Goal: Use online tool/utility: Utilize a website feature to perform a specific function

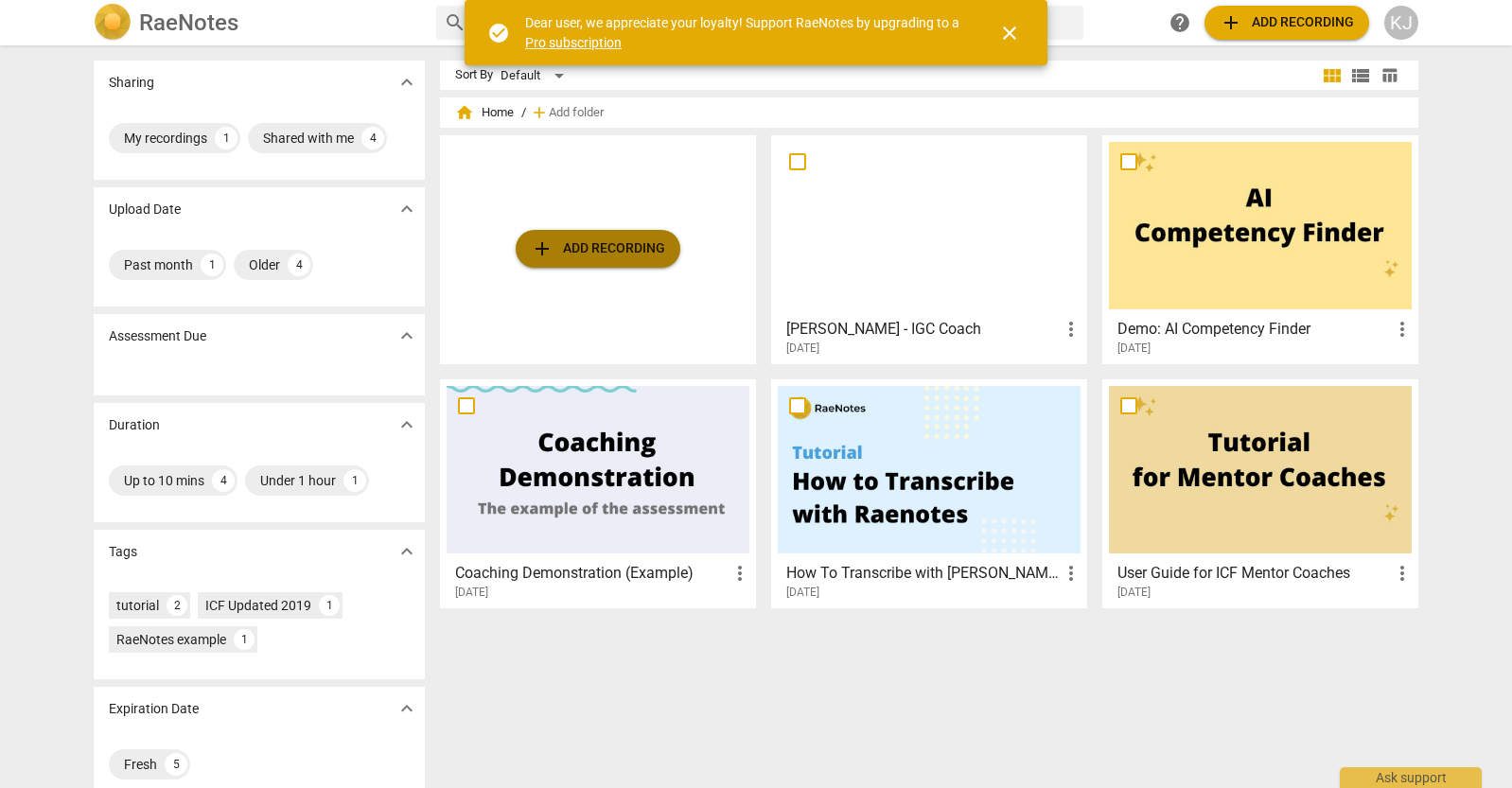
click at [590, 249] on span "add Add recording" at bounding box center [598, 249] width 135 height 23
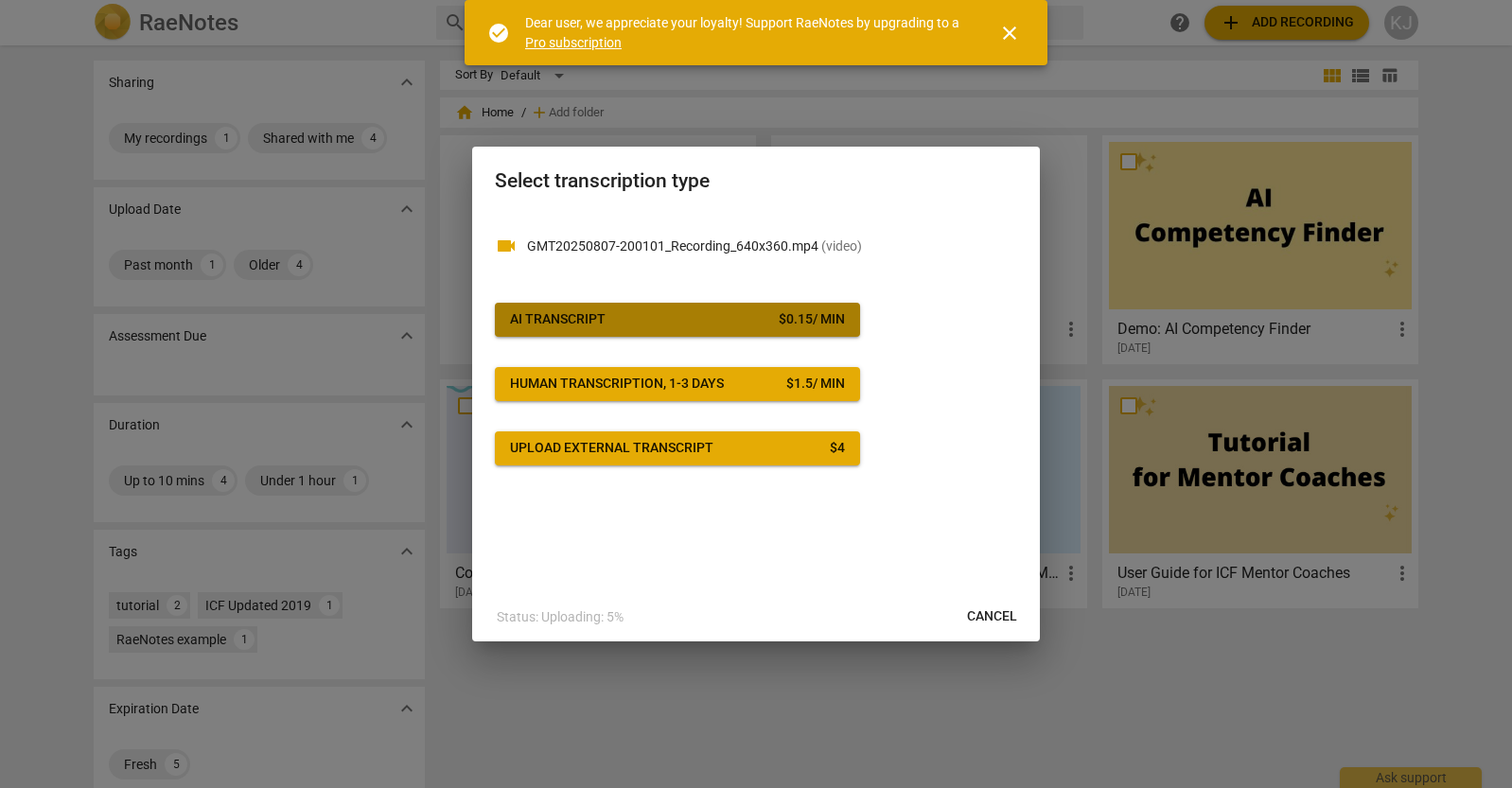
click at [657, 315] on span "AI Transcript $ 0.15 / min" at bounding box center [678, 320] width 335 height 19
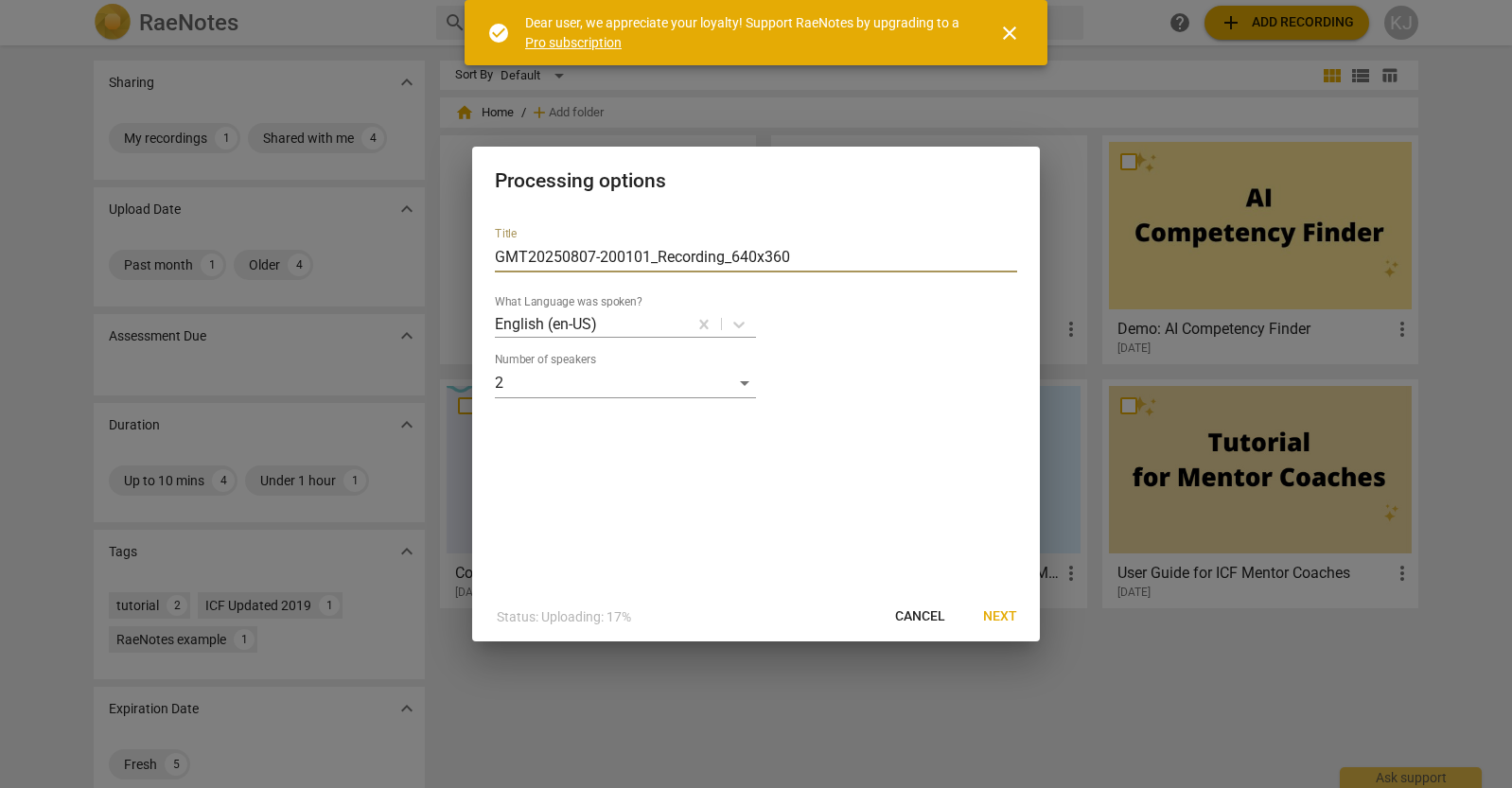
click at [800, 258] on input "GMT20250807-200101_Recording_640x360" at bounding box center [756, 258] width 522 height 31
drag, startPoint x: 796, startPoint y: 257, endPoint x: 494, endPoint y: 257, distance: 302.0
click at [495, 257] on input "GMT20250807-200101_Recording_640x360" at bounding box center [756, 258] width 522 height 31
type input "Nic & [PERSON_NAME]"
click at [999, 617] on span "Next" at bounding box center [1000, 617] width 34 height 19
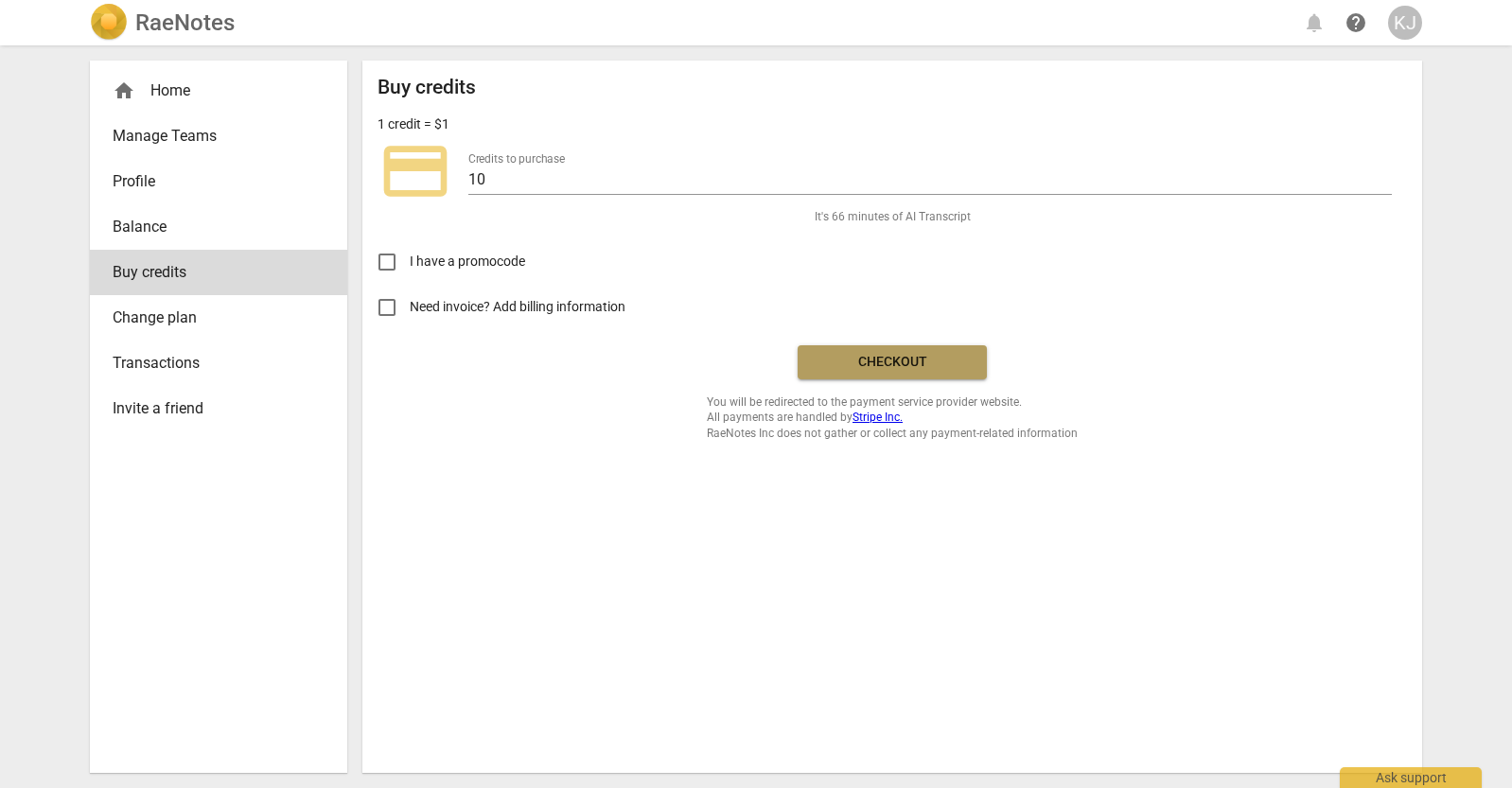
click at [878, 361] on span "Checkout" at bounding box center [892, 362] width 159 height 19
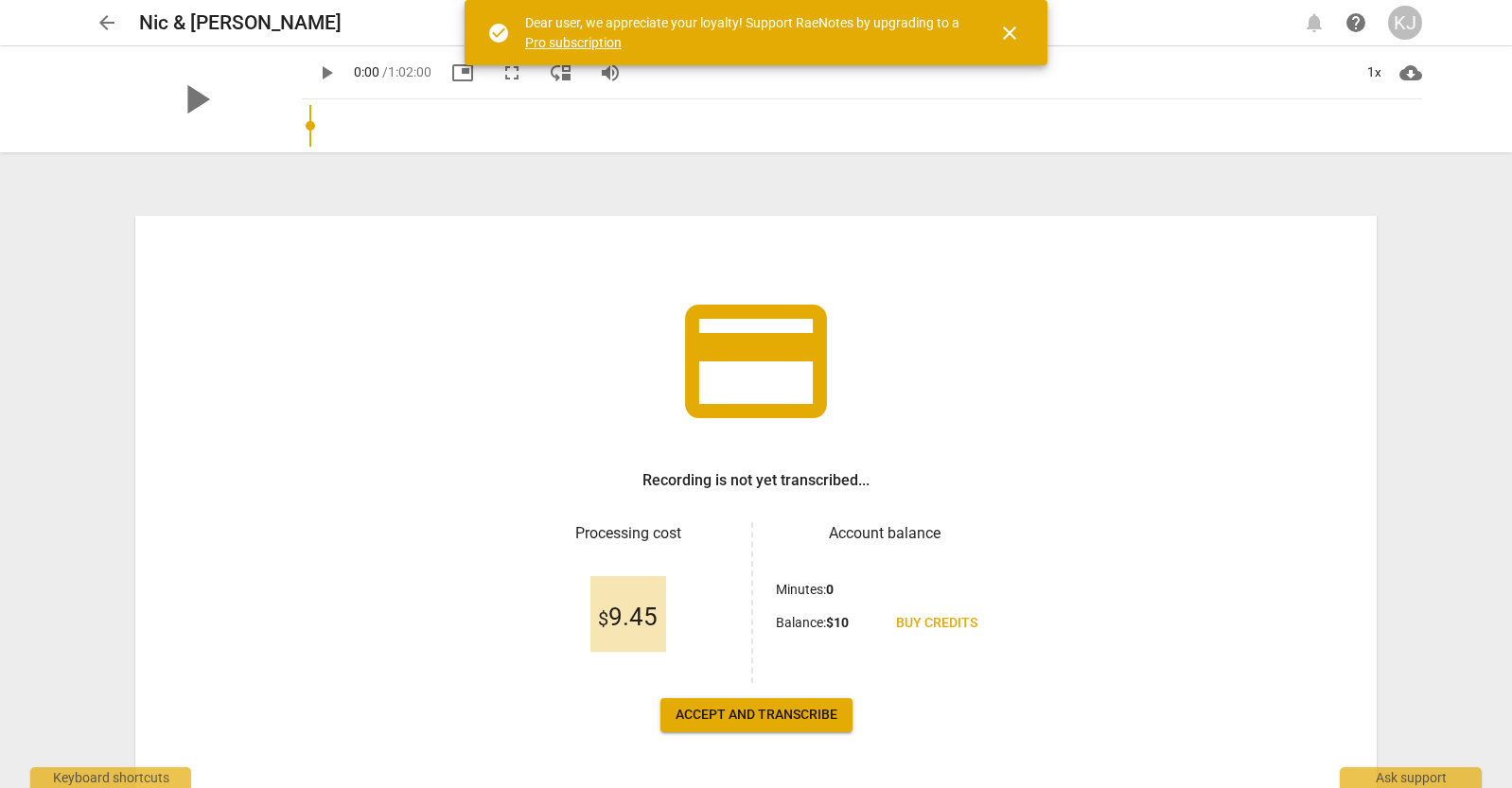
click at [758, 717] on span "Accept and transcribe" at bounding box center [756, 715] width 161 height 19
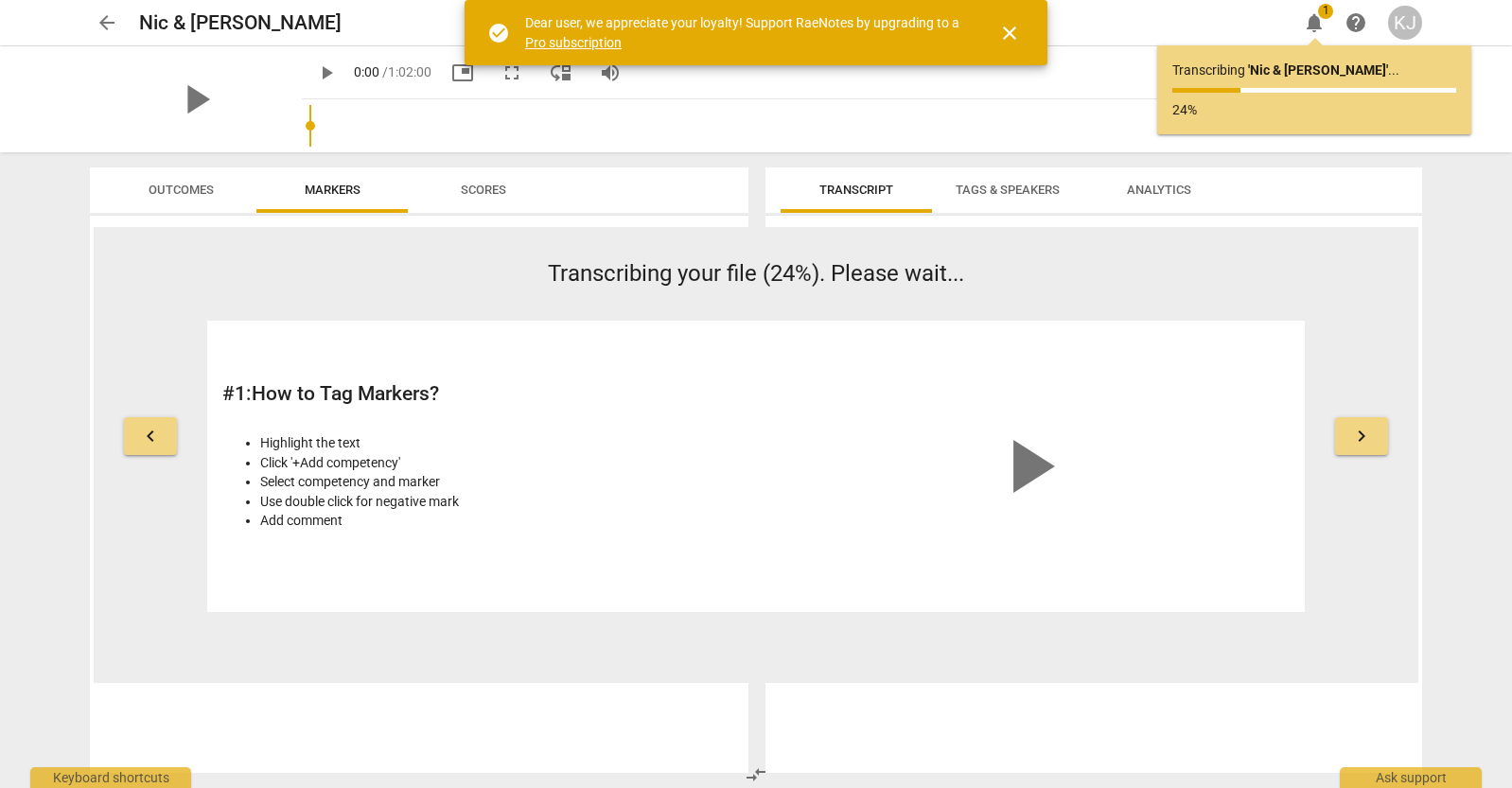
click at [1014, 457] on span "play_arrow" at bounding box center [1029, 466] width 91 height 91
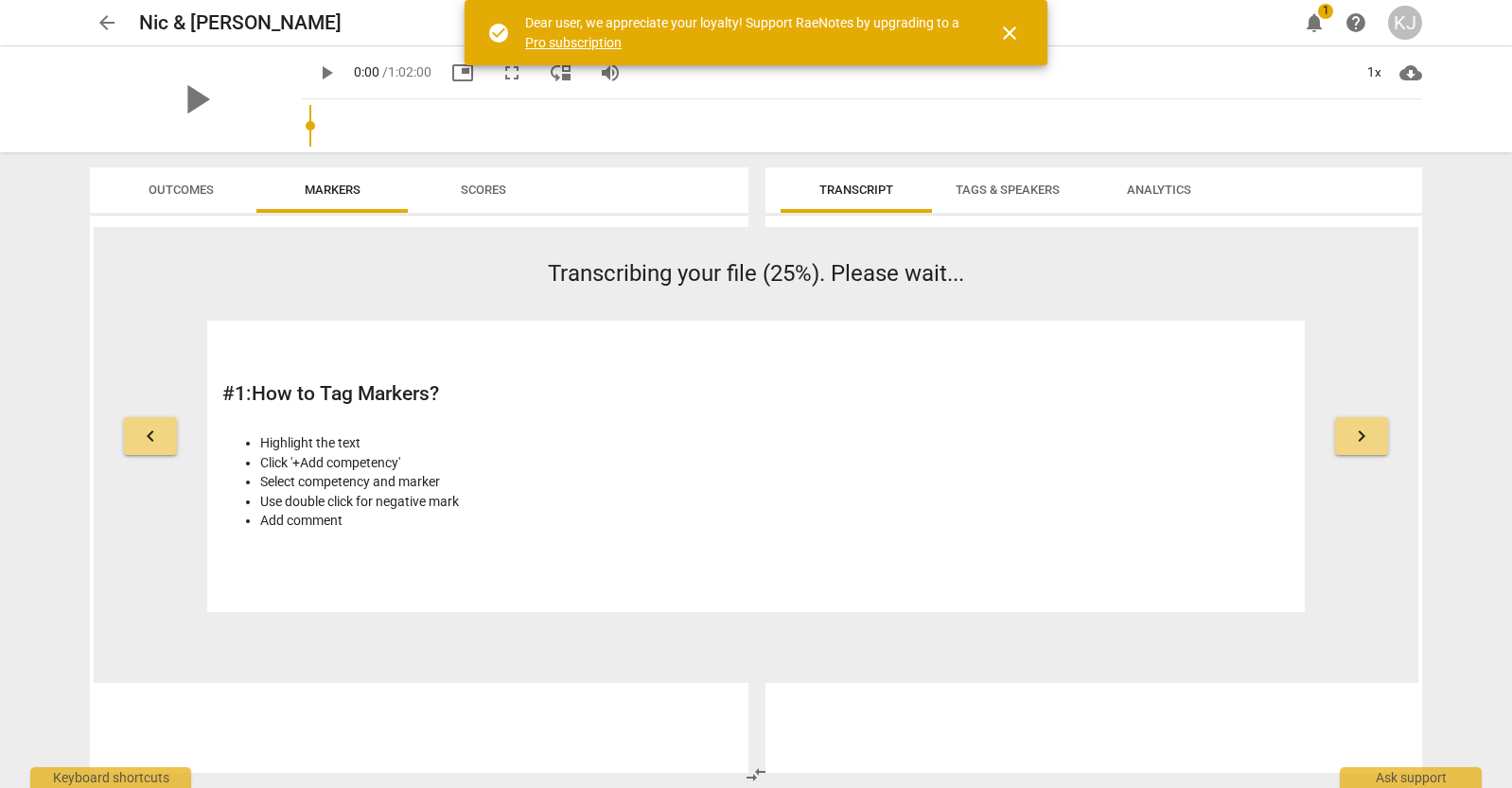
click at [1370, 441] on span "keyboard_arrow_right" at bounding box center [1362, 436] width 23 height 23
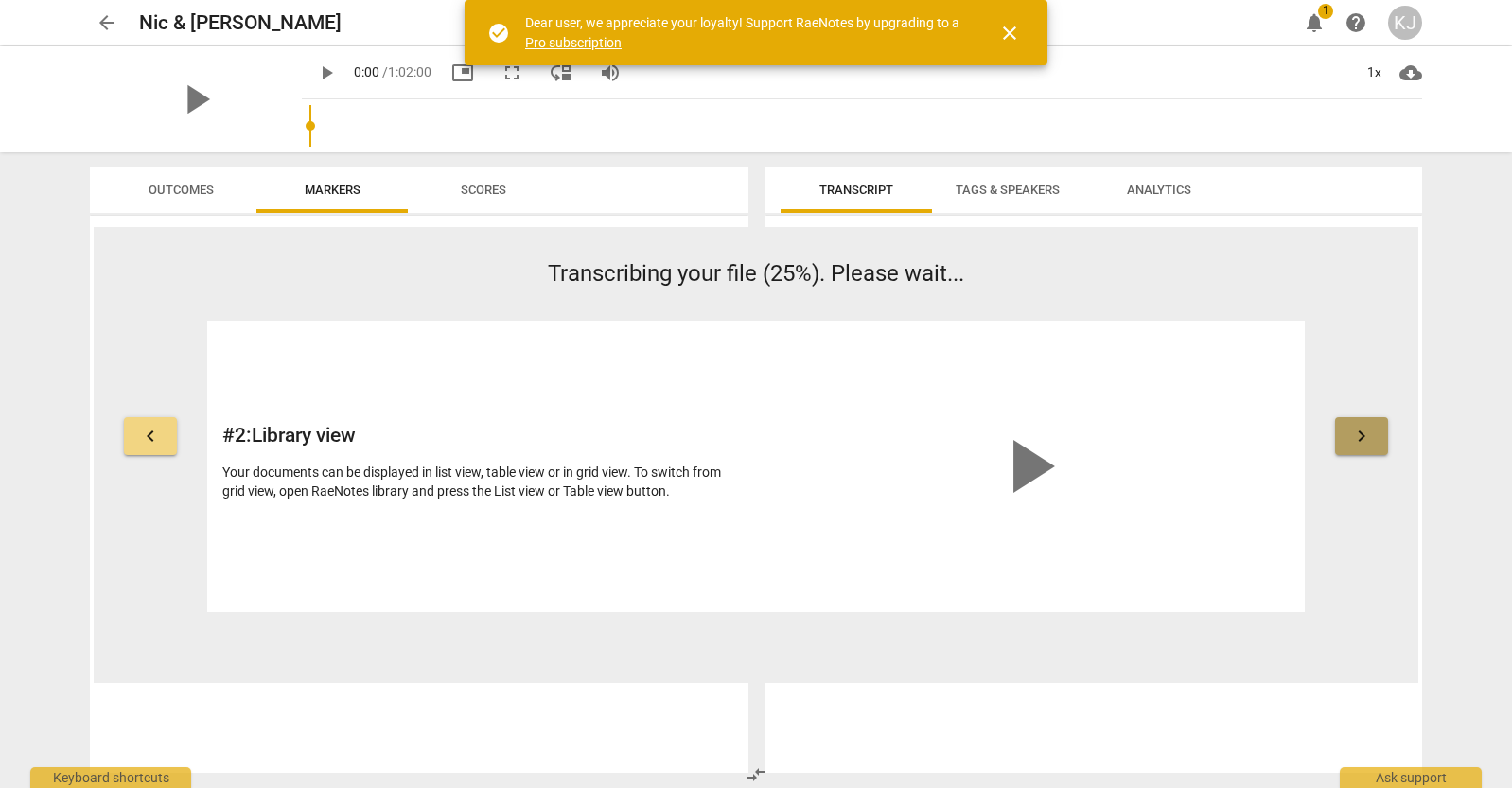
click at [1370, 442] on span "keyboard_arrow_right" at bounding box center [1362, 436] width 23 height 23
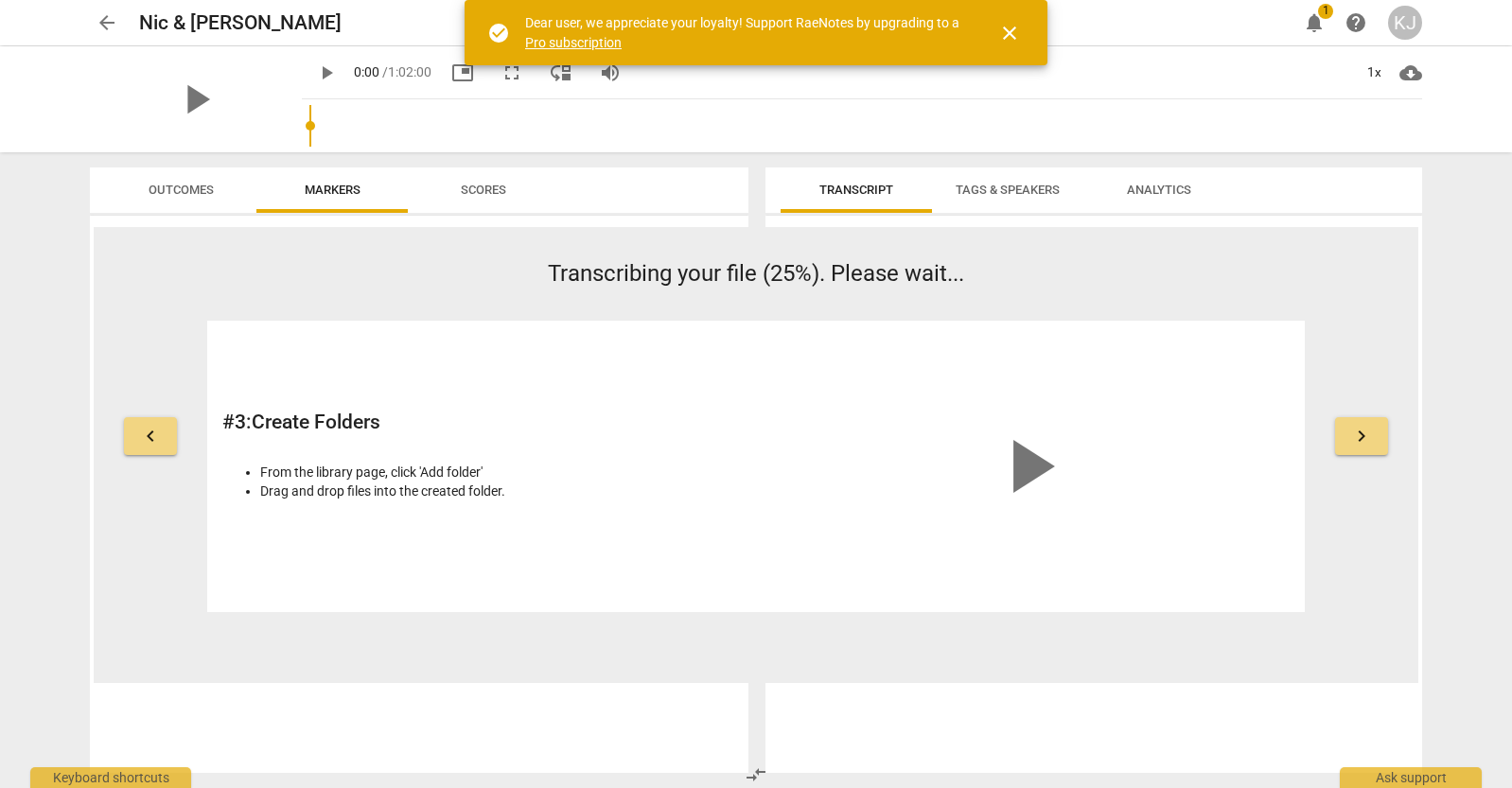
click at [1370, 442] on span "keyboard_arrow_right" at bounding box center [1362, 436] width 23 height 23
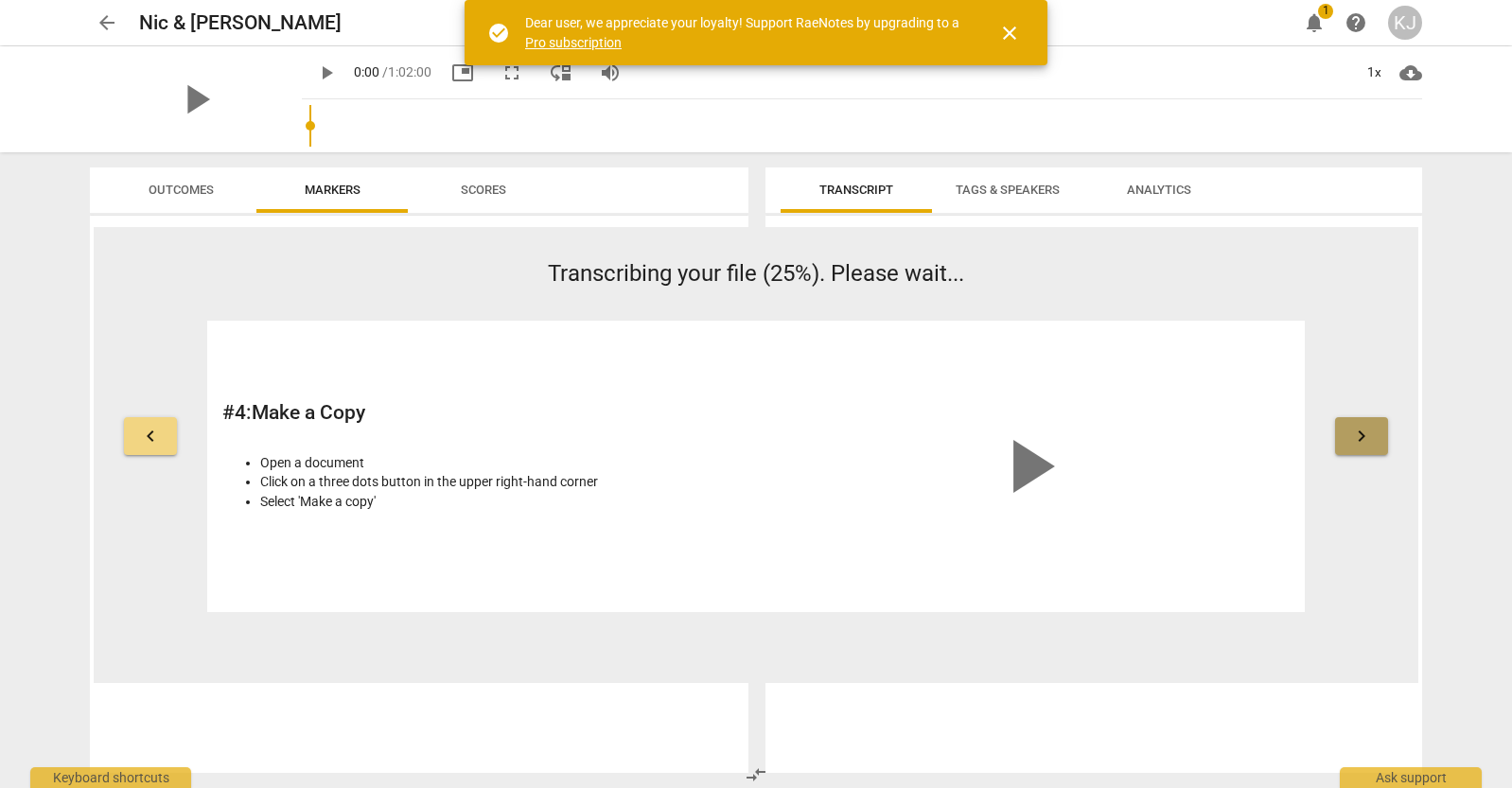
click at [1370, 442] on span "keyboard_arrow_right" at bounding box center [1362, 436] width 23 height 23
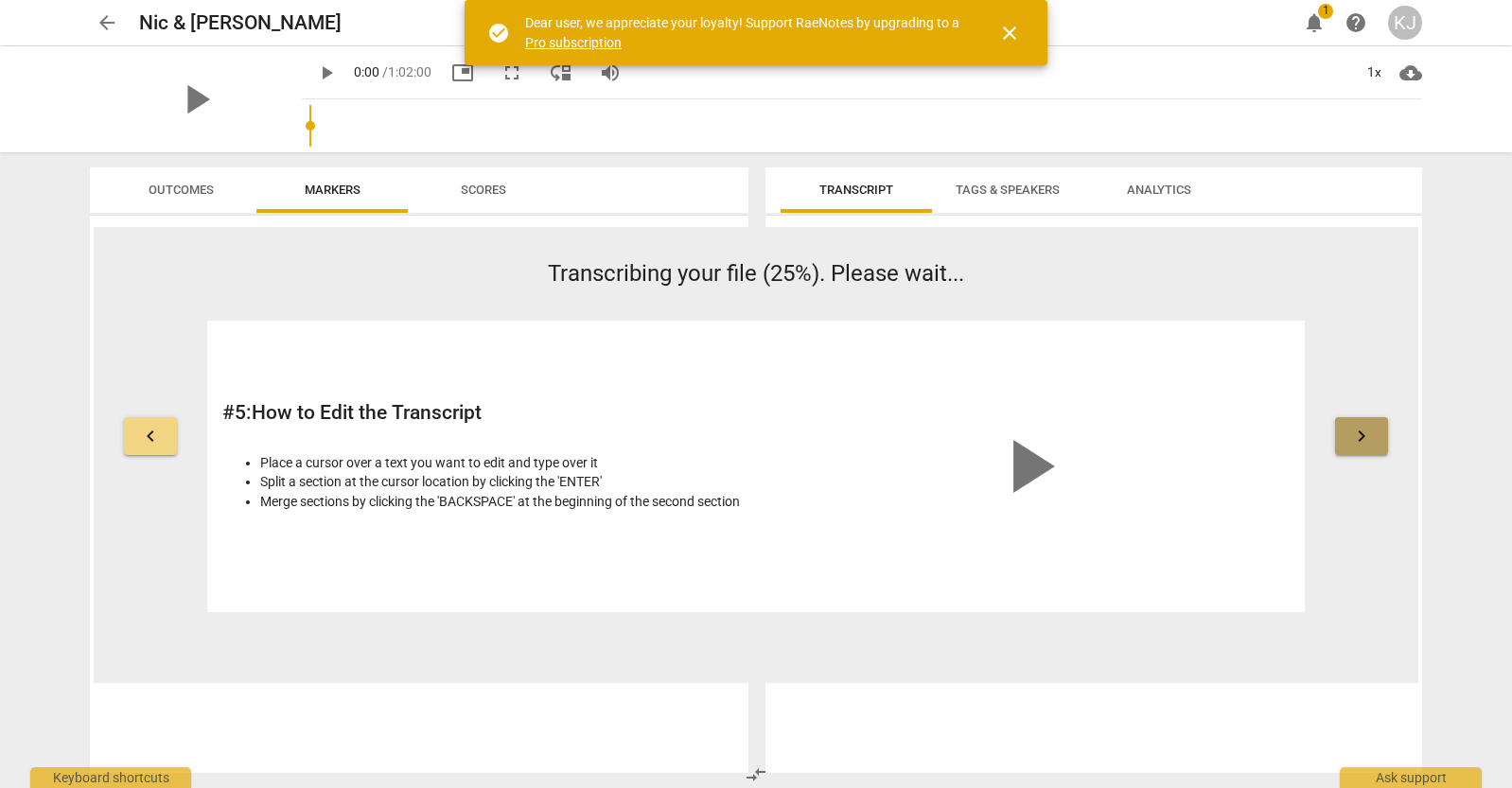
click at [1370, 442] on span "keyboard_arrow_right" at bounding box center [1362, 436] width 23 height 23
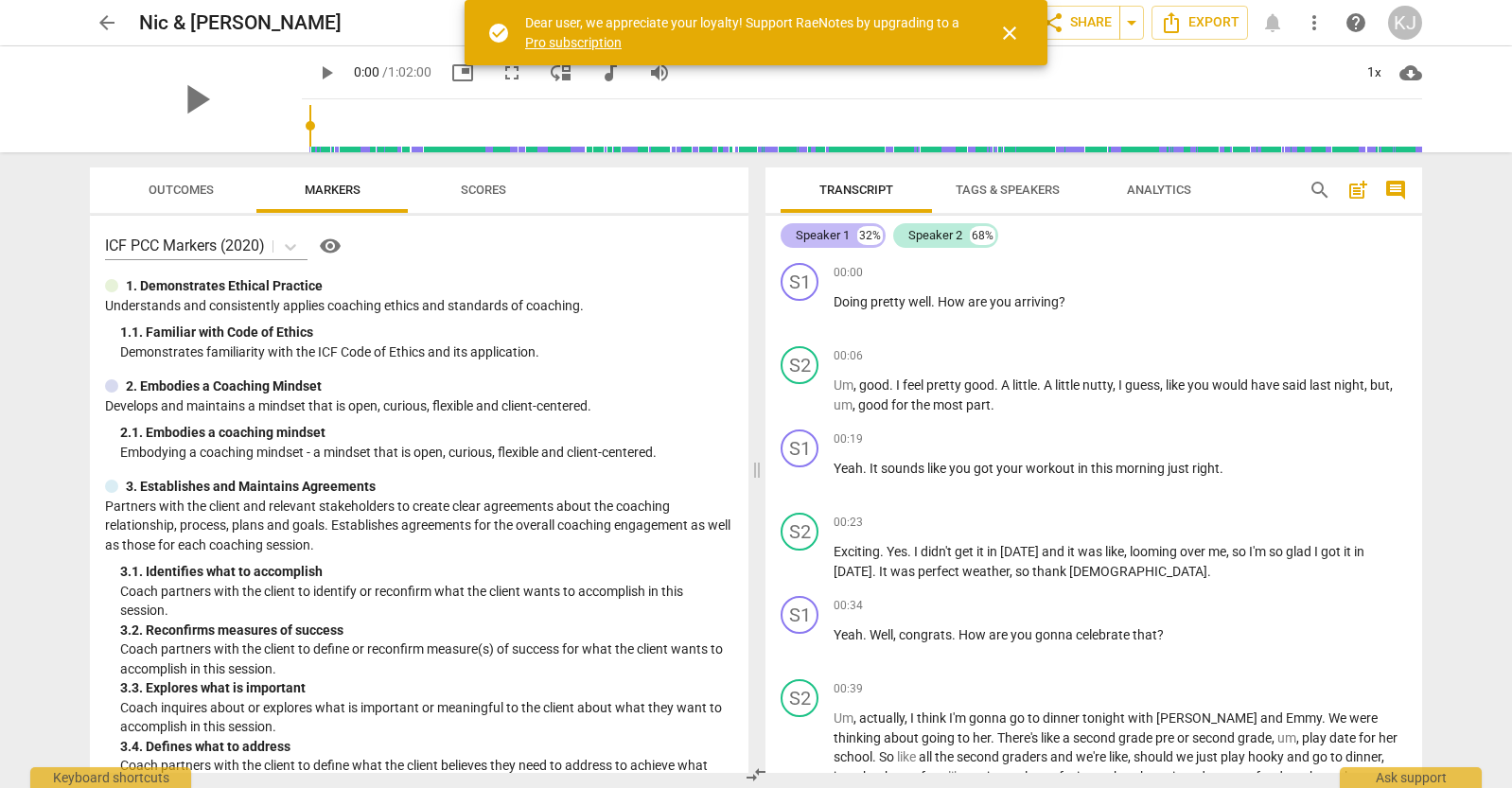
click at [838, 234] on div "Speaker 1" at bounding box center [823, 235] width 54 height 19
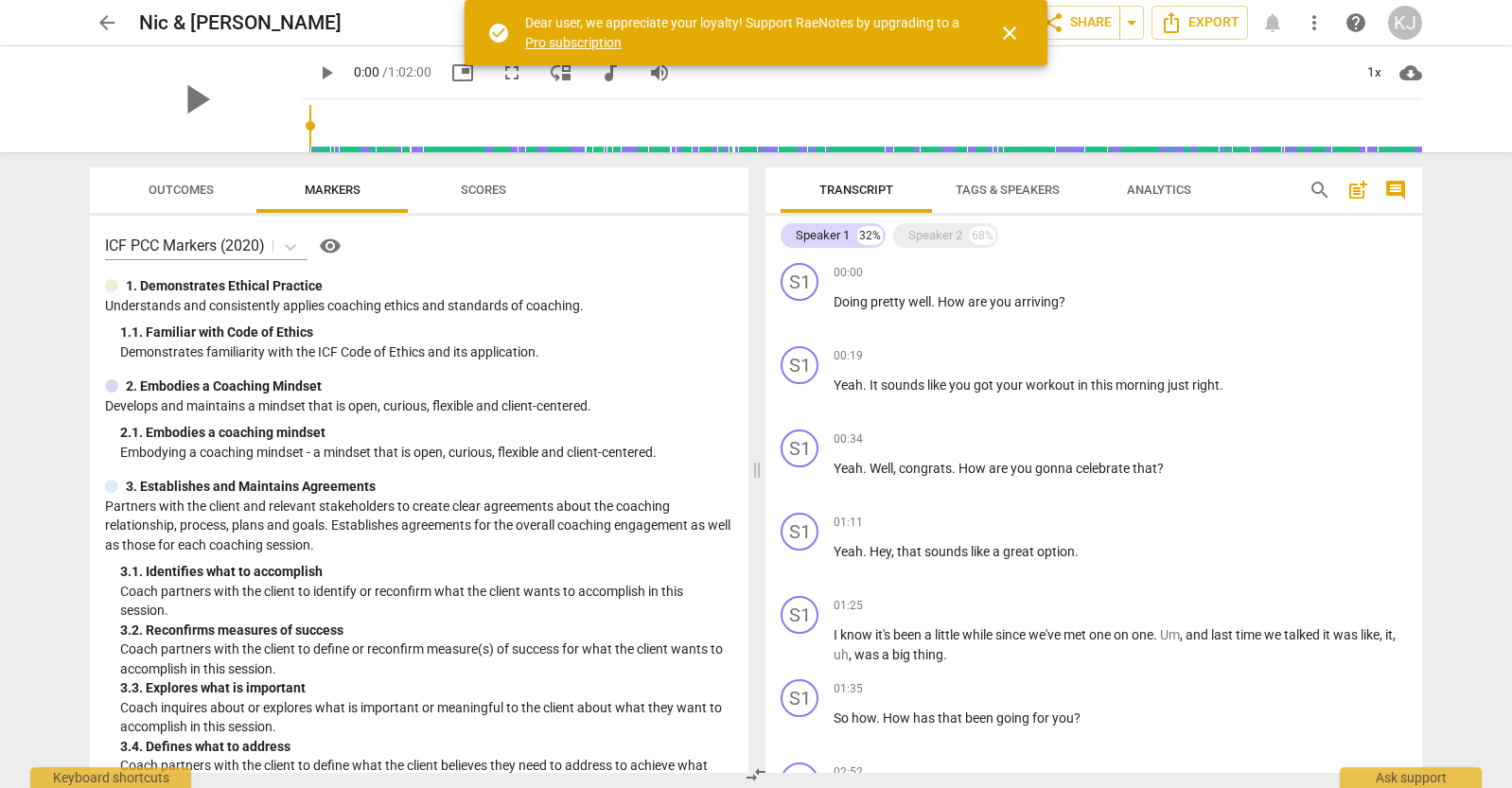
click at [997, 192] on span "Tags & Speakers" at bounding box center [1007, 189] width 104 height 14
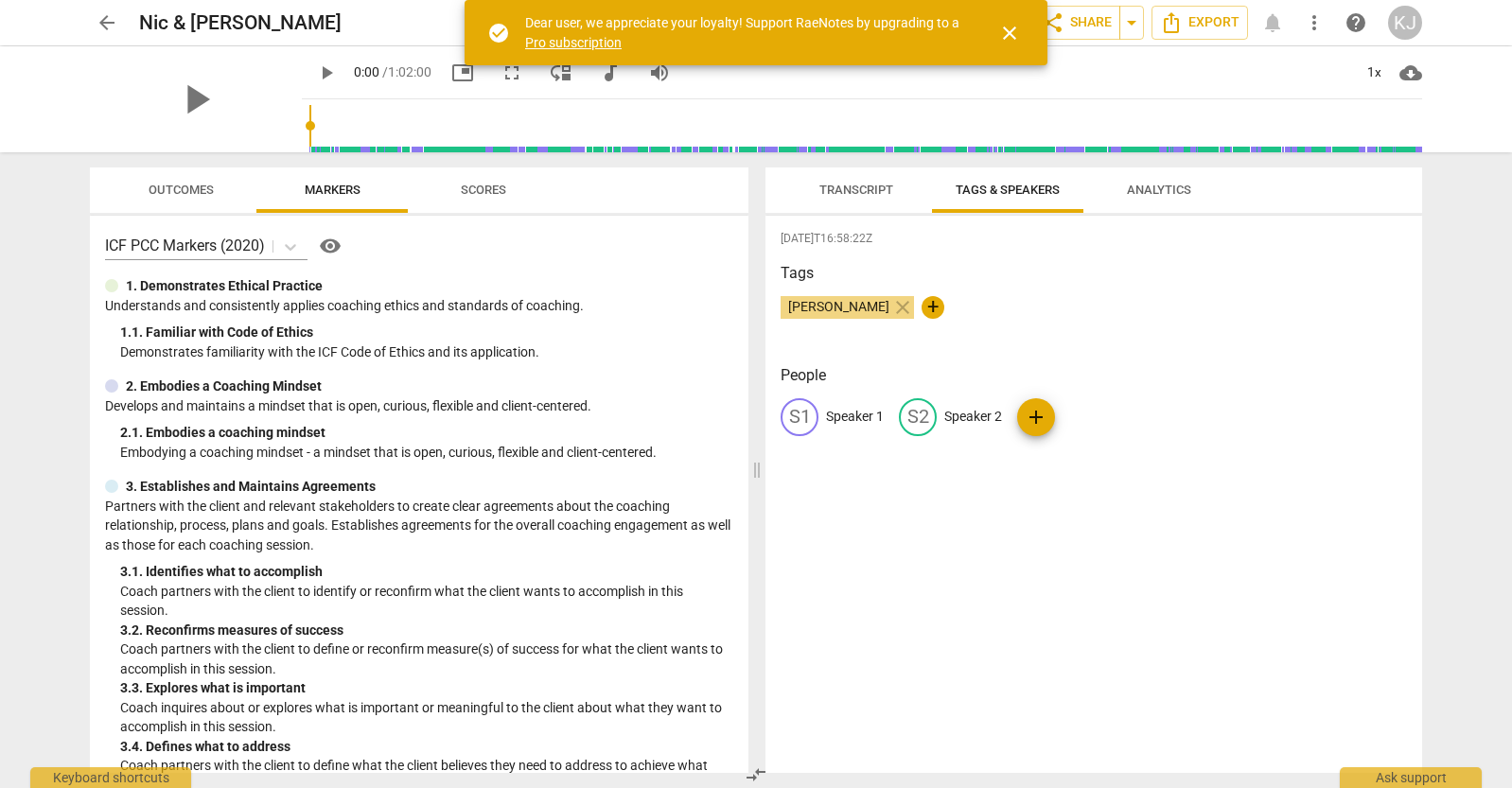
click at [846, 414] on p "Speaker 1" at bounding box center [855, 416] width 58 height 20
type input "Nic"
click at [1103, 412] on p "Speaker 2" at bounding box center [1097, 416] width 58 height 20
type input "[PERSON_NAME]"
click at [1201, 536] on div "[DATE]T16:58:22Z Tags [PERSON_NAME] close + People NI Nic edit [PERSON_NAME] de…" at bounding box center [1093, 494] width 657 height 557
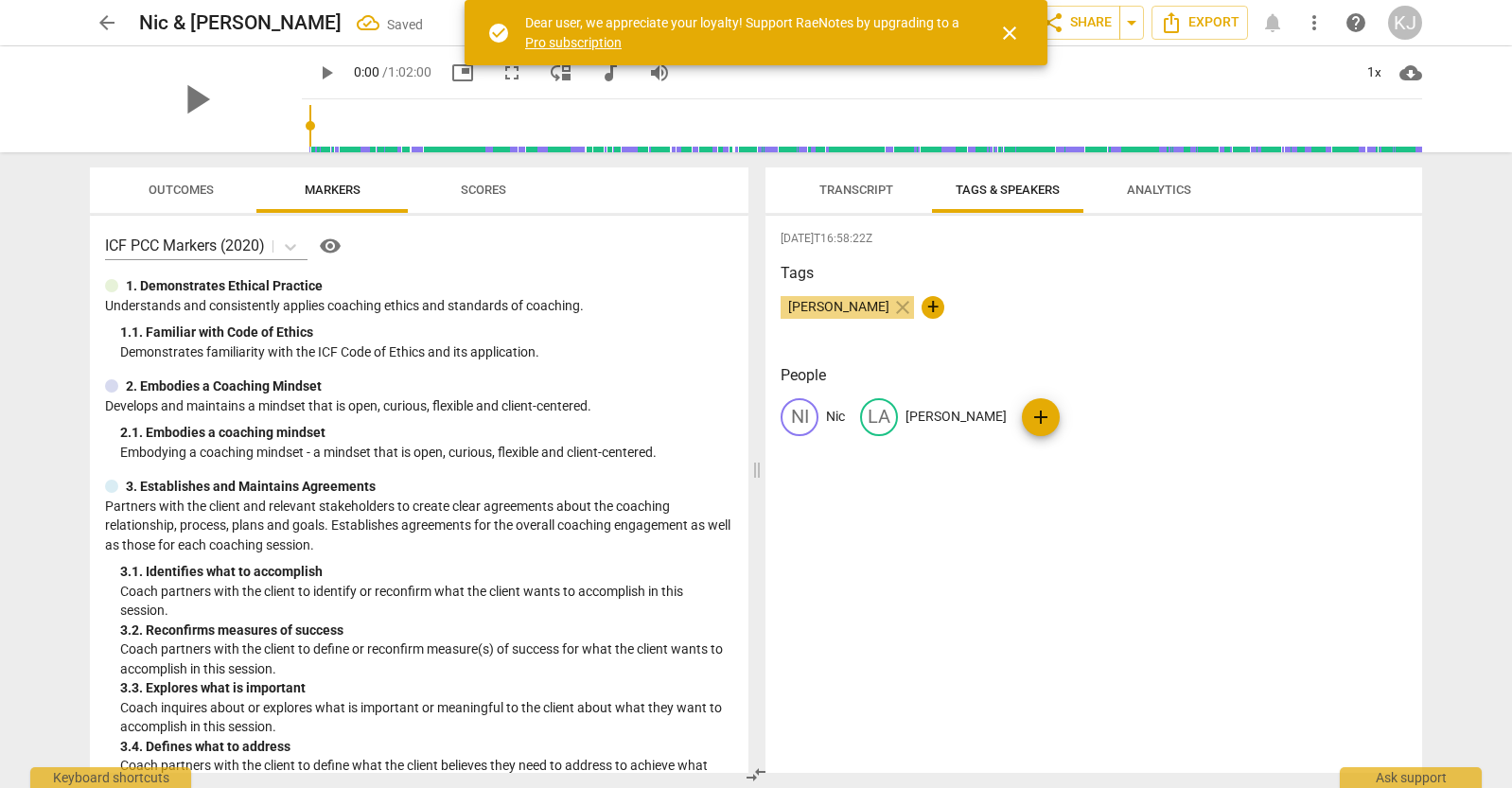
click at [848, 194] on span "Transcript" at bounding box center [856, 189] width 74 height 14
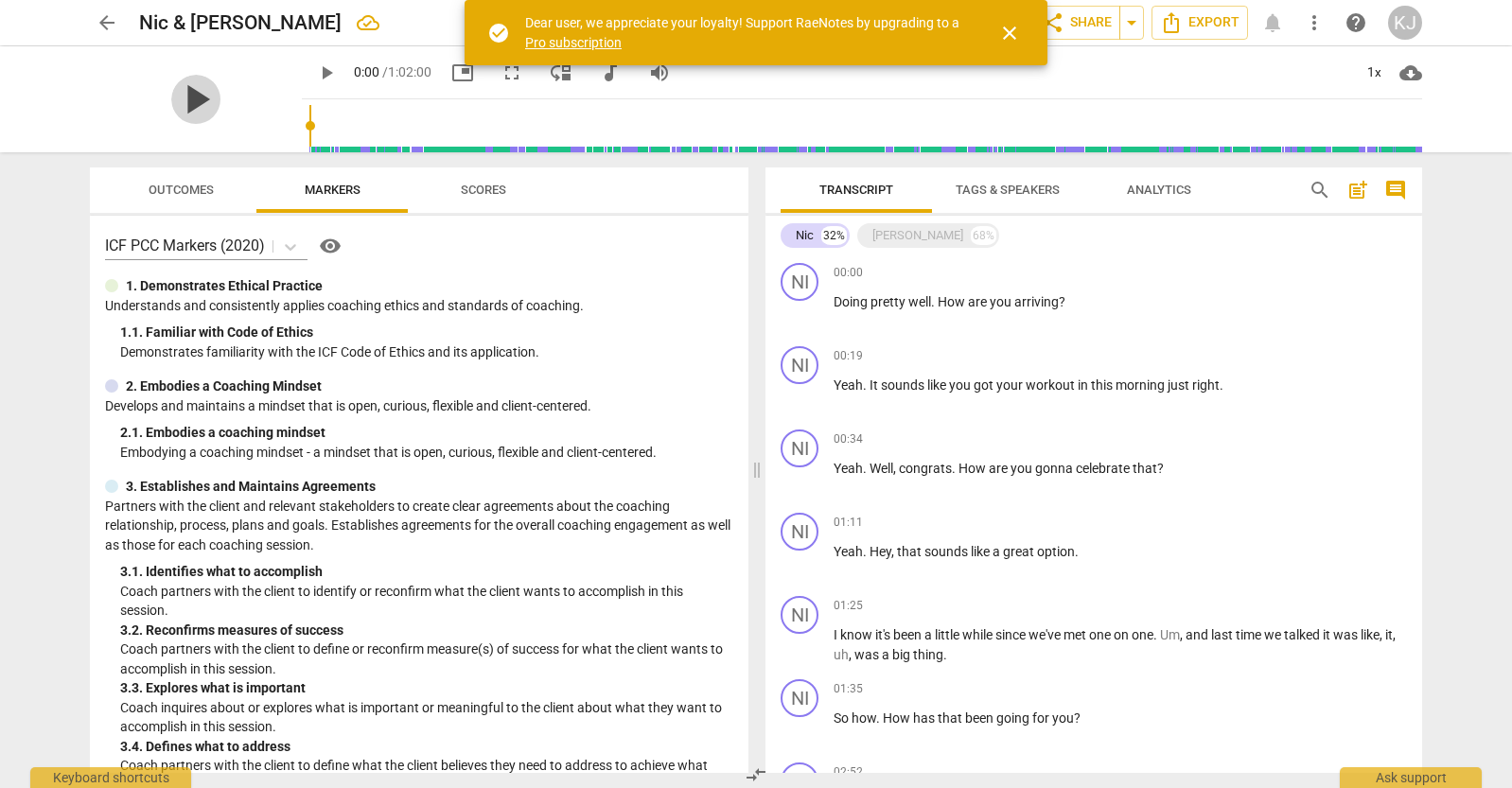
click at [190, 102] on span "play_arrow" at bounding box center [195, 99] width 49 height 49
click at [1013, 31] on span "close" at bounding box center [1010, 34] width 23 height 23
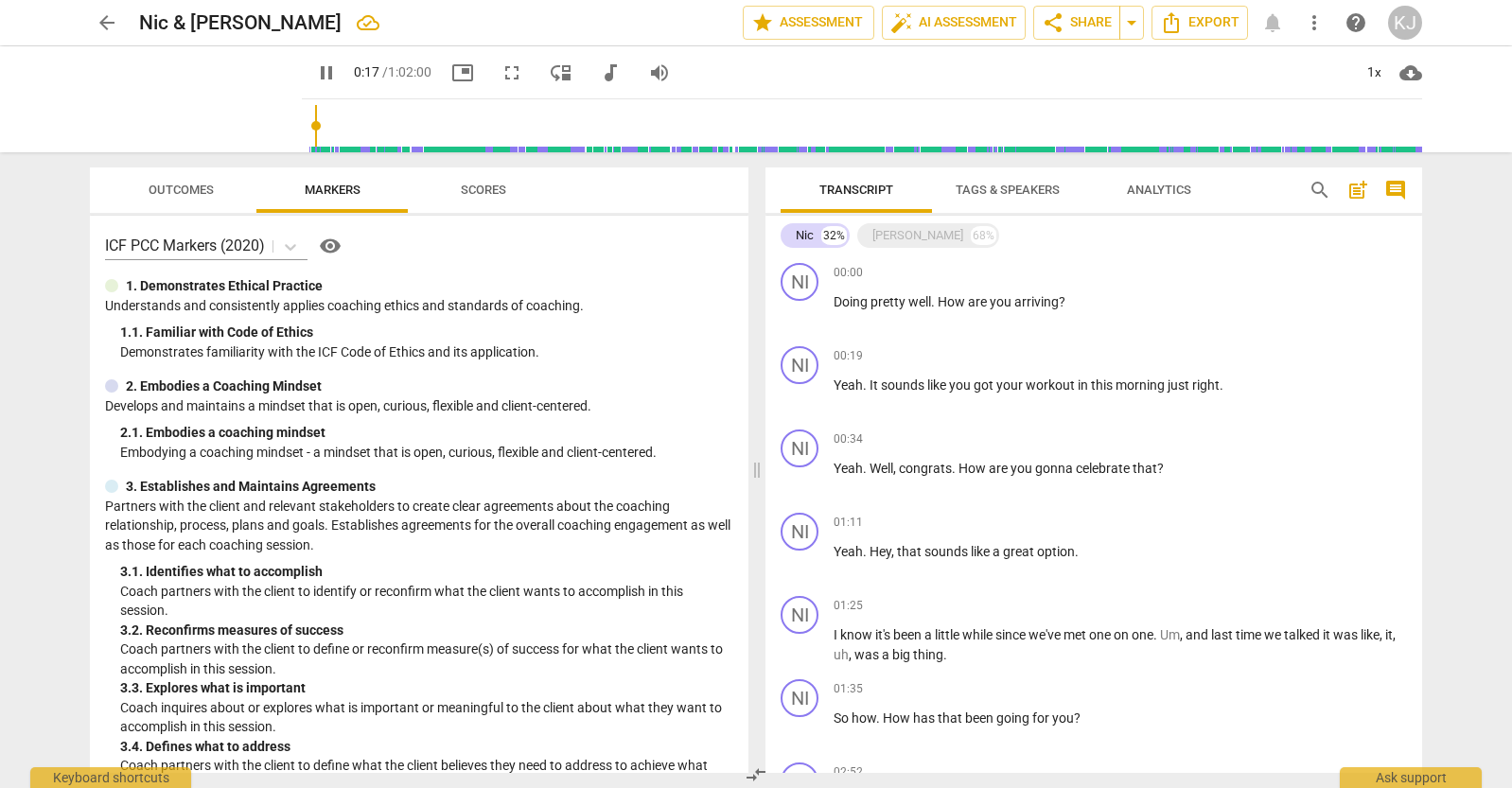
click at [479, 193] on span "Scores" at bounding box center [483, 189] width 45 height 14
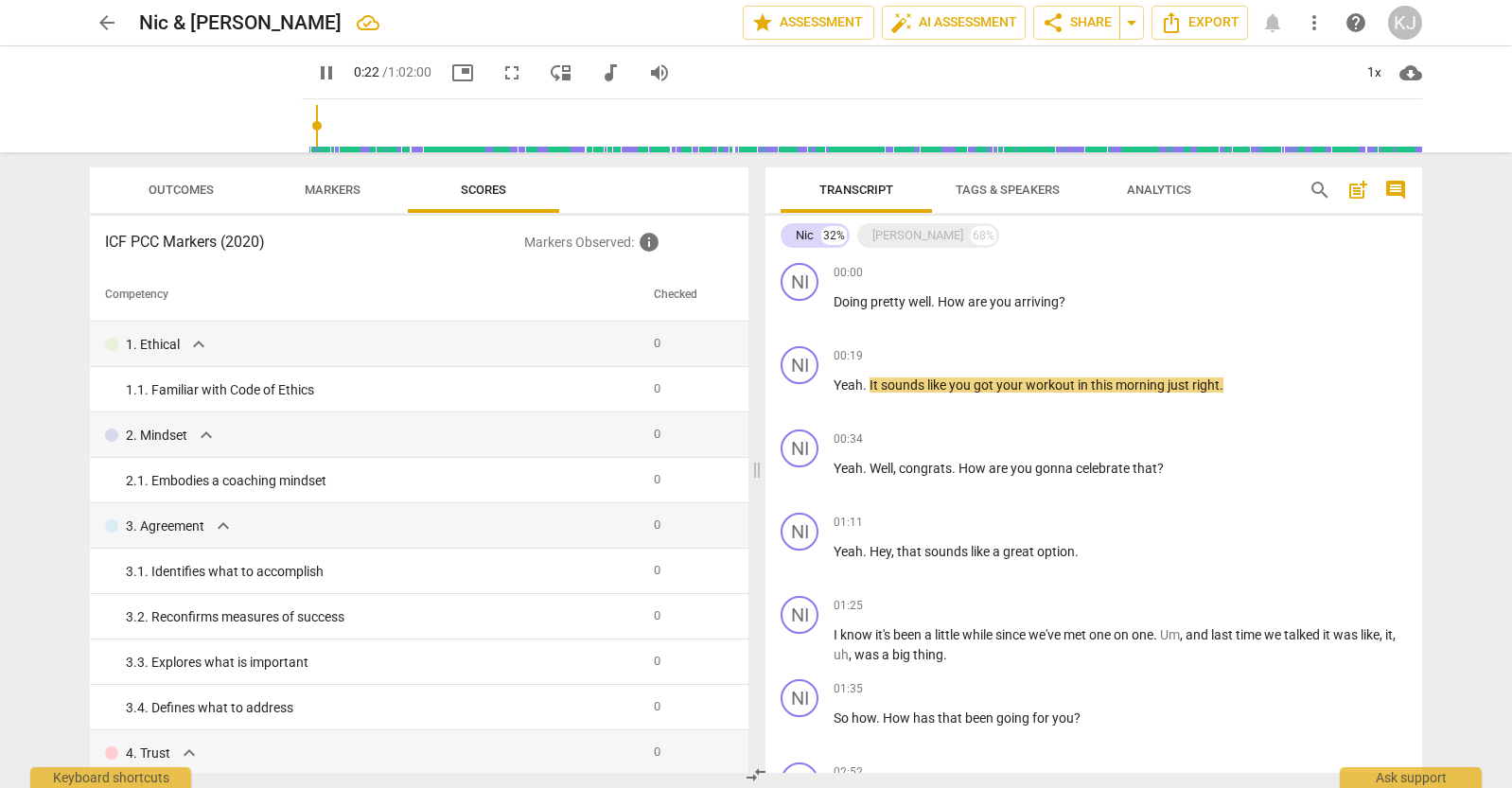
click at [176, 196] on span "Outcomes" at bounding box center [182, 189] width 65 height 14
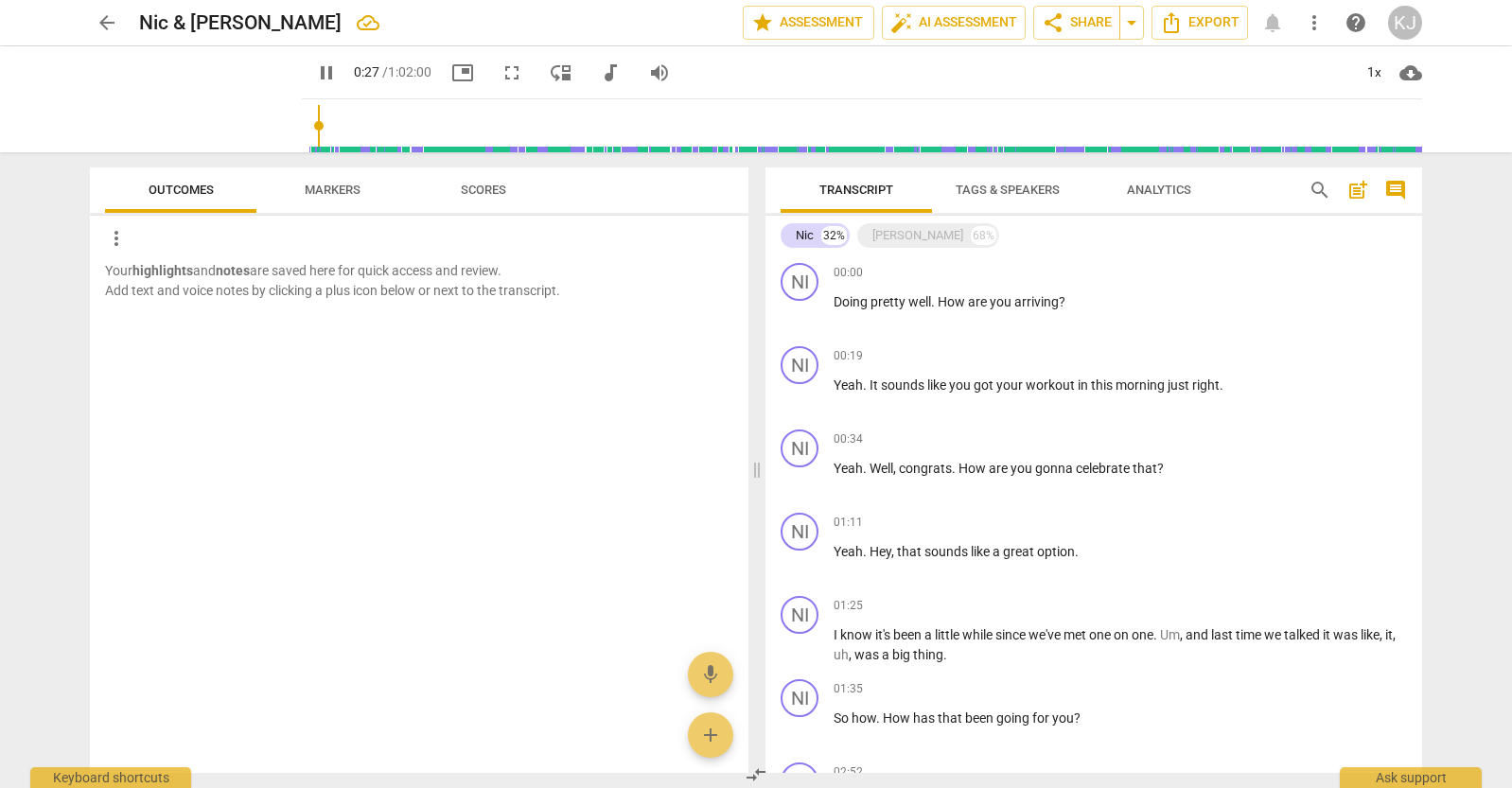
click at [346, 186] on span "Markers" at bounding box center [333, 189] width 56 height 14
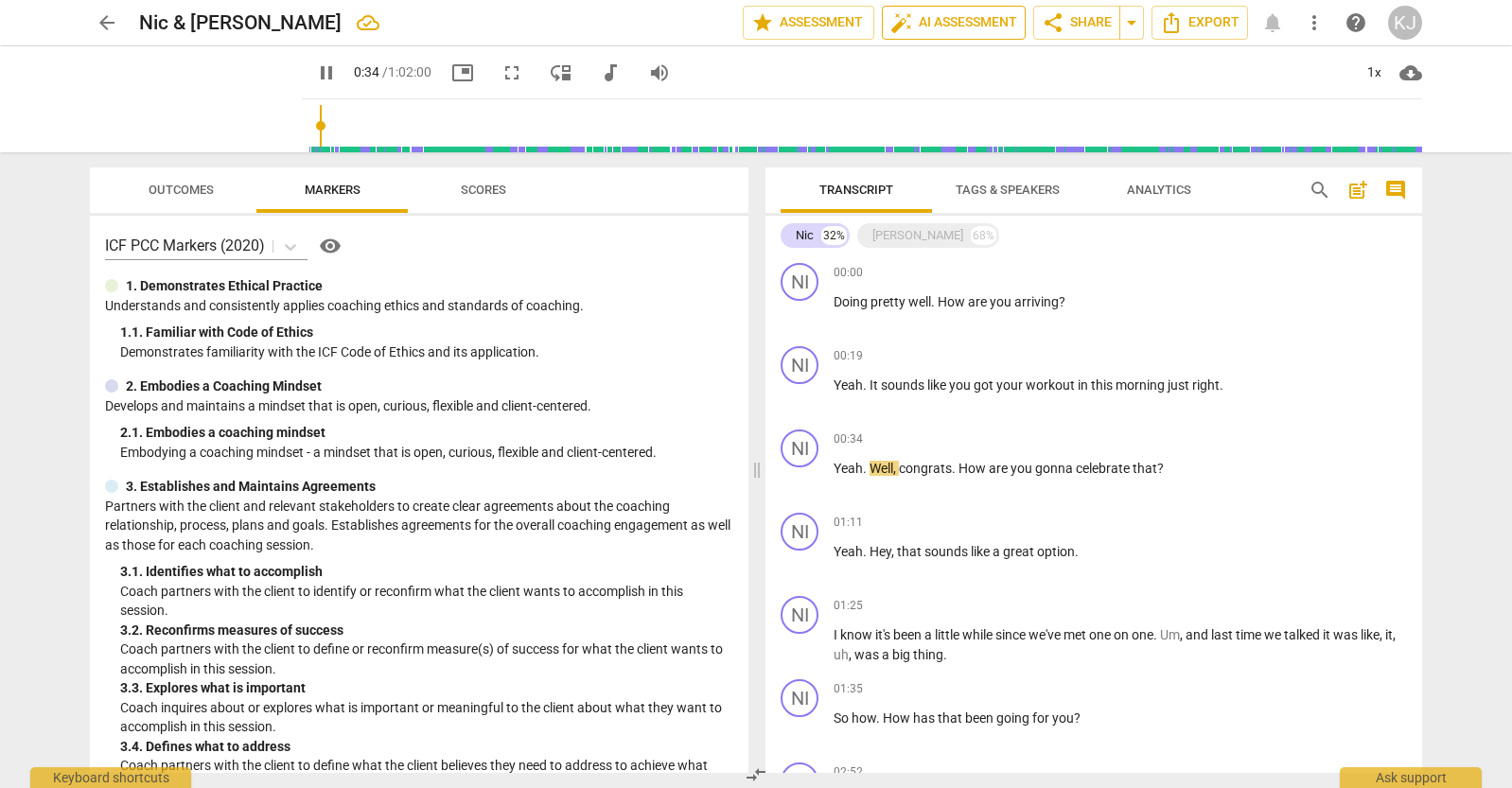
click at [951, 22] on span "auto_fix_high AI Assessment" at bounding box center [954, 23] width 127 height 23
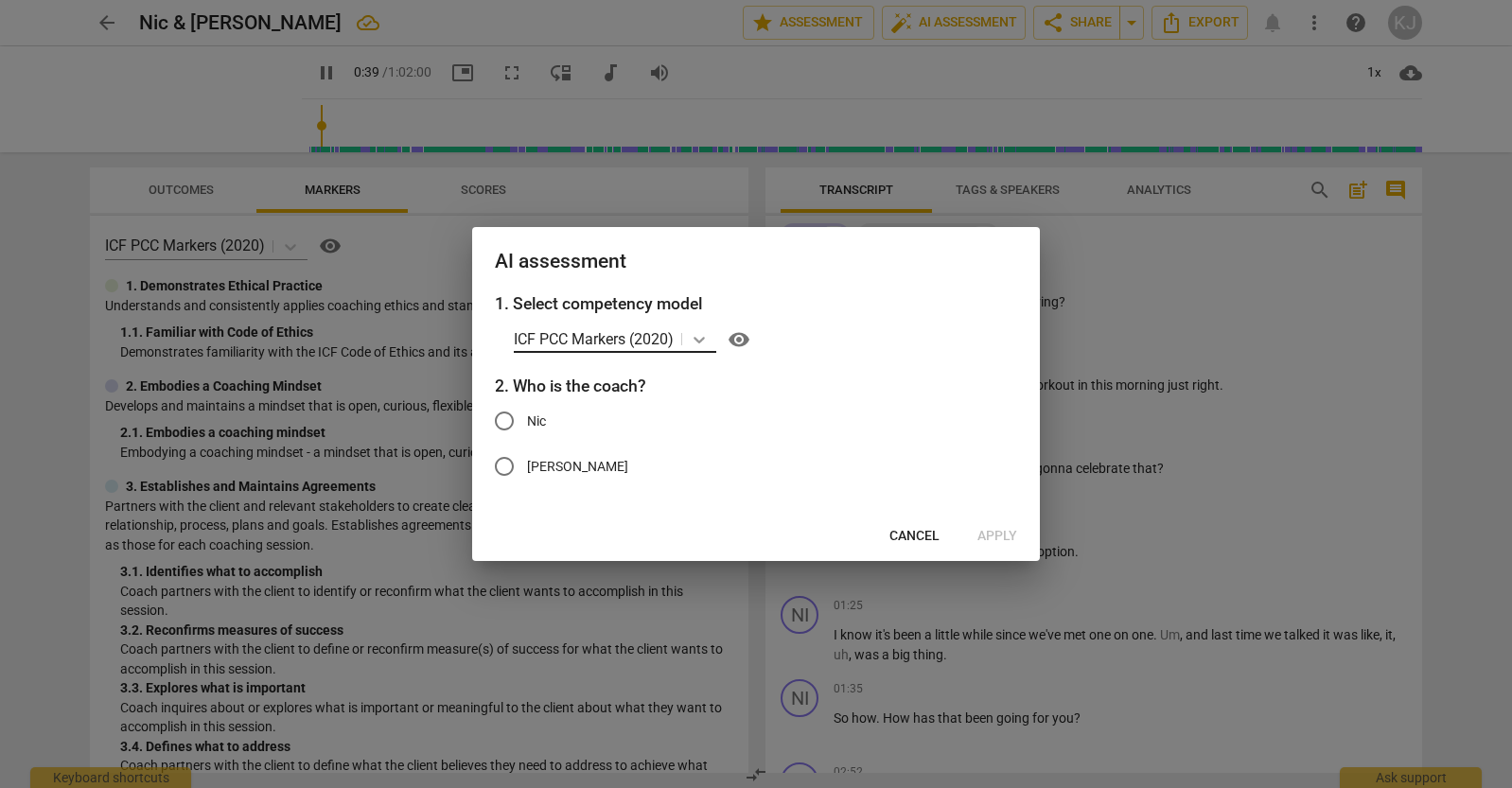
click at [703, 342] on icon at bounding box center [700, 339] width 12 height 7
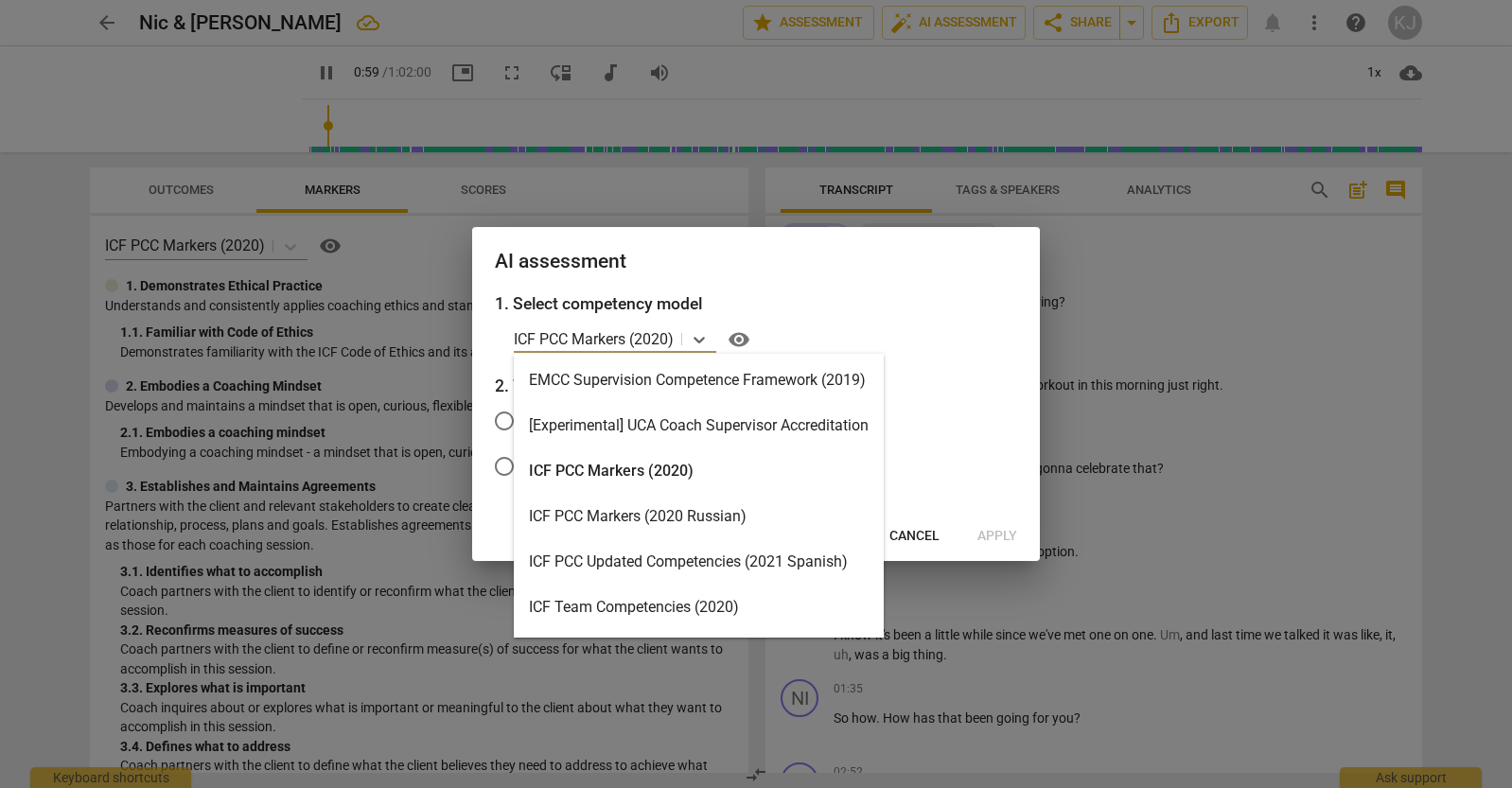
click at [606, 474] on div "ICF PCC Markers (2020)" at bounding box center [699, 471] width 370 height 45
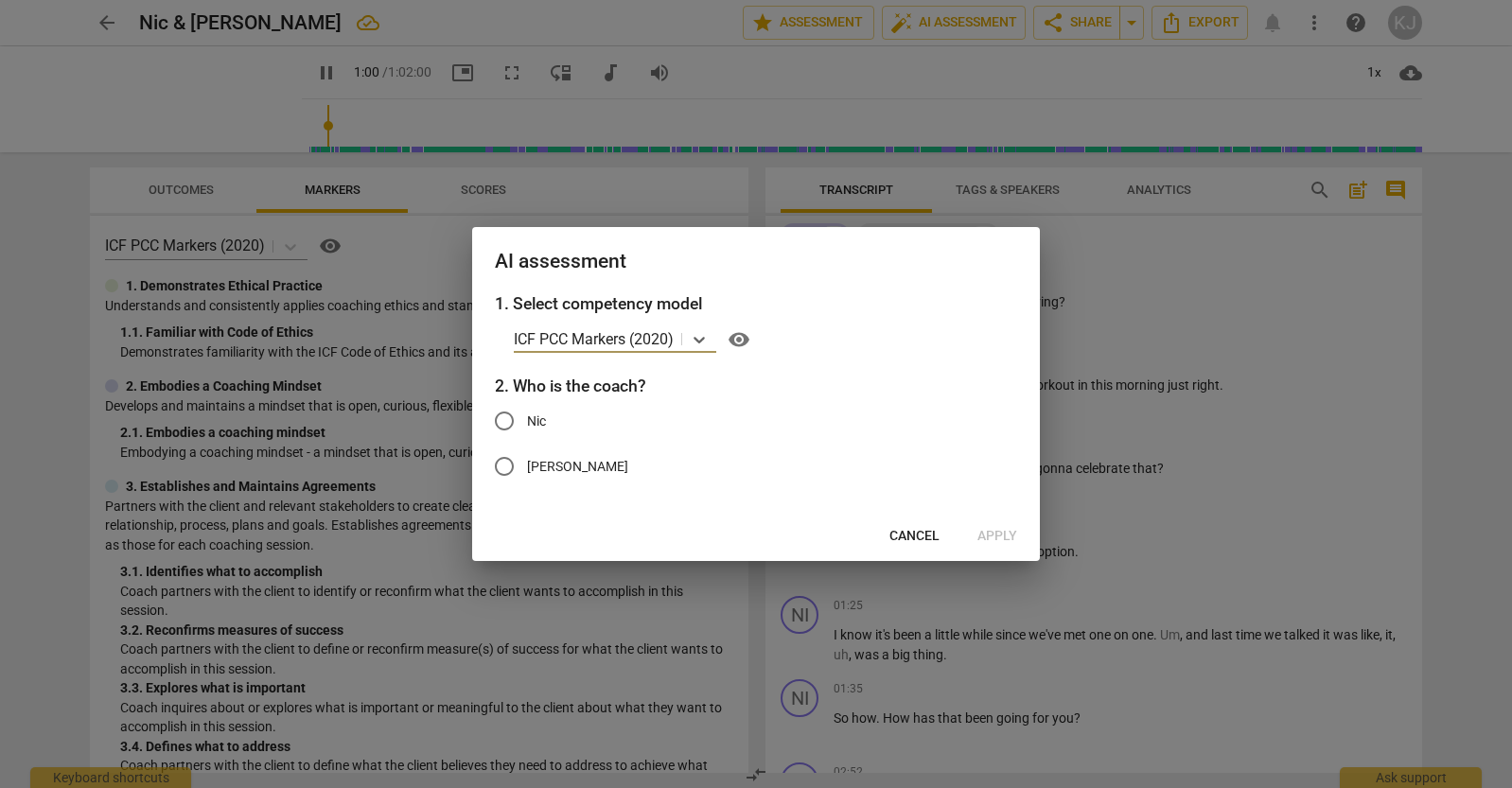
type input "61"
click at [509, 422] on input "Nic" at bounding box center [504, 420] width 45 height 45
radio input "true"
click at [1000, 533] on span "Apply" at bounding box center [997, 536] width 39 height 19
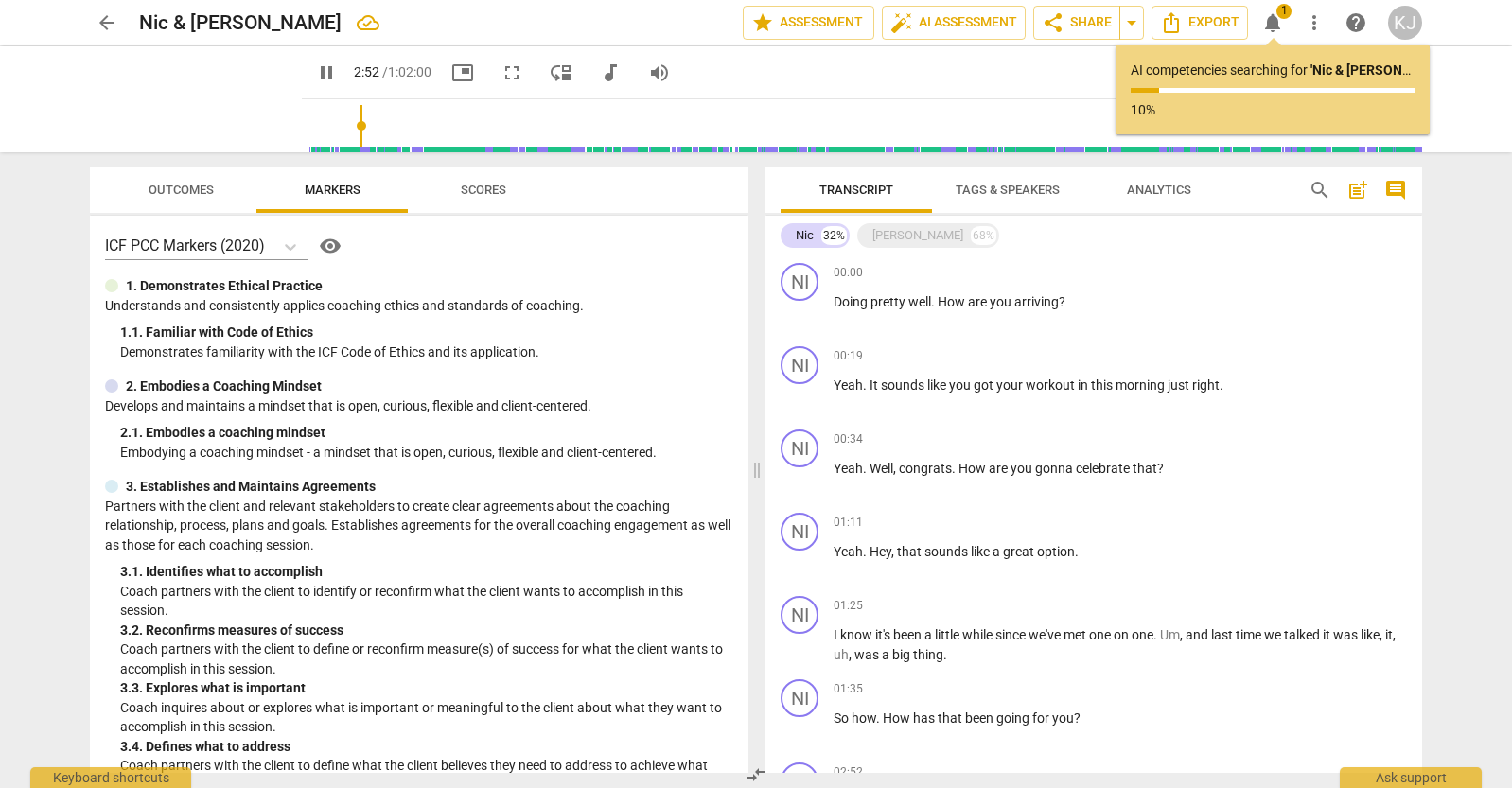
scroll to position [538, 0]
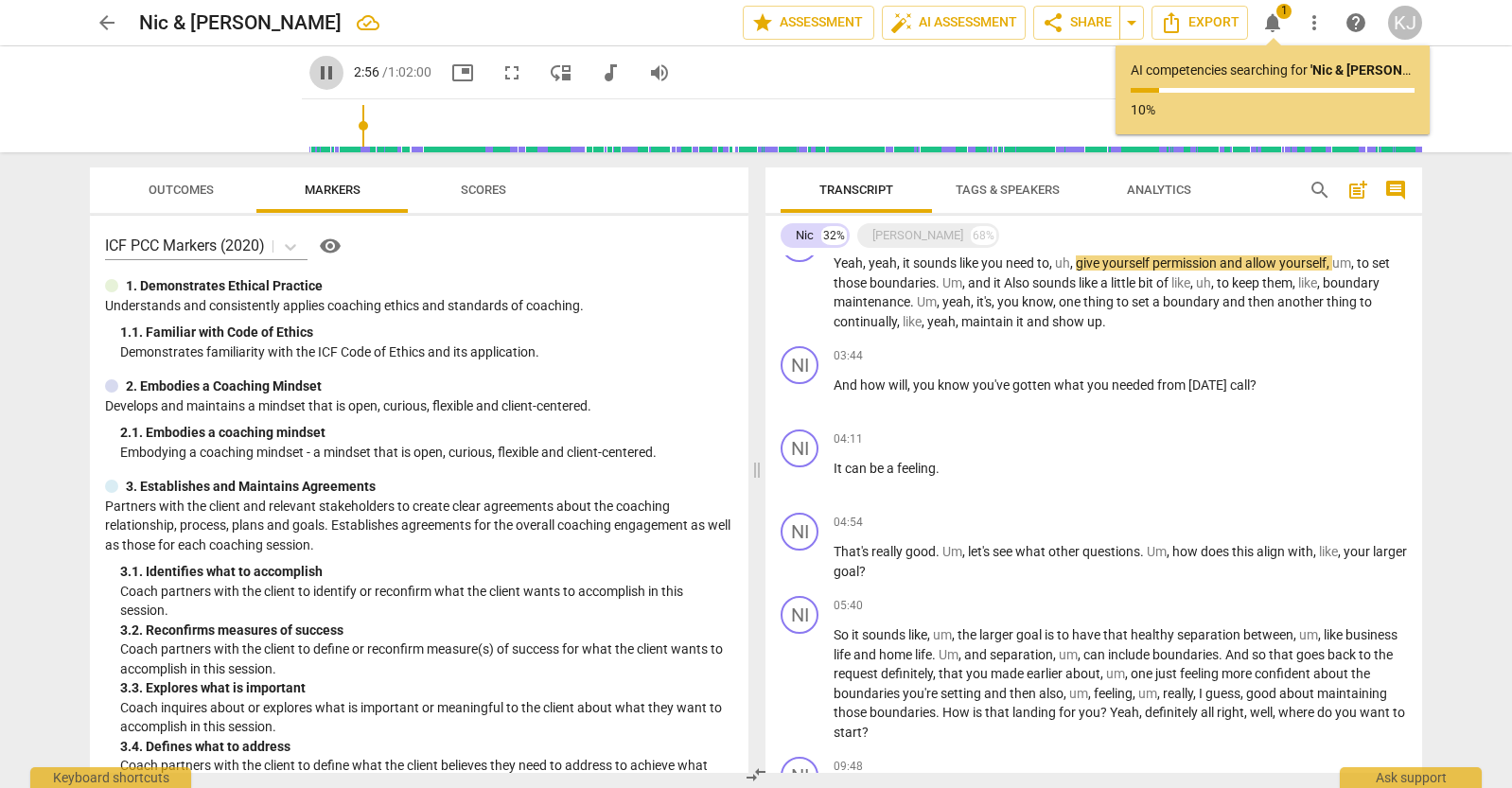
click at [315, 72] on span "pause" at bounding box center [327, 73] width 23 height 23
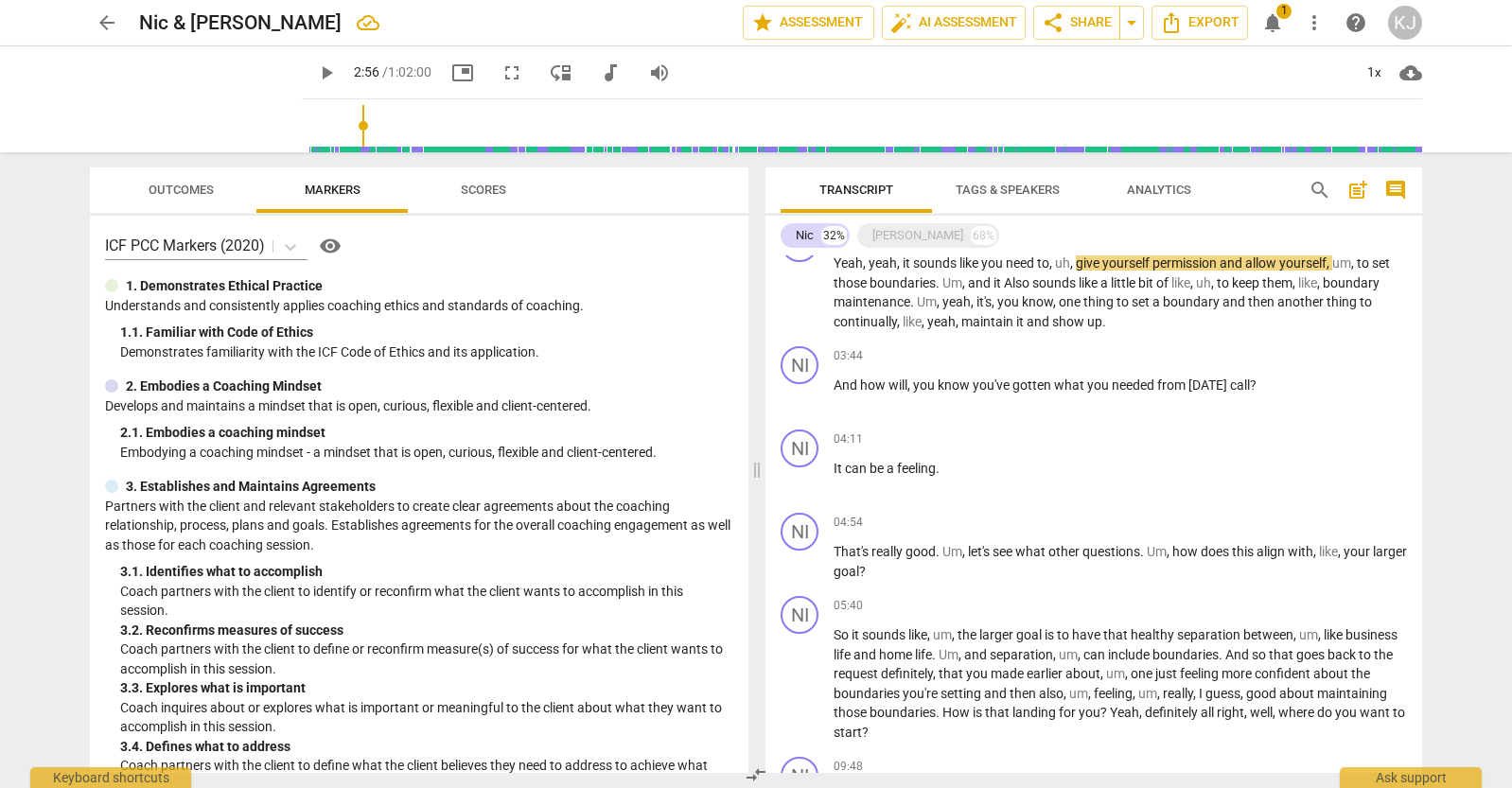
click at [315, 71] on span "play_arrow" at bounding box center [327, 73] width 23 height 23
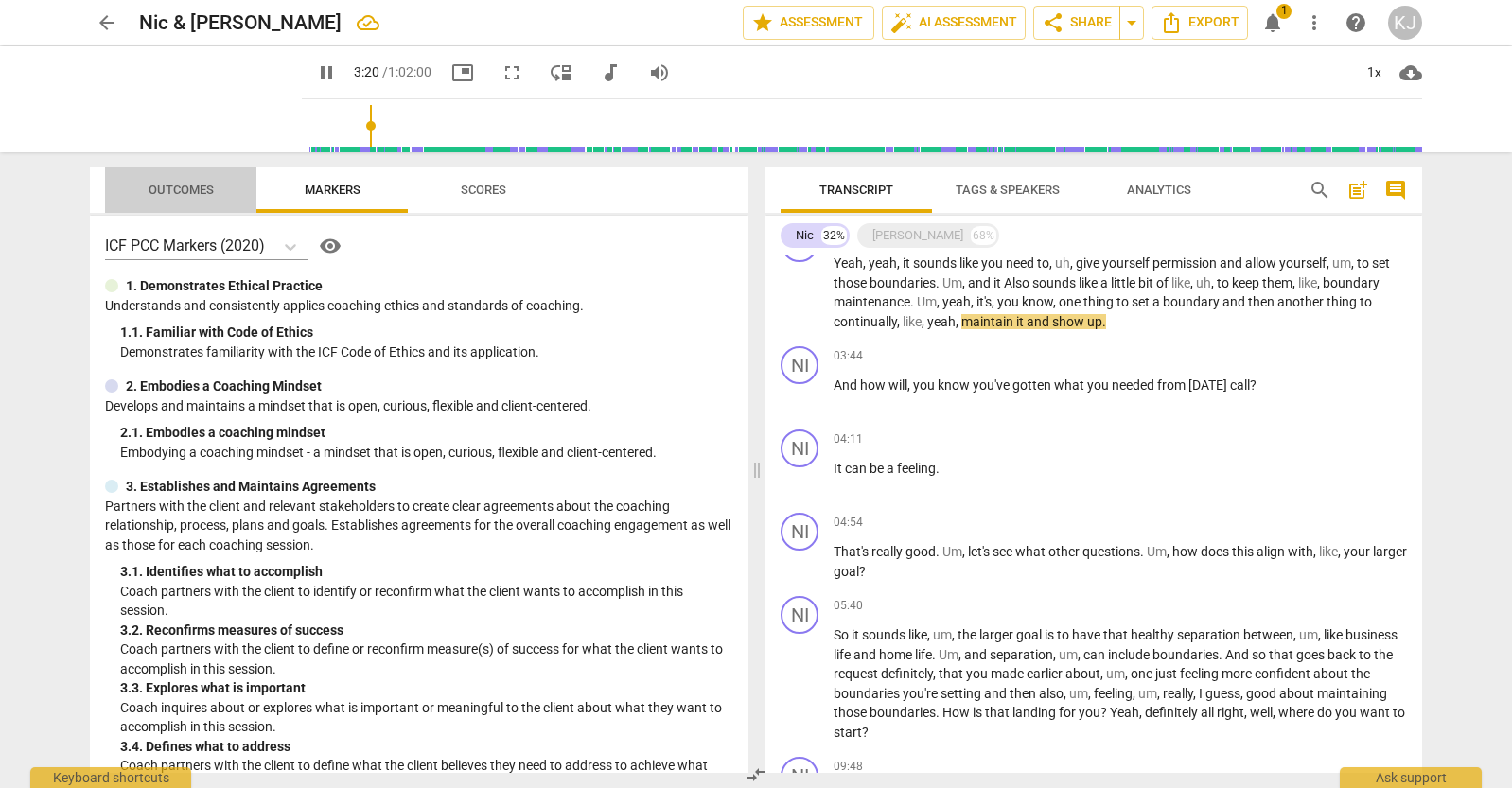
click at [162, 185] on span "Outcomes" at bounding box center [182, 189] width 65 height 14
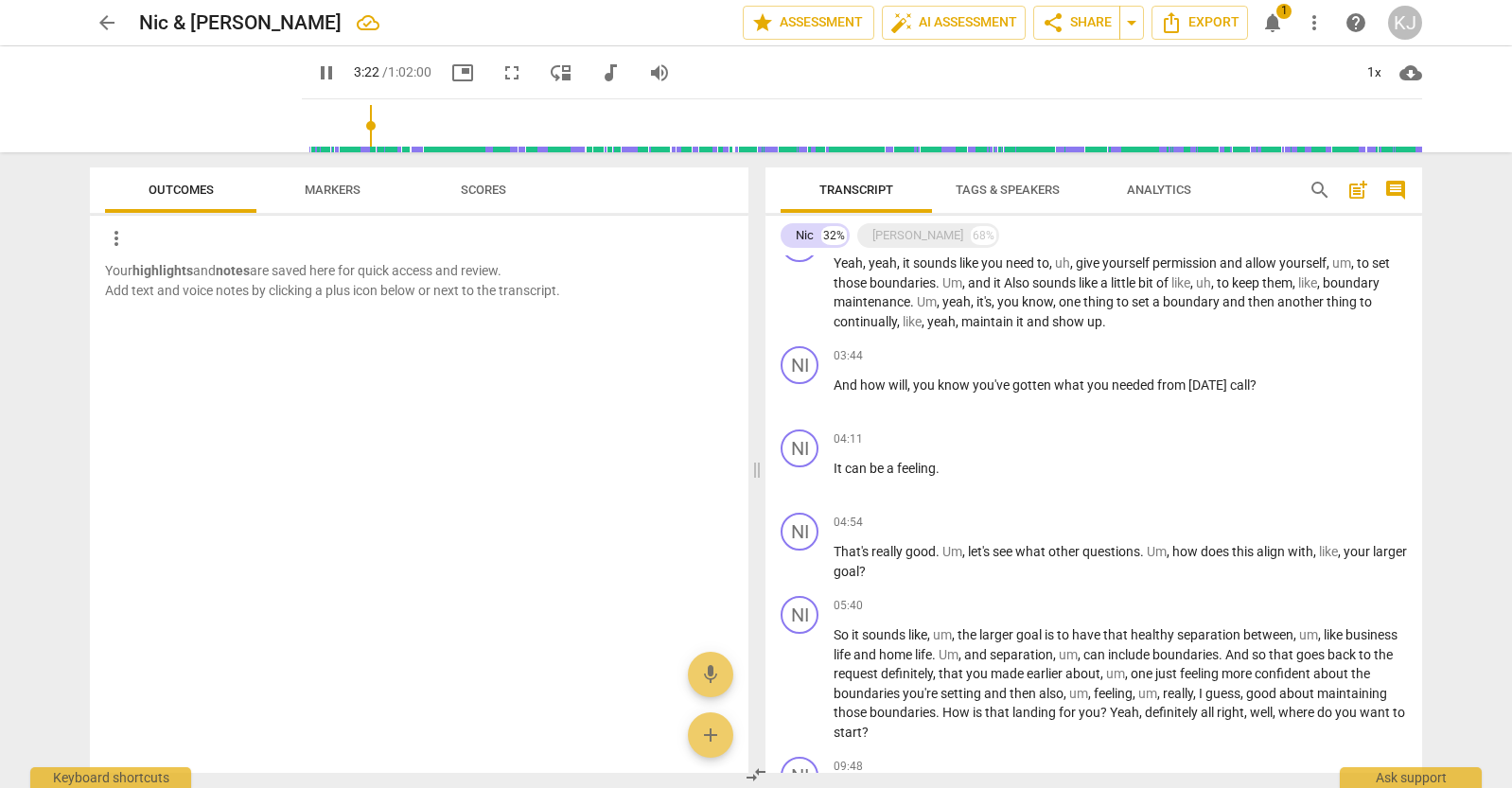
click at [479, 193] on span "Scores" at bounding box center [483, 189] width 45 height 14
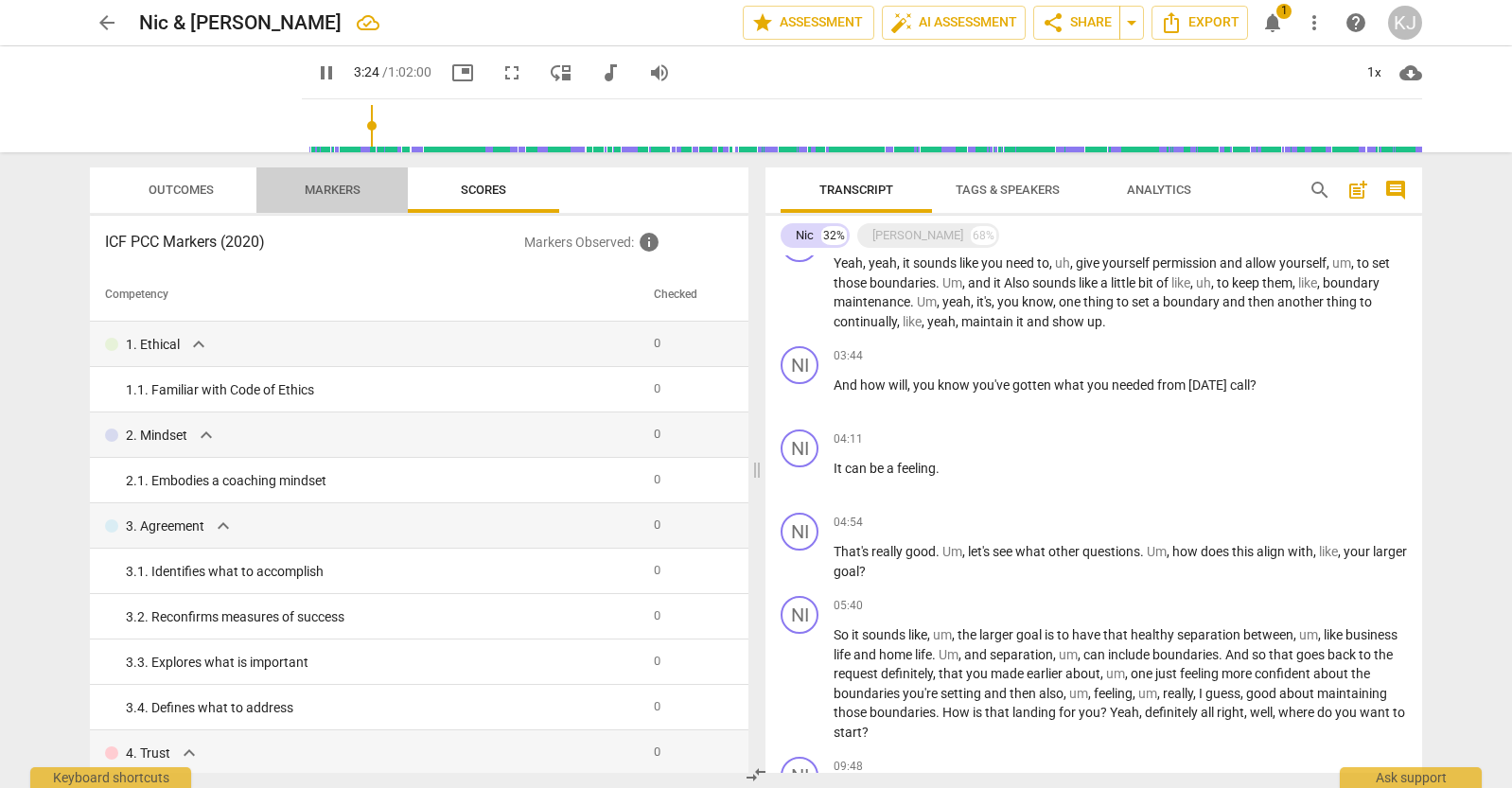
click at [327, 189] on span "Markers" at bounding box center [333, 189] width 56 height 14
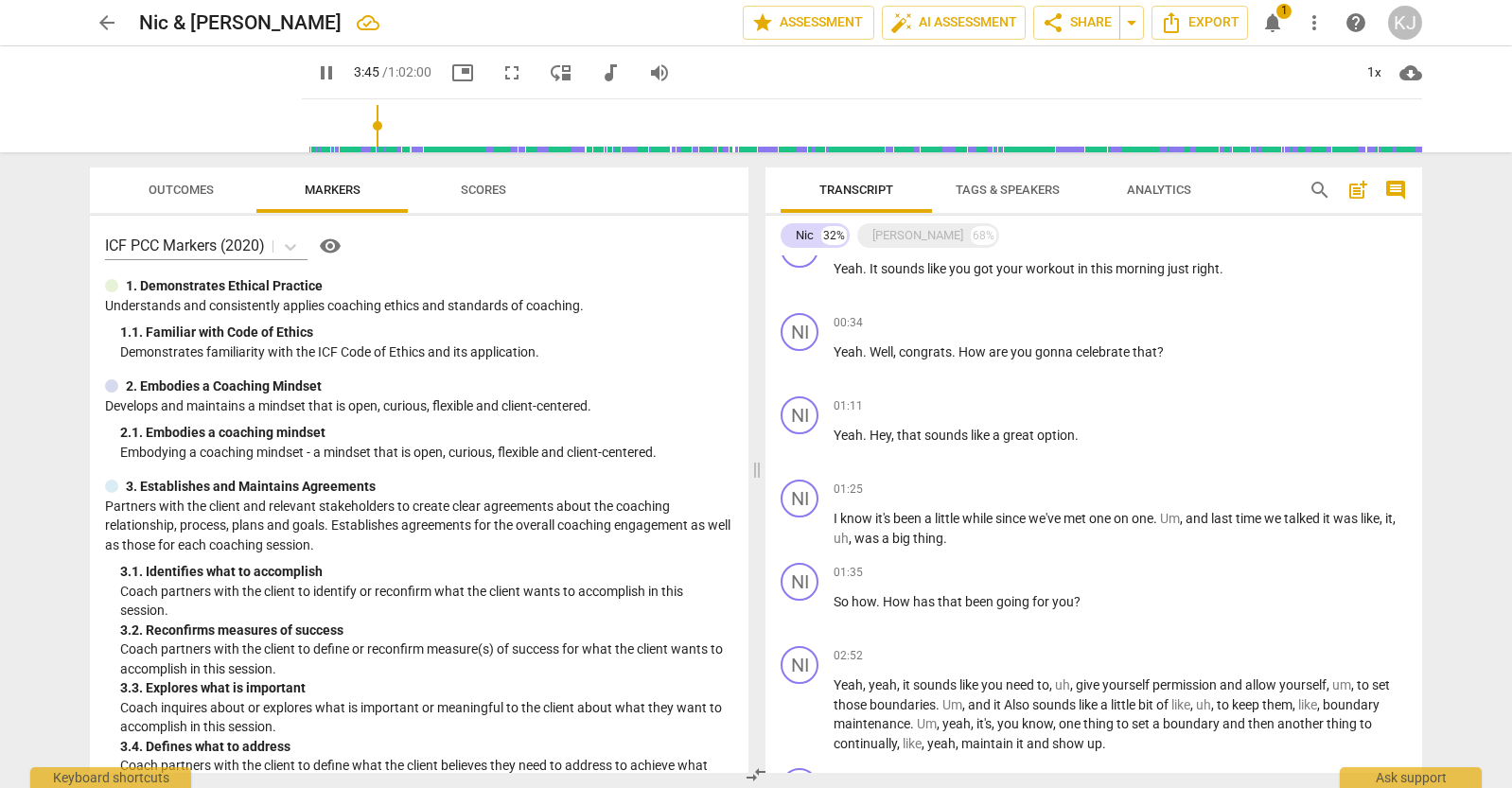
scroll to position [660, 0]
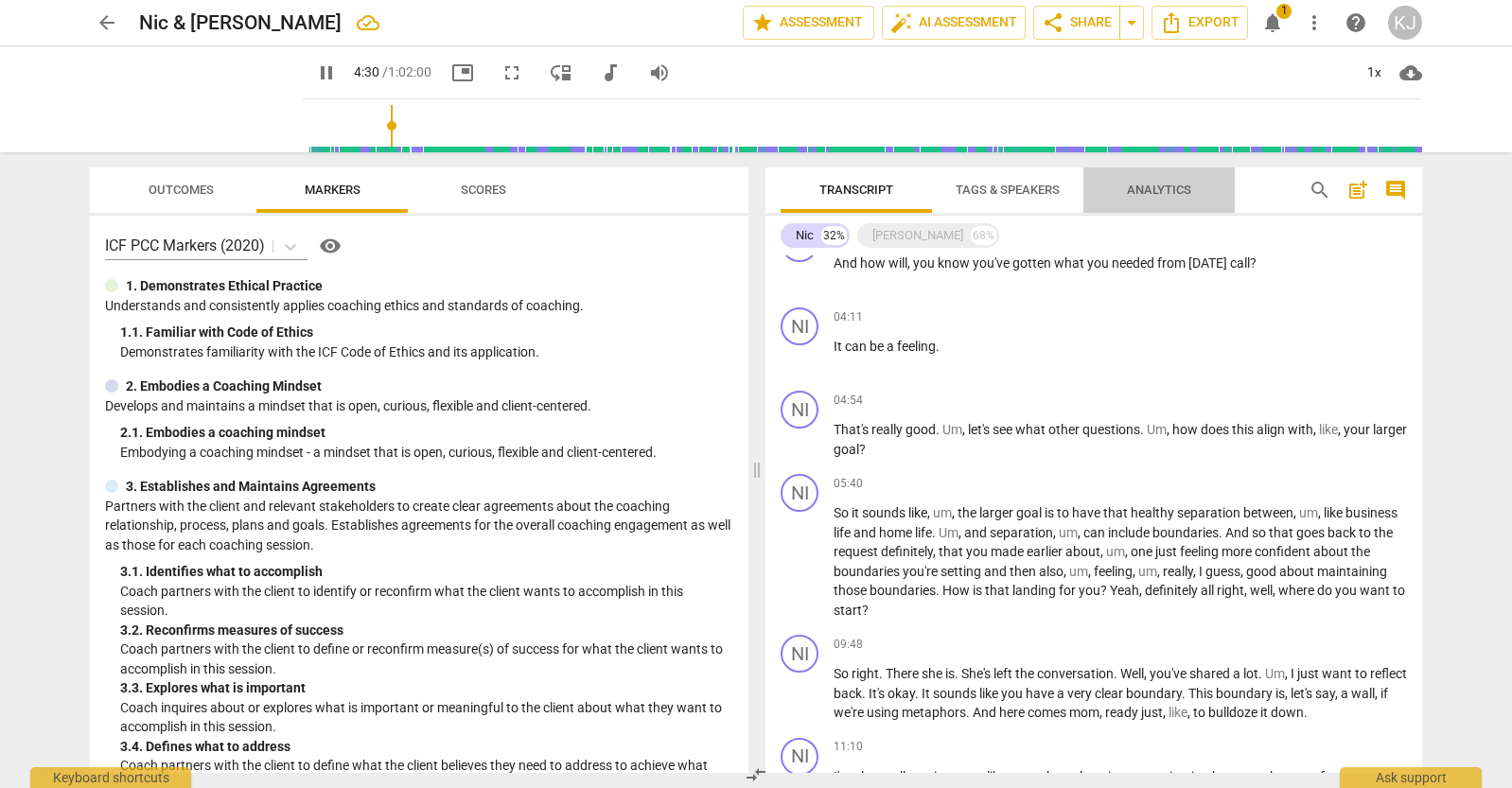
click at [1161, 188] on span "Analytics" at bounding box center [1159, 189] width 64 height 14
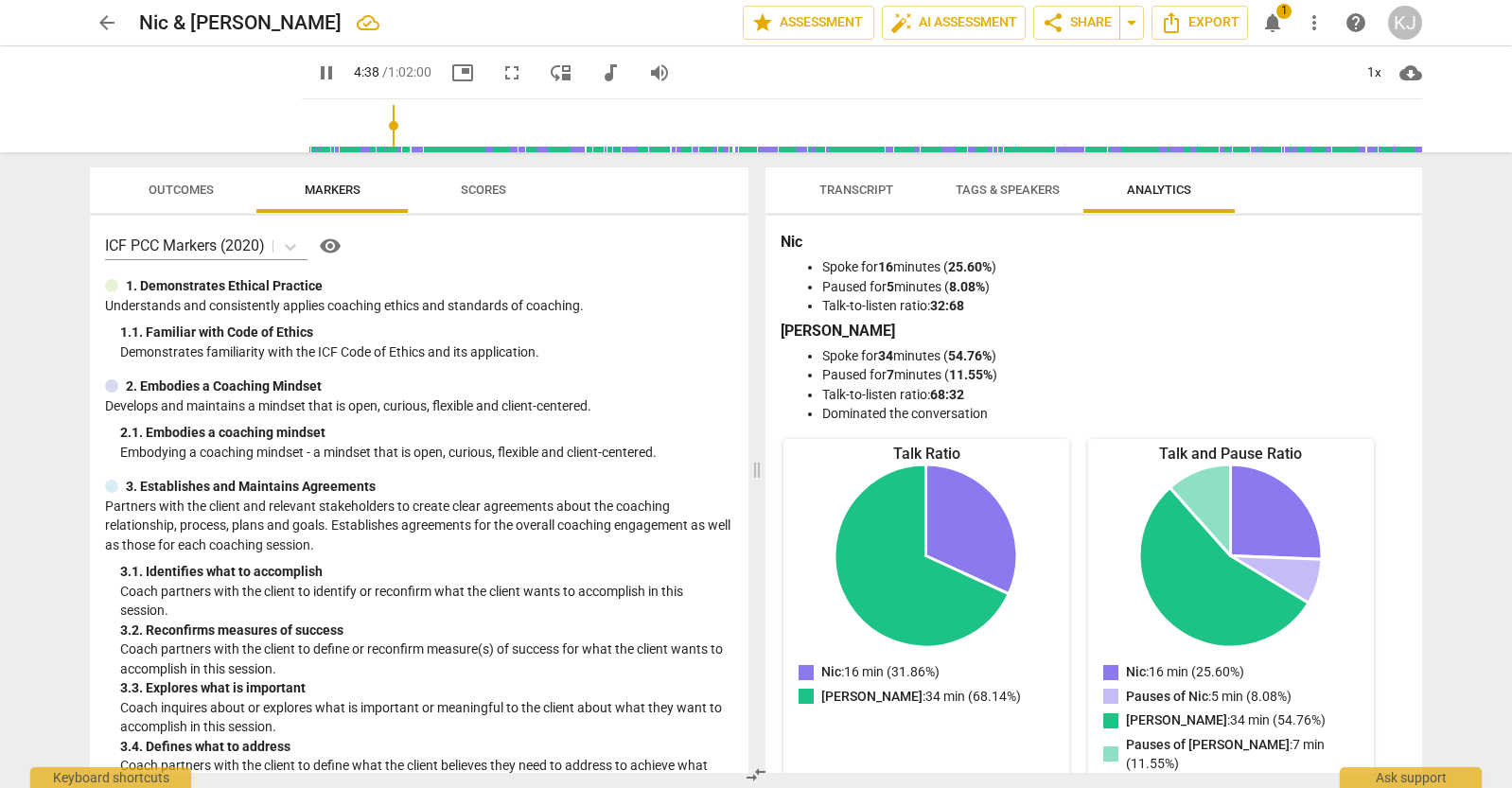
click at [1025, 184] on span "Tags & Speakers" at bounding box center [1007, 189] width 104 height 14
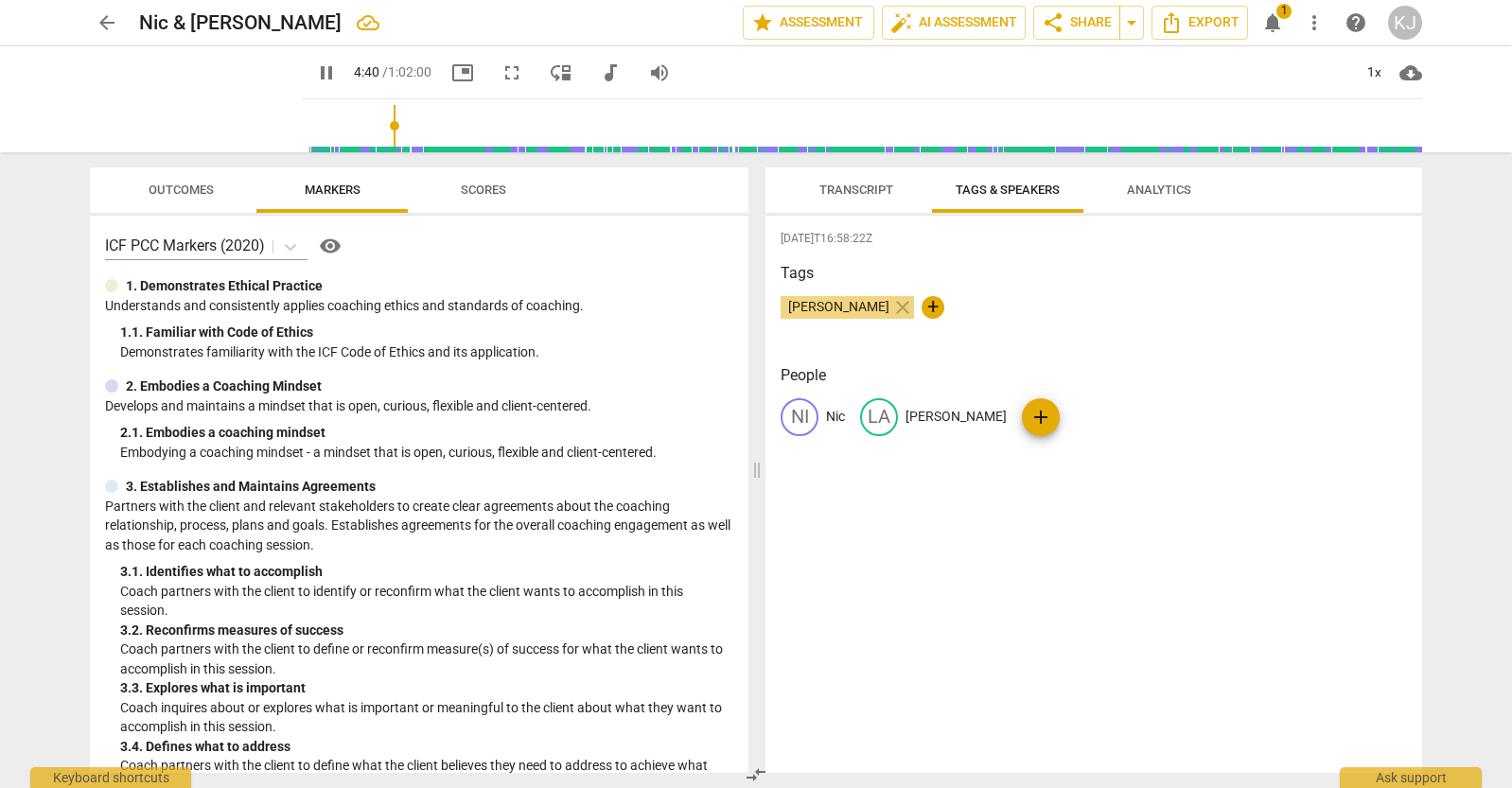
click at [844, 192] on span "Transcript" at bounding box center [856, 189] width 74 height 14
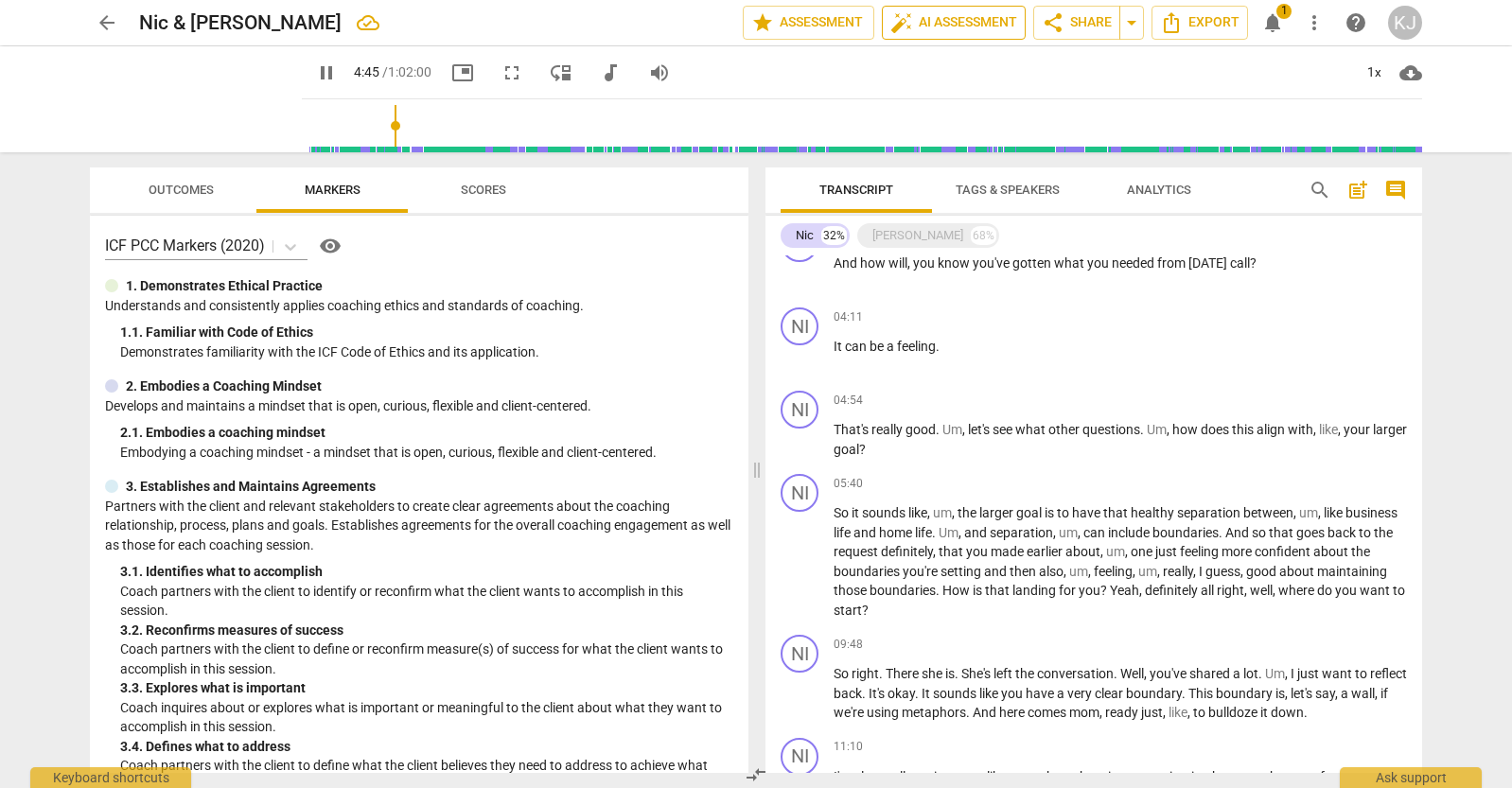
click at [920, 23] on span "auto_fix_high AI Assessment" at bounding box center [954, 23] width 127 height 23
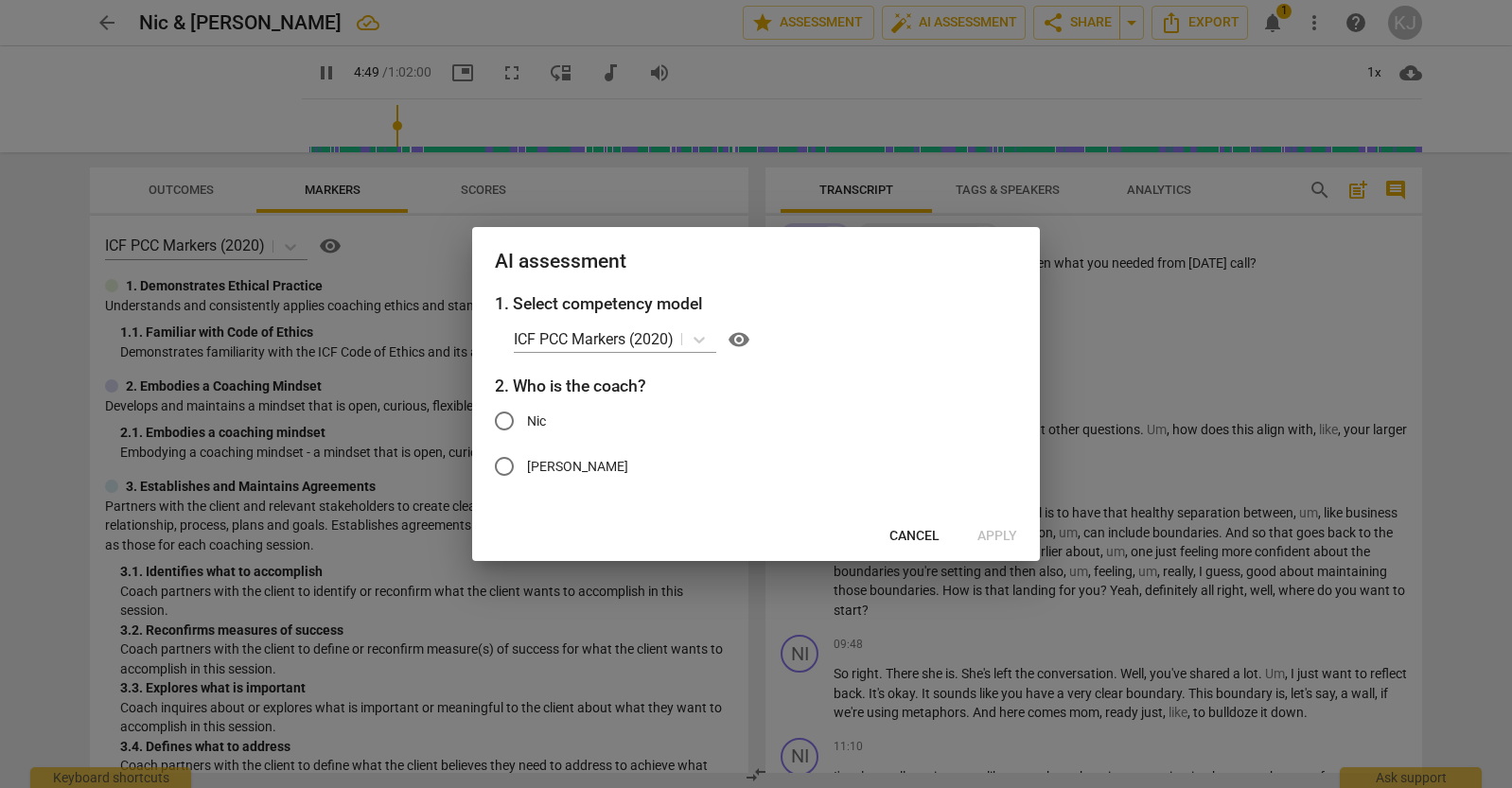
click at [367, 338] on div at bounding box center [756, 394] width 1512 height 788
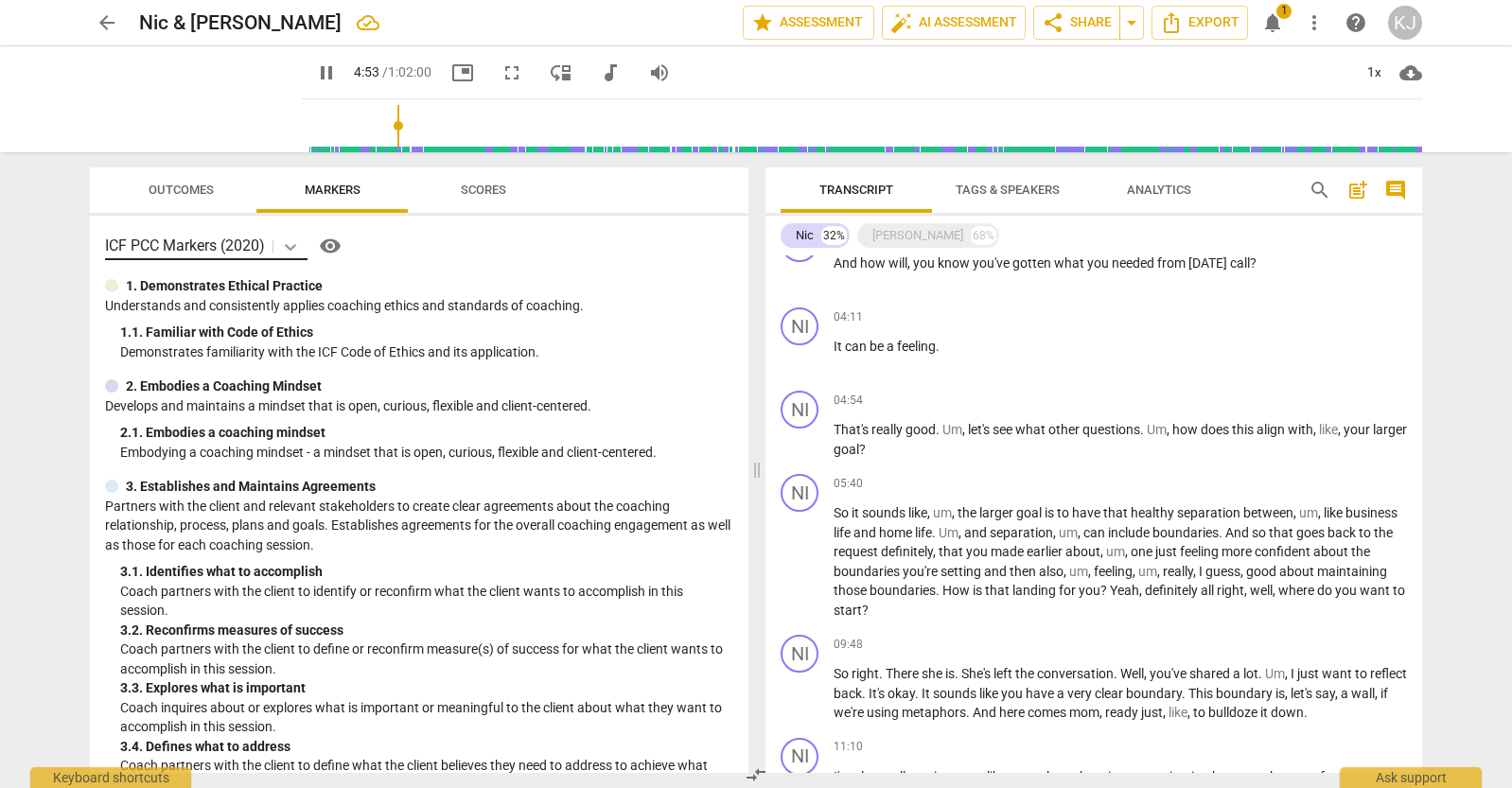
click at [292, 251] on icon at bounding box center [290, 247] width 19 height 19
click at [597, 357] on p "Demonstrates familiarity with the ICF Code of Ethics and its application." at bounding box center [427, 352] width 613 height 20
click at [476, 189] on span "Scores" at bounding box center [483, 189] width 45 height 14
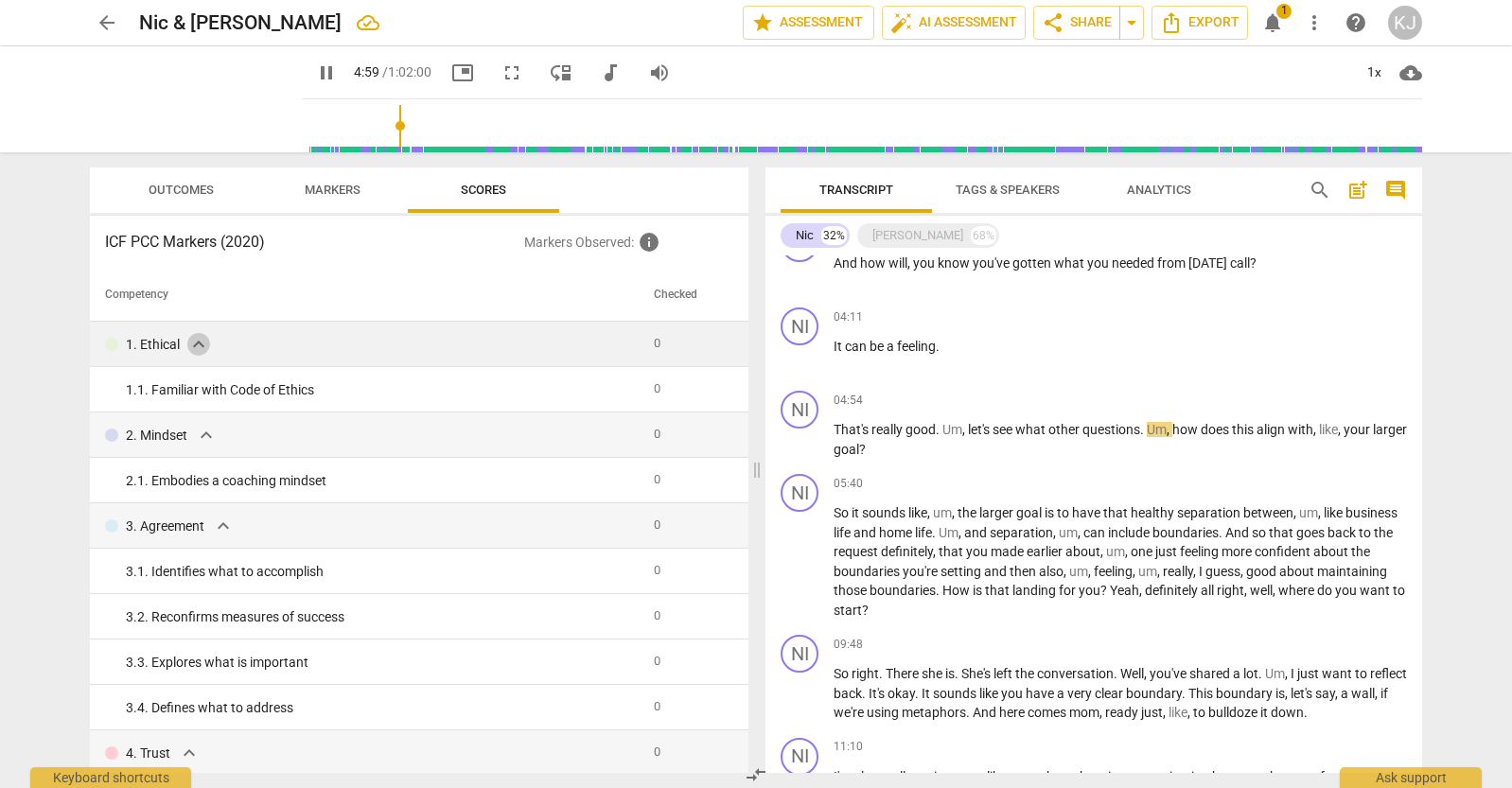
click at [190, 342] on span "expand_more" at bounding box center [199, 345] width 23 height 23
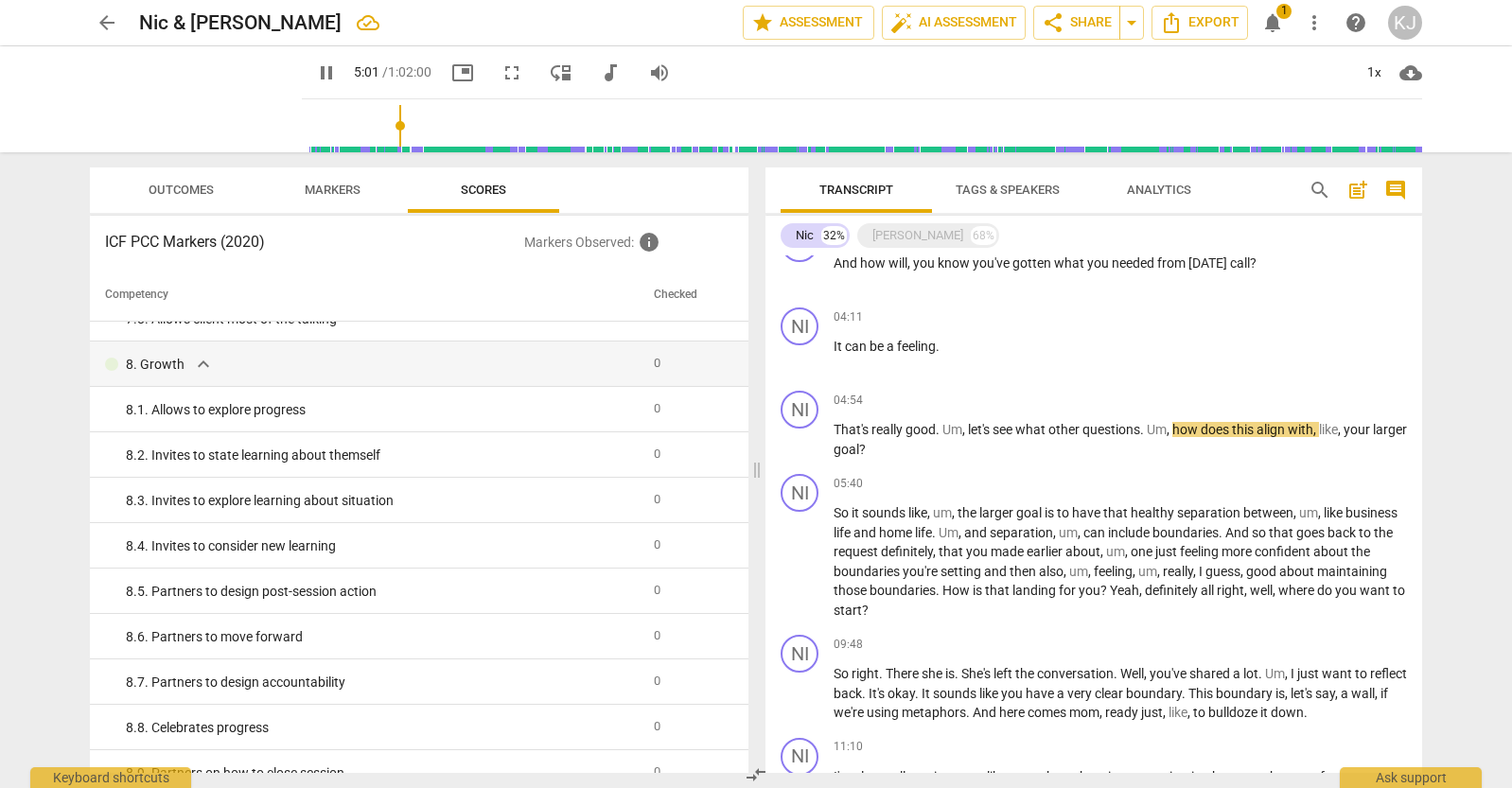
scroll to position [1638, 0]
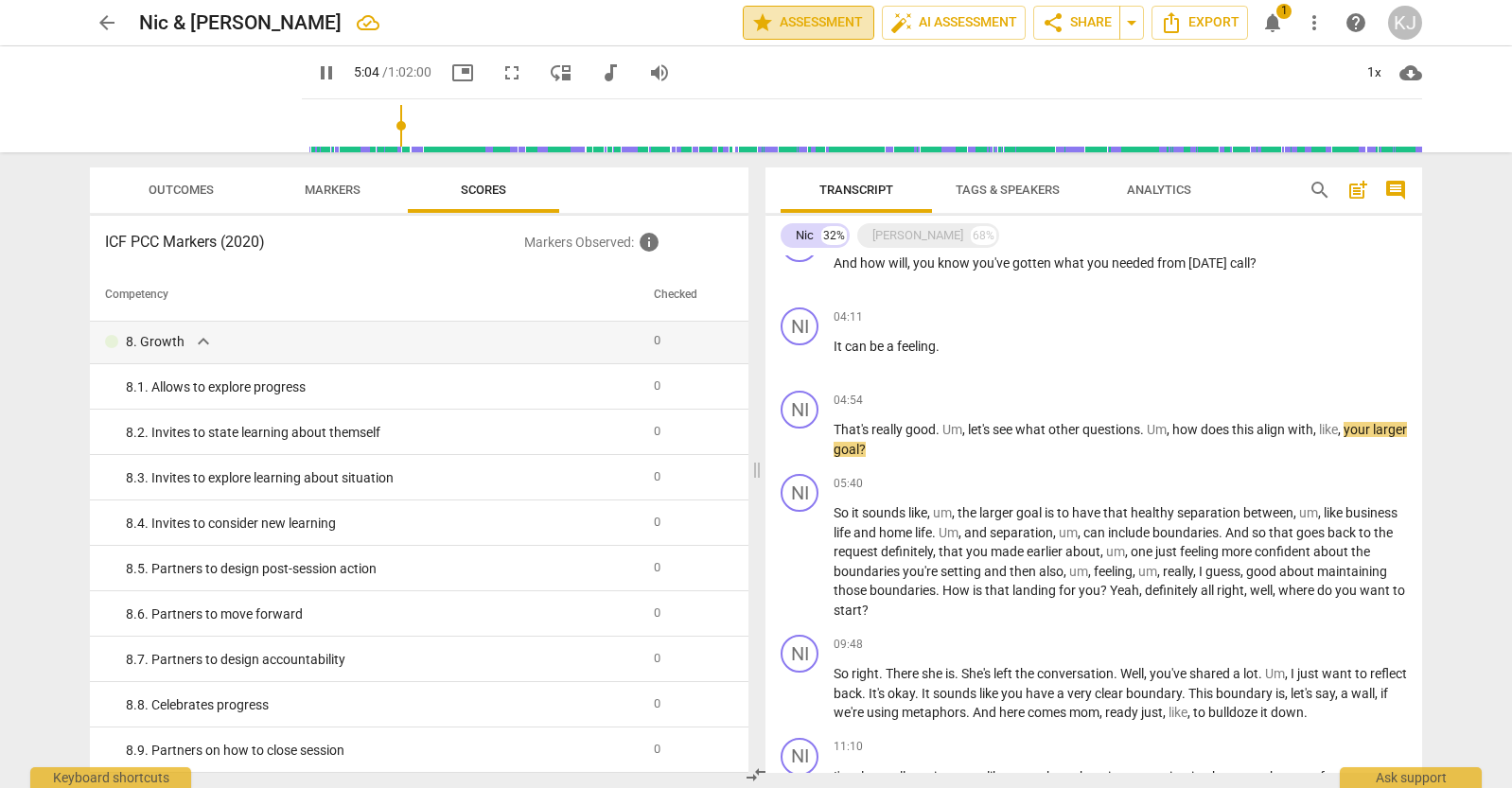
click at [805, 31] on span "star Assessment" at bounding box center [808, 23] width 114 height 23
type input "305"
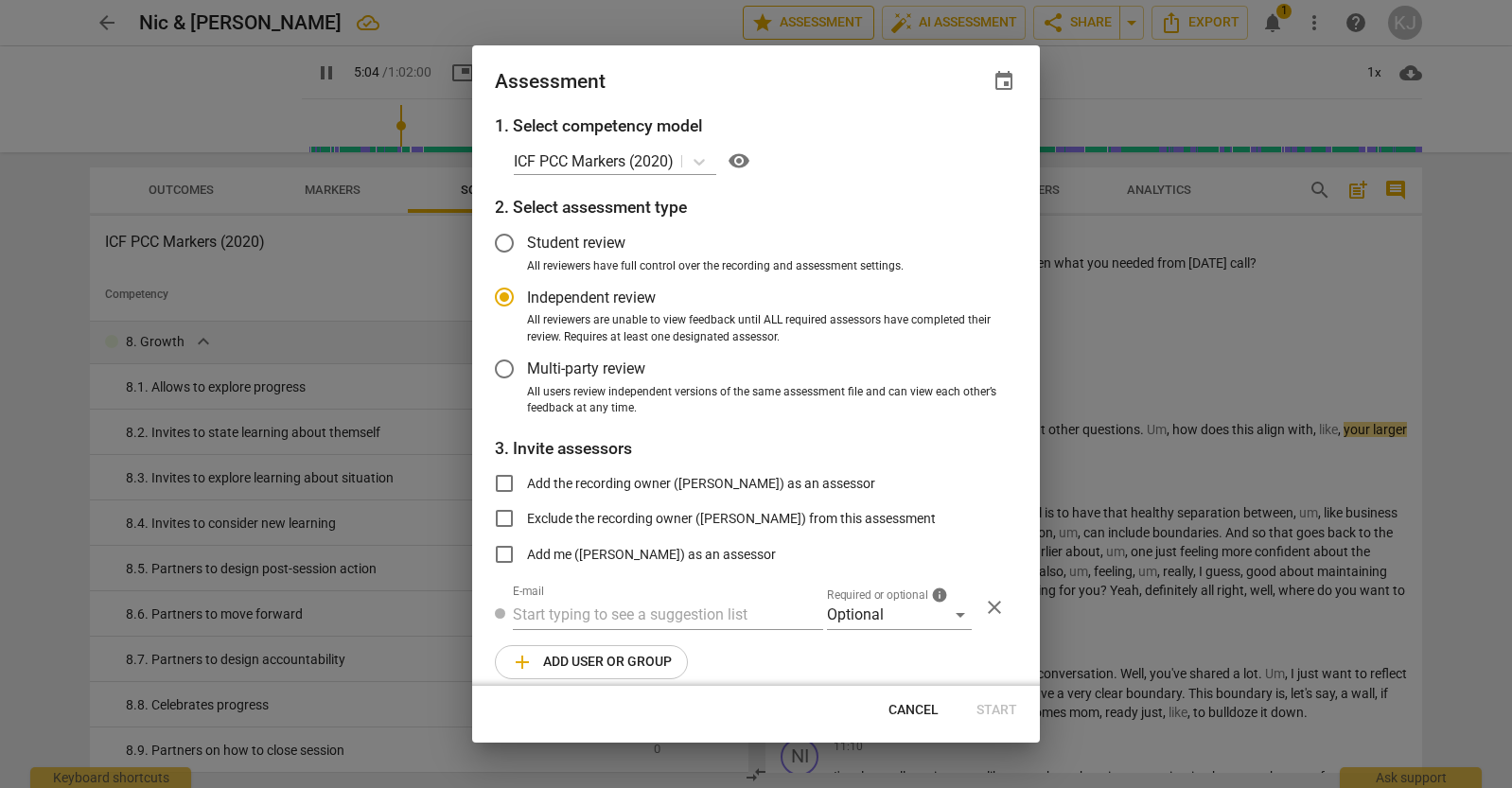
radio input "false"
type input "306"
radio input "false"
type input "332"
radio input "false"
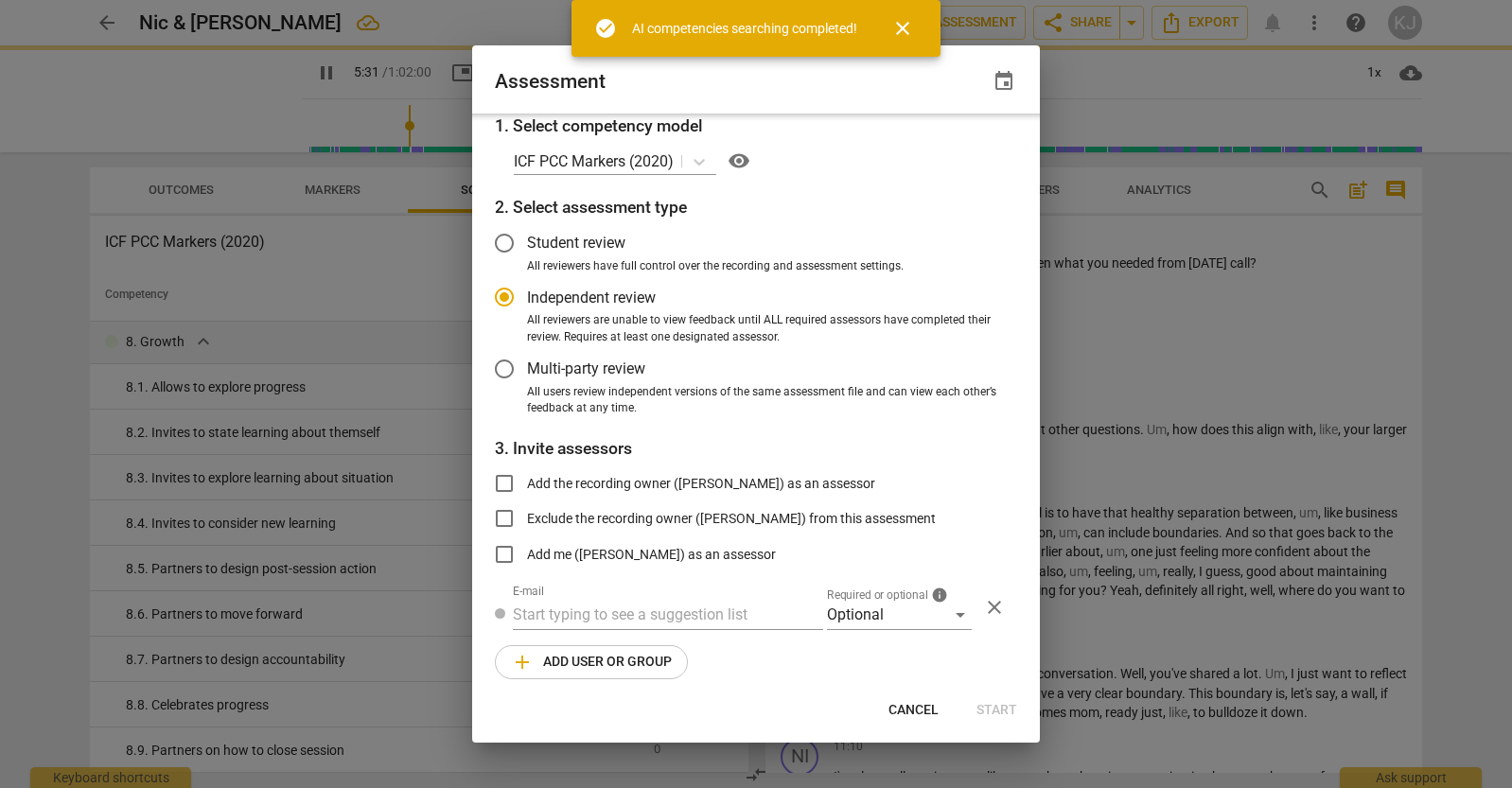
scroll to position [16, 0]
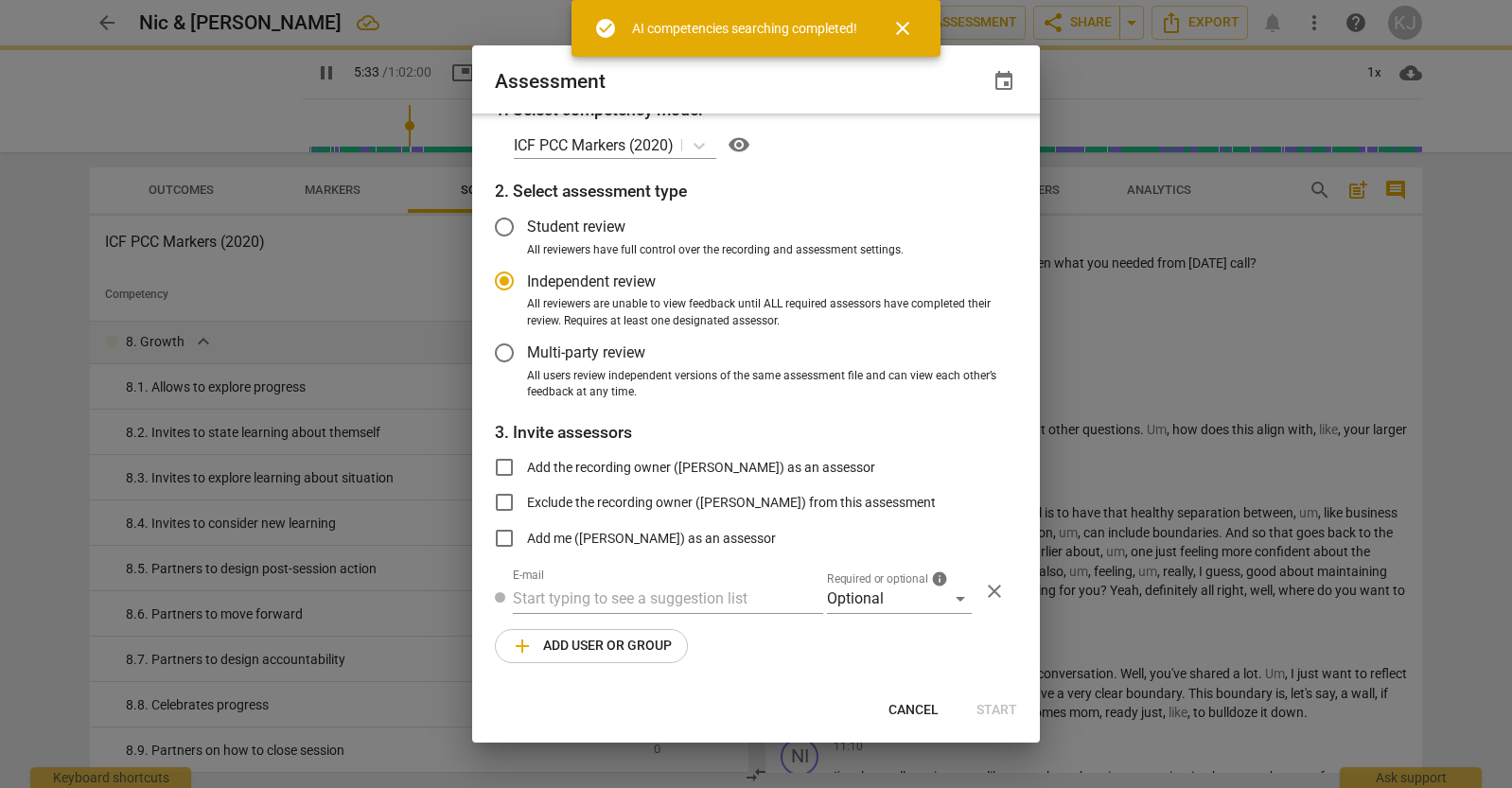
type input "333"
radio input "false"
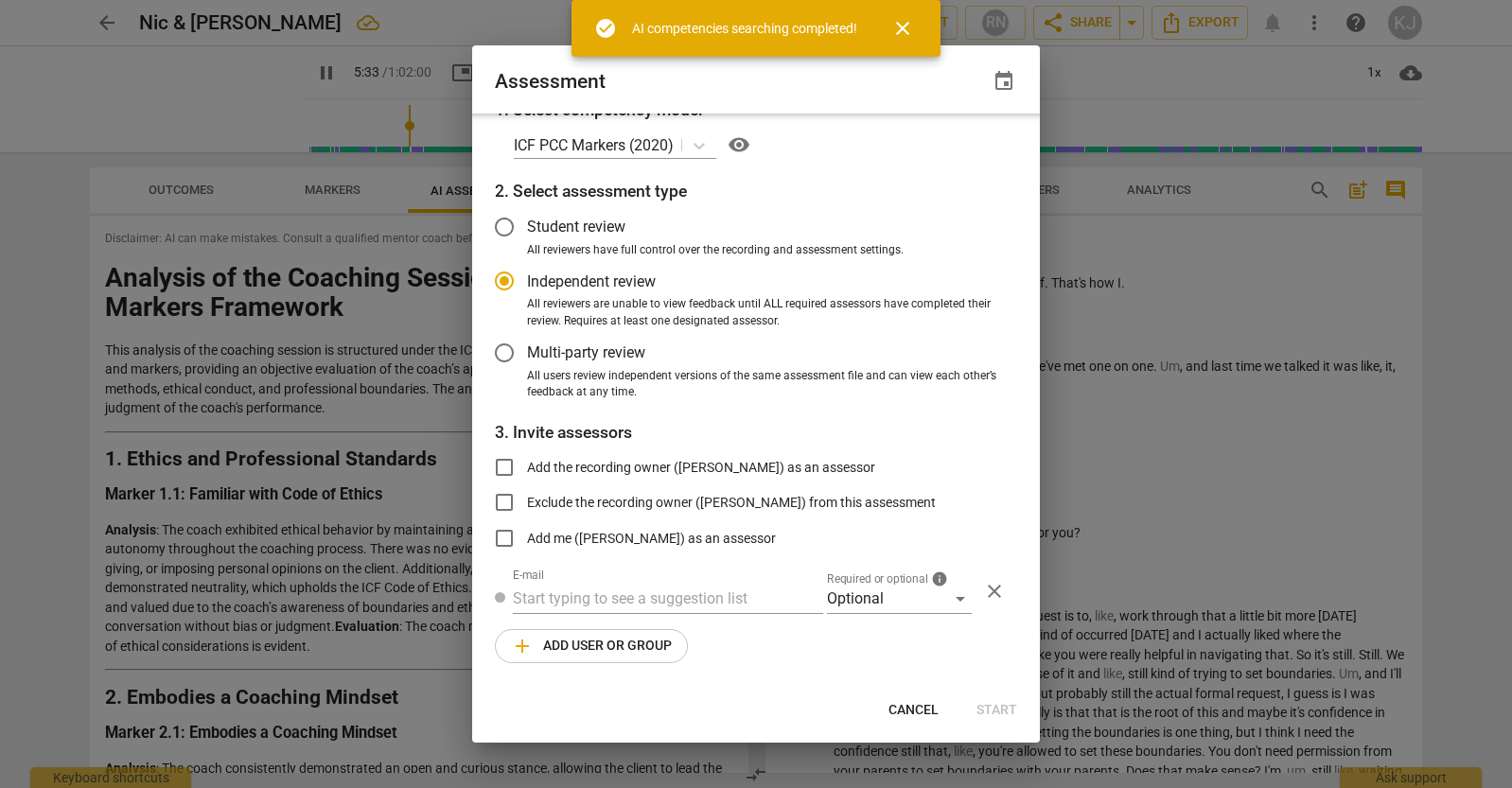
scroll to position [1535, 0]
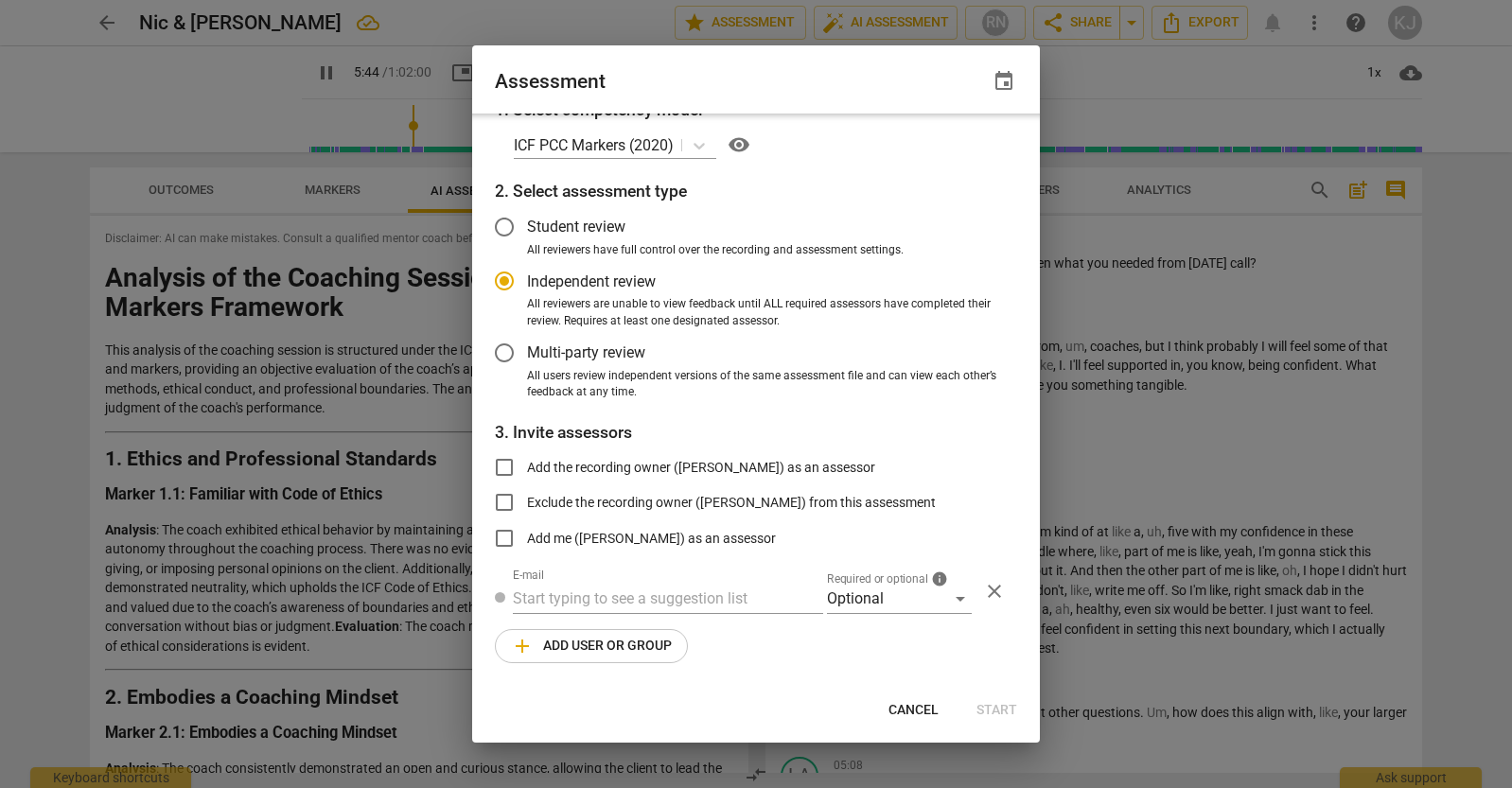
click at [911, 708] on span "Cancel" at bounding box center [913, 711] width 50 height 19
type input "345"
radio input "false"
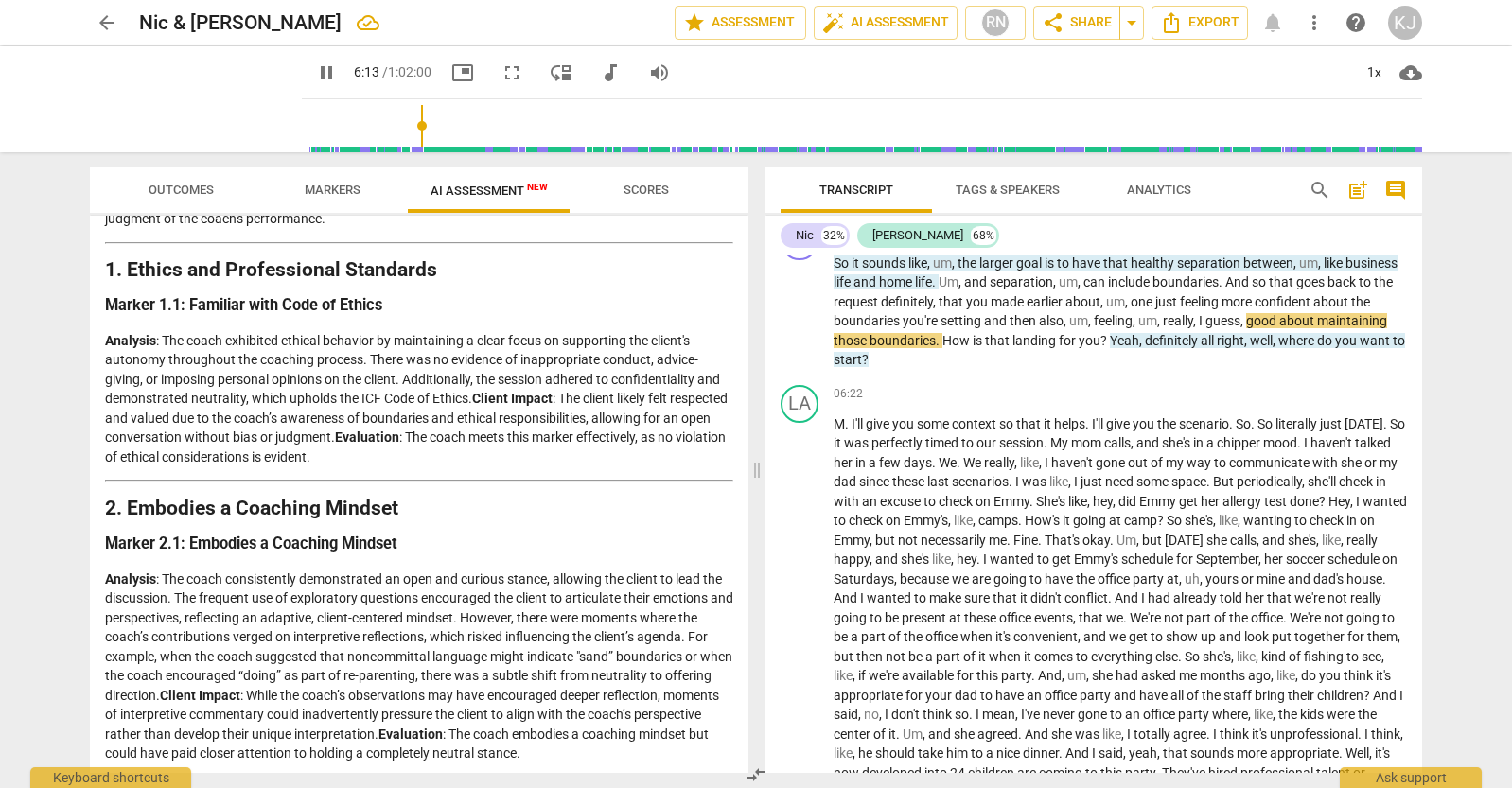
scroll to position [191, 0]
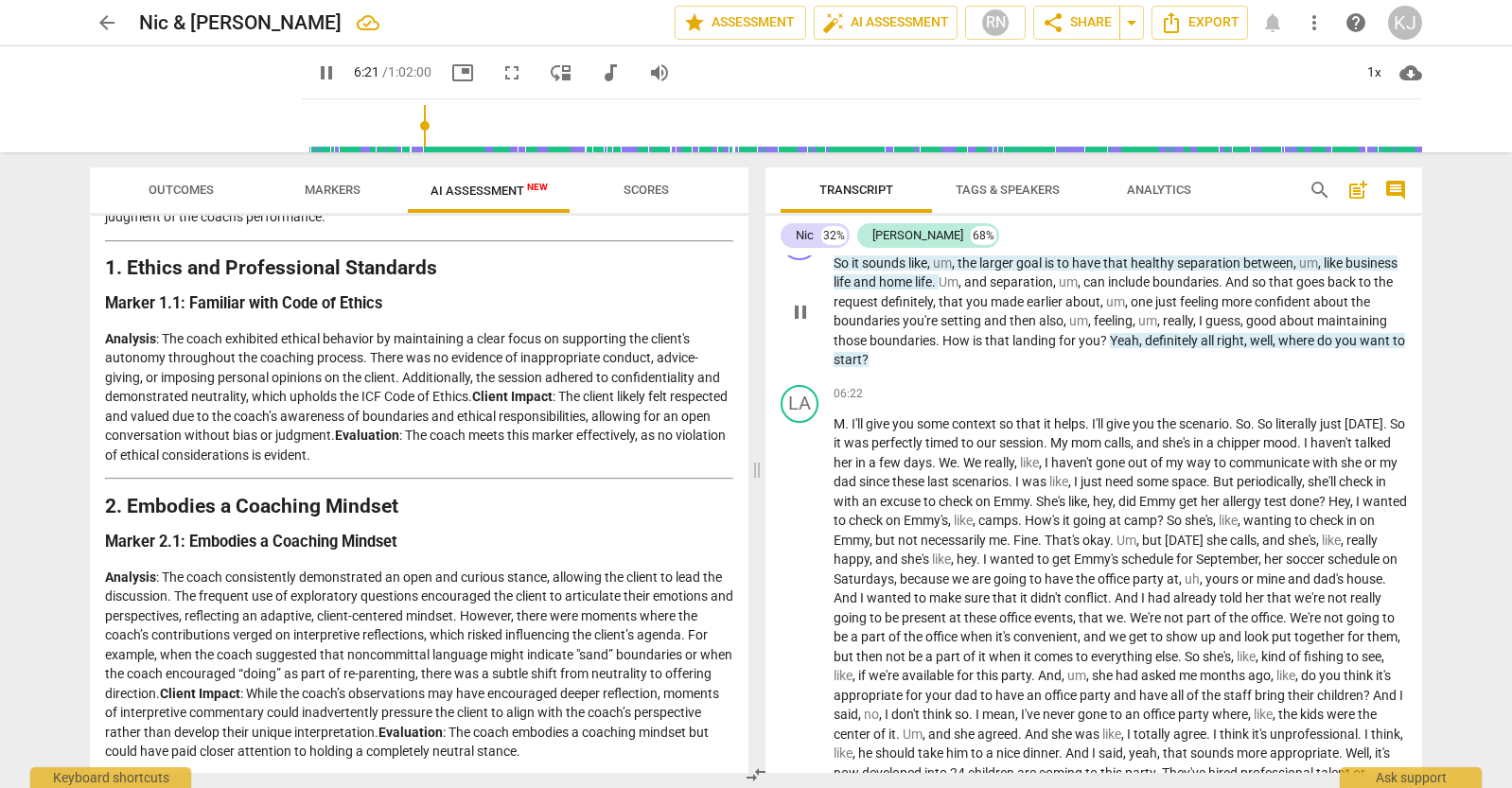
click at [793, 307] on span "pause" at bounding box center [801, 312] width 23 height 23
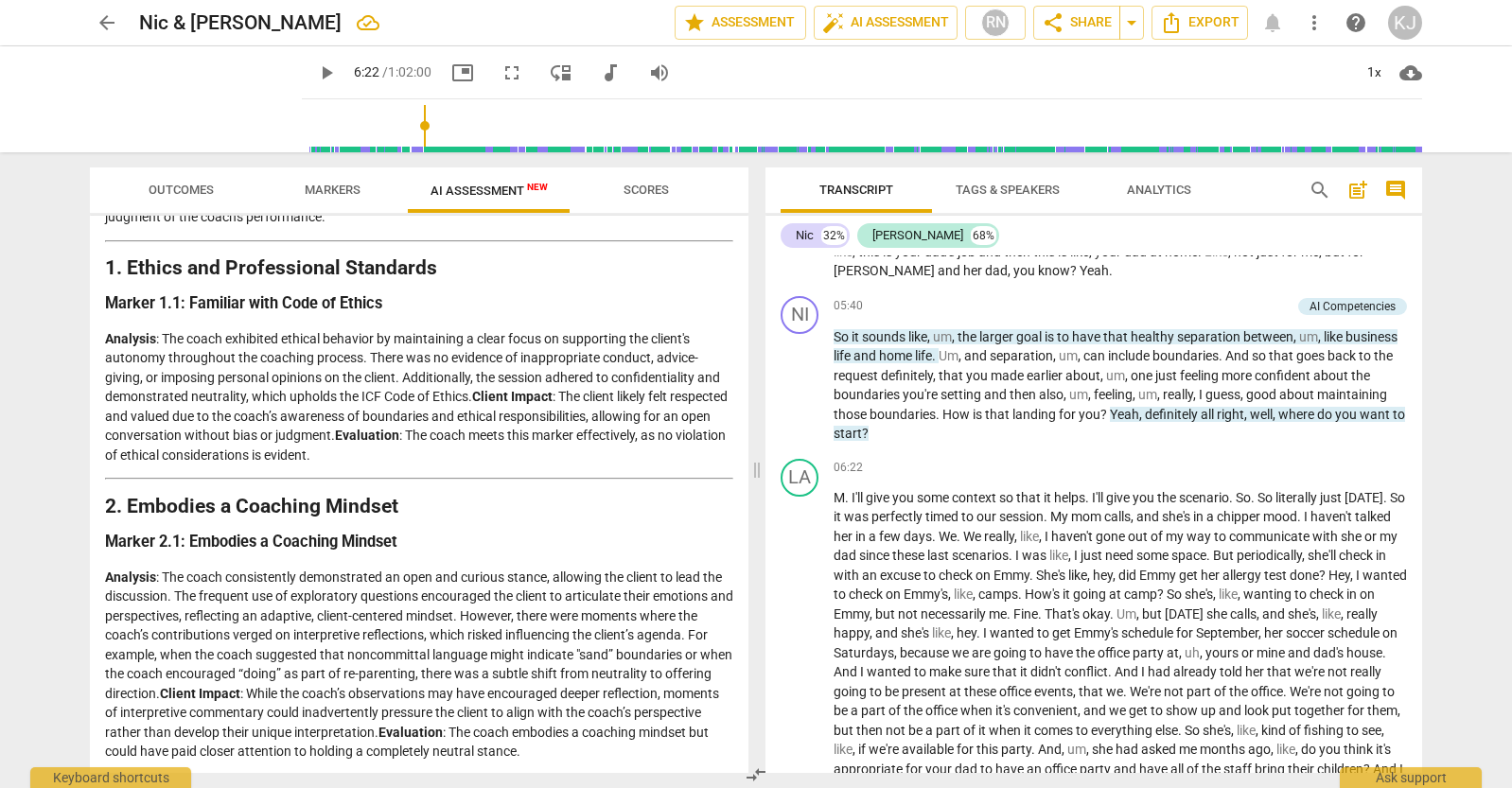
scroll to position [2119, 0]
click at [315, 70] on span "play_arrow" at bounding box center [327, 73] width 23 height 23
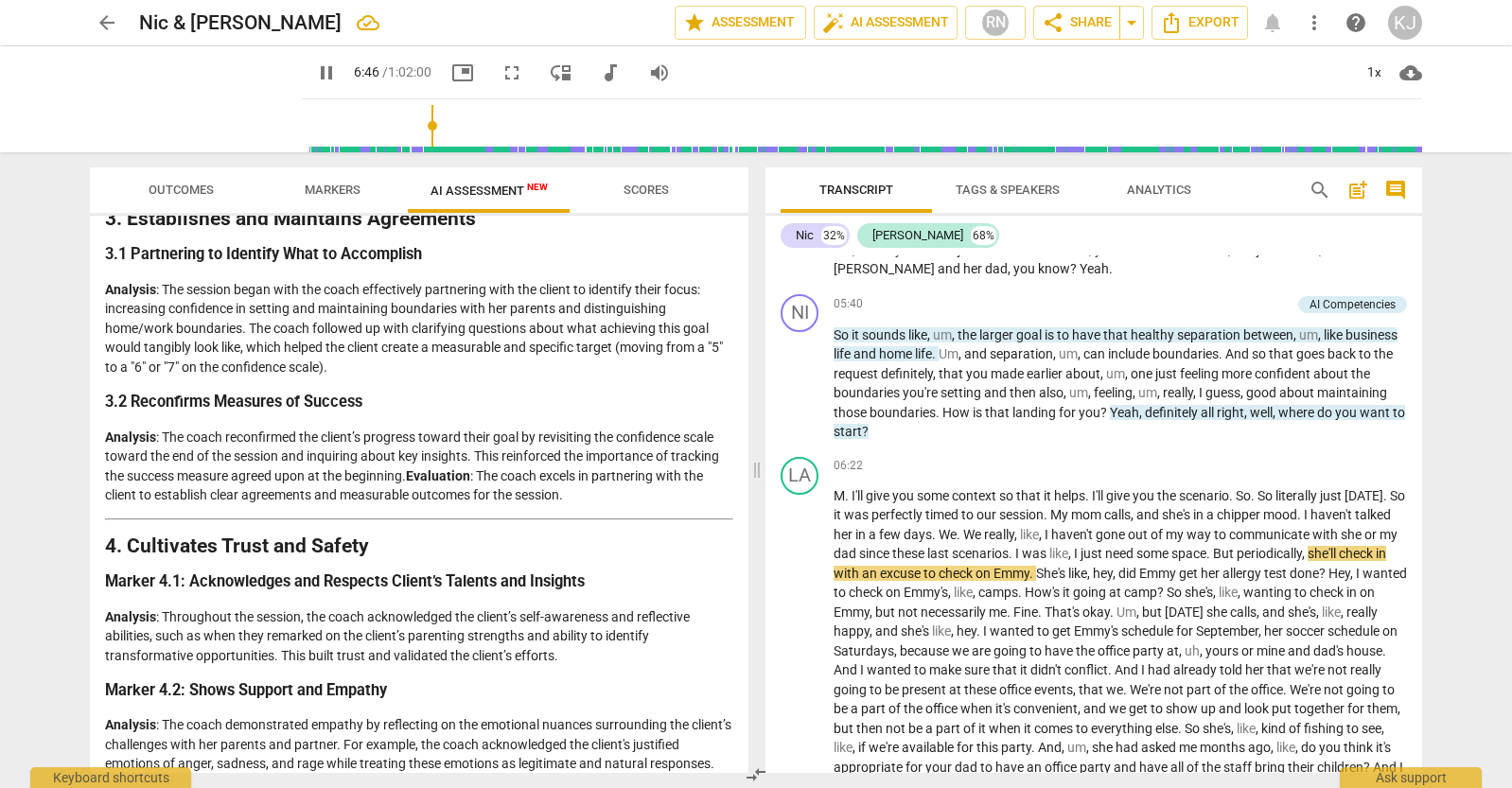
scroll to position [776, 0]
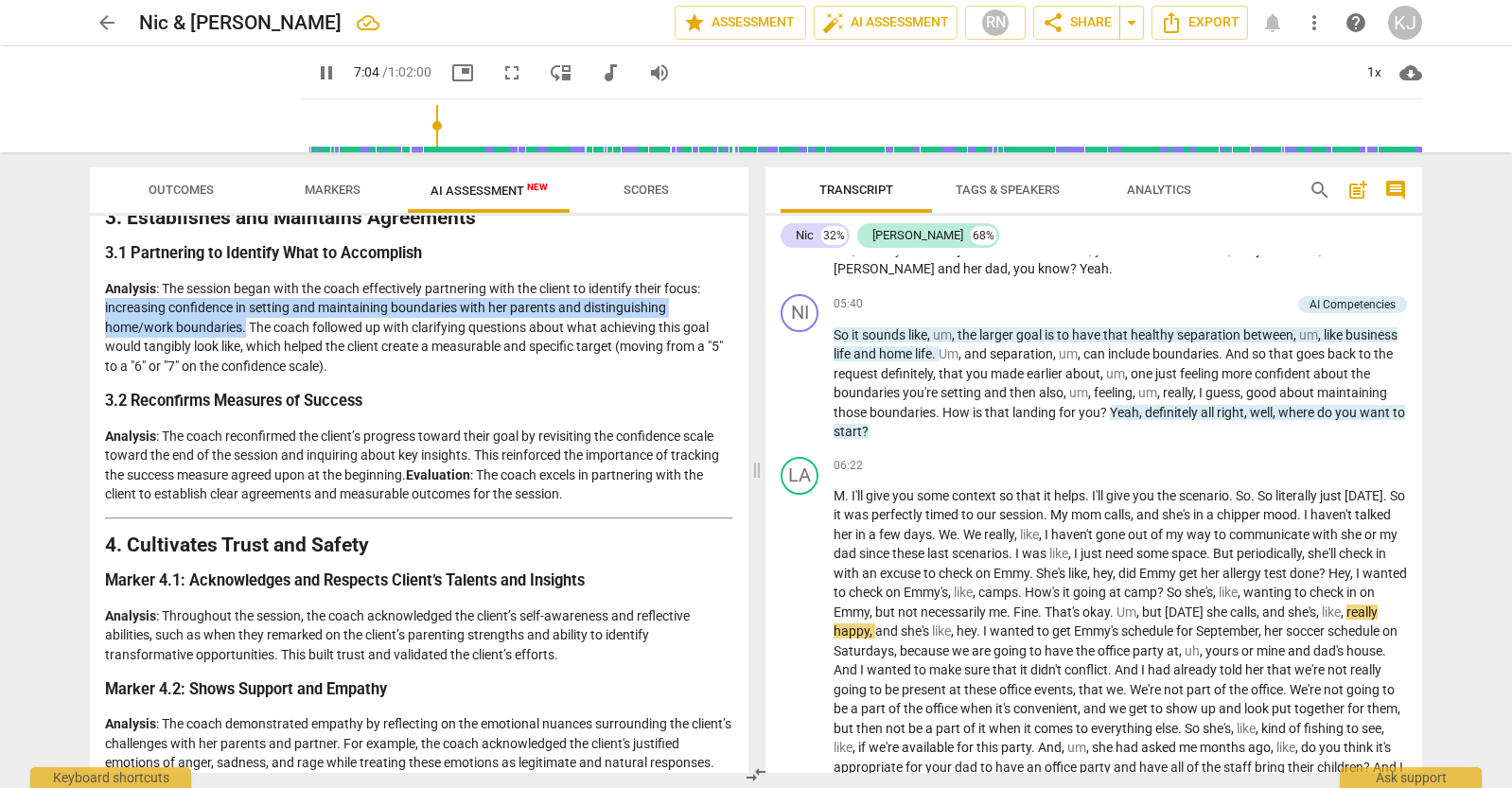
drag, startPoint x: 106, startPoint y: 306, endPoint x: 245, endPoint y: 323, distance: 140.0
click at [245, 323] on p "Analysis : The session began with the coach effectively partnering with the cli…" at bounding box center [419, 327] width 629 height 97
copy p "increasing confidence in setting and maintaining boundaries with her parents an…"
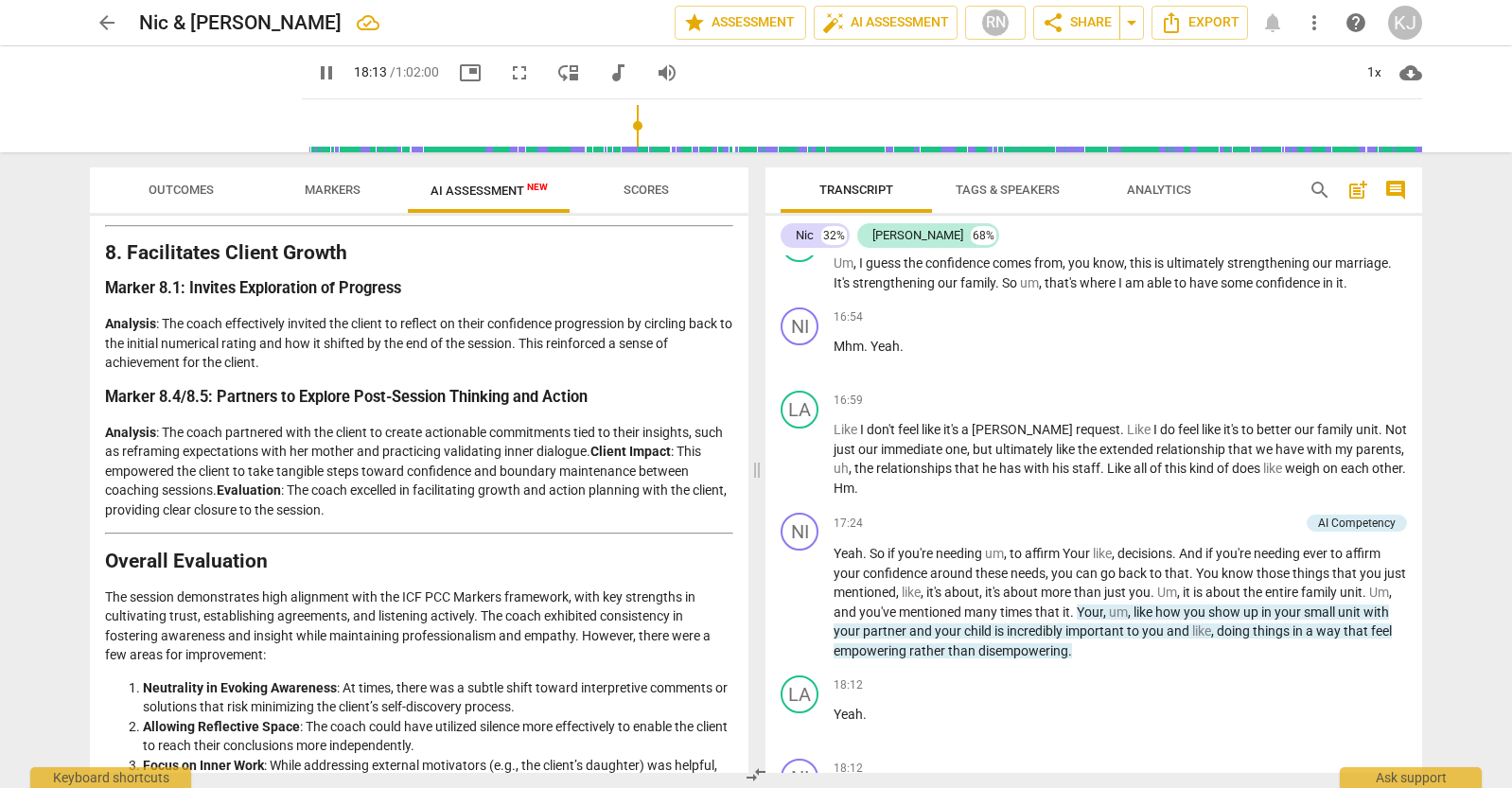
scroll to position [5394, 0]
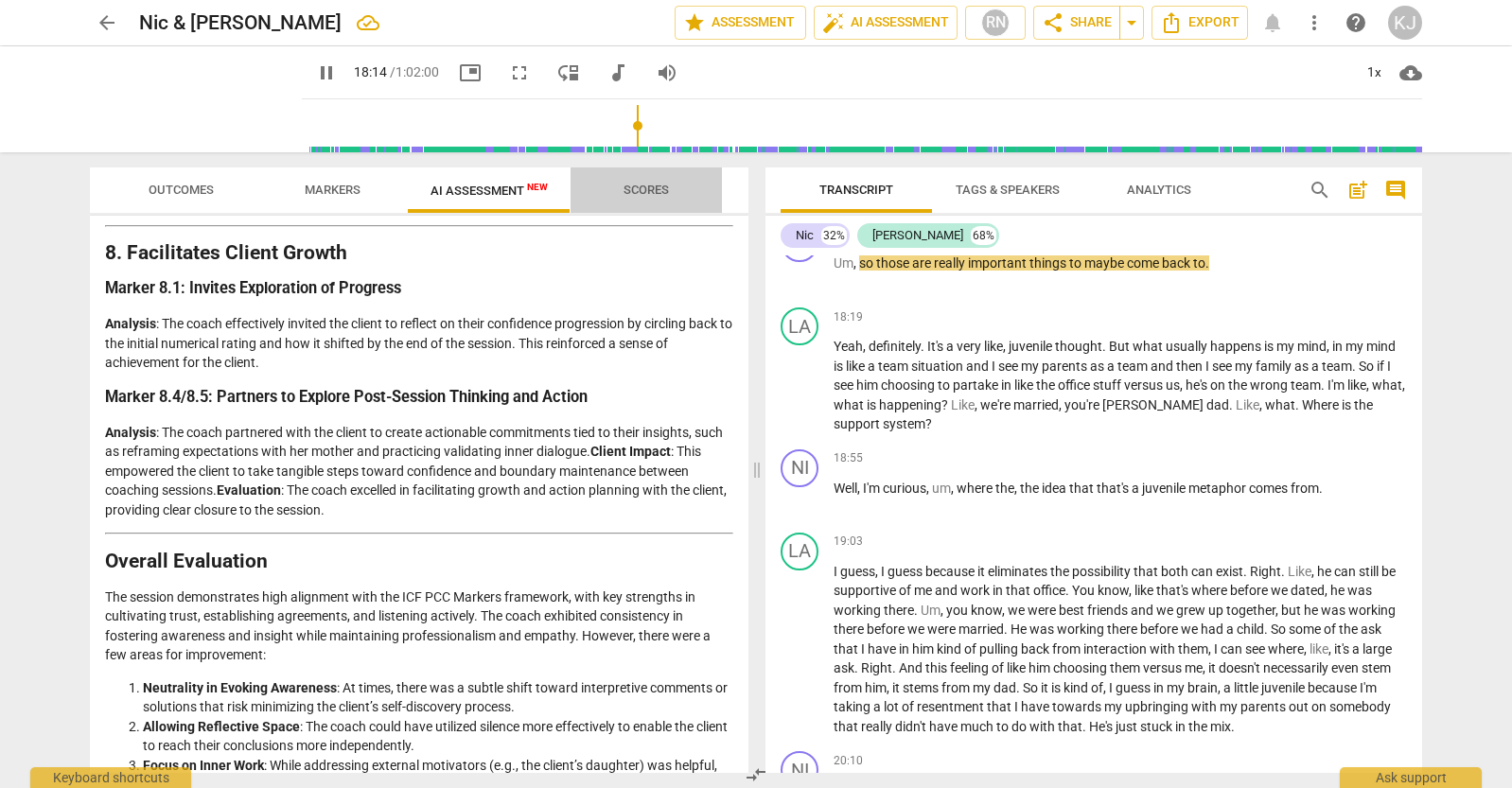
click at [632, 190] on span "Scores" at bounding box center [646, 189] width 45 height 14
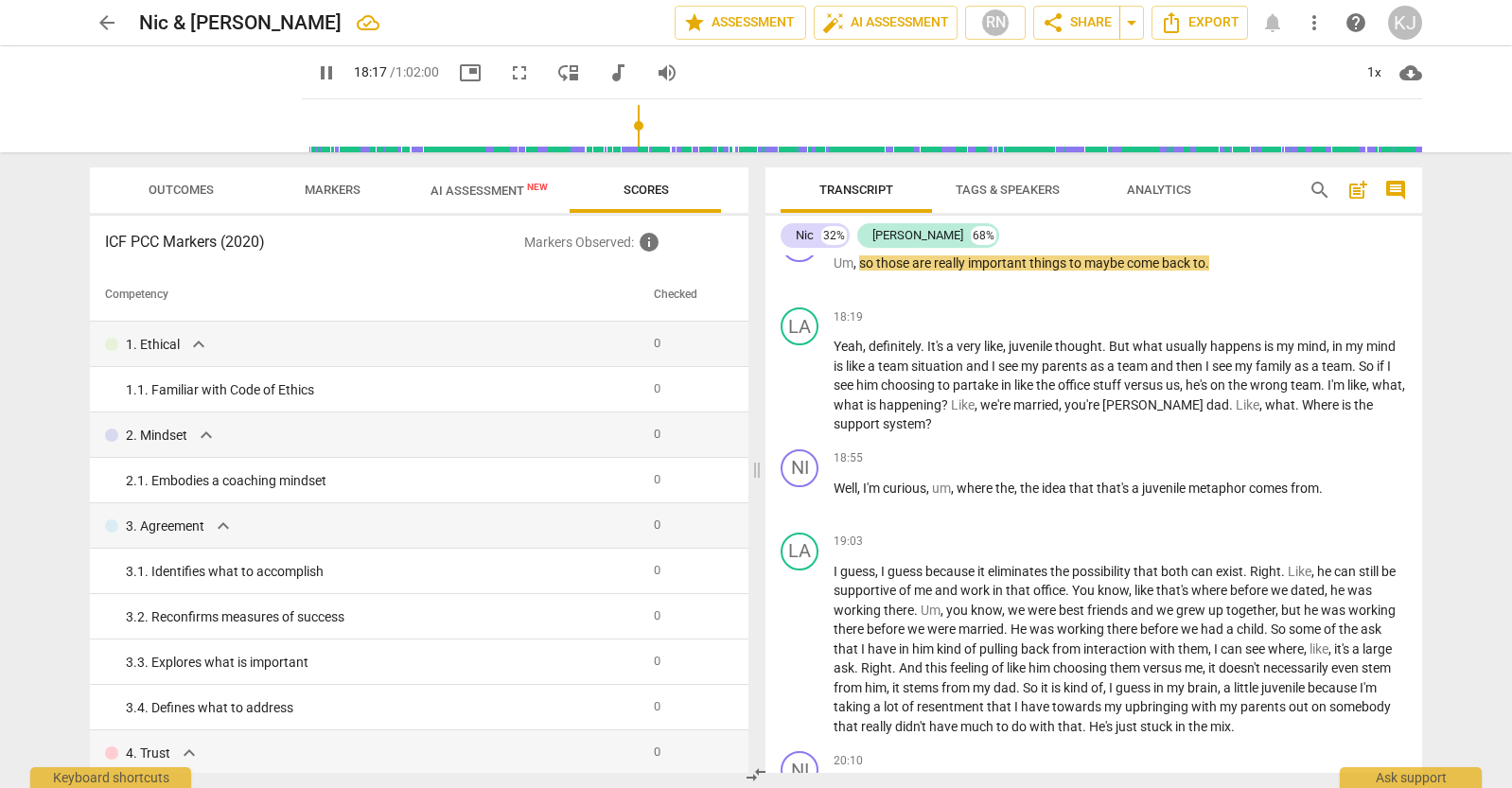
click at [174, 187] on span "Outcomes" at bounding box center [182, 189] width 65 height 14
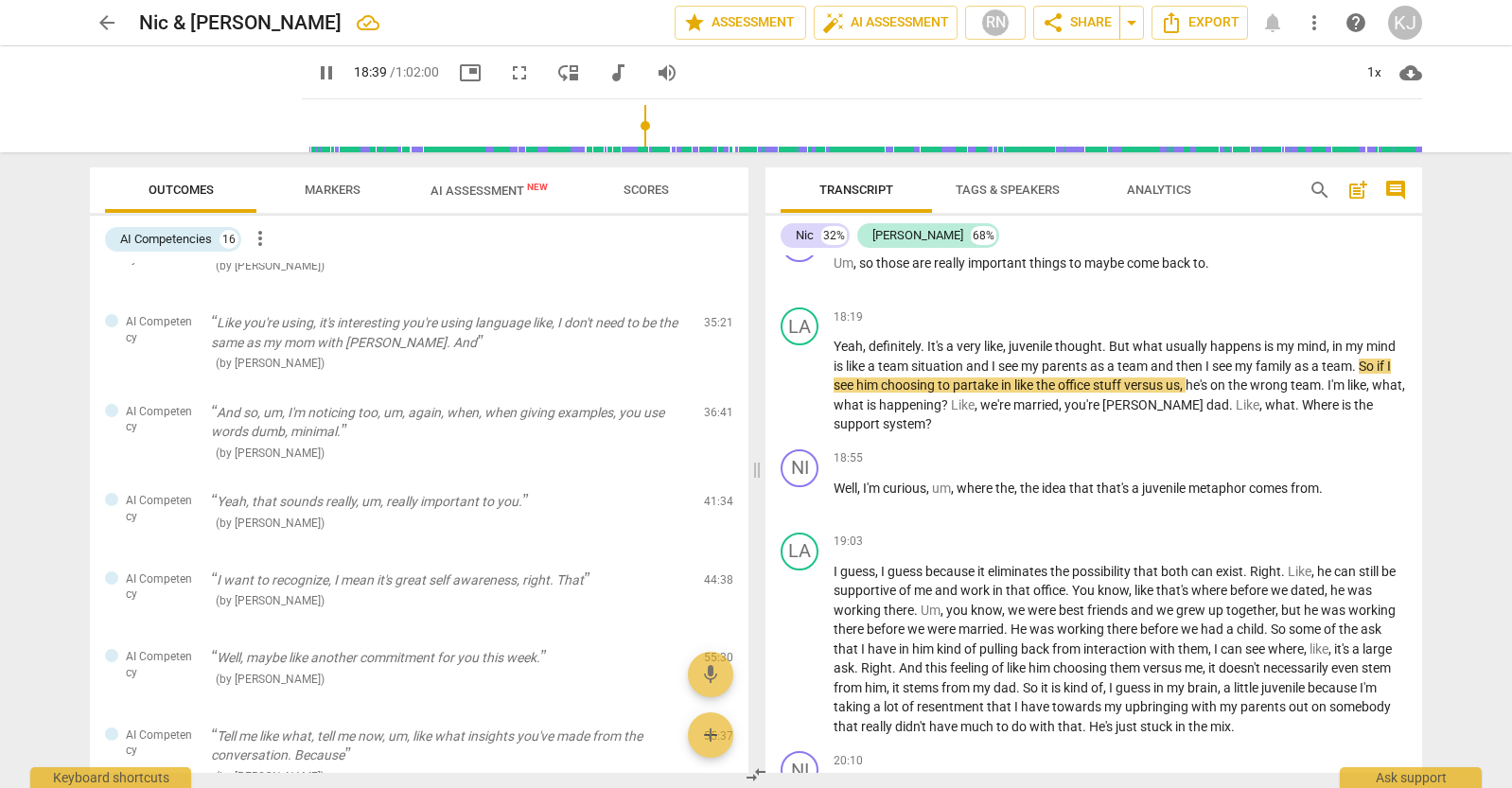
scroll to position [0, 0]
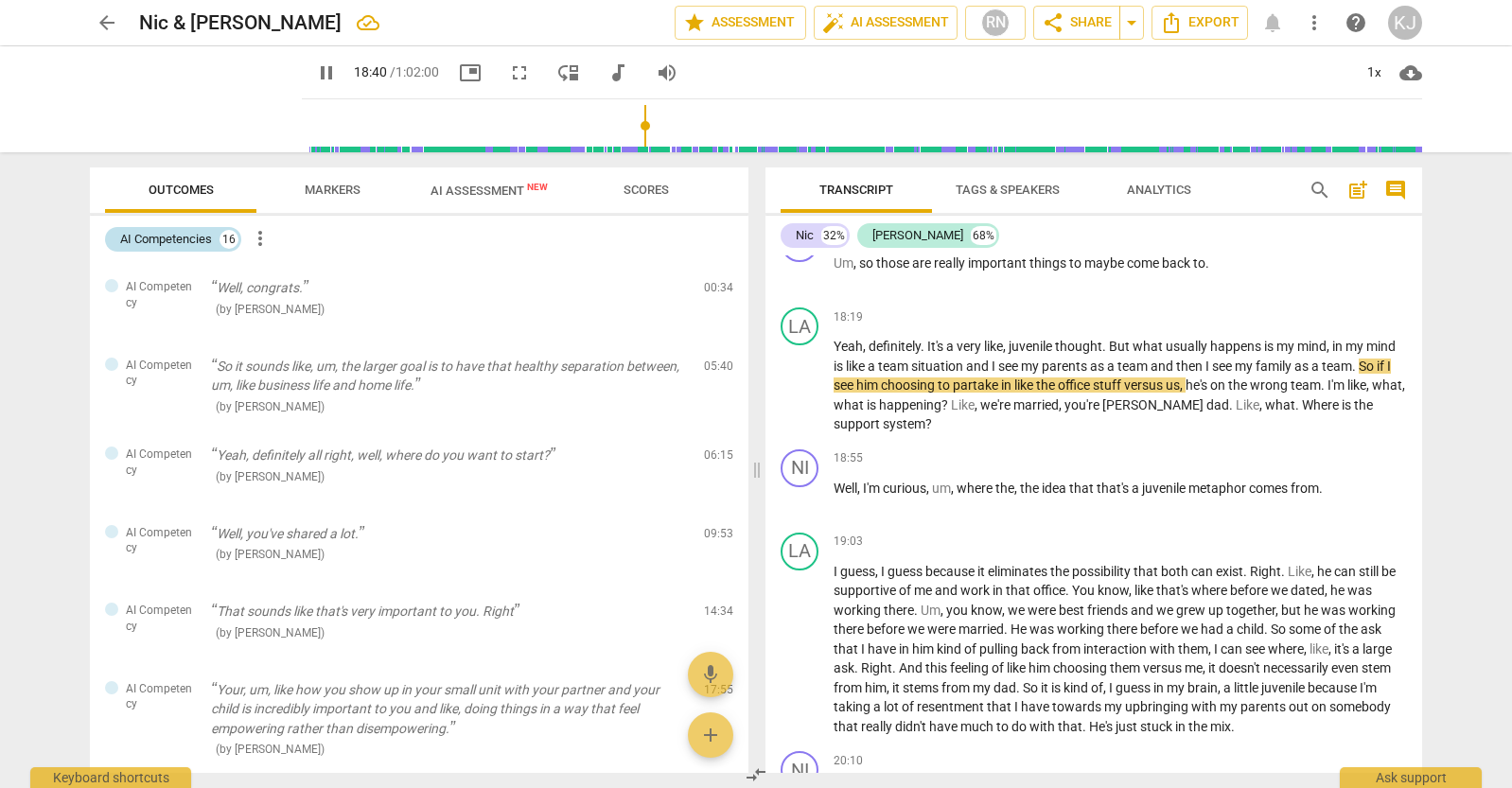
click at [228, 241] on div "16" at bounding box center [229, 239] width 19 height 19
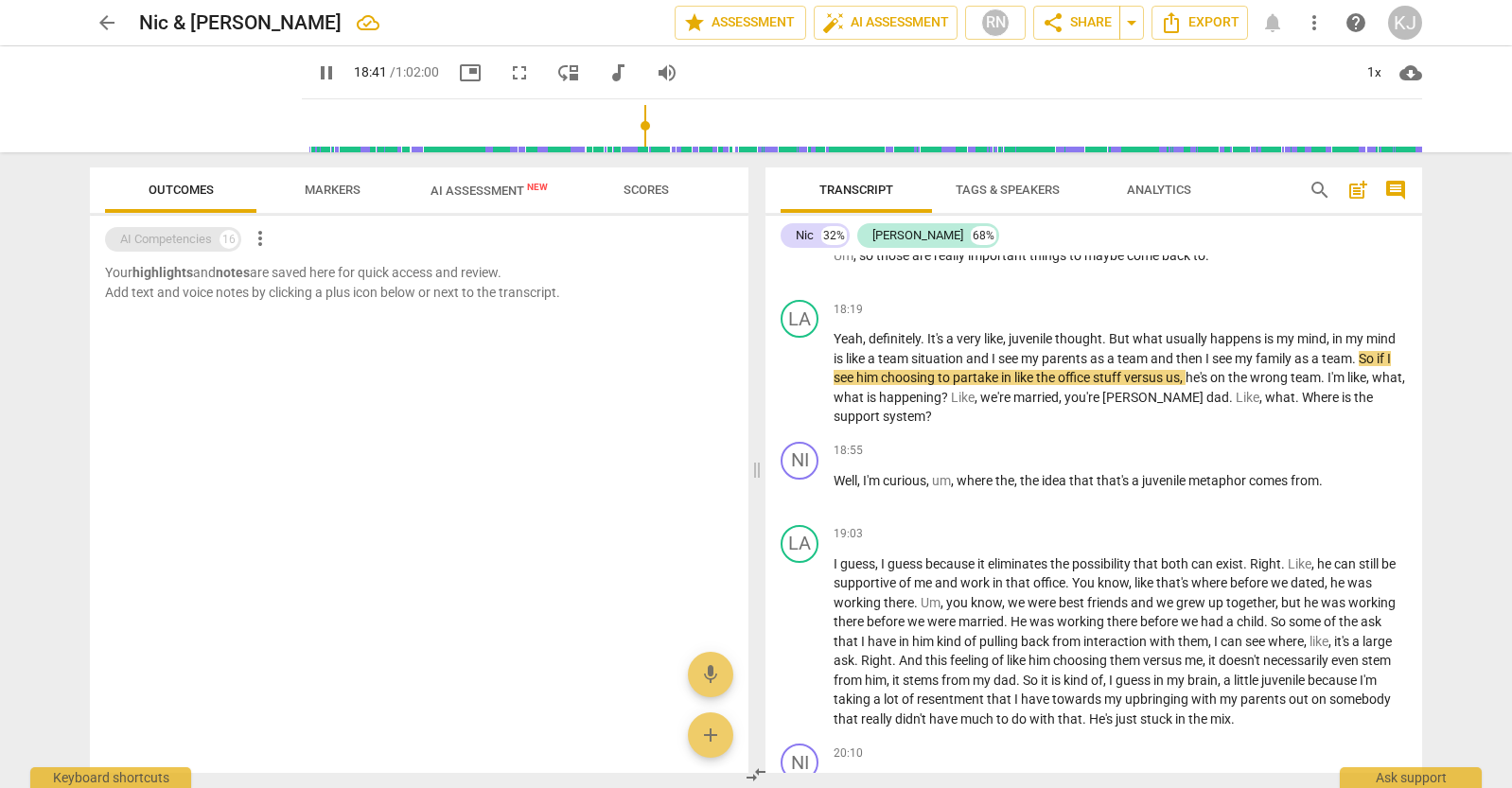
scroll to position [5386, 0]
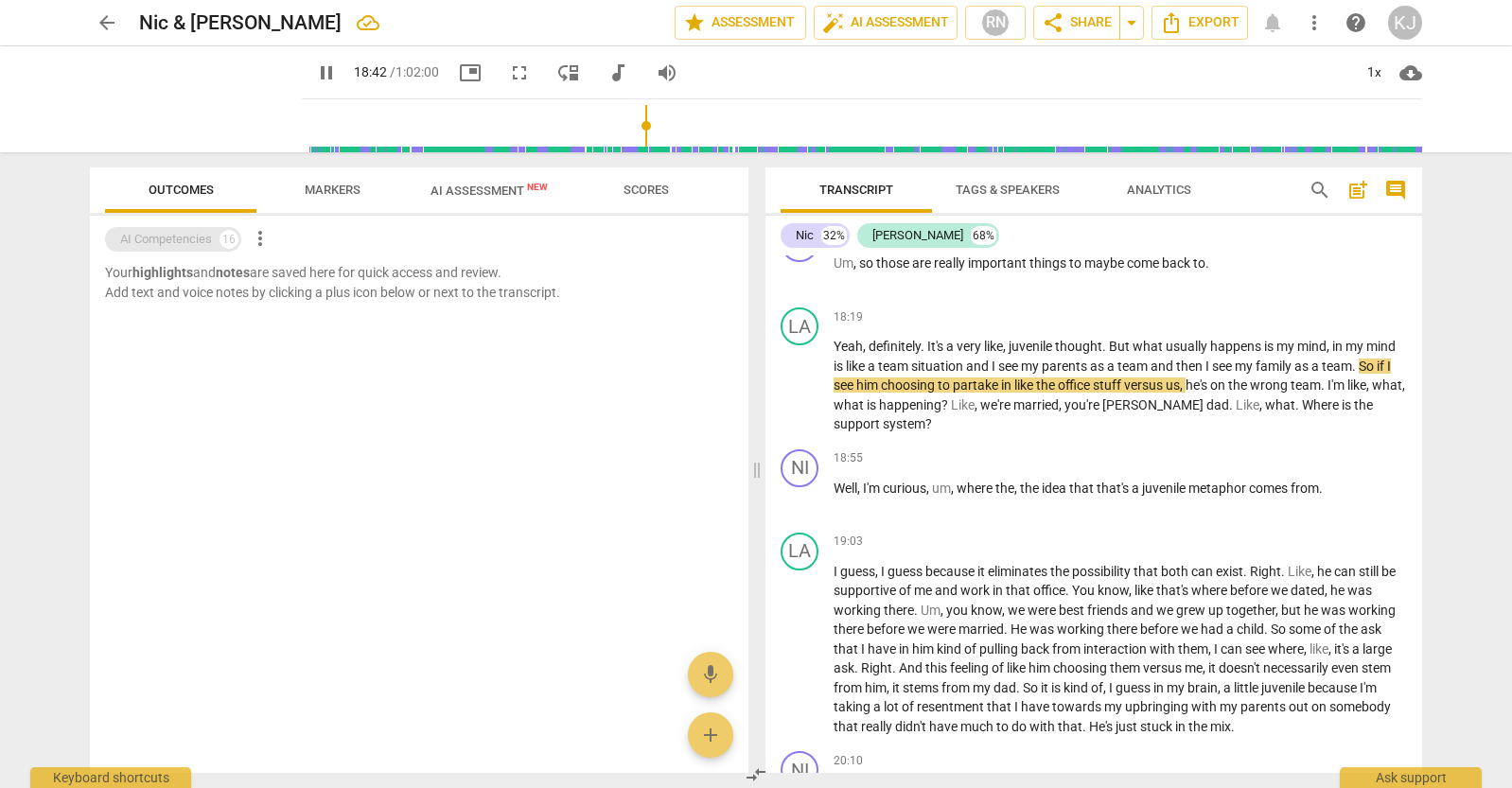
click at [186, 238] on div "AI Competencies" at bounding box center [165, 239] width 91 height 19
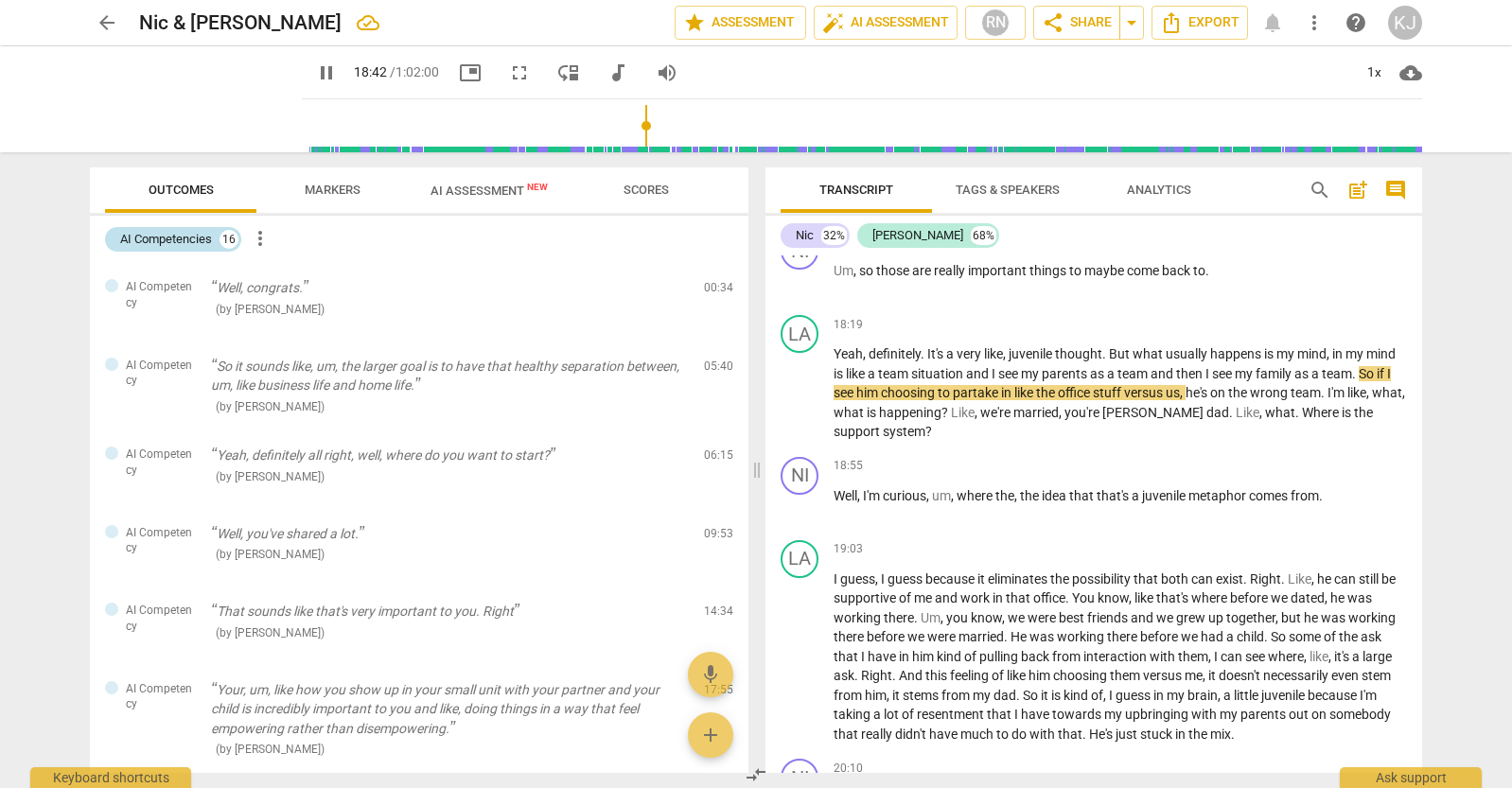
scroll to position [5394, 0]
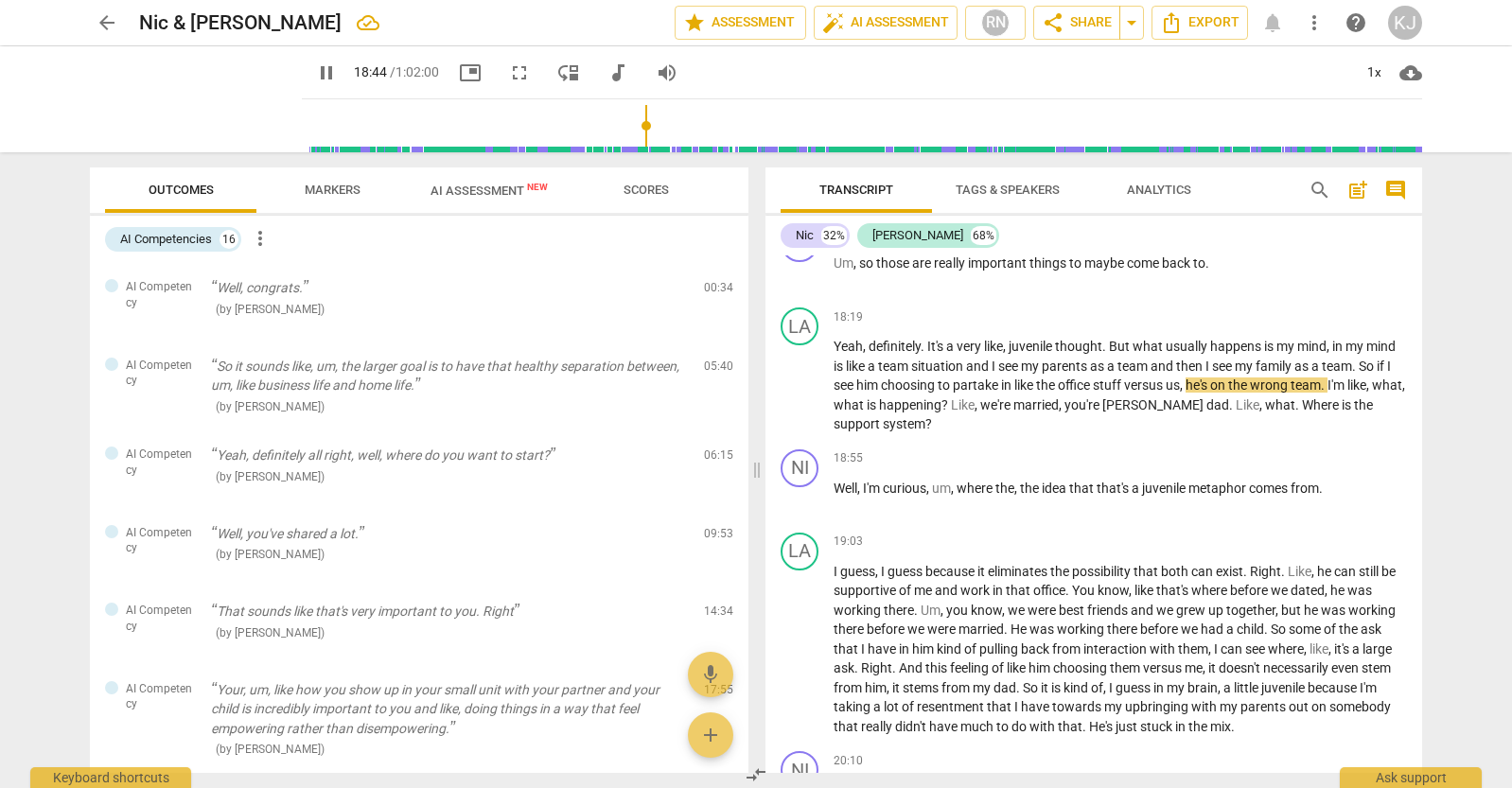
click at [264, 244] on span "more_vert" at bounding box center [260, 238] width 23 height 23
click at [458, 263] on div at bounding box center [756, 394] width 1512 height 788
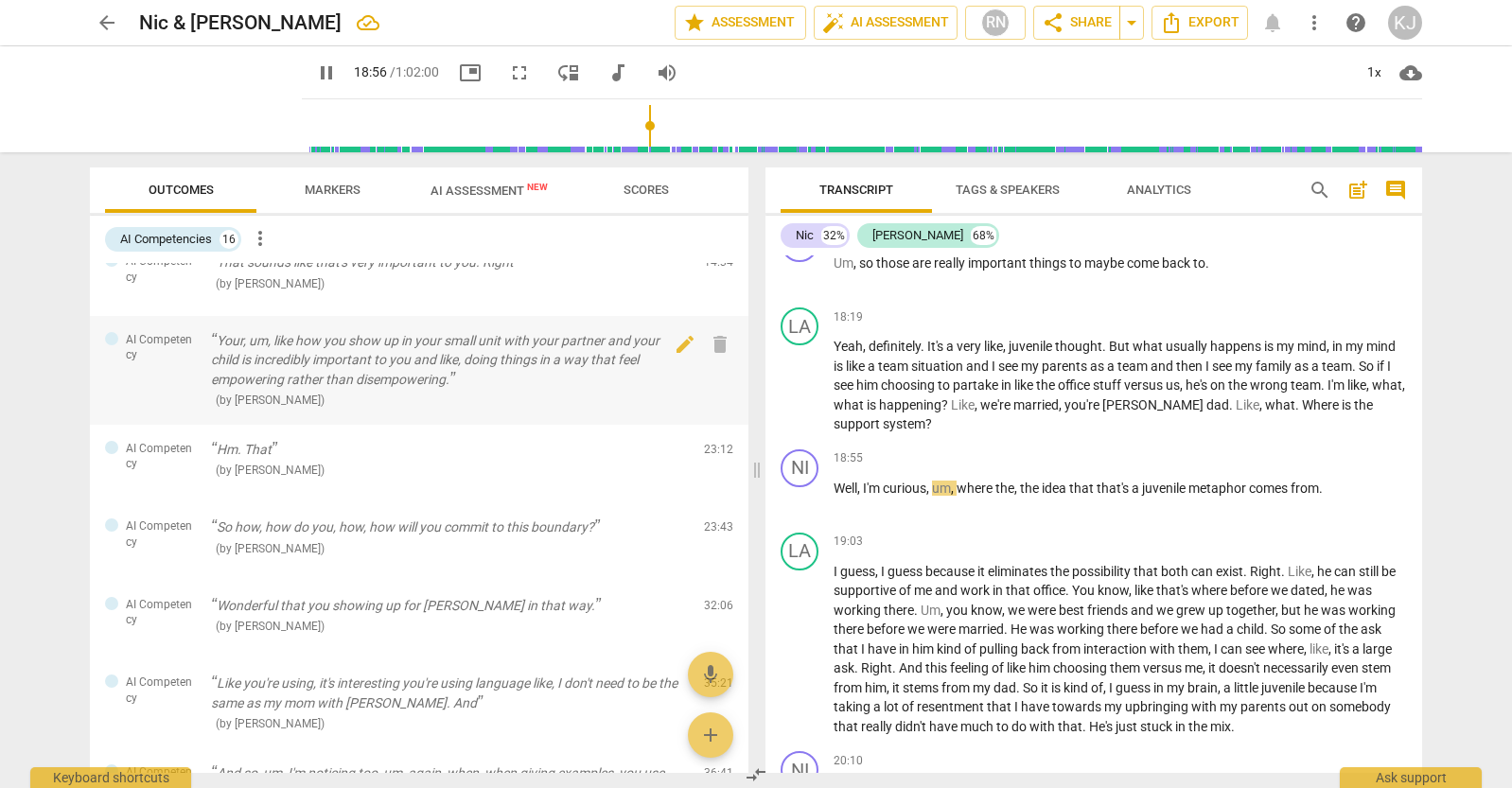
scroll to position [910, 0]
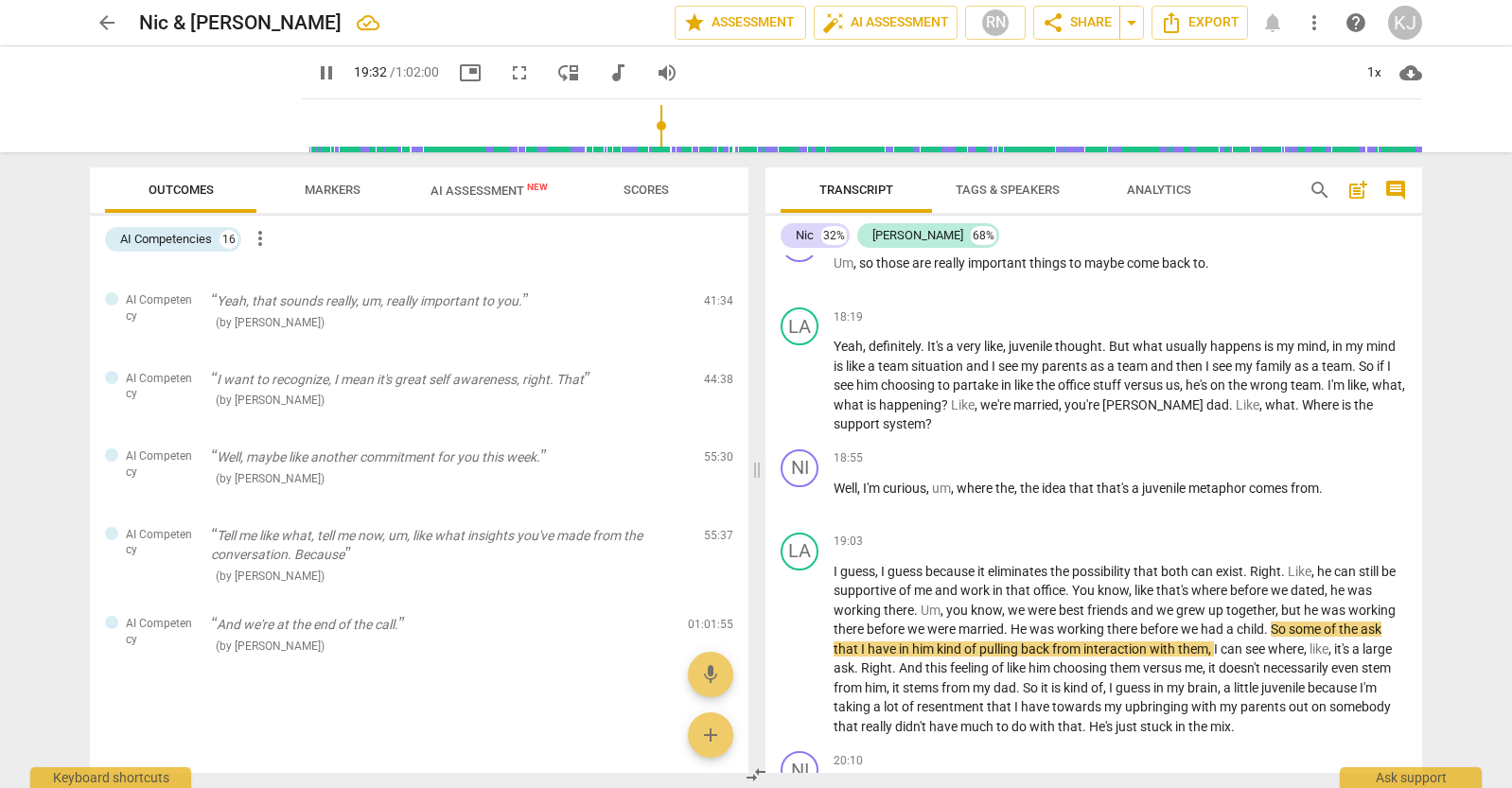
click at [330, 193] on span "Markers" at bounding box center [333, 189] width 56 height 14
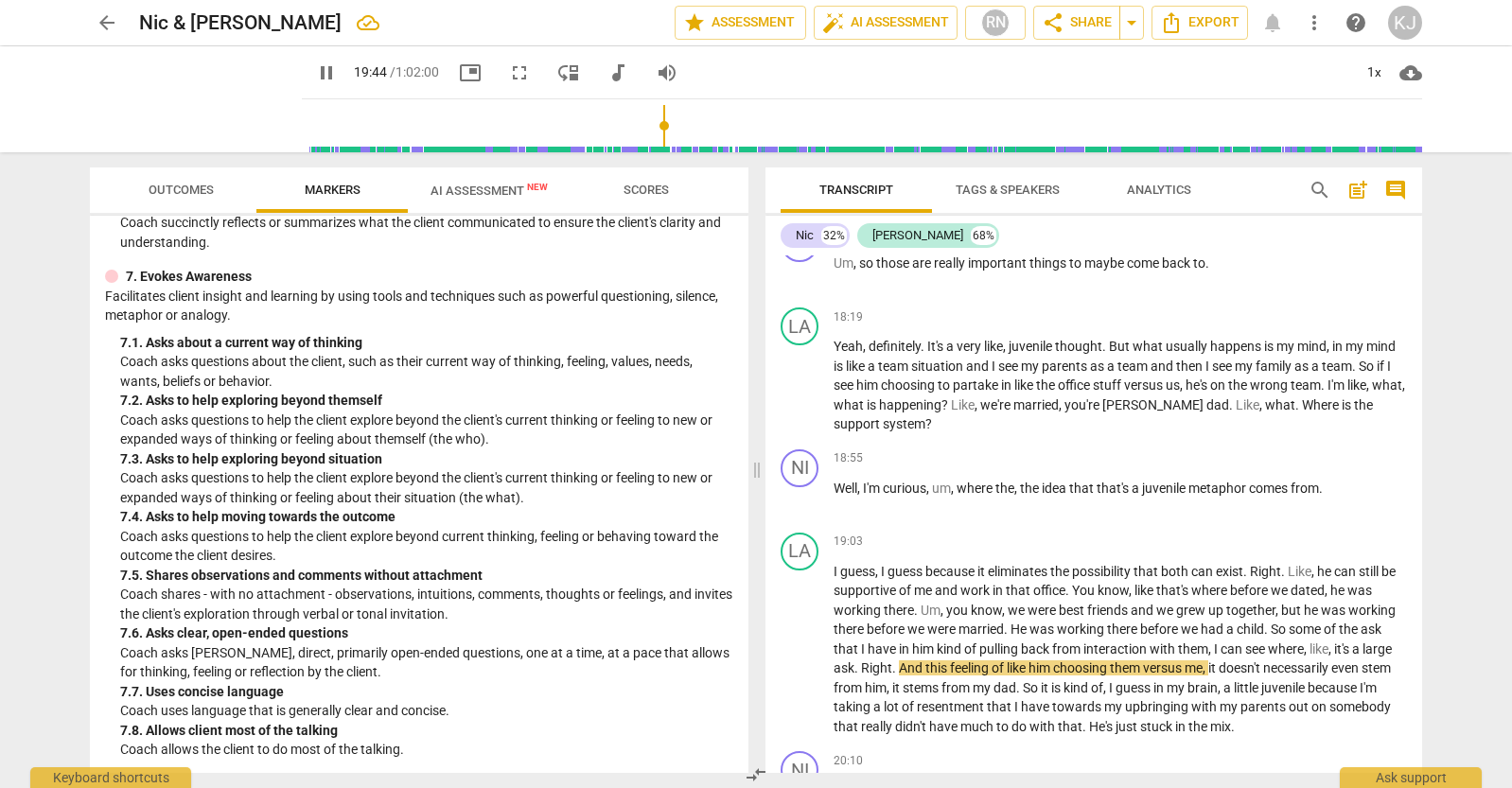
scroll to position [969, 0]
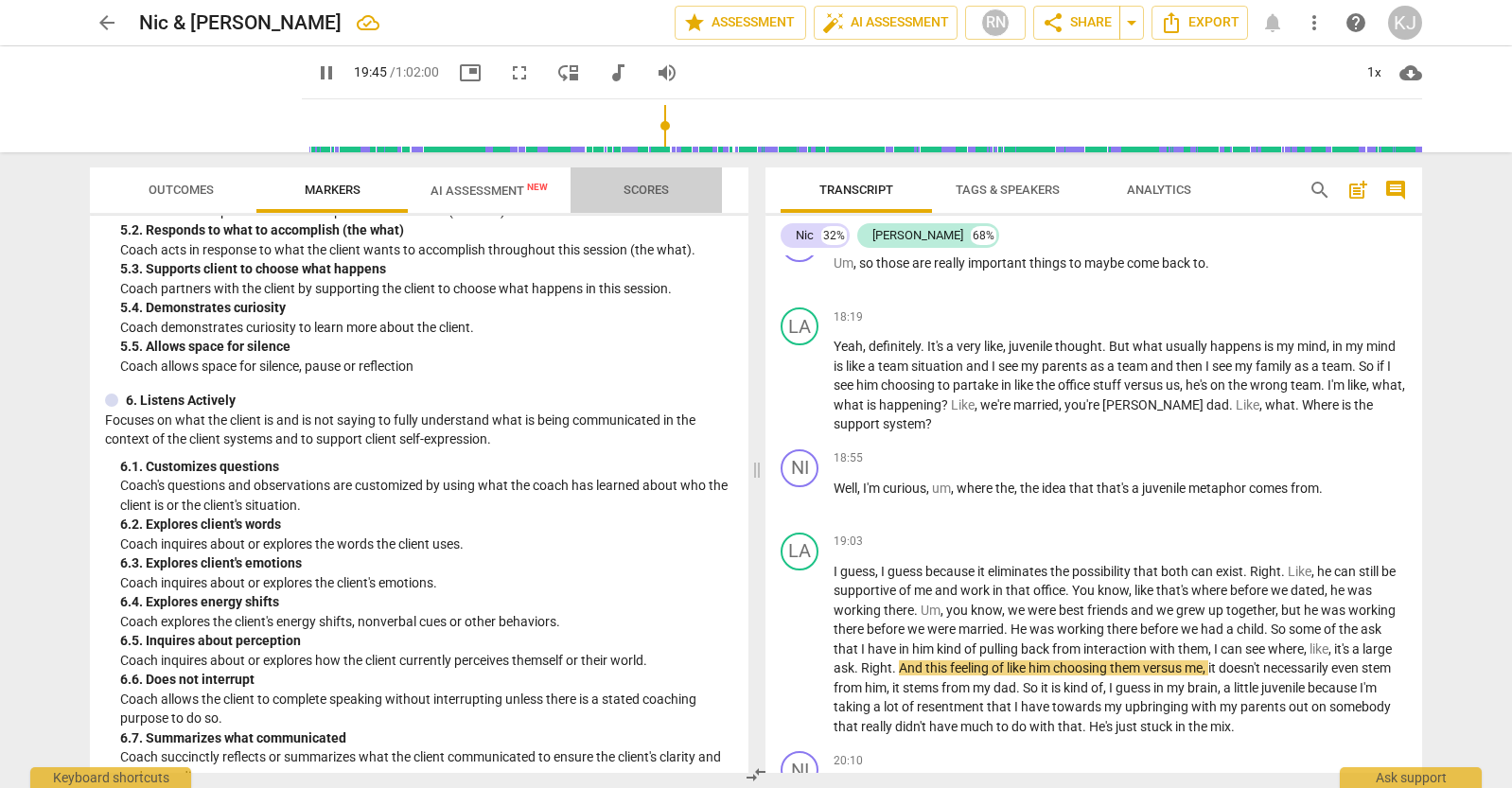
click at [632, 195] on span "Scores" at bounding box center [646, 189] width 45 height 14
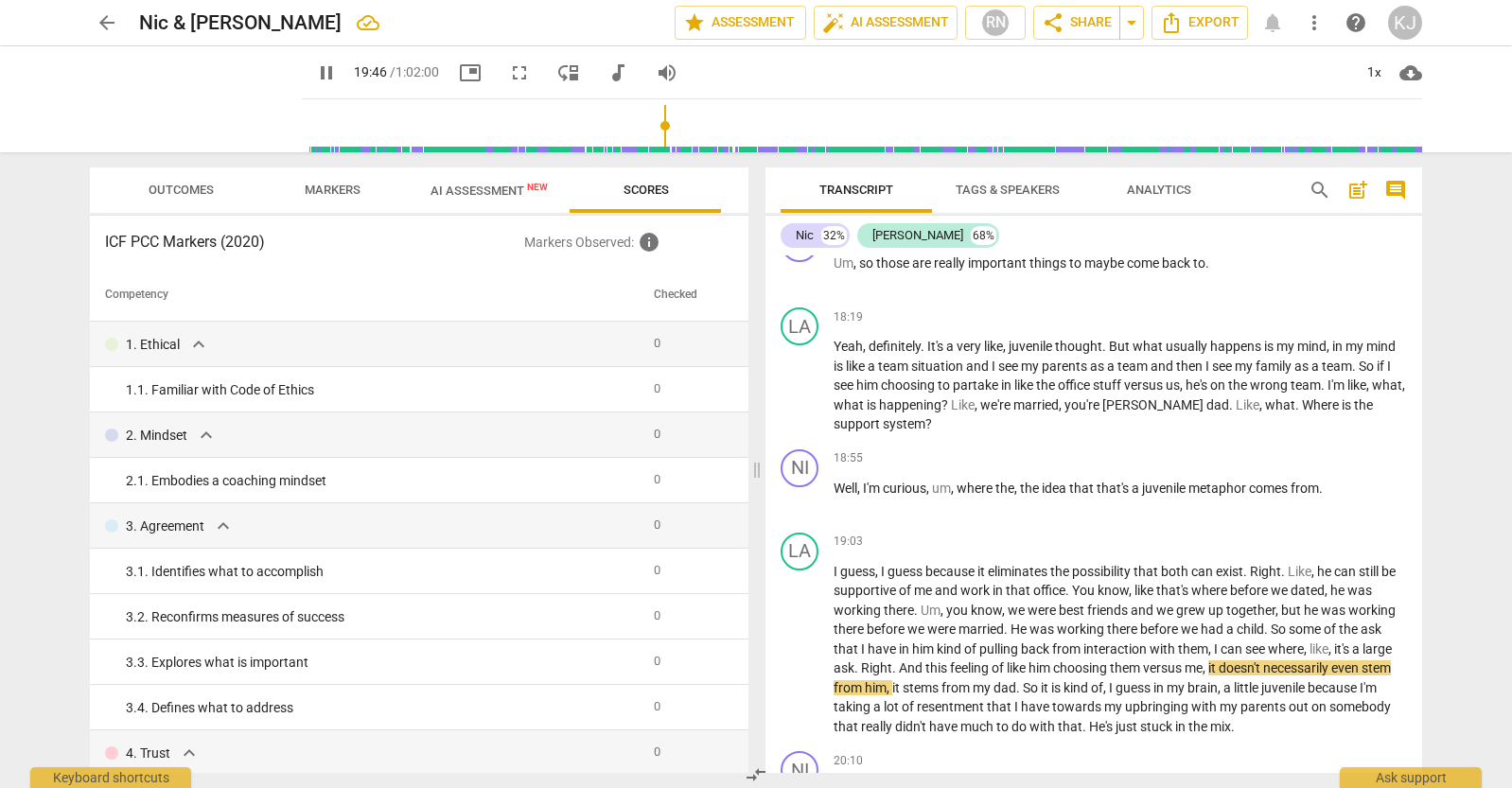
click at [472, 187] on span "AI Assessment New" at bounding box center [489, 190] width 117 height 14
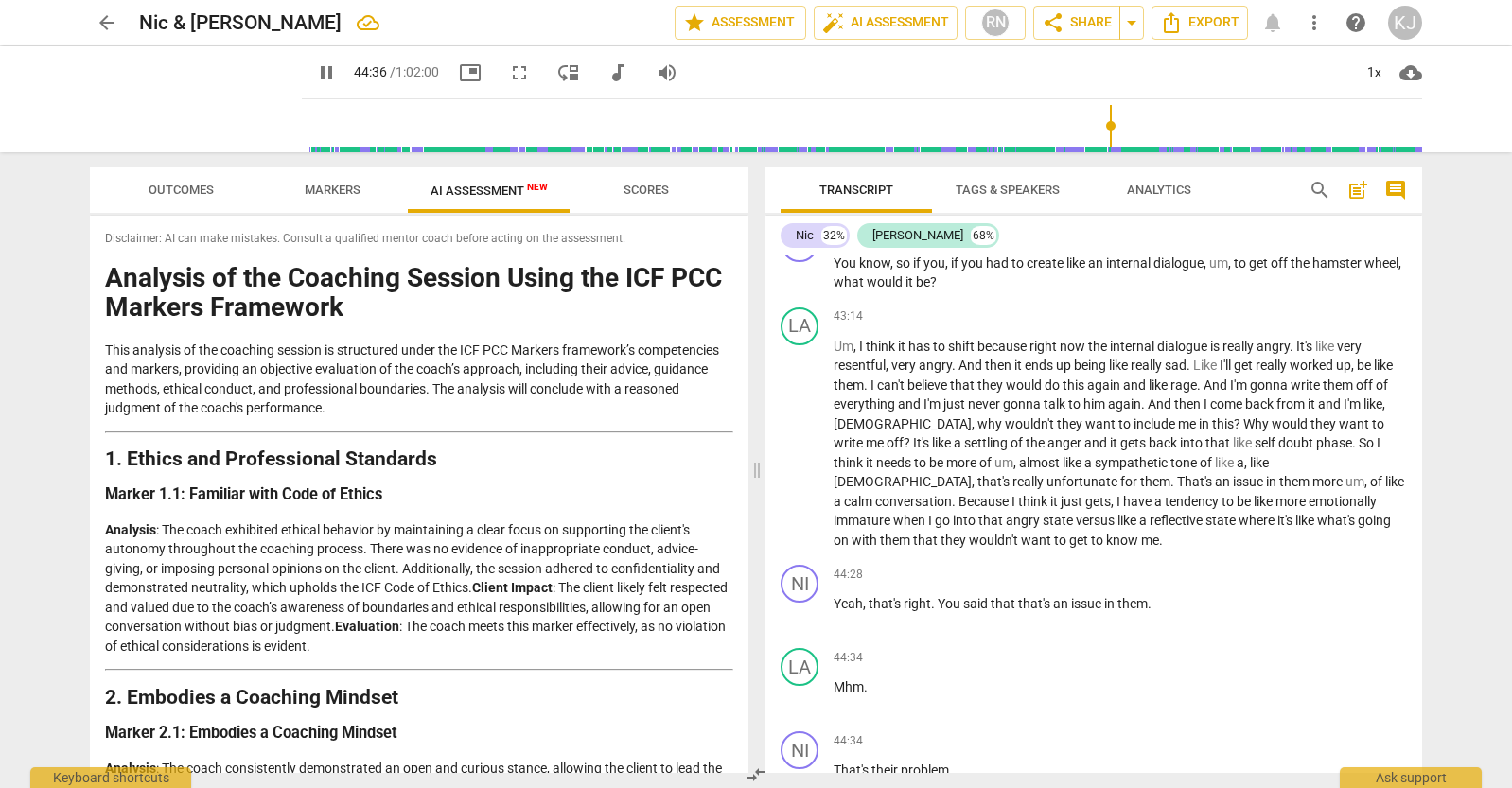
scroll to position [14119, 0]
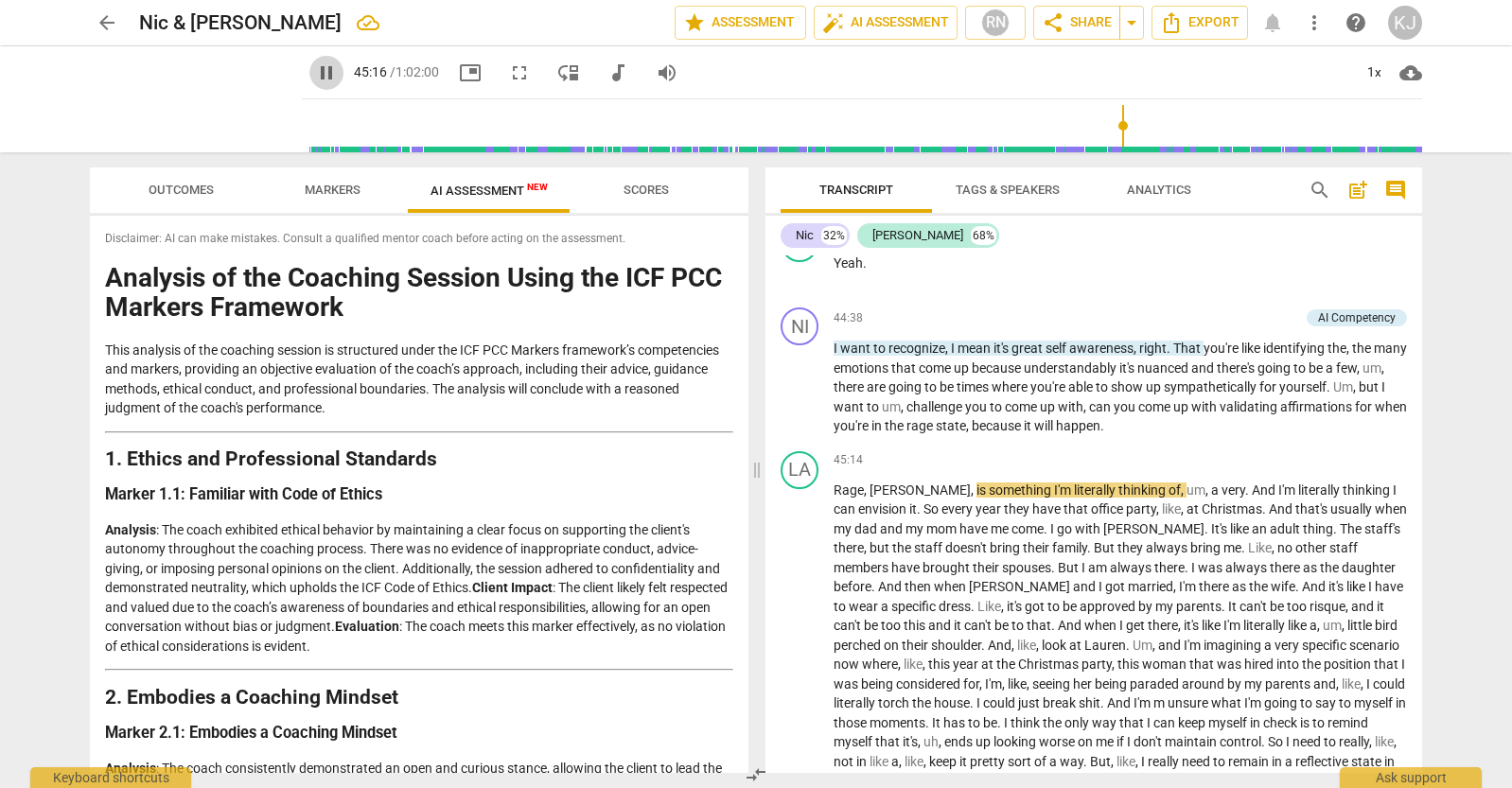
click at [315, 73] on span "pause" at bounding box center [327, 73] width 23 height 23
click at [315, 73] on span "play_arrow" at bounding box center [327, 73] width 23 height 23
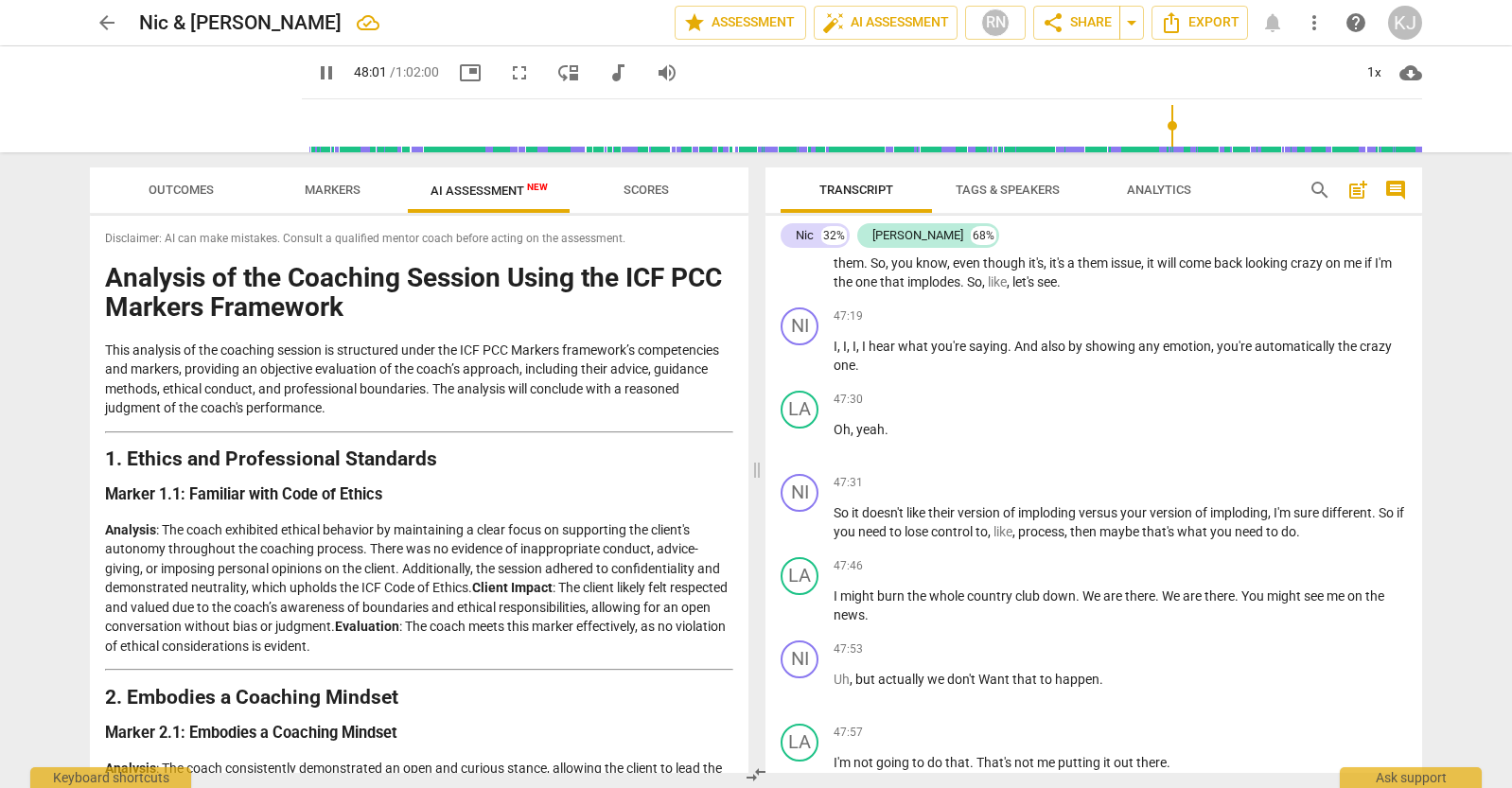
scroll to position [15238, 0]
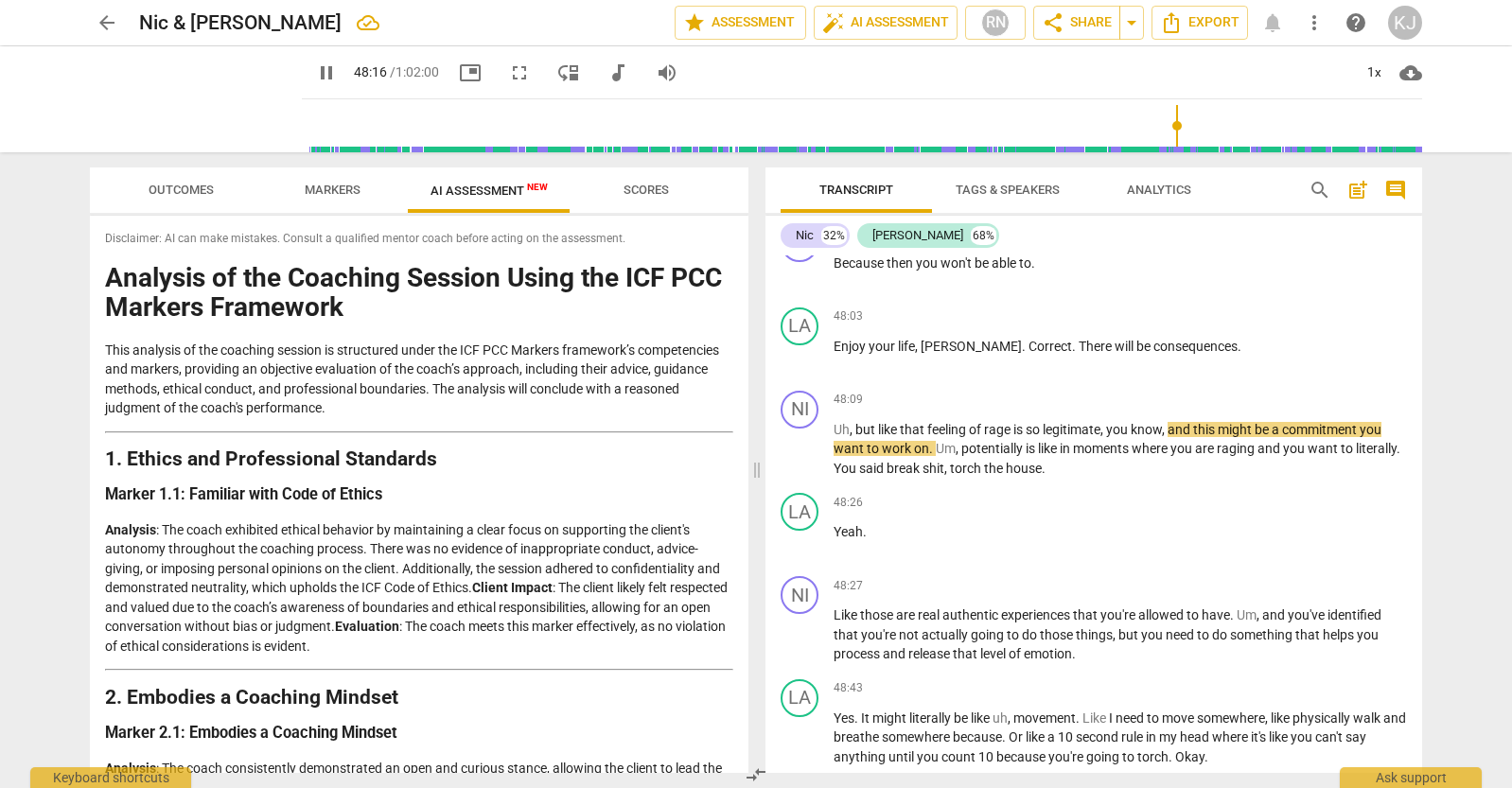
type input "2897"
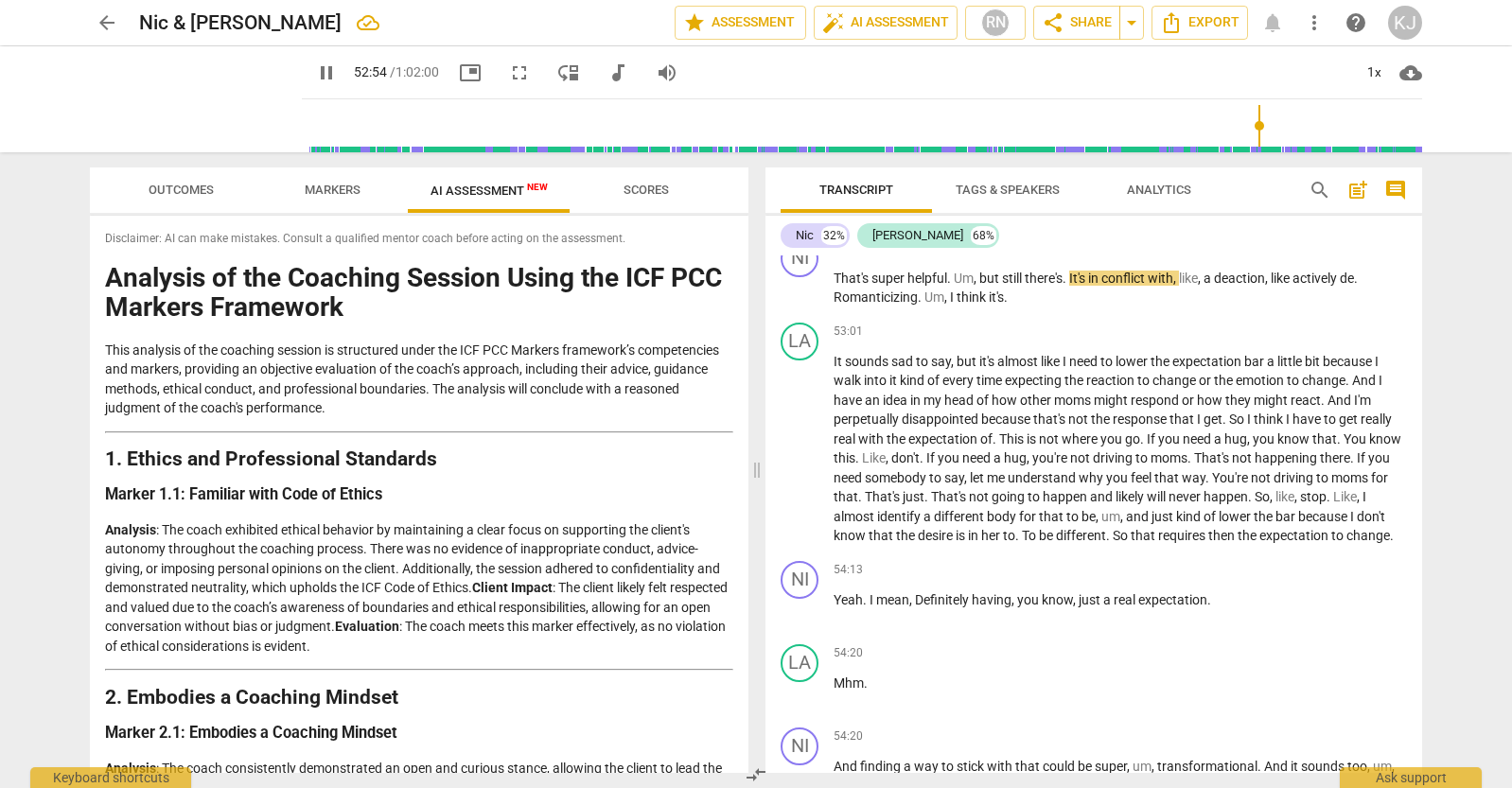
scroll to position [17438, 0]
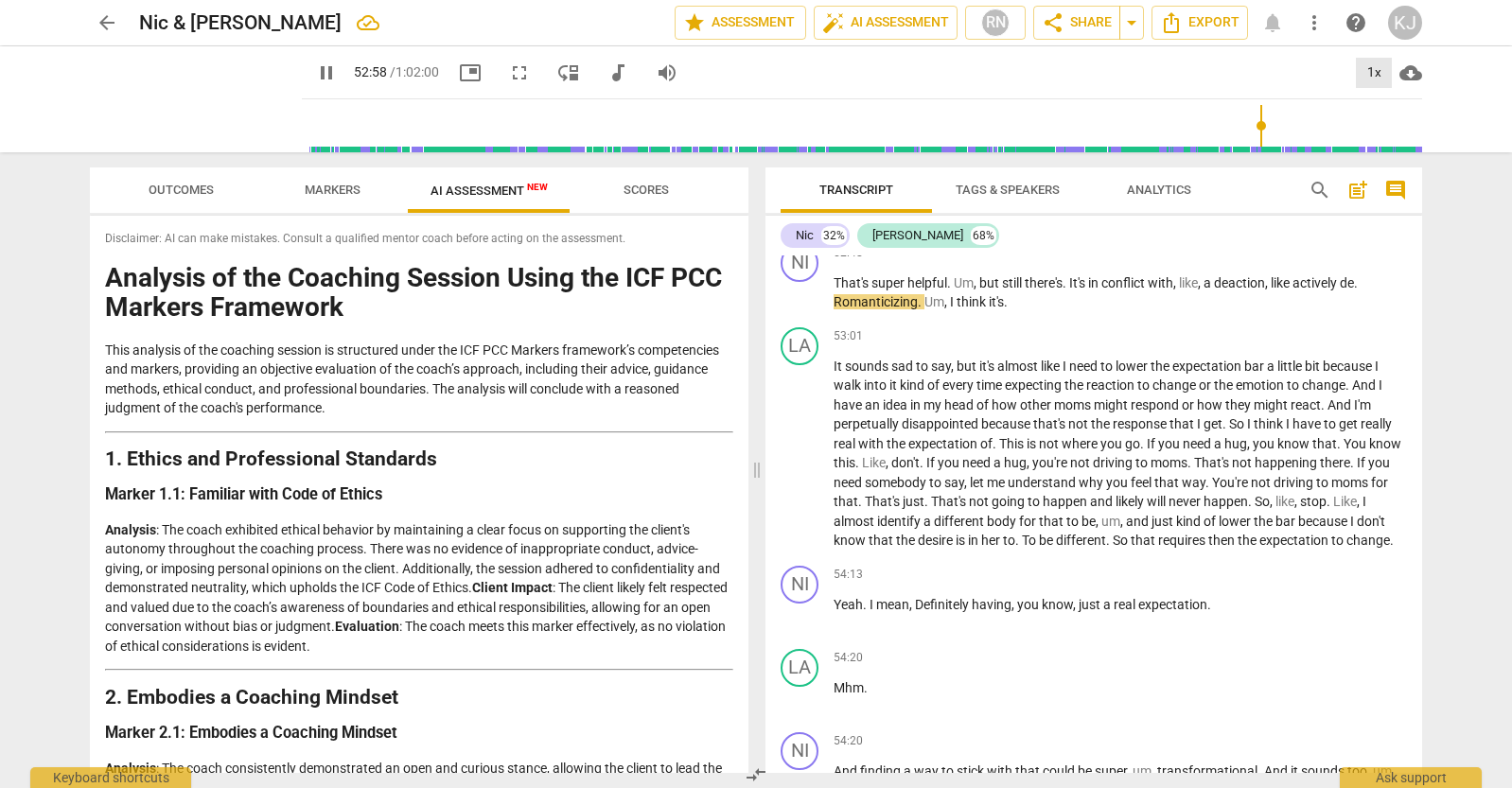
click at [1377, 72] on div "1x" at bounding box center [1374, 73] width 36 height 31
click at [1385, 149] on li "1.25x" at bounding box center [1388, 147] width 63 height 36
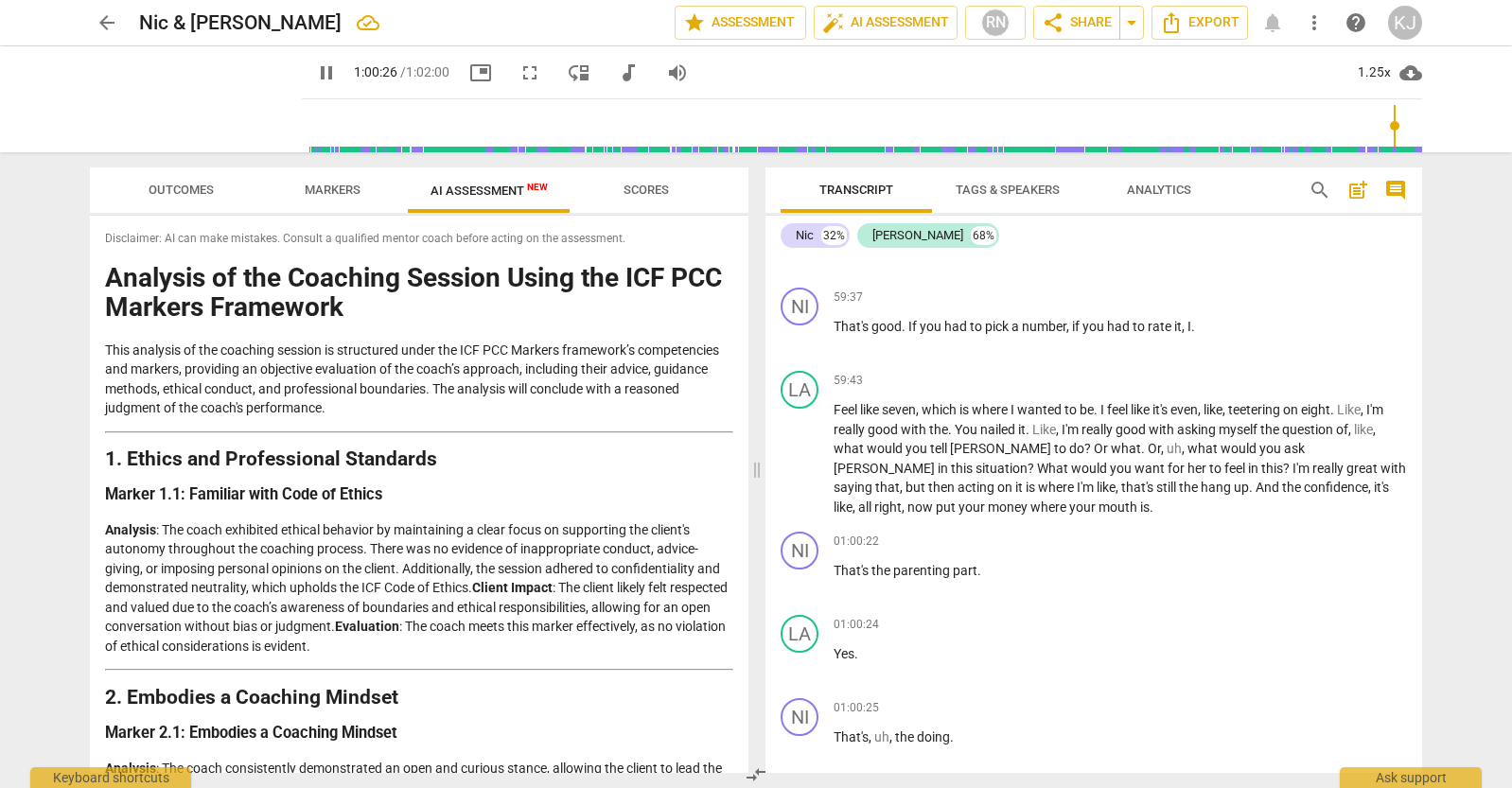
scroll to position [20739, 0]
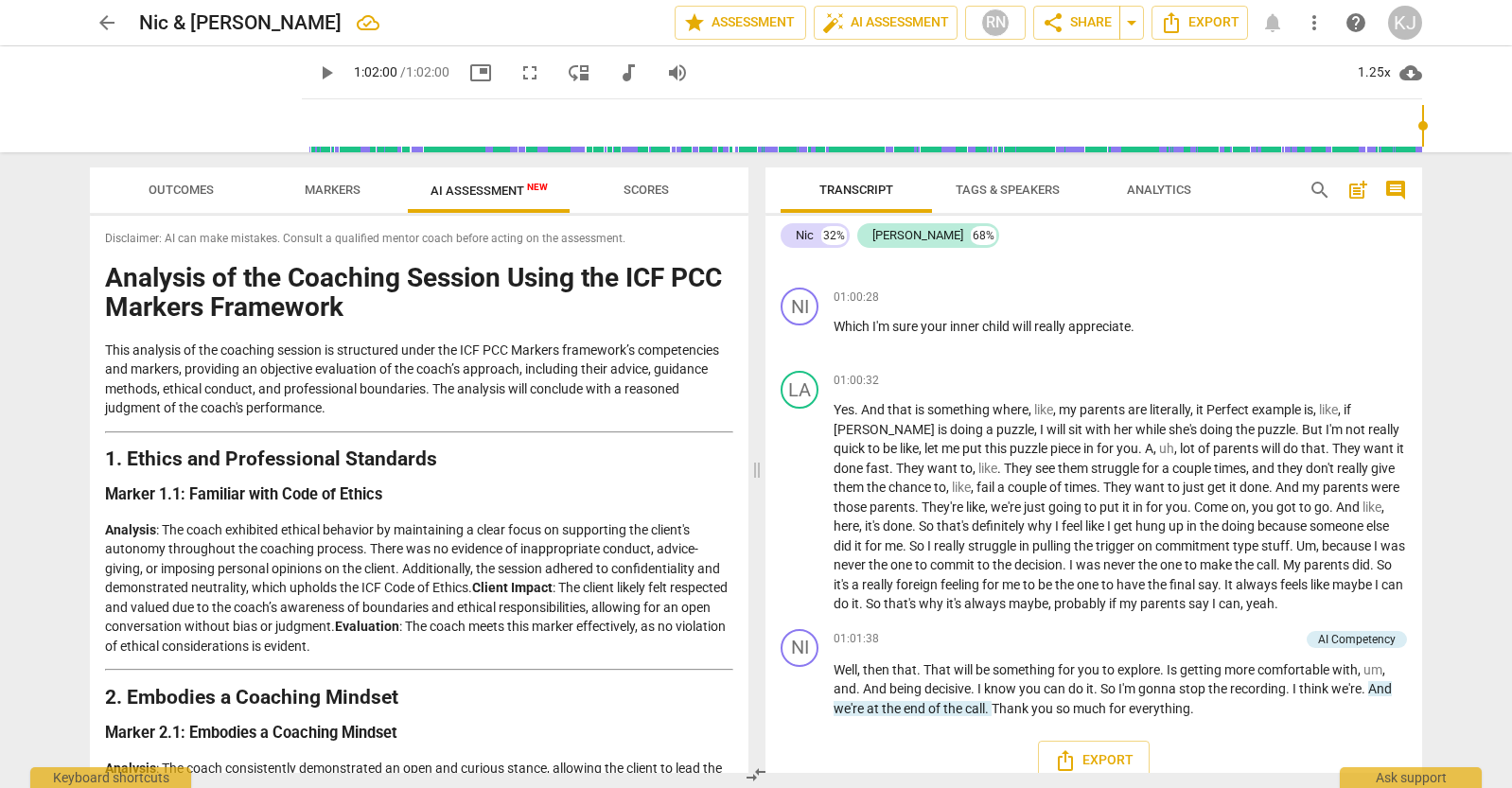
type input "3720"
click at [803, 236] on div "Nic" at bounding box center [805, 235] width 18 height 19
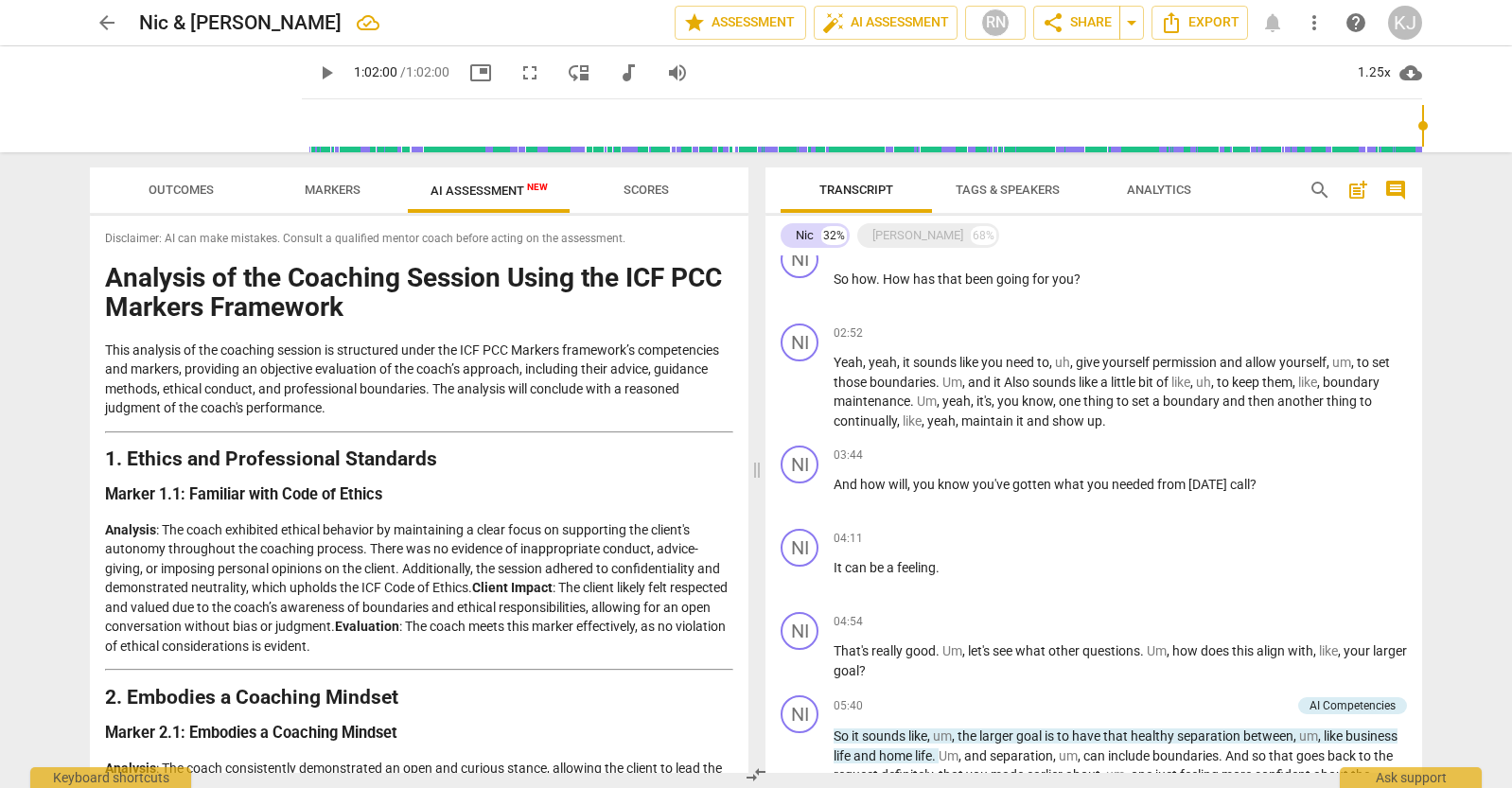
scroll to position [443, 0]
drag, startPoint x: 858, startPoint y: 480, endPoint x: 1260, endPoint y: 477, distance: 402.0
click at [1260, 477] on p "And how will , you know you've gotten what you needed from today's call ?" at bounding box center [1120, 480] width 574 height 20
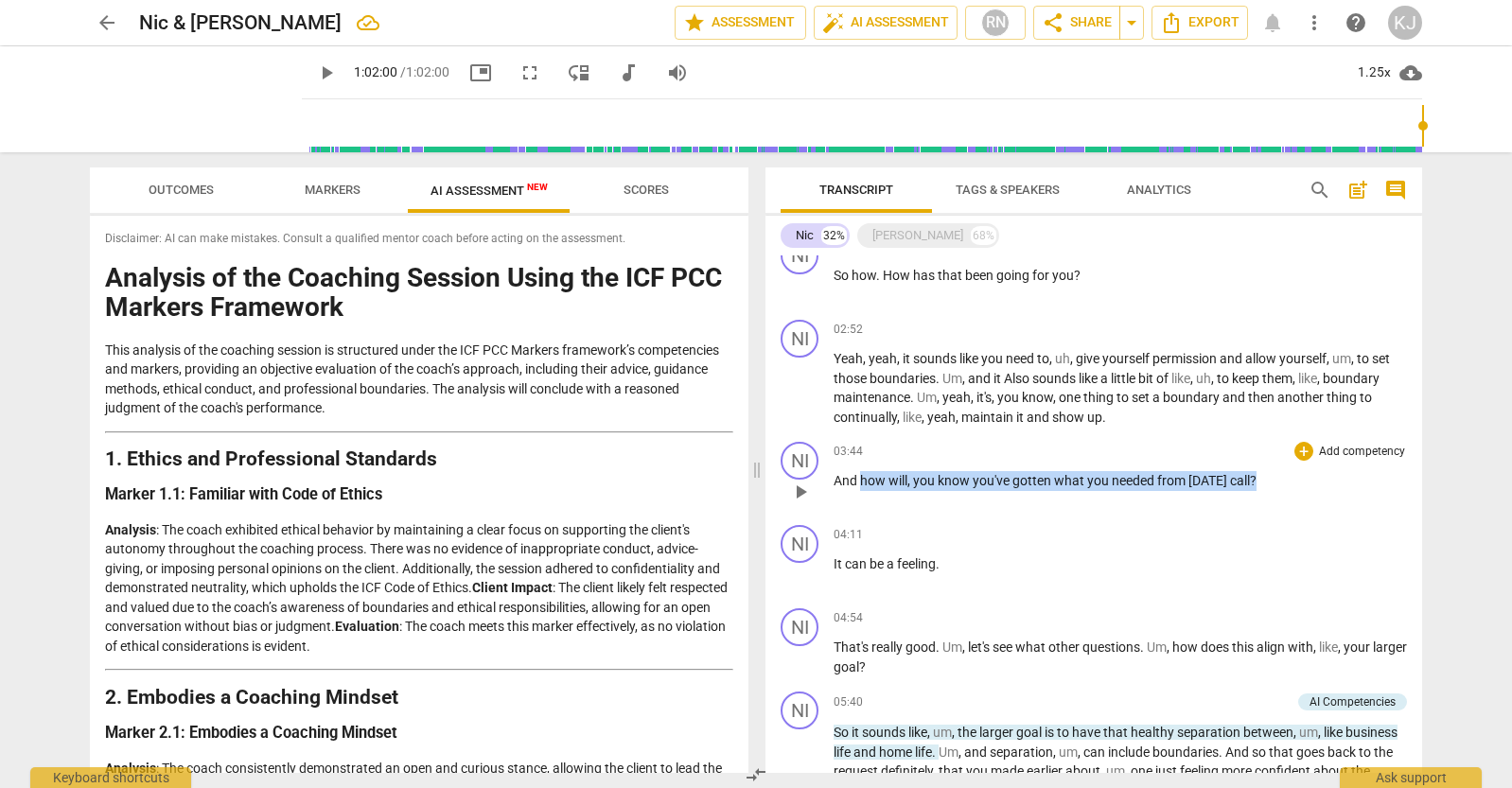
drag, startPoint x: 1260, startPoint y: 477, endPoint x: 863, endPoint y: 479, distance: 397.0
click at [863, 479] on p "And how will , you know you've gotten what you needed from today's call ?" at bounding box center [1120, 480] width 574 height 20
copy p "how will , you know you've gotten what you needed from today's call ?"
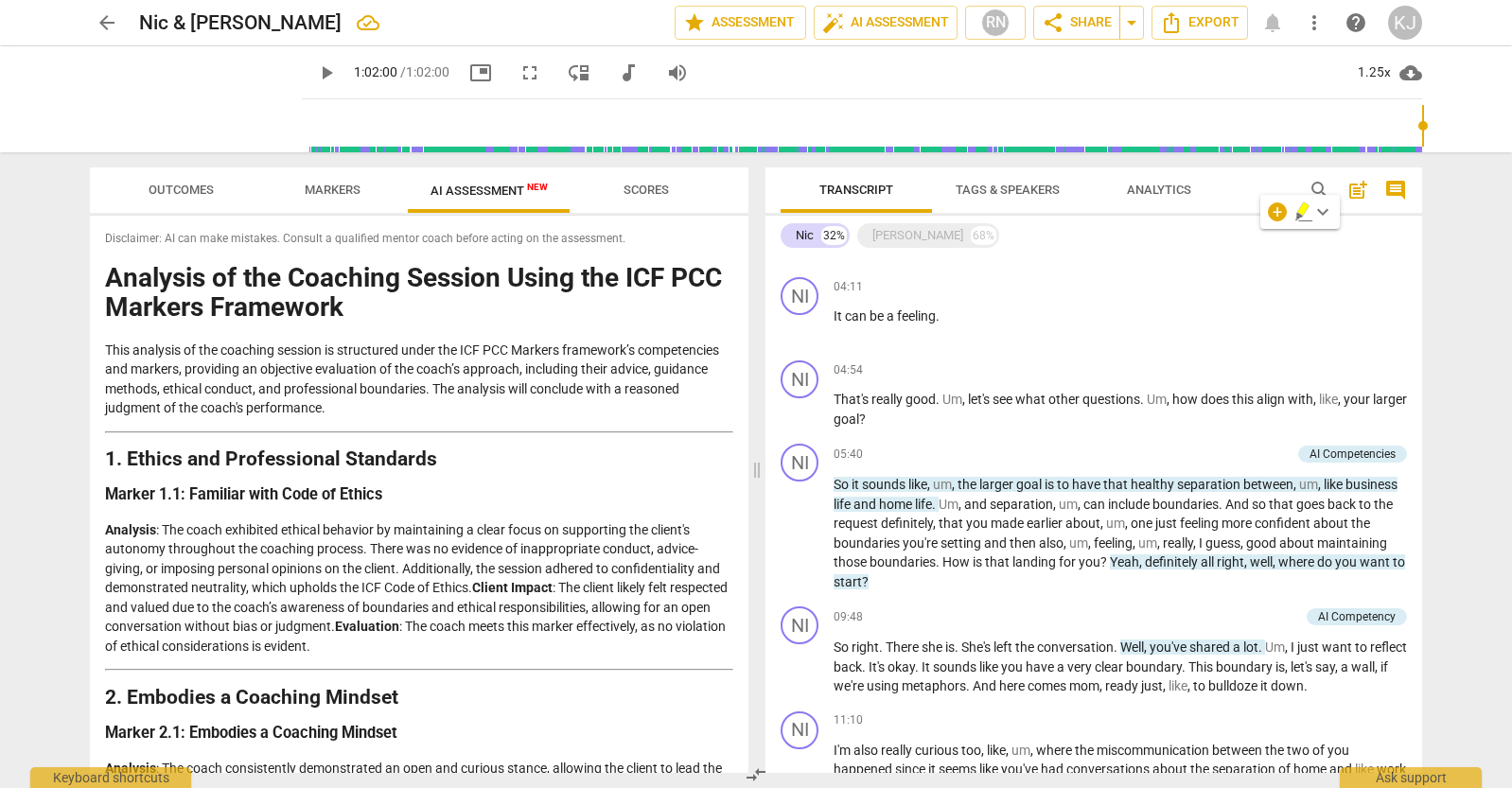
scroll to position [700, 0]
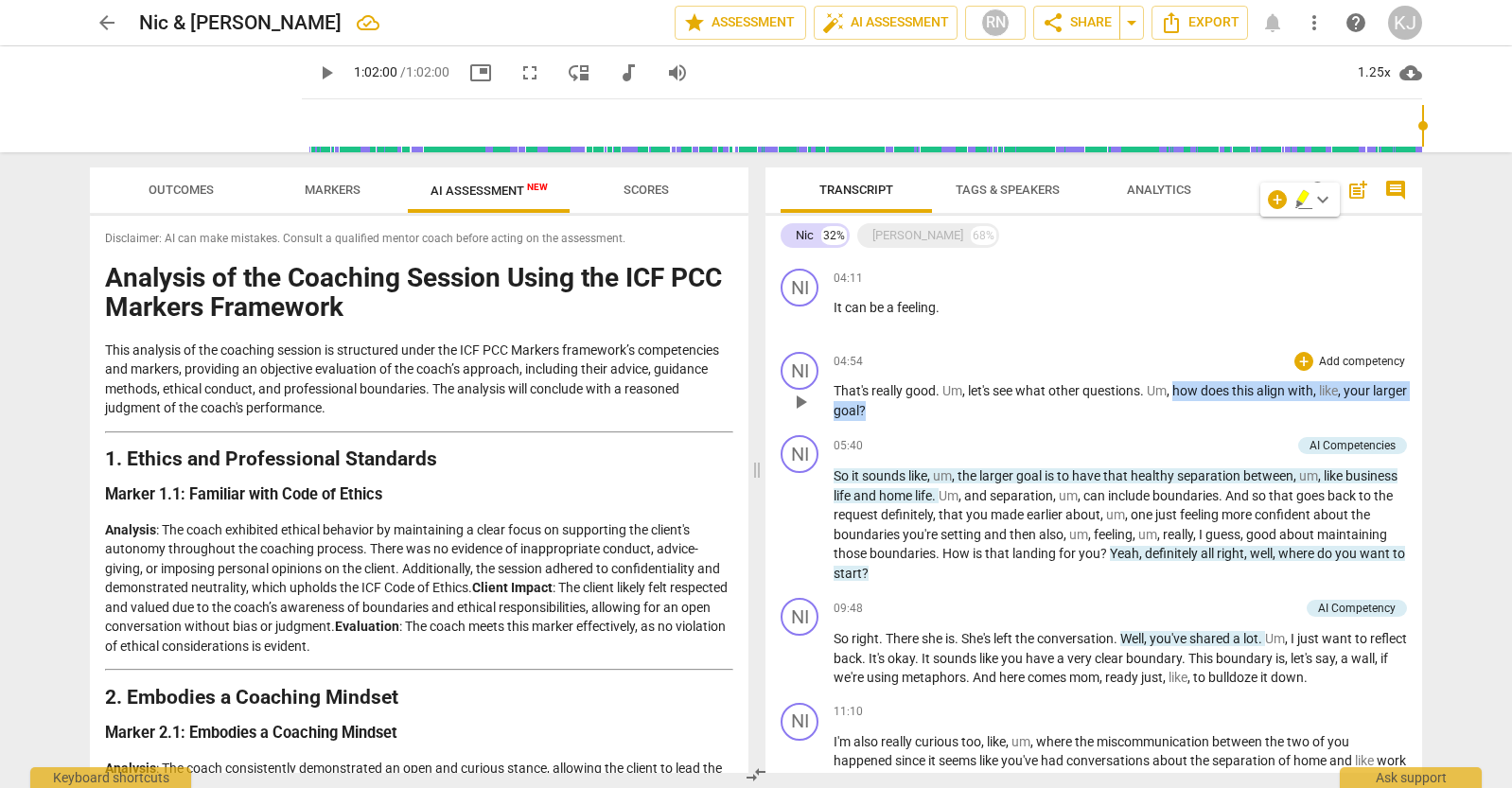
drag, startPoint x: 1178, startPoint y: 390, endPoint x: 914, endPoint y: 412, distance: 264.9
click at [914, 412] on p "That's really good . Um , let's see what other questions . Um , how does this a…" at bounding box center [1120, 401] width 574 height 38
copy p "how does this align with , like , your larger goal ?"
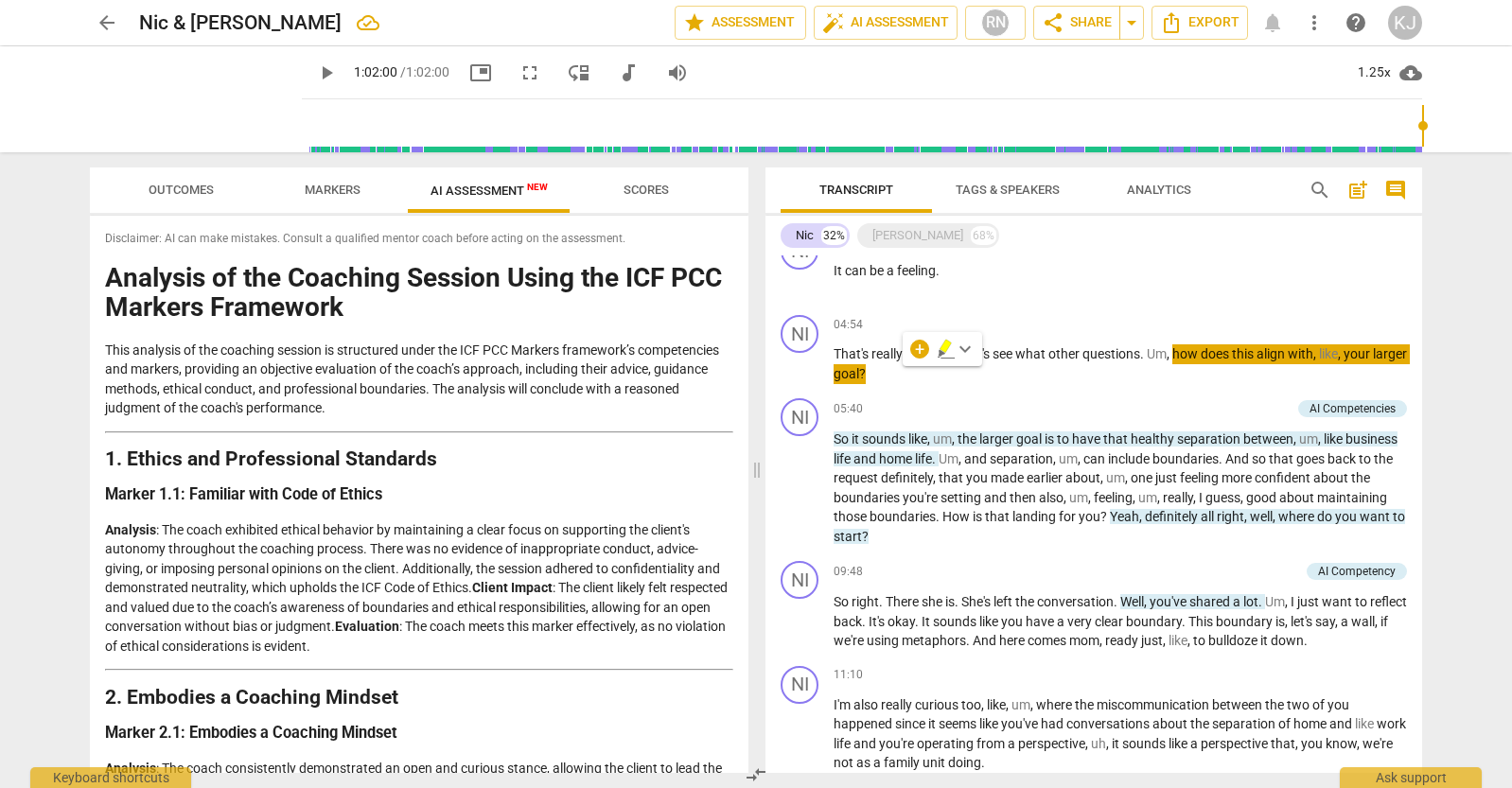
scroll to position [741, 0]
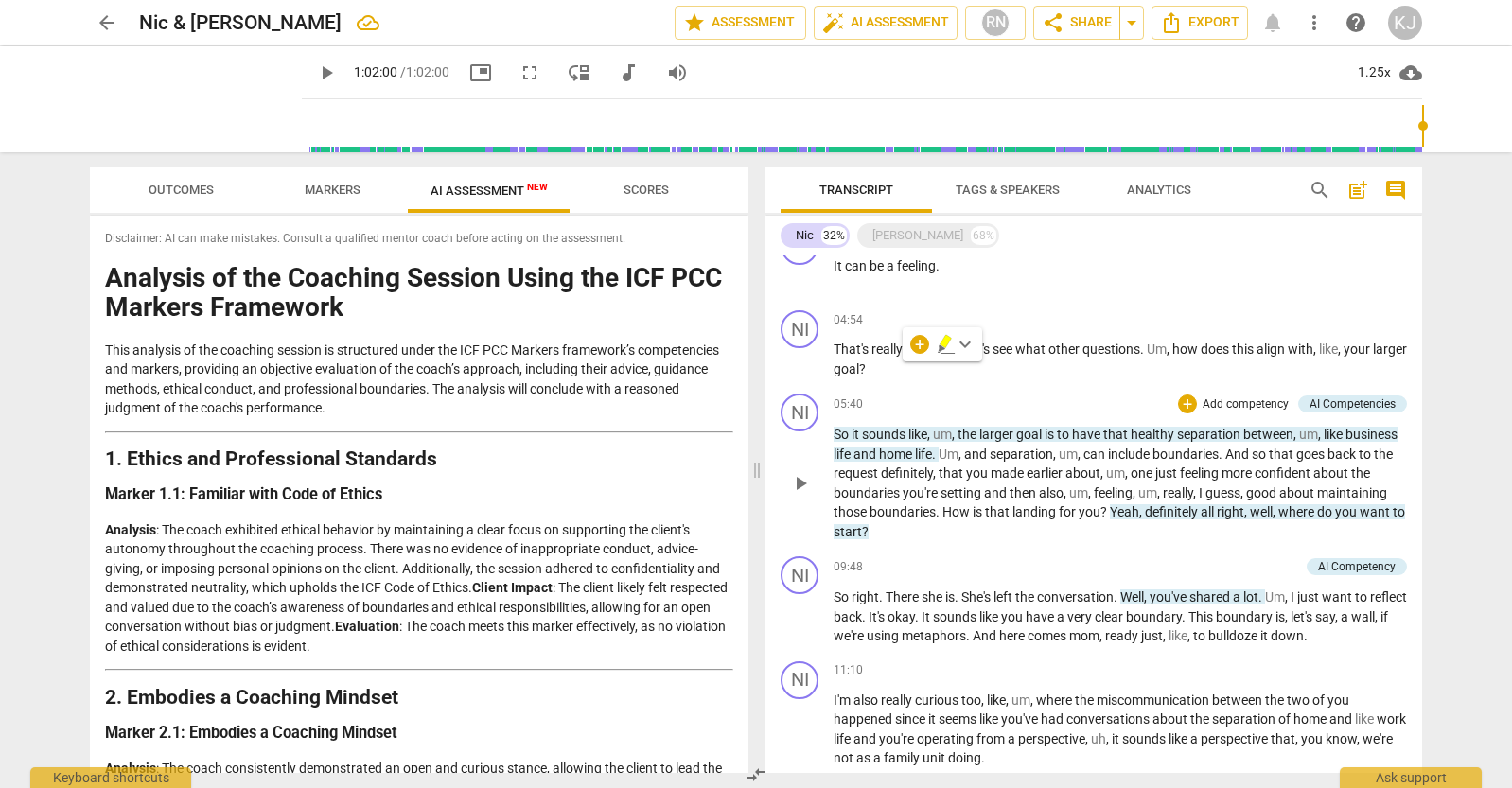
click at [1252, 530] on p "So it sounds like , um , the larger goal is to have that healthy separation bet…" at bounding box center [1120, 482] width 574 height 116
click at [1251, 510] on span "," at bounding box center [1248, 512] width 6 height 15
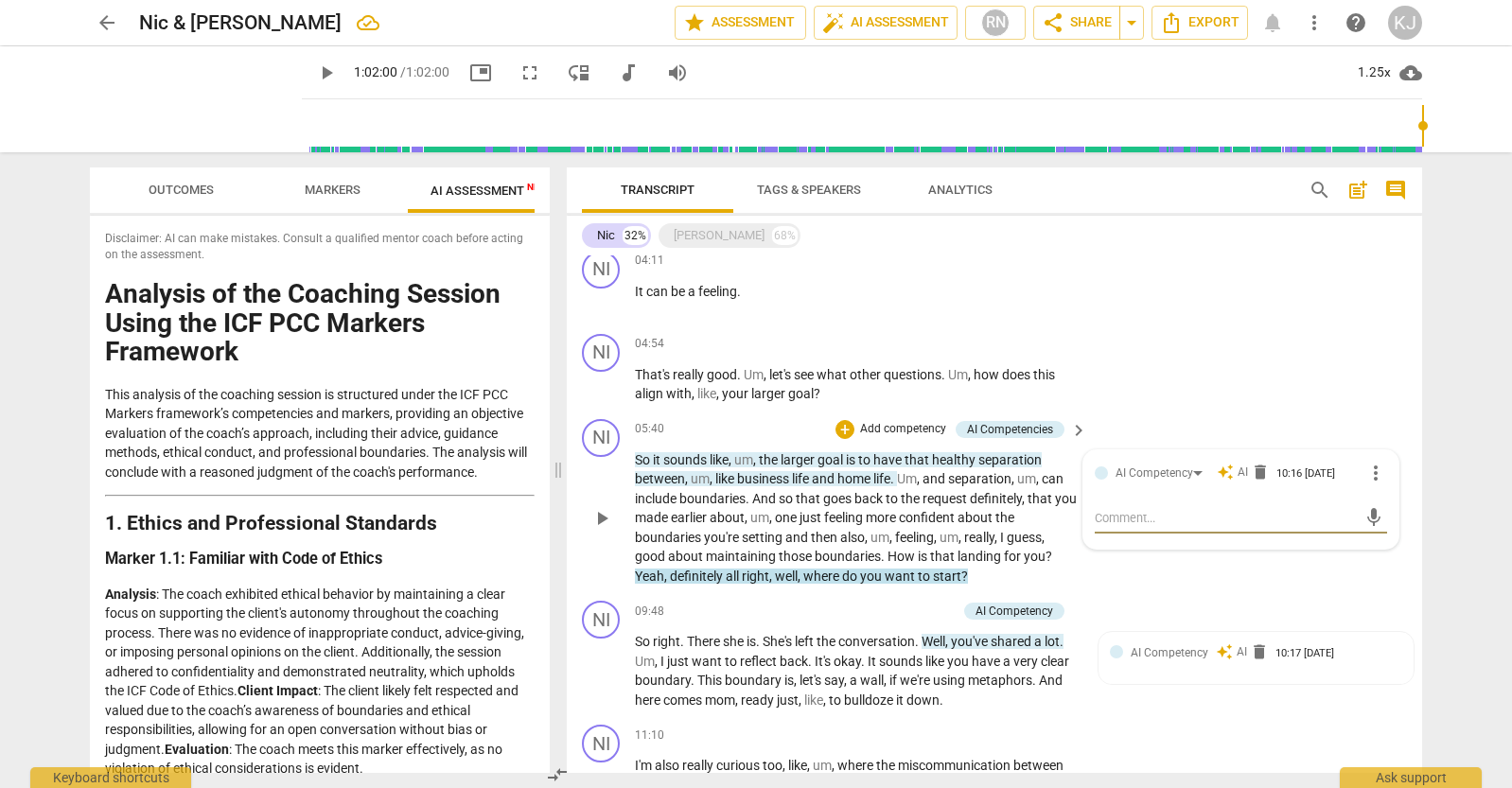
scroll to position [680, 0]
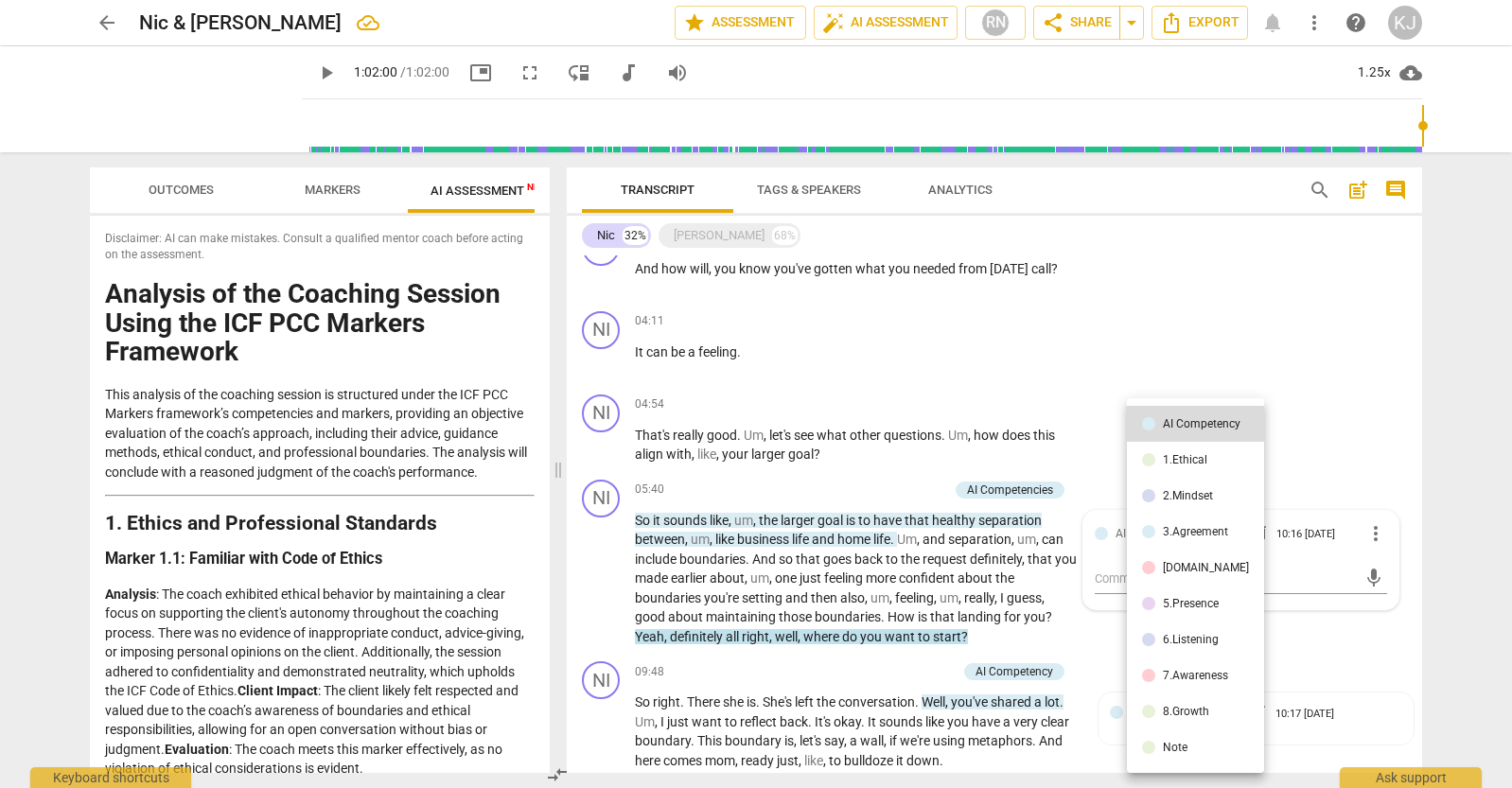
click at [1312, 402] on div at bounding box center [756, 394] width 1512 height 788
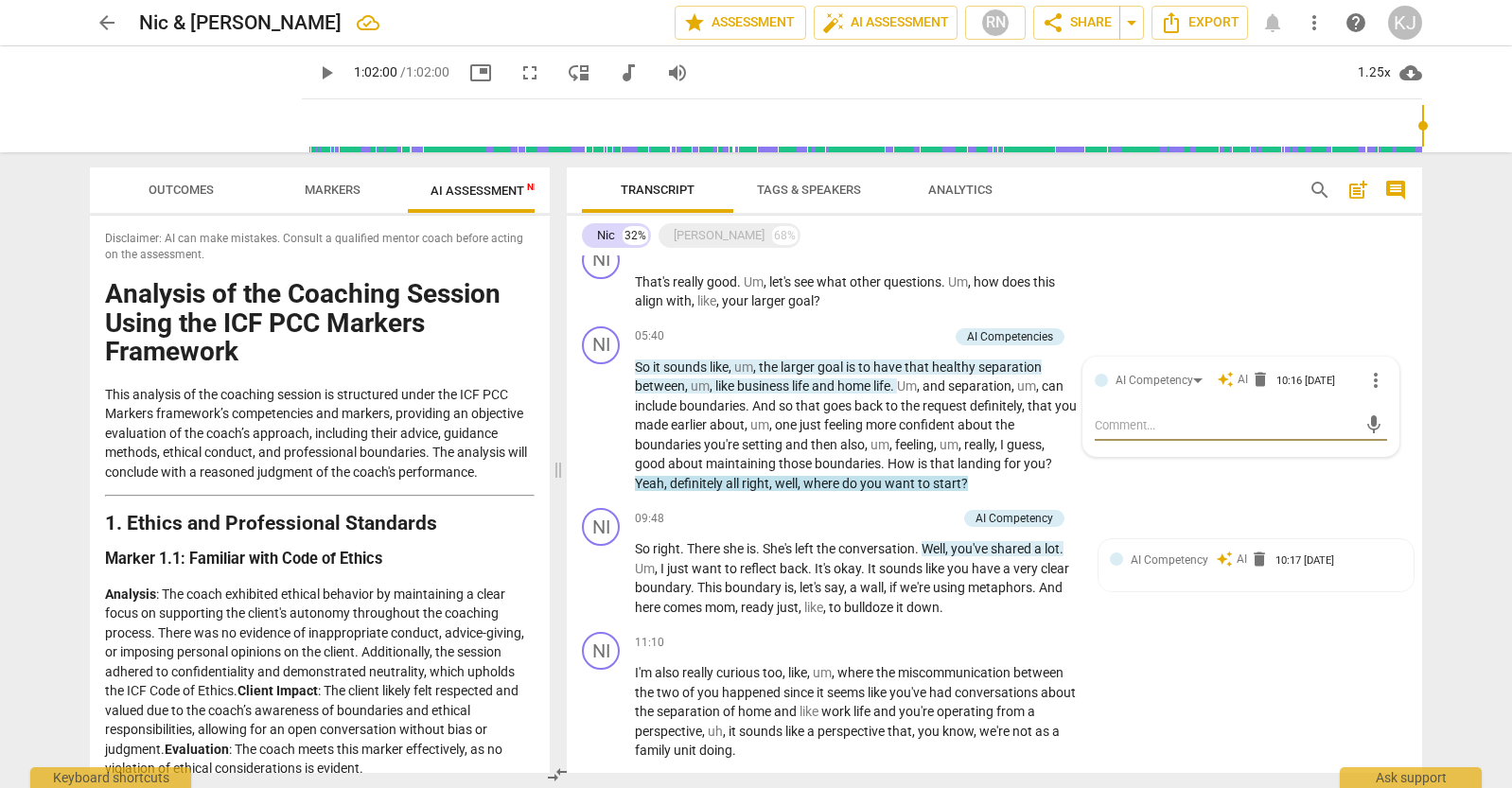
scroll to position [842, 0]
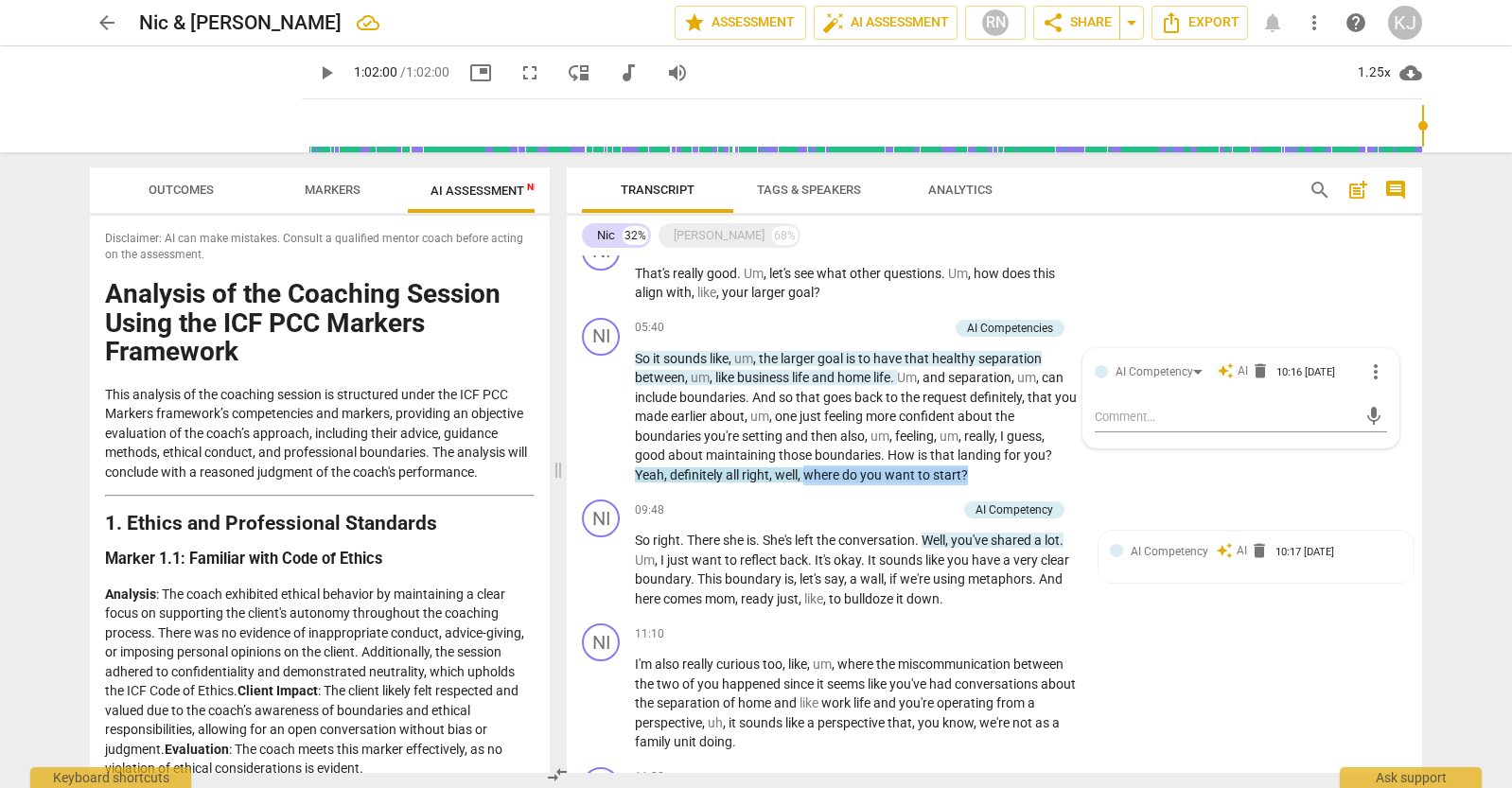
drag, startPoint x: 807, startPoint y: 472, endPoint x: 974, endPoint y: 484, distance: 167.4
click at [974, 484] on div "NI play_arrow pause 05:40 + Add competency AI Competencies keyboard_arrow_right…" at bounding box center [995, 402] width 855 height 183
copy p "where do you want to start ?"
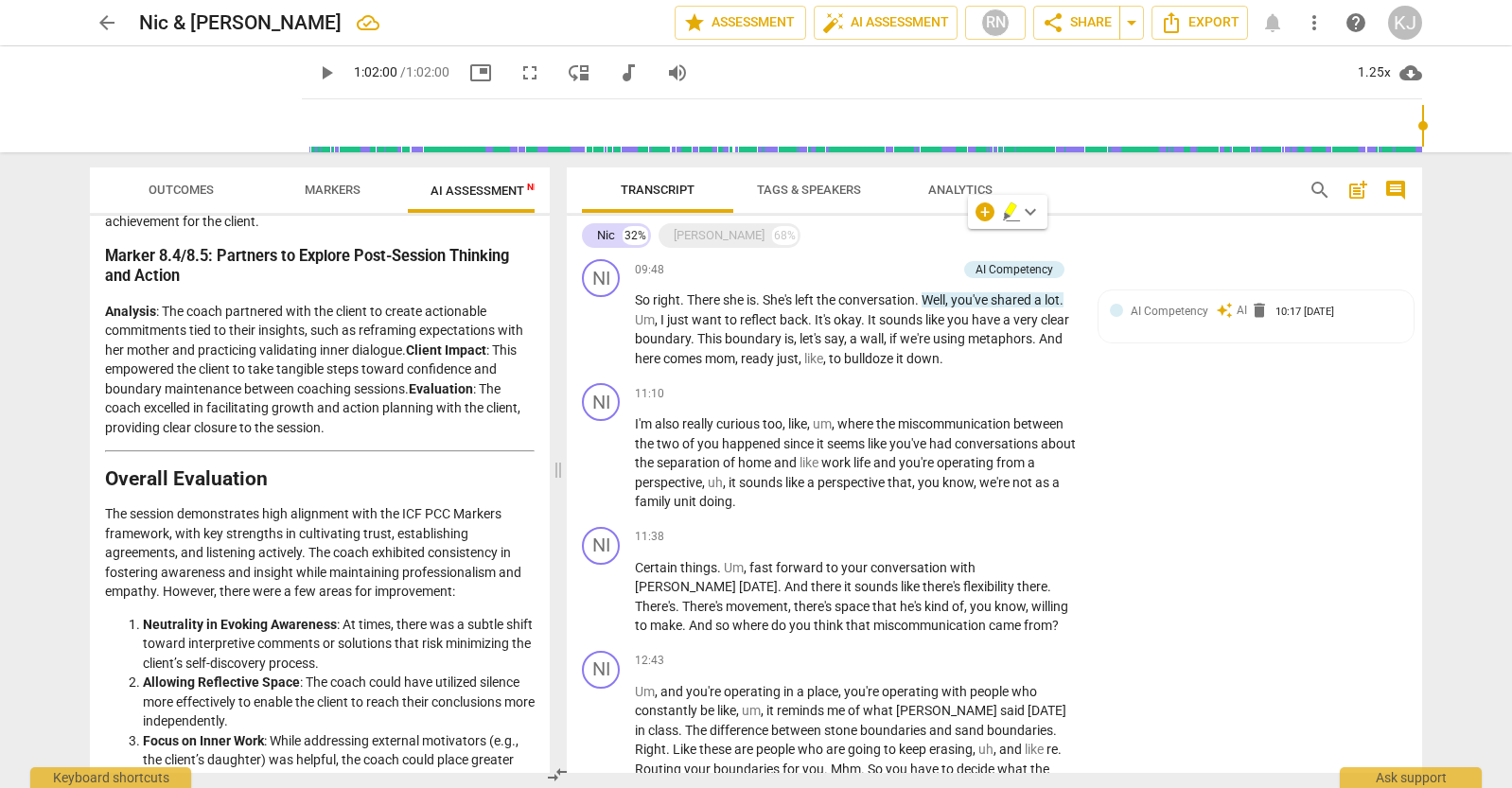
scroll to position [1084, 0]
drag, startPoint x: 872, startPoint y: 316, endPoint x: 1024, endPoint y: 322, distance: 152.1
click at [1024, 322] on p "So right . There she is . She's left the conversation . Well , you've shared a …" at bounding box center [856, 327] width 443 height 78
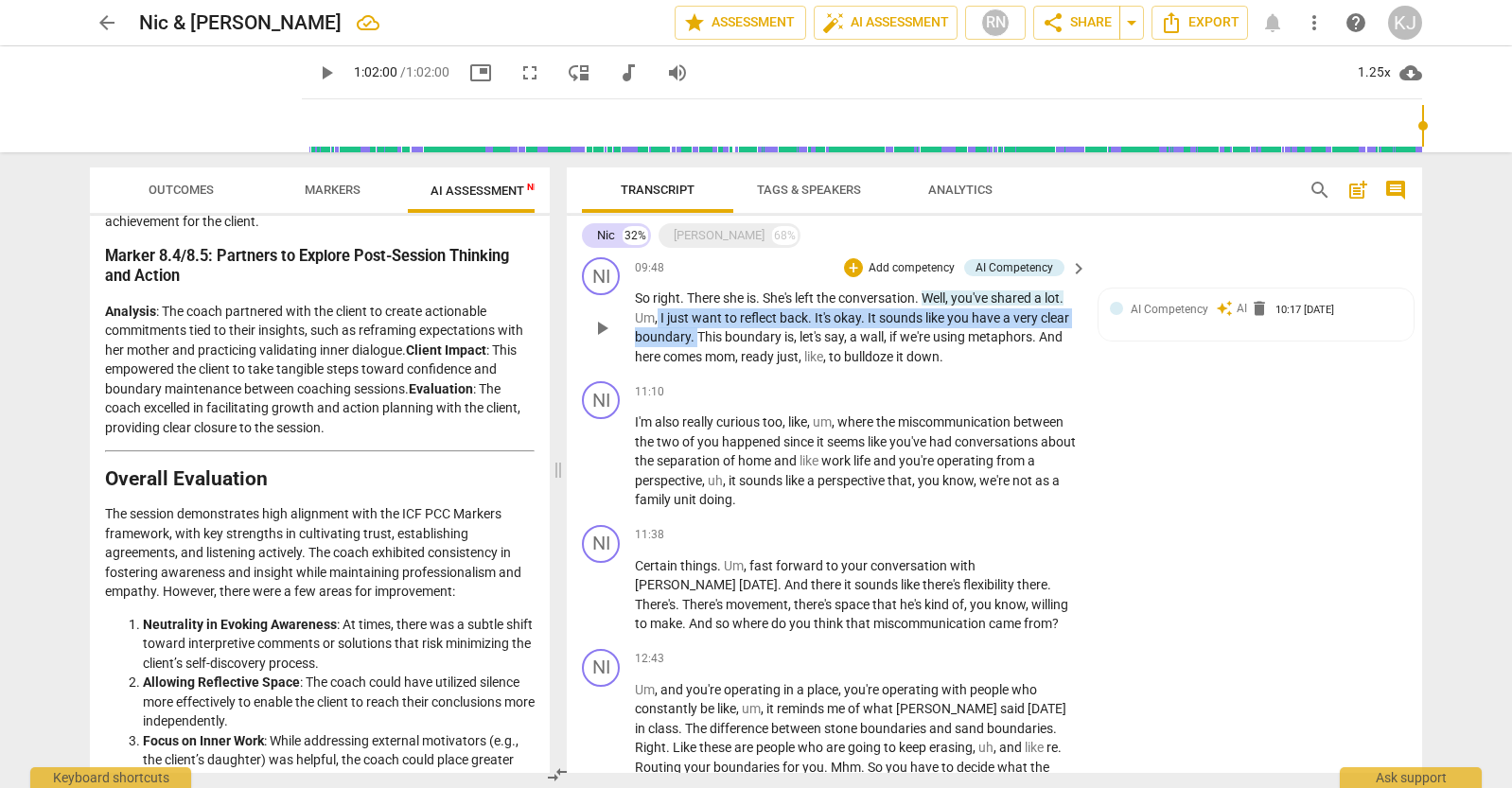
drag, startPoint x: 658, startPoint y: 319, endPoint x: 696, endPoint y: 333, distance: 40.5
click at [696, 333] on p "So right . There she is . She's left the conversation . Well , you've shared a …" at bounding box center [856, 327] width 443 height 78
copy p "I just want to reflect back . It's okay . It sounds like you have a very clear …"
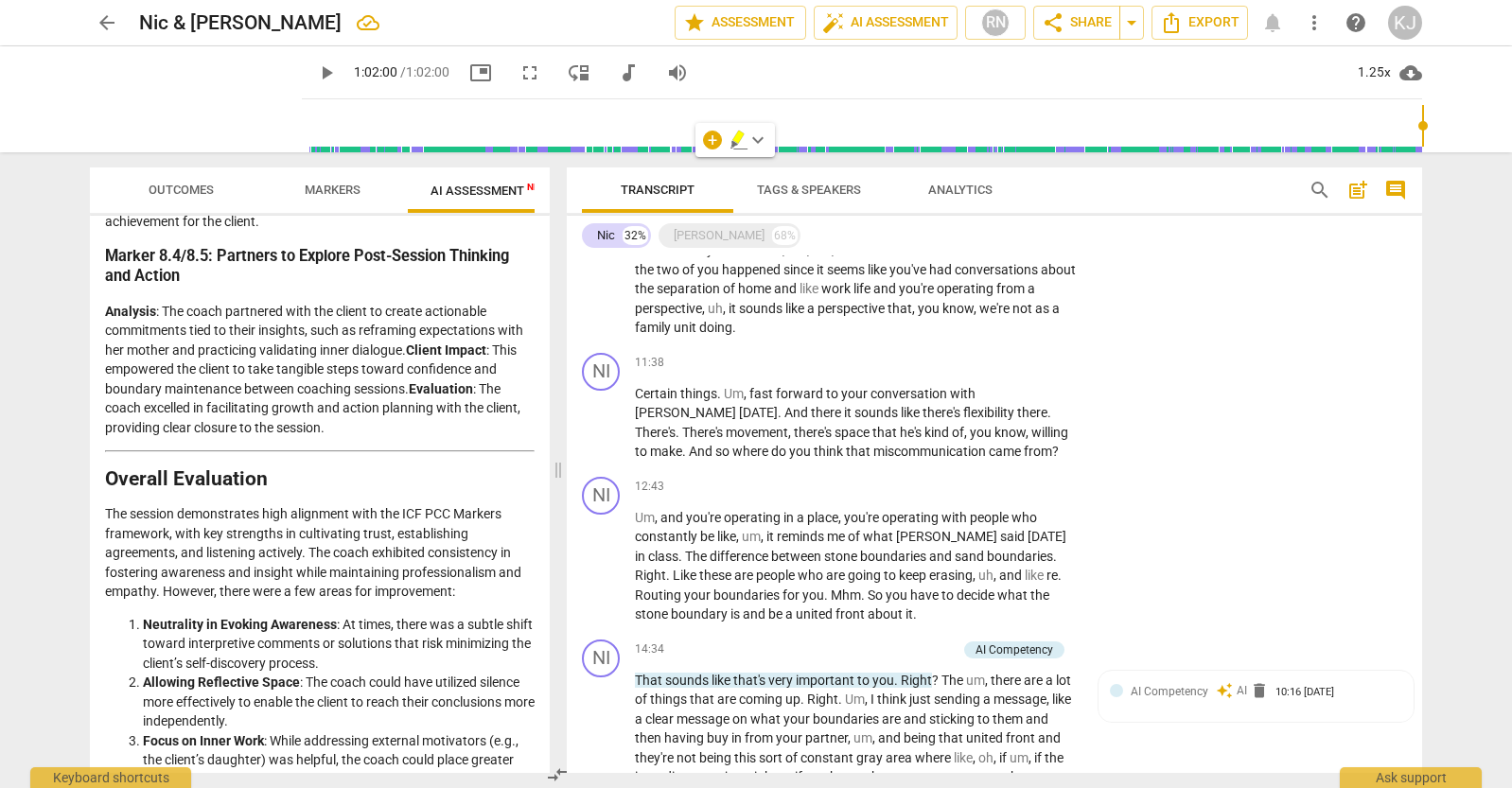
scroll to position [1258, 0]
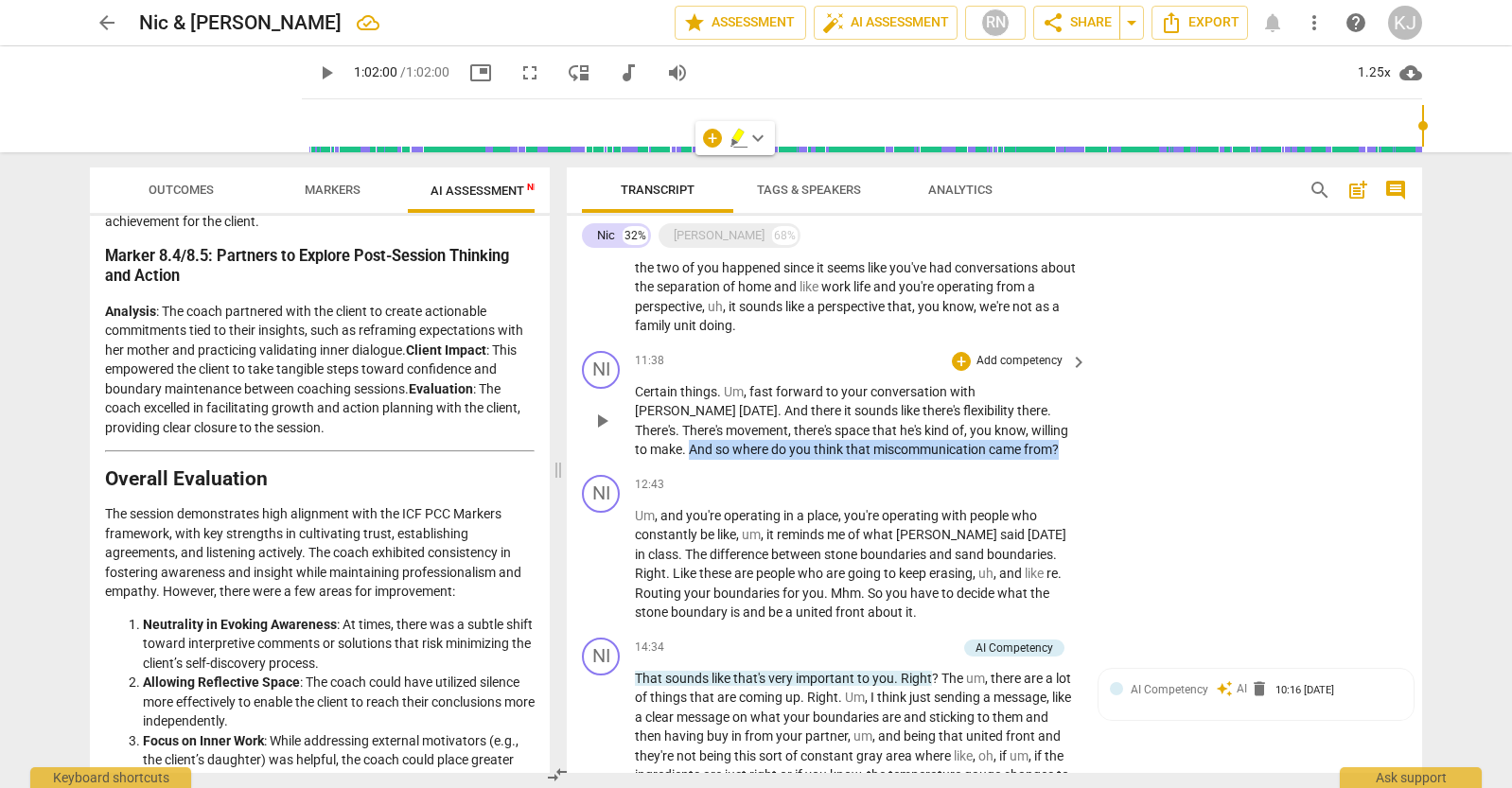
drag, startPoint x: 971, startPoint y: 430, endPoint x: 917, endPoint y: 447, distance: 56.6
click at [917, 447] on p "Certain things . Um , fast forward to your conversation with Jeff today . And t…" at bounding box center [856, 421] width 443 height 78
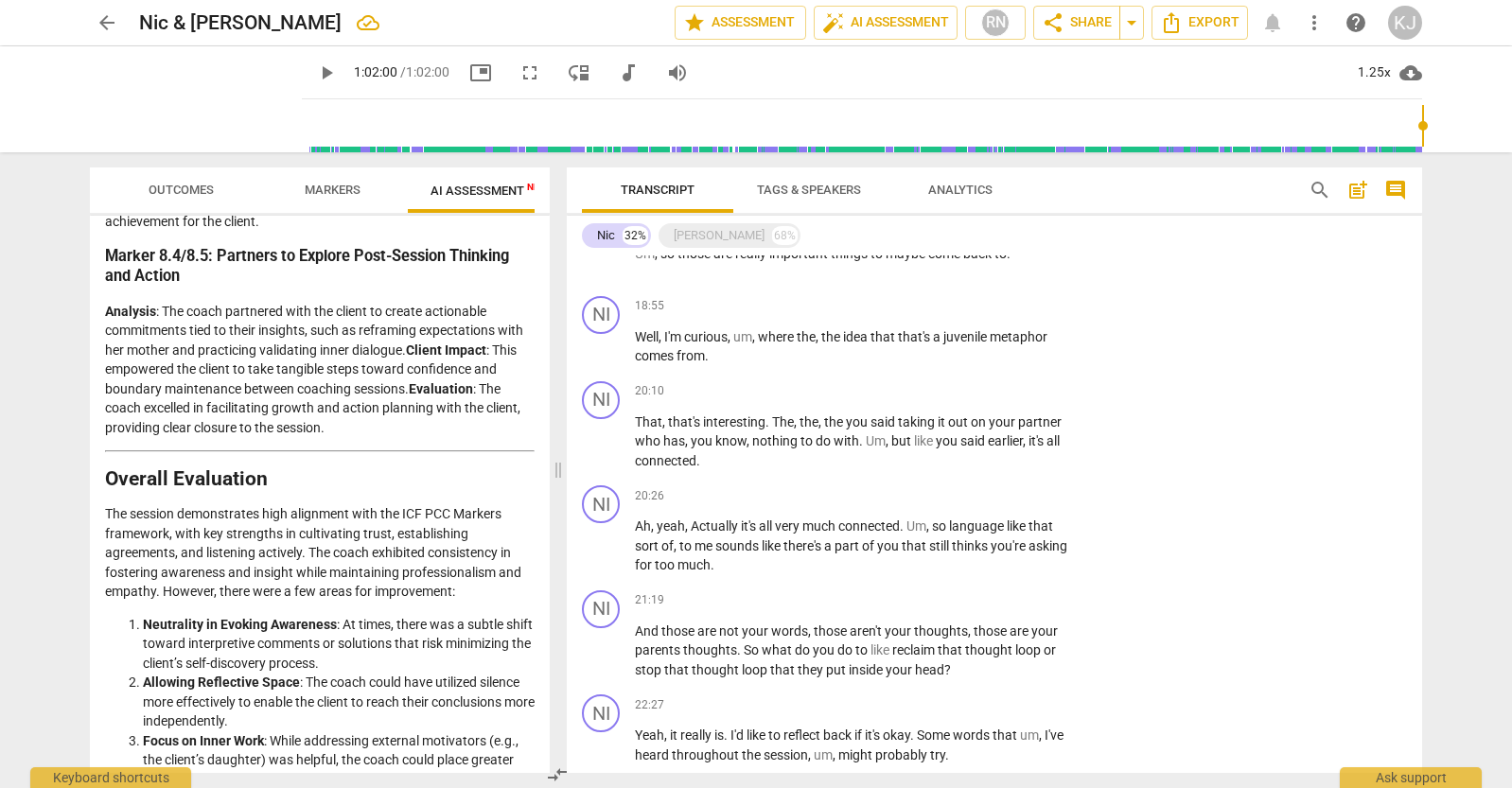
scroll to position [2339, 0]
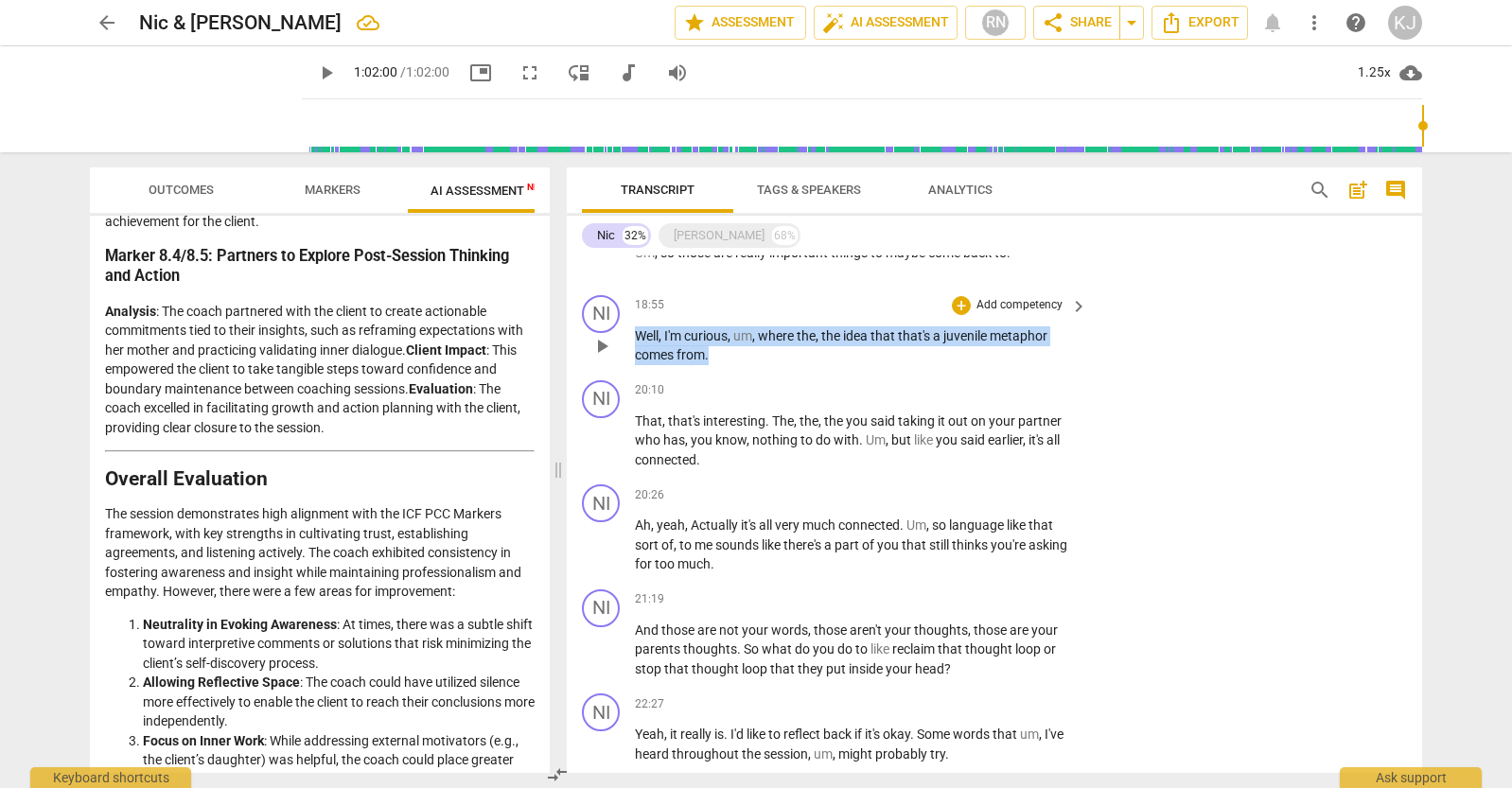
drag, startPoint x: 639, startPoint y: 313, endPoint x: 710, endPoint y: 335, distance: 74.3
click at [710, 335] on p "Well , I'm curious , um , where the , the idea that that's a juvenile metaphor …" at bounding box center [856, 346] width 443 height 38
copy p "Well , I'm curious , um , where the , the idea that that's a juvenile metaphor …"
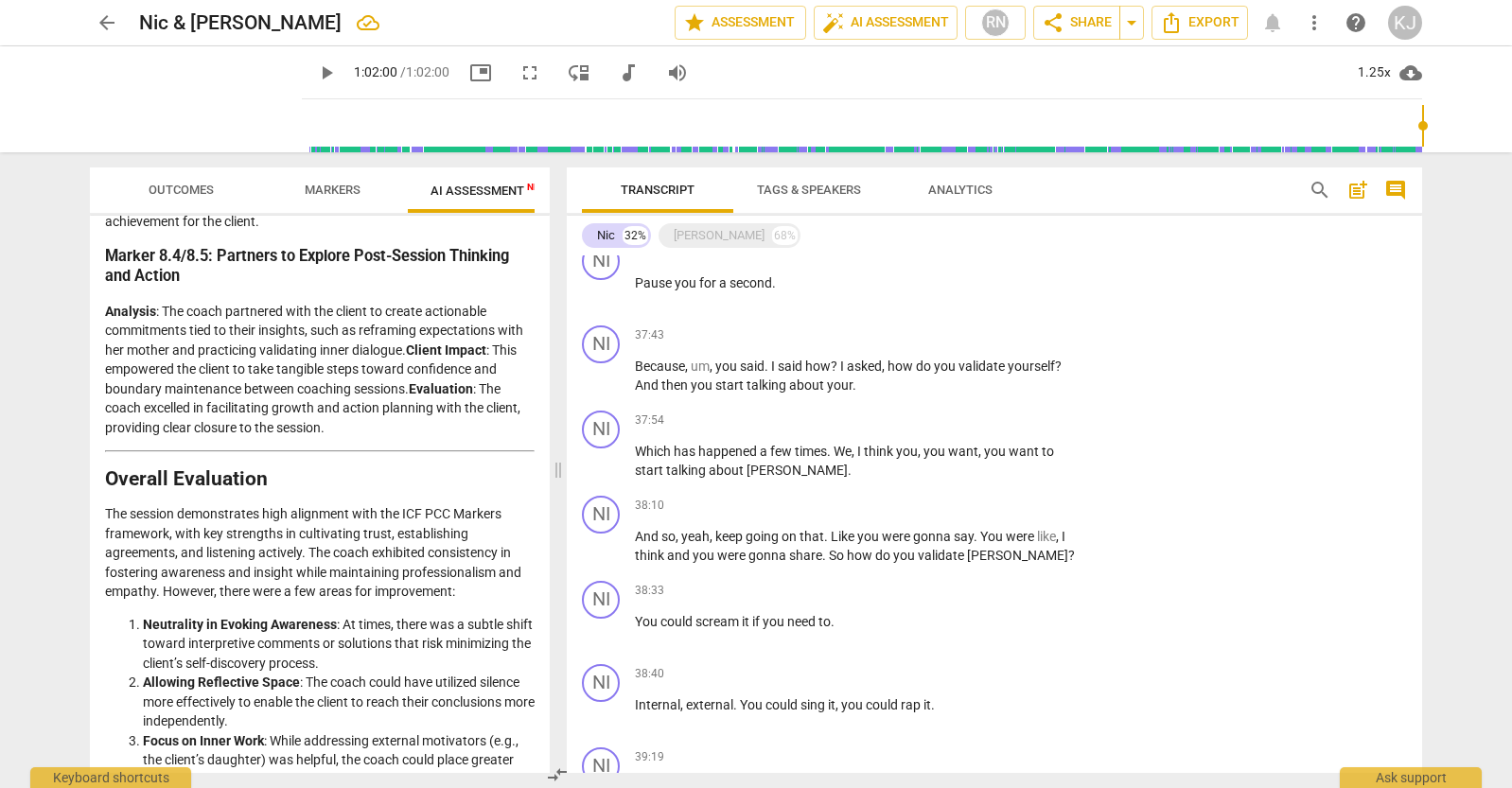
scroll to position [4728, 0]
drag, startPoint x: 886, startPoint y: 344, endPoint x: 1075, endPoint y: 346, distance: 189.0
click at [1075, 356] on div "Because , um , you said . I said how ? I asked , how do you validate yourself ?…" at bounding box center [862, 375] width 455 height 38
copy p "how do you validate yourself ?"
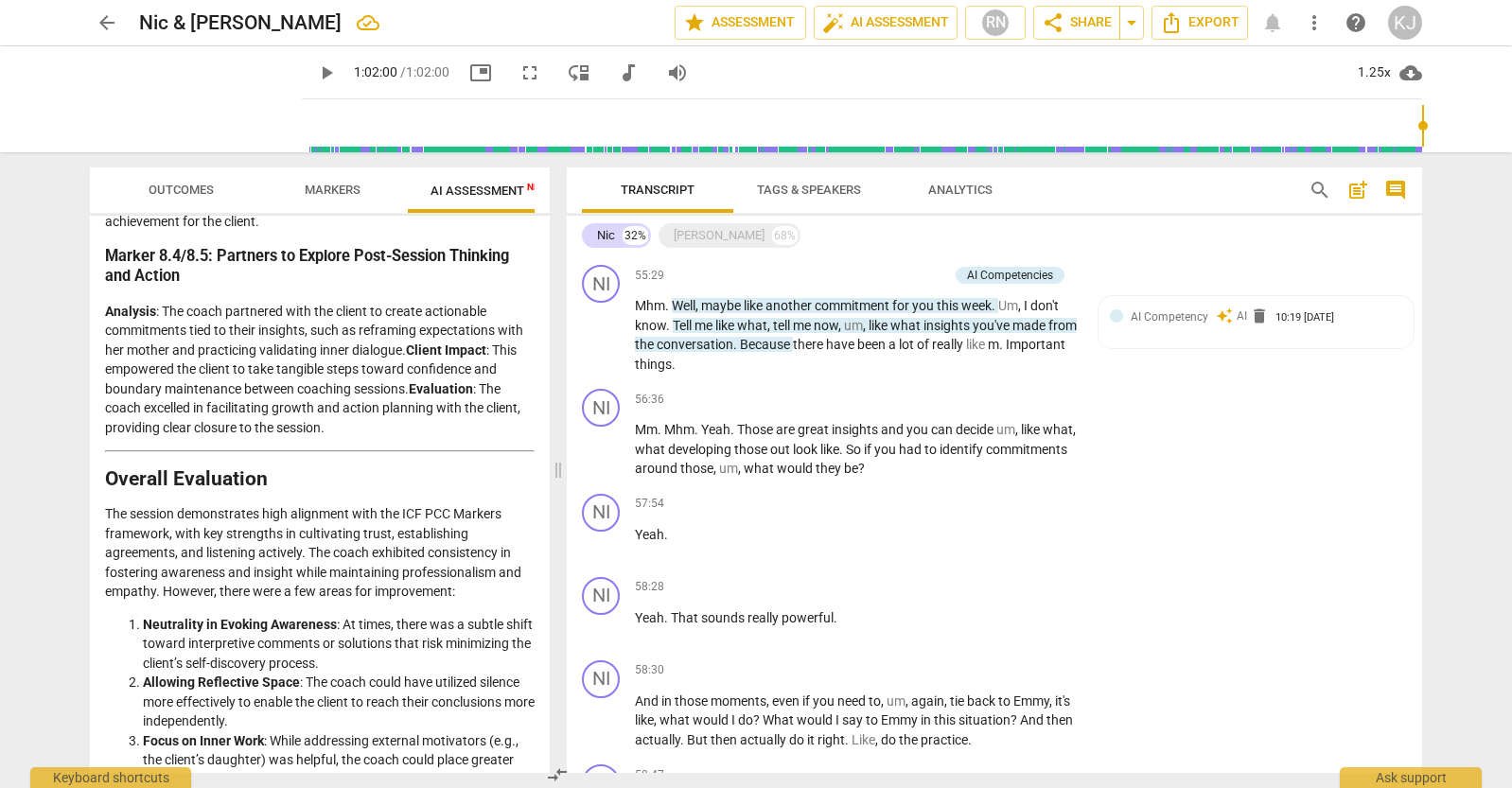
scroll to position [7904, 0]
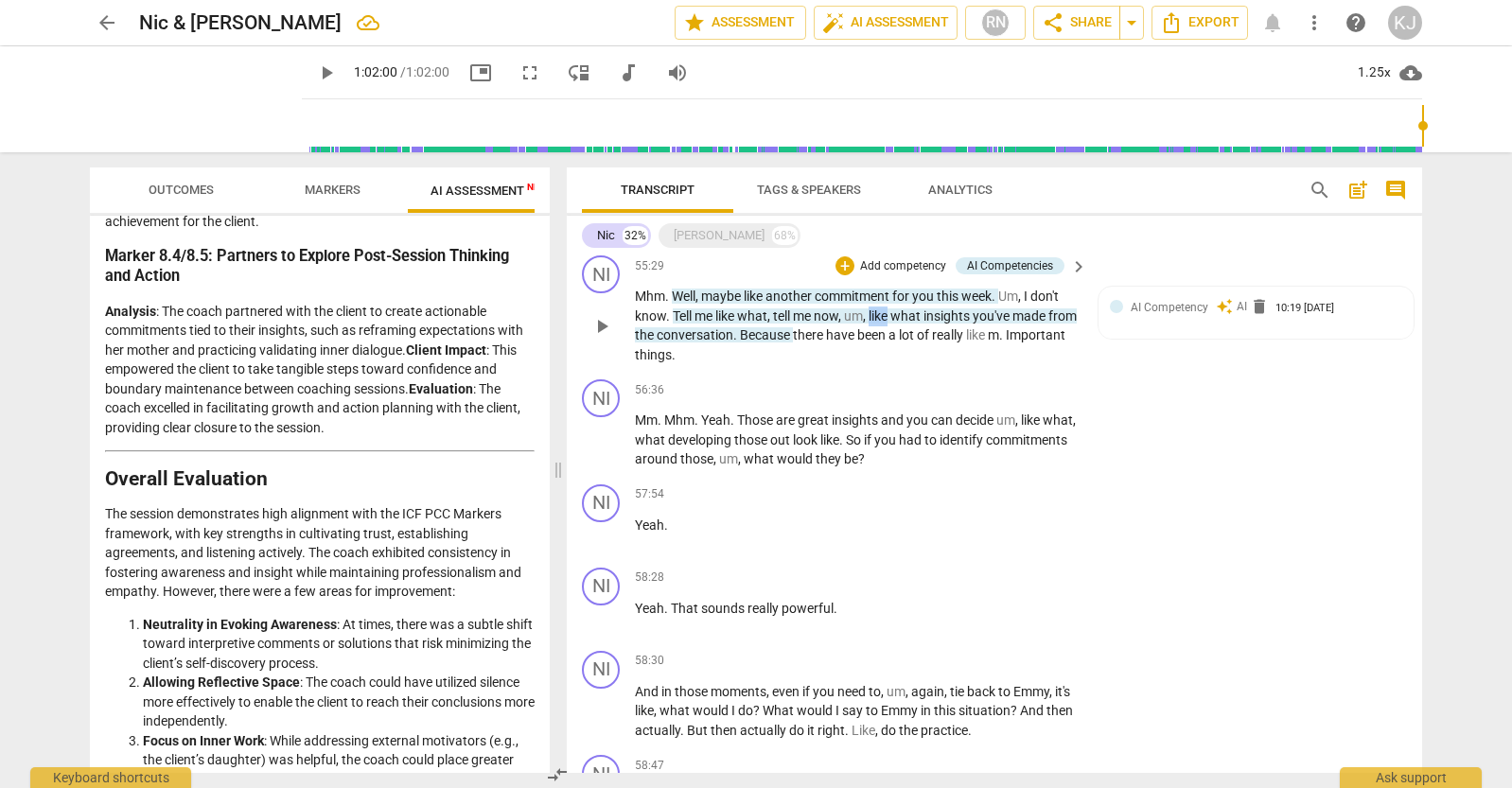
drag, startPoint x: 895, startPoint y: 318, endPoint x: 875, endPoint y: 313, distance: 20.6
click at [875, 313] on span "like" at bounding box center [880, 316] width 22 height 15
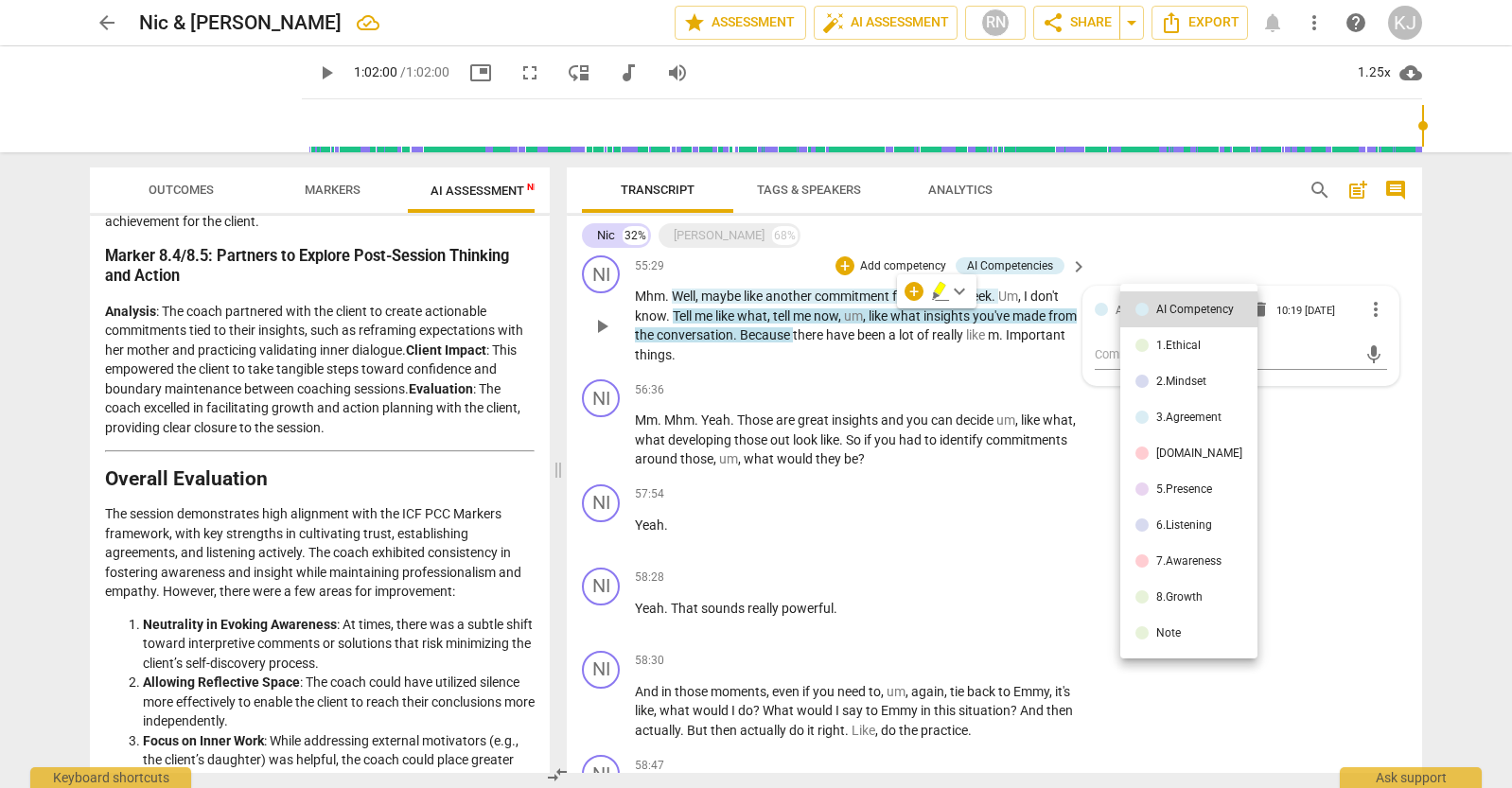
click at [877, 320] on div at bounding box center [756, 394] width 1512 height 788
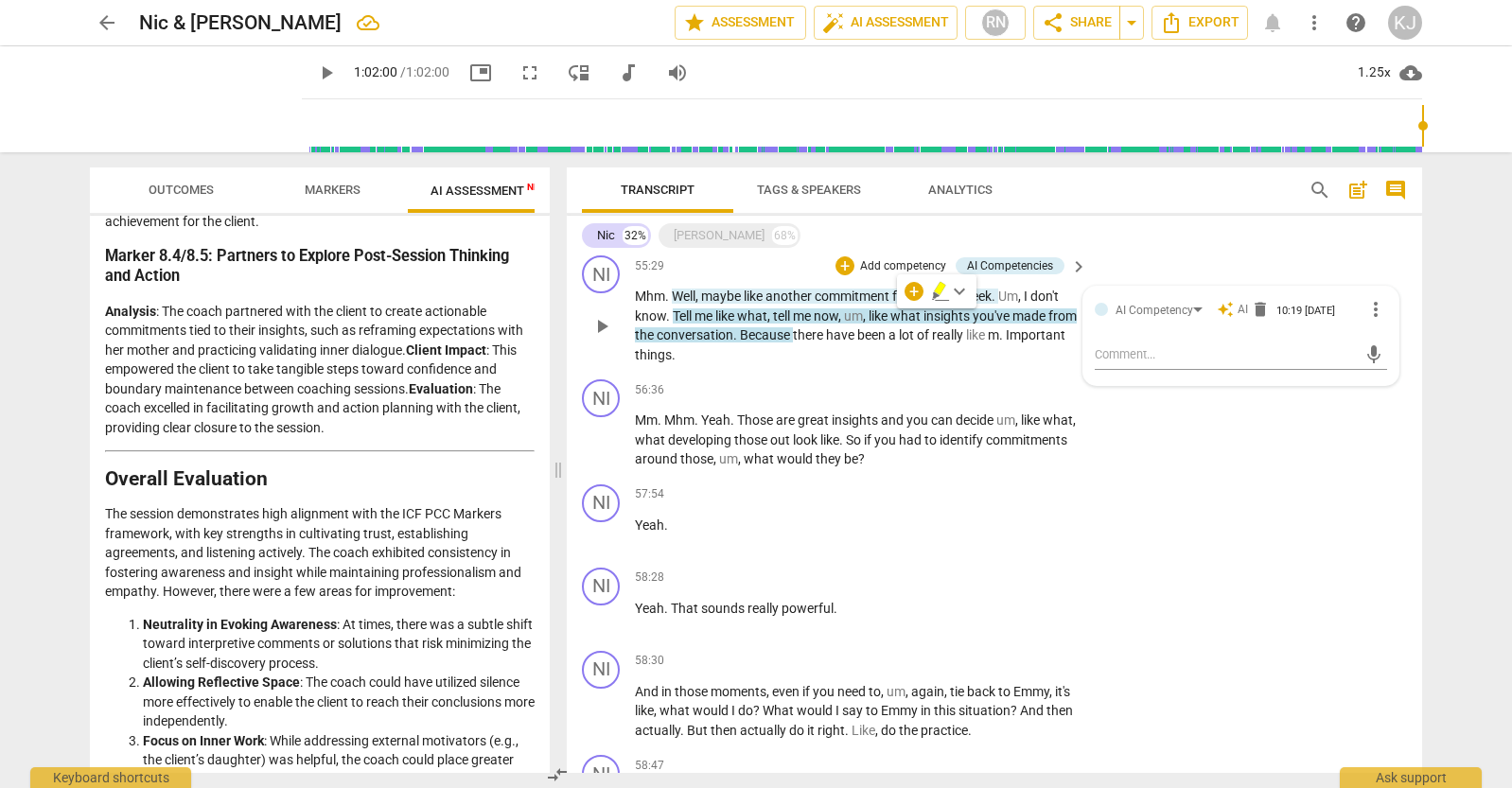
click at [896, 316] on span "what" at bounding box center [906, 316] width 33 height 15
drag, startPoint x: 896, startPoint y: 316, endPoint x: 765, endPoint y: 335, distance: 132.4
click at [765, 335] on p "Mhm . Well , maybe like another commitment for you this week . Um , I don't kno…" at bounding box center [856, 325] width 443 height 78
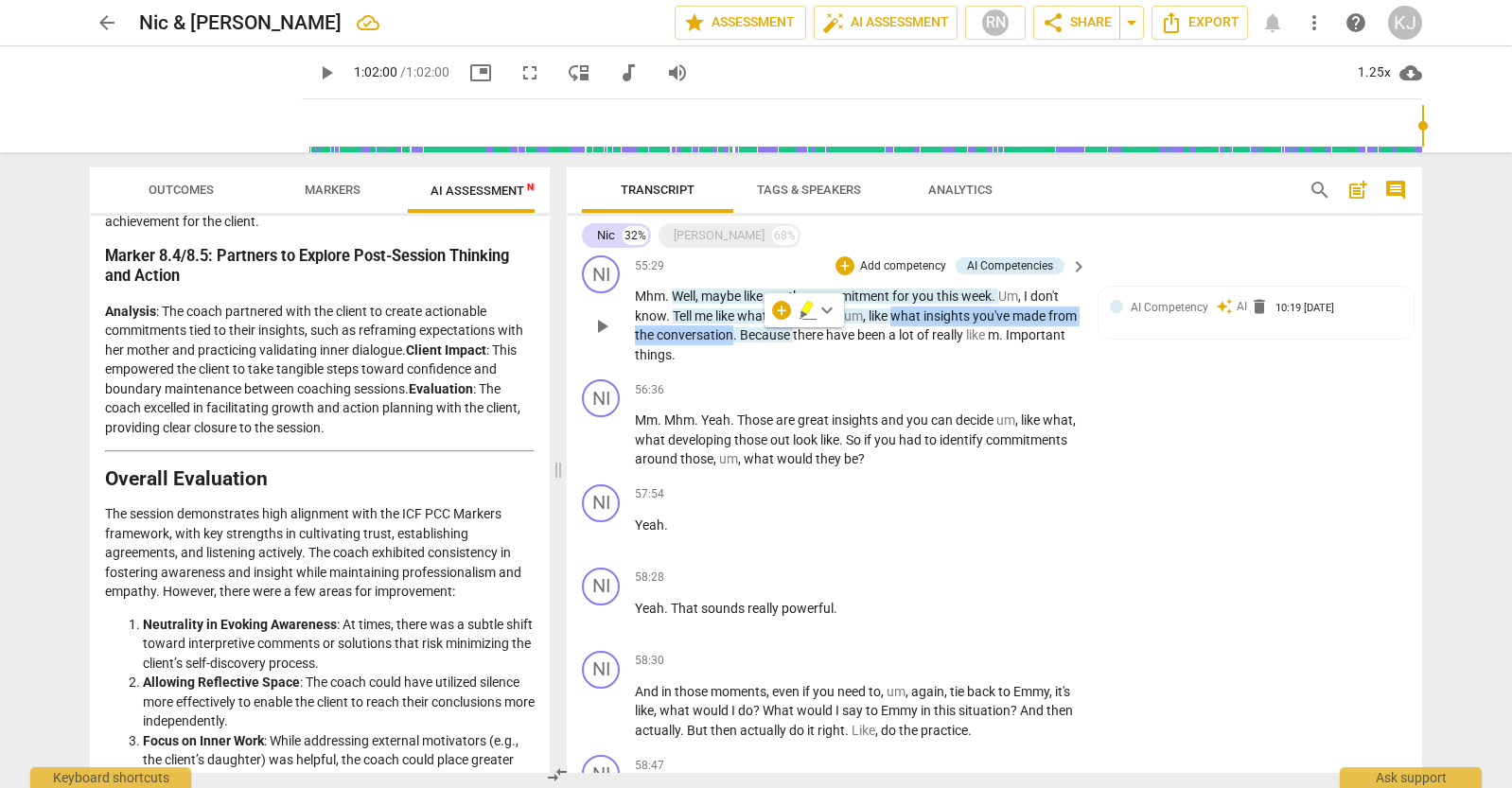
copy p "what insights you've made from the conversation"
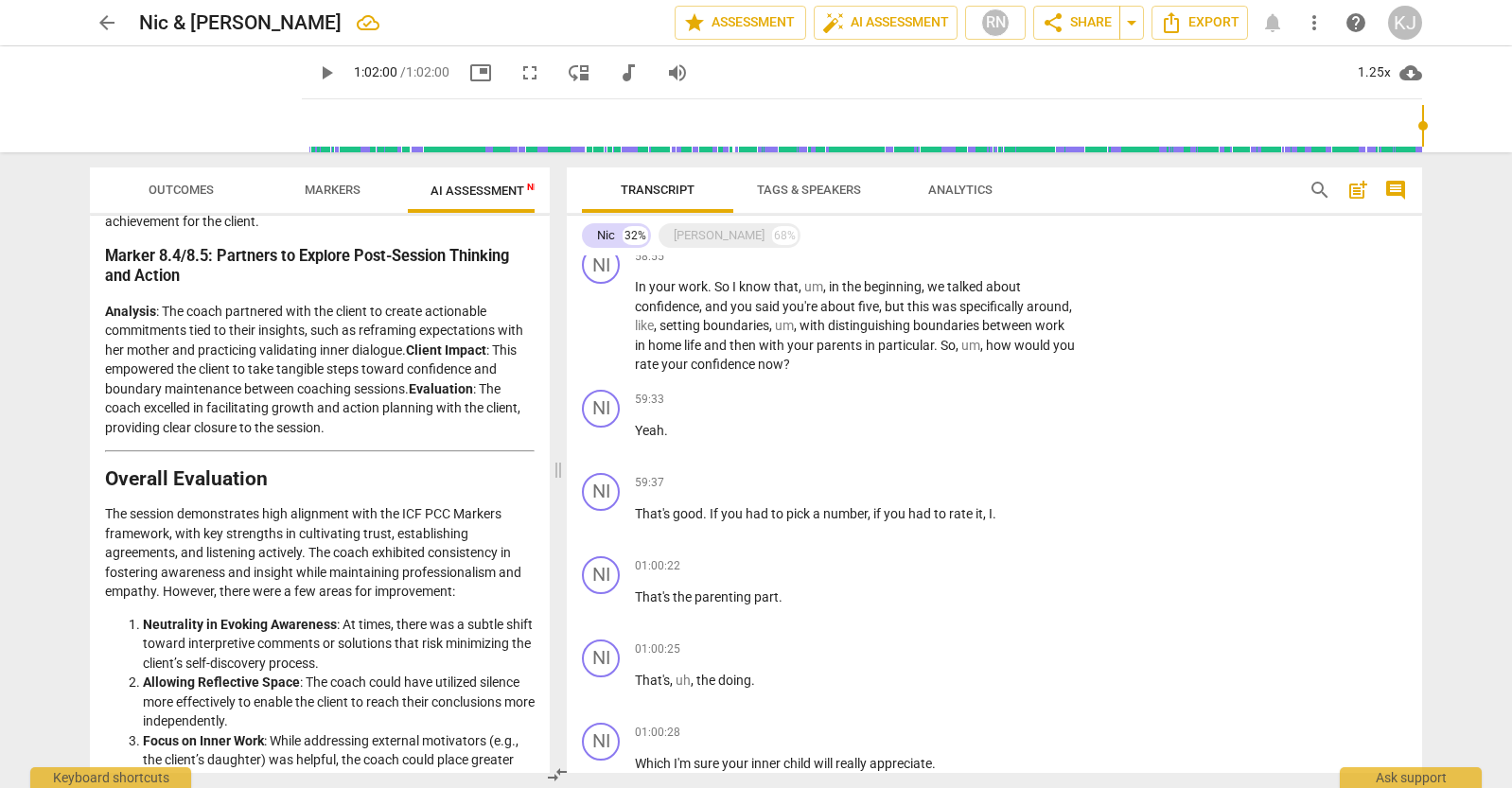
scroll to position [8497, 0]
drag, startPoint x: 944, startPoint y: 340, endPoint x: 1076, endPoint y: 367, distance: 134.7
click at [1076, 367] on div "In your work . So I know that , um , in the beginning , we talked about confide…" at bounding box center [862, 324] width 455 height 97
copy p "So , um , how would you rate your confidence now ?"
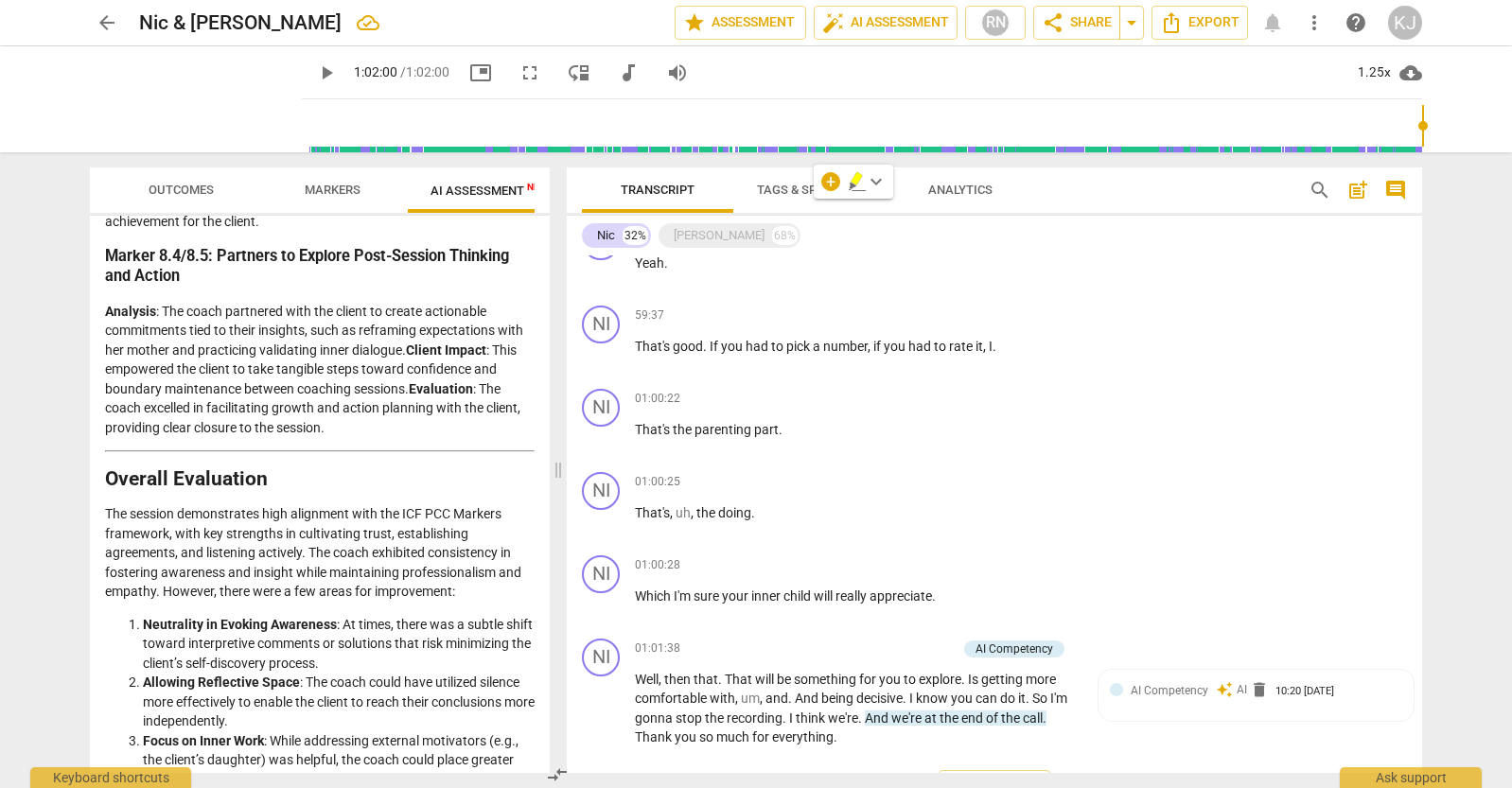
scroll to position [8715, 0]
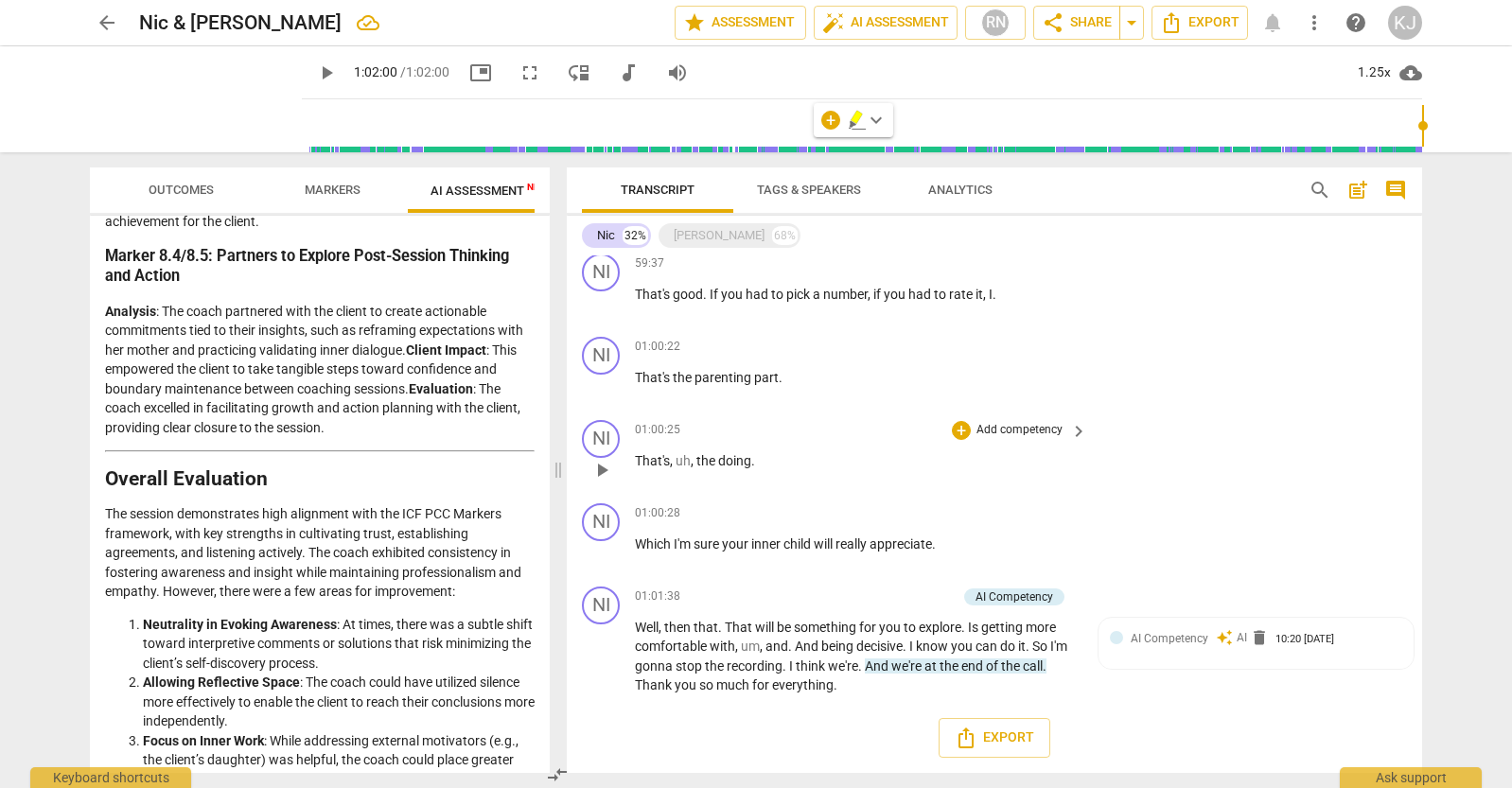
click at [731, 416] on div "NI play_arrow pause 01:00:25 + Add competency keyboard_arrow_right That's , uh …" at bounding box center [995, 454] width 855 height 84
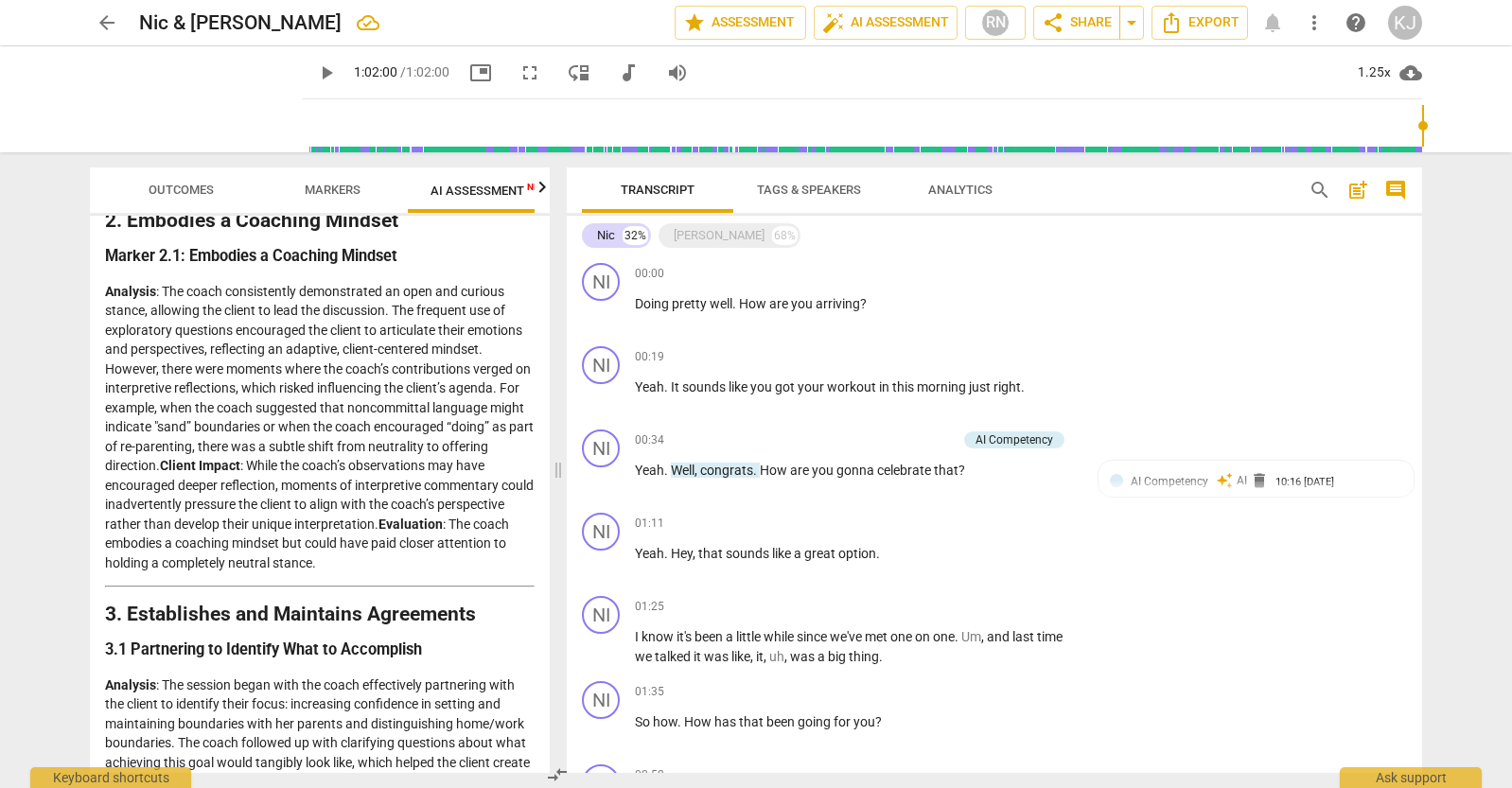
scroll to position [601, 0]
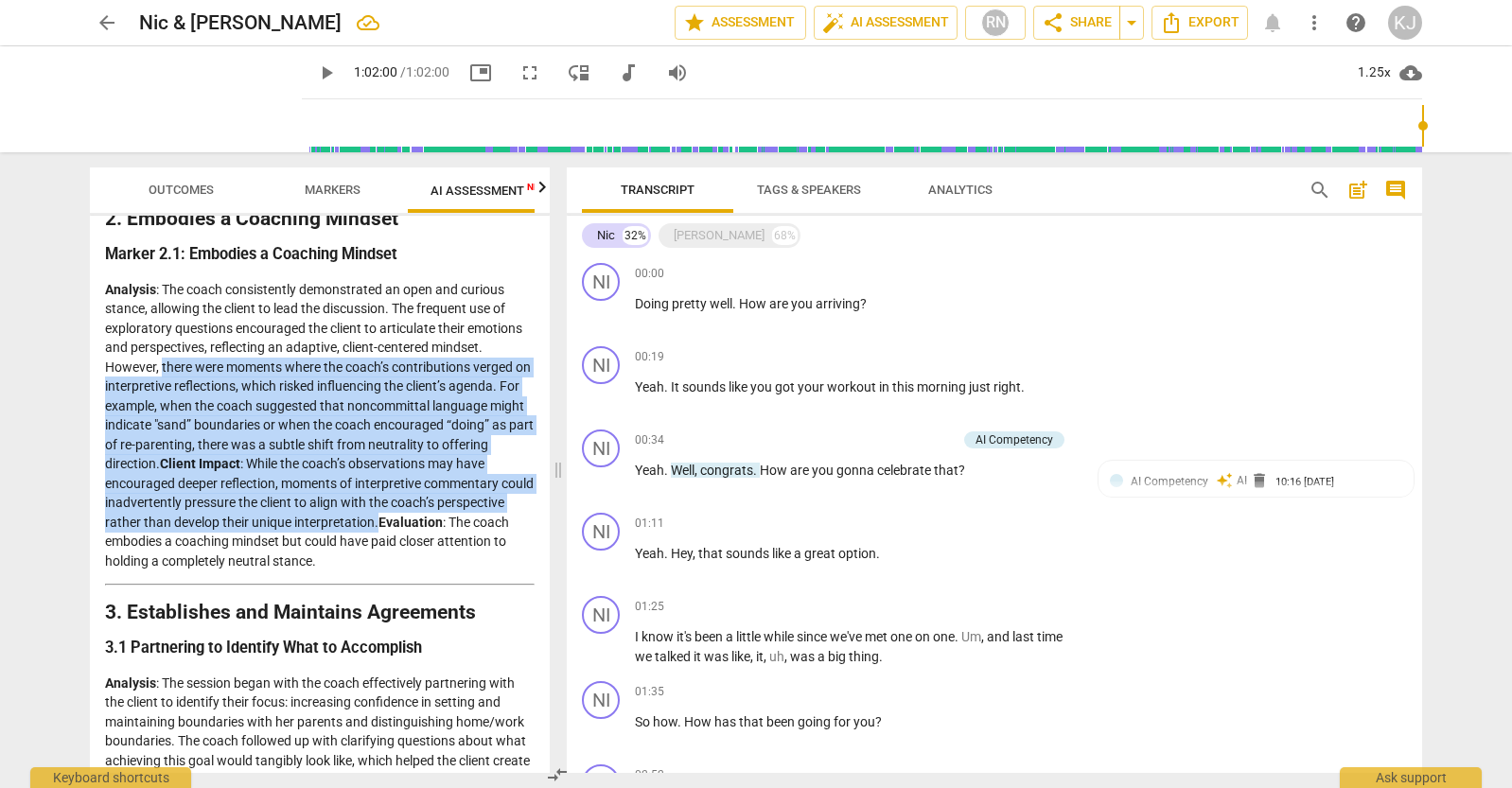
drag, startPoint x: 161, startPoint y: 365, endPoint x: 502, endPoint y: 519, distance: 374.2
click at [502, 519] on p "Analysis : The coach consistently demonstrated an open and curious stance, allo…" at bounding box center [319, 425] width 430 height 291
copy p "there were moments where the coach’s contributions verged on interpretive refle…"
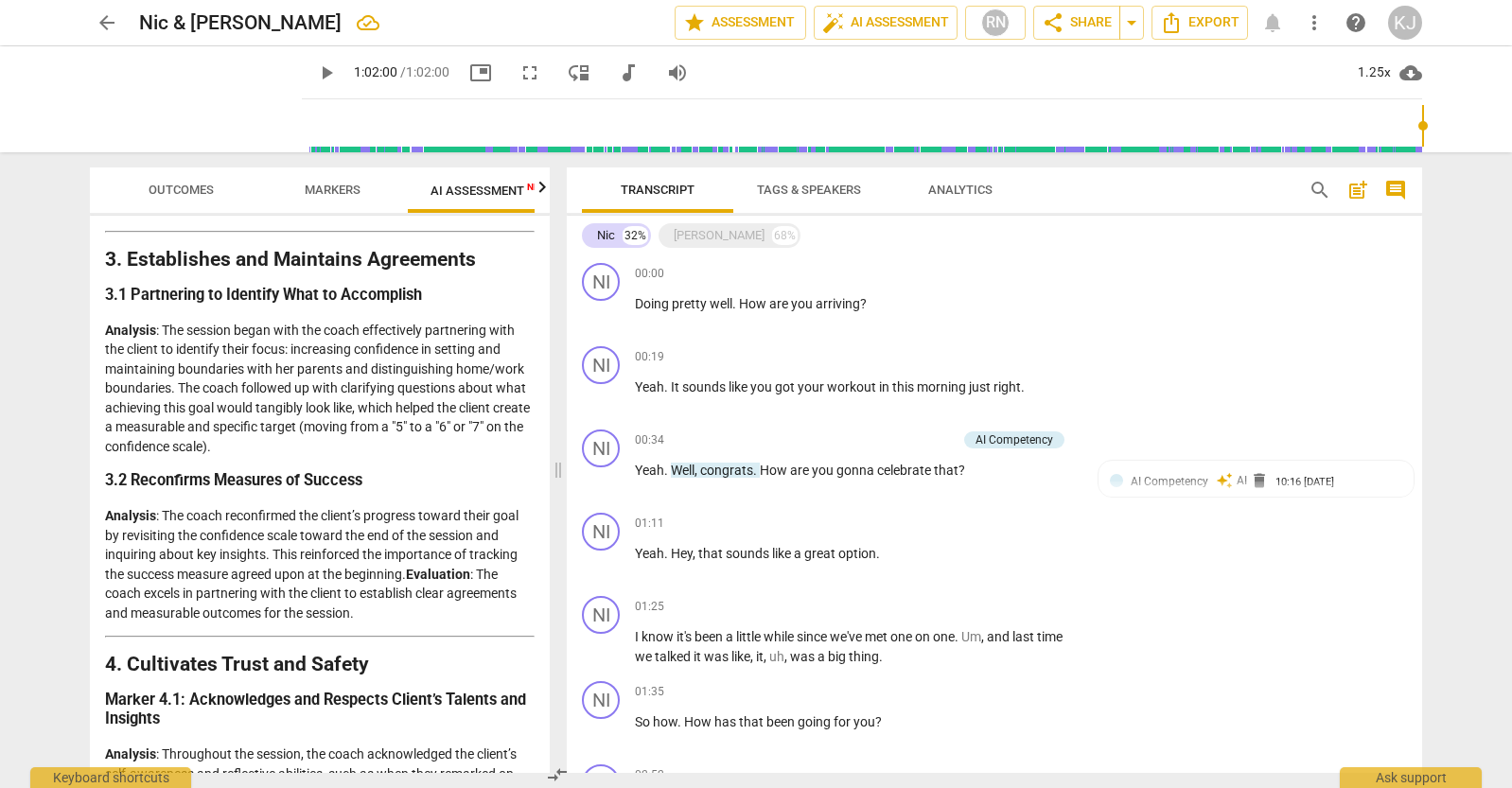
scroll to position [954, 0]
drag, startPoint x: 324, startPoint y: 330, endPoint x: 290, endPoint y: 340, distance: 35.4
click at [290, 340] on p "Analysis : The session began with the coach effectively partnering with the cli…" at bounding box center [319, 388] width 430 height 136
copy p "coach effectively partnering with the client to identify their focus:"
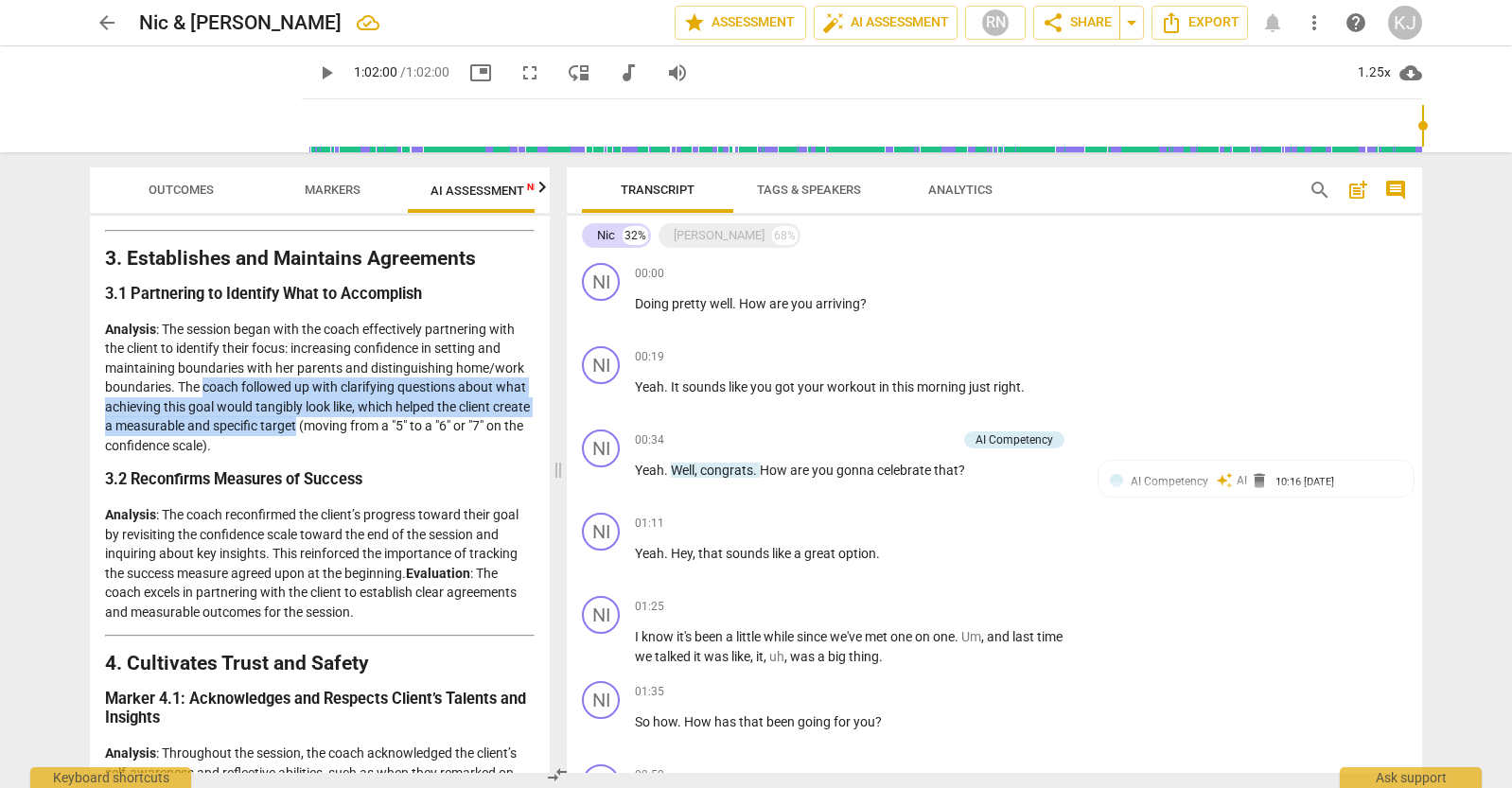
drag, startPoint x: 205, startPoint y: 385, endPoint x: 335, endPoint y: 424, distance: 135.7
click at [335, 424] on p "Analysis : The session began with the coach effectively partnering with the cli…" at bounding box center [319, 388] width 430 height 136
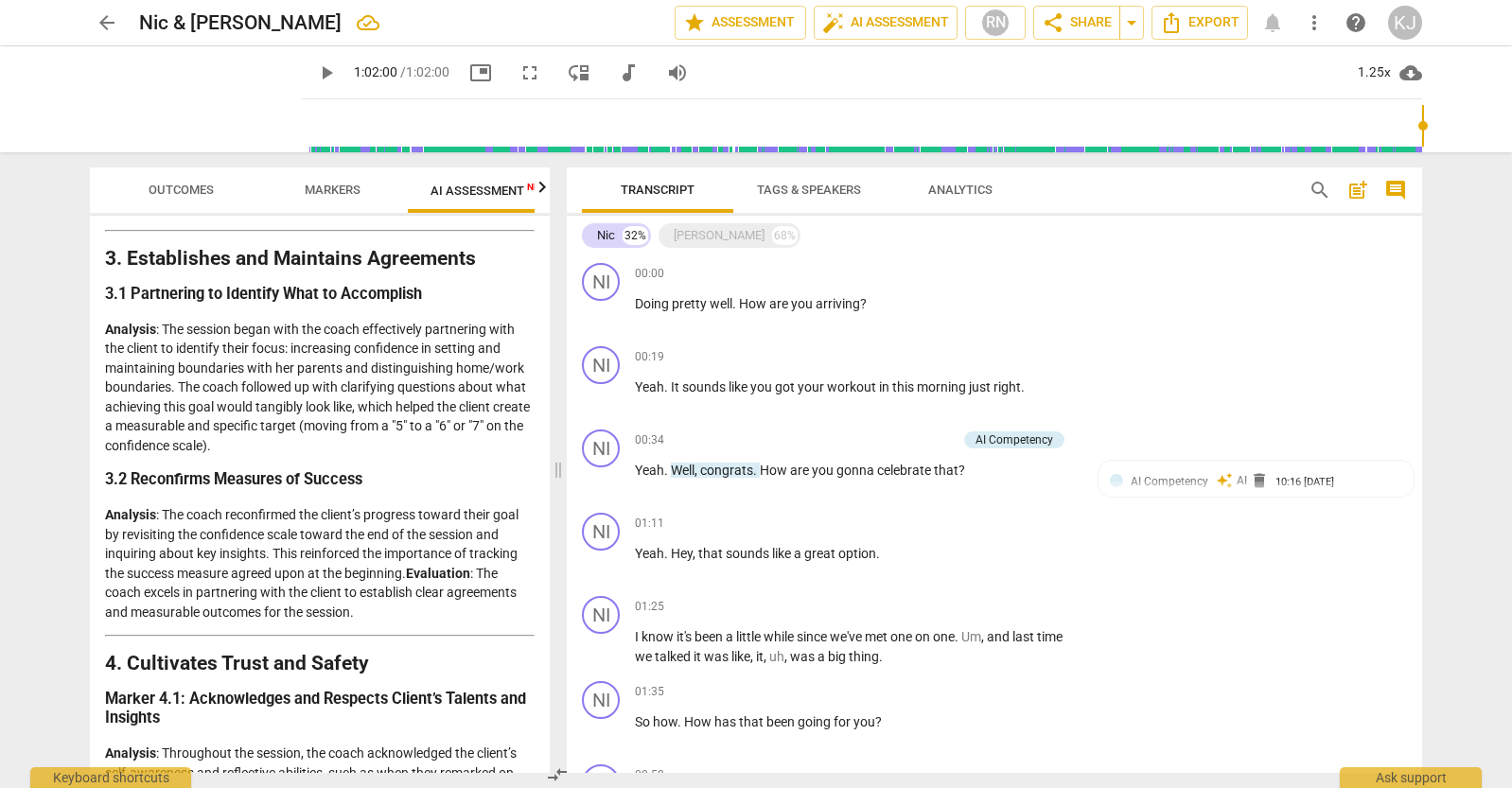
click at [193, 512] on p "Analysis : The coach reconfirmed the client’s progress toward their goal by rev…" at bounding box center [319, 563] width 430 height 116
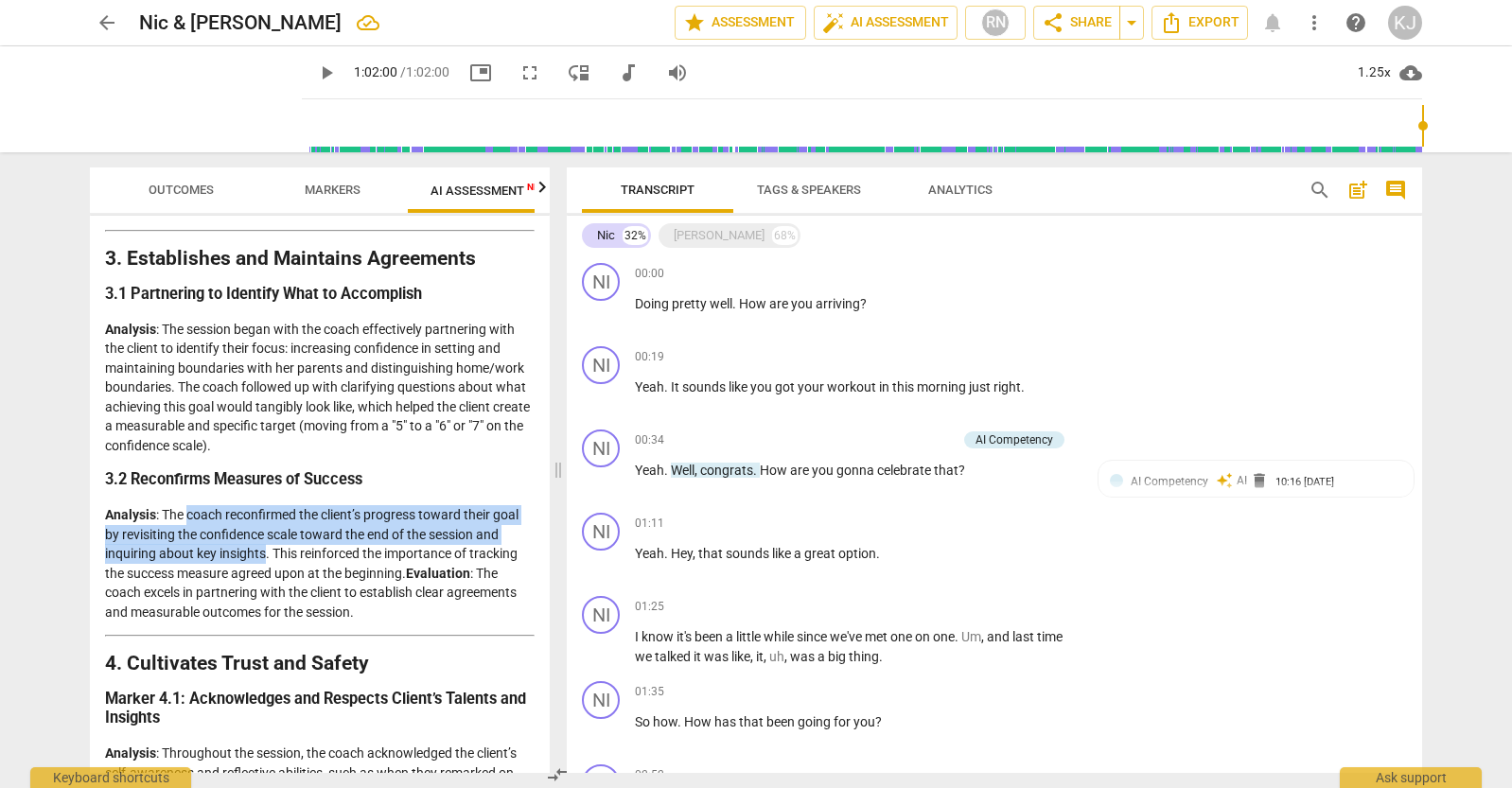
drag, startPoint x: 187, startPoint y: 511, endPoint x: 268, endPoint y: 550, distance: 89.9
click at [268, 550] on p "Analysis : The coach reconfirmed the client’s progress toward their goal by rev…" at bounding box center [319, 563] width 430 height 116
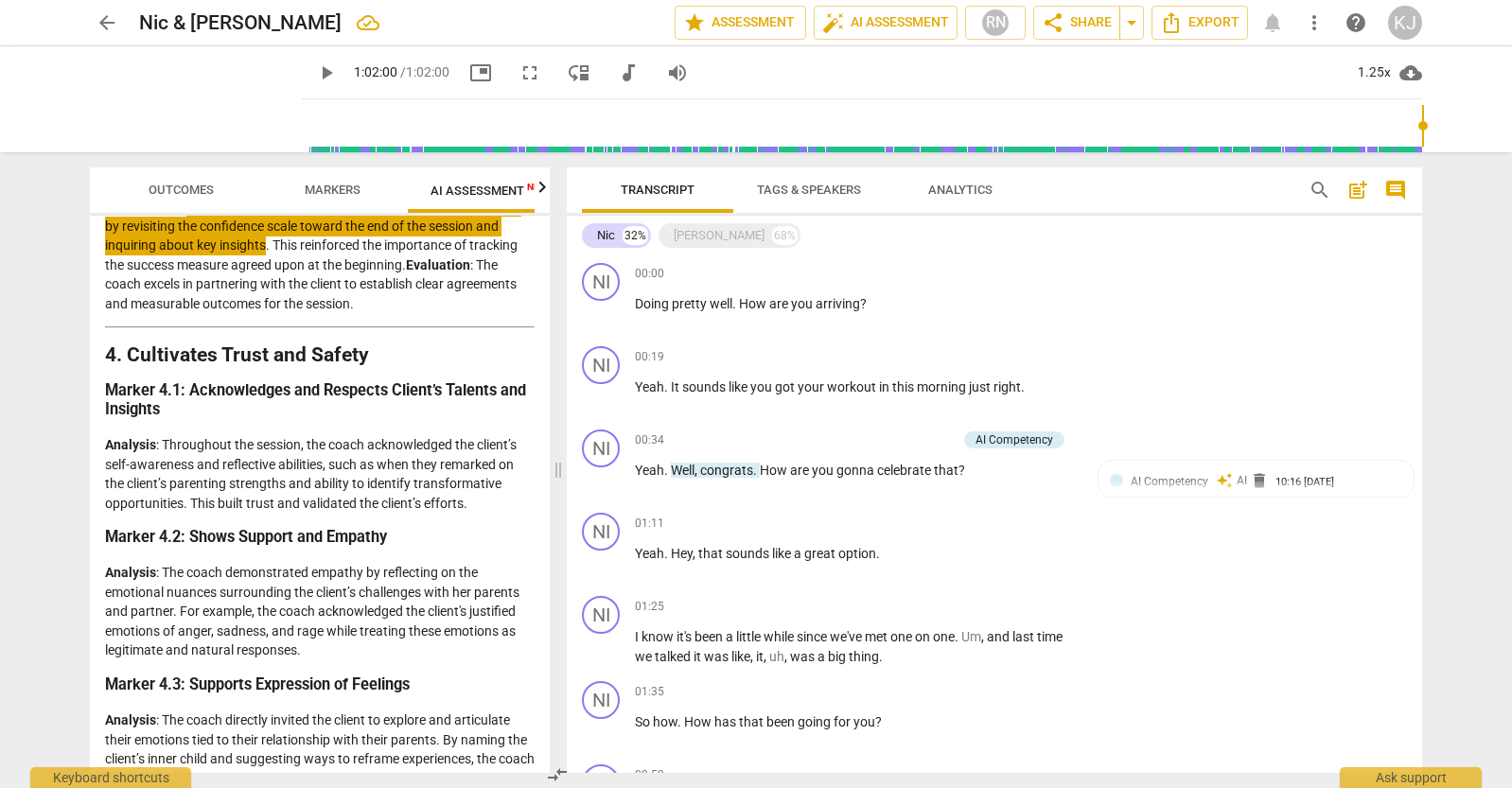
scroll to position [1270, 0]
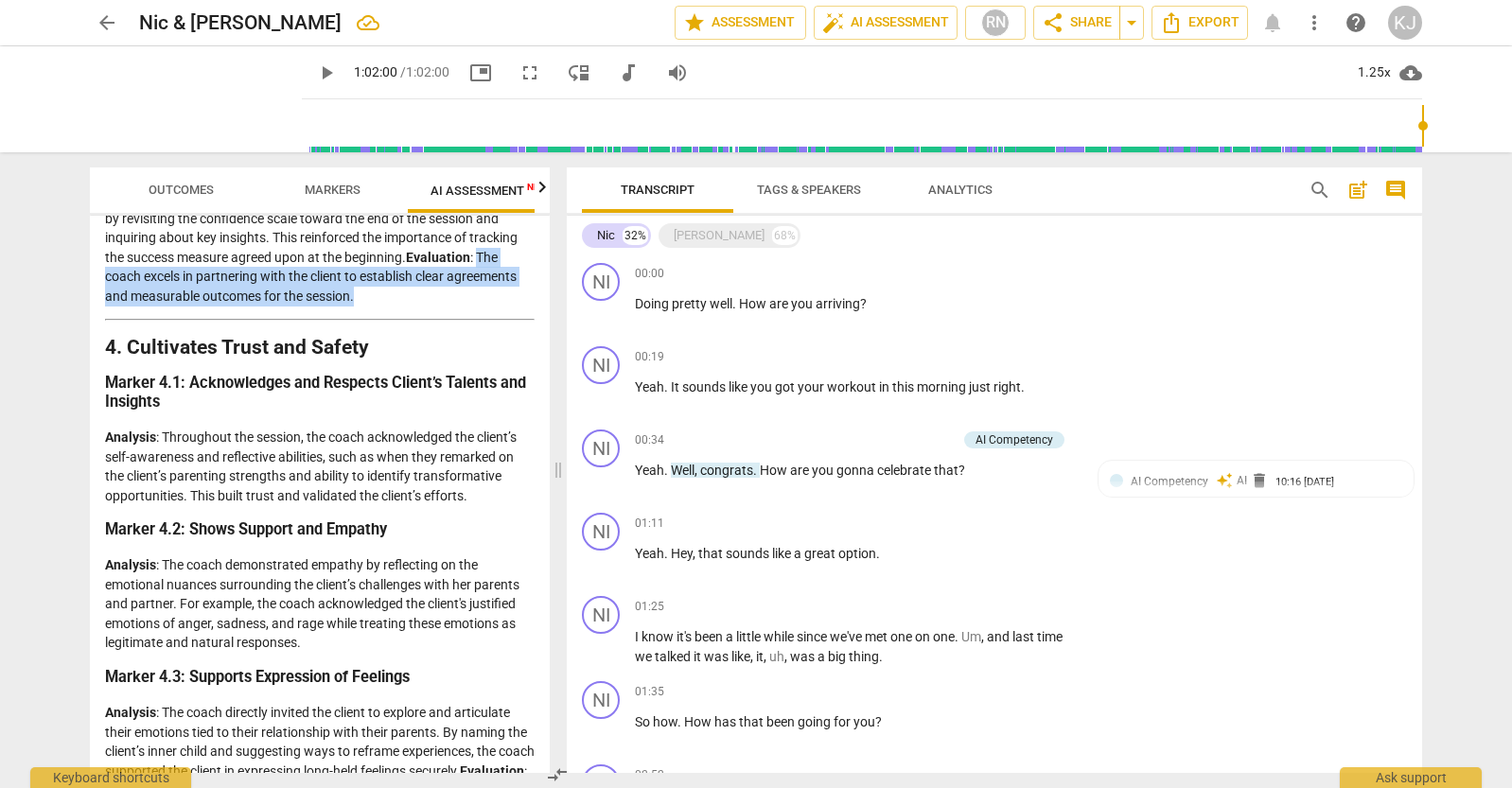
drag, startPoint x: 481, startPoint y: 254, endPoint x: 363, endPoint y: 295, distance: 124.9
click at [363, 295] on p "Analysis : The coach reconfirmed the client’s progress toward their goal by rev…" at bounding box center [319, 247] width 430 height 116
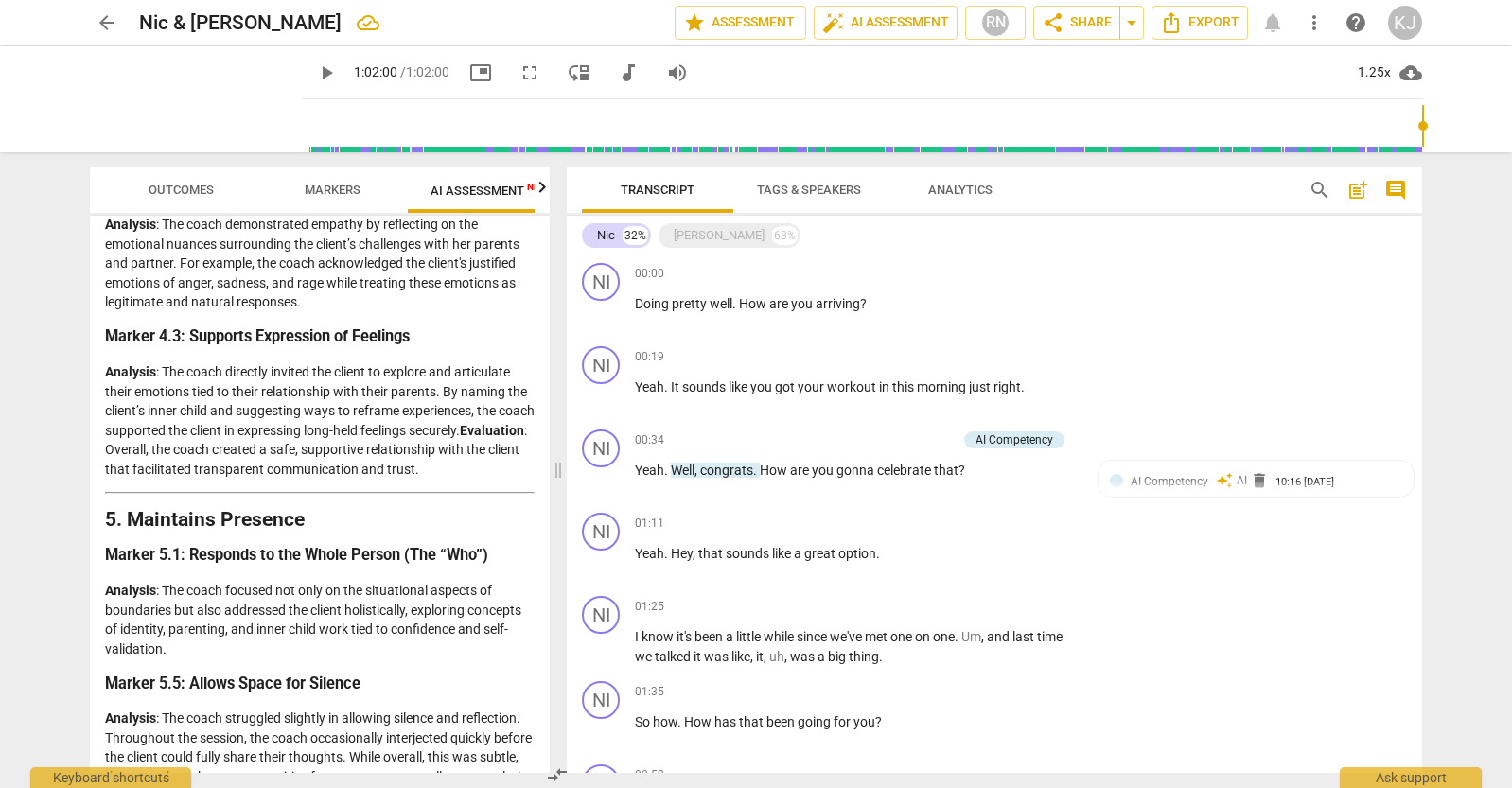
scroll to position [1617, 0]
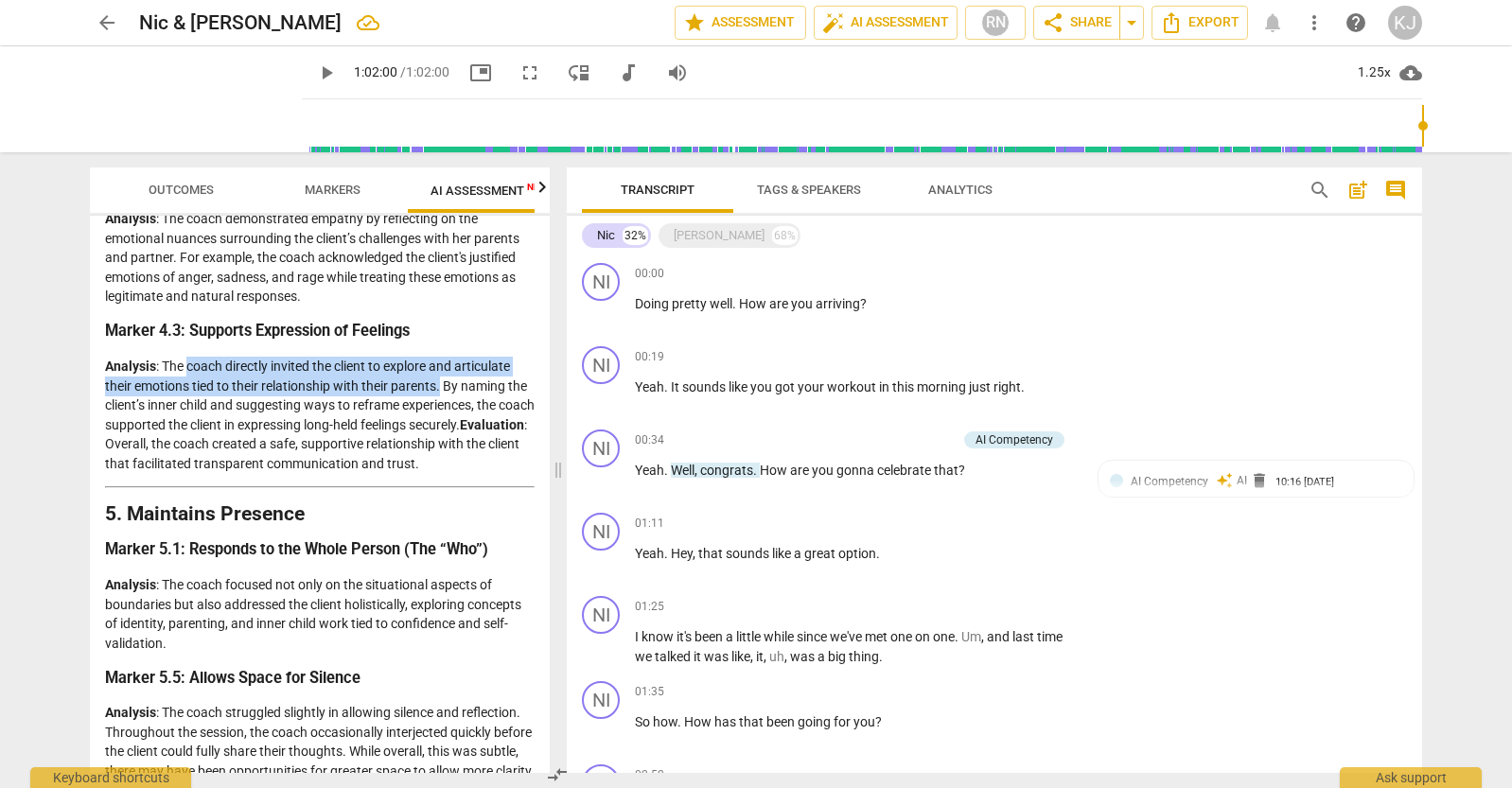
drag, startPoint x: 190, startPoint y: 364, endPoint x: 443, endPoint y: 382, distance: 253.6
click at [443, 382] on p "Analysis : The coach directly invited the client to explore and articulate thei…" at bounding box center [319, 414] width 430 height 116
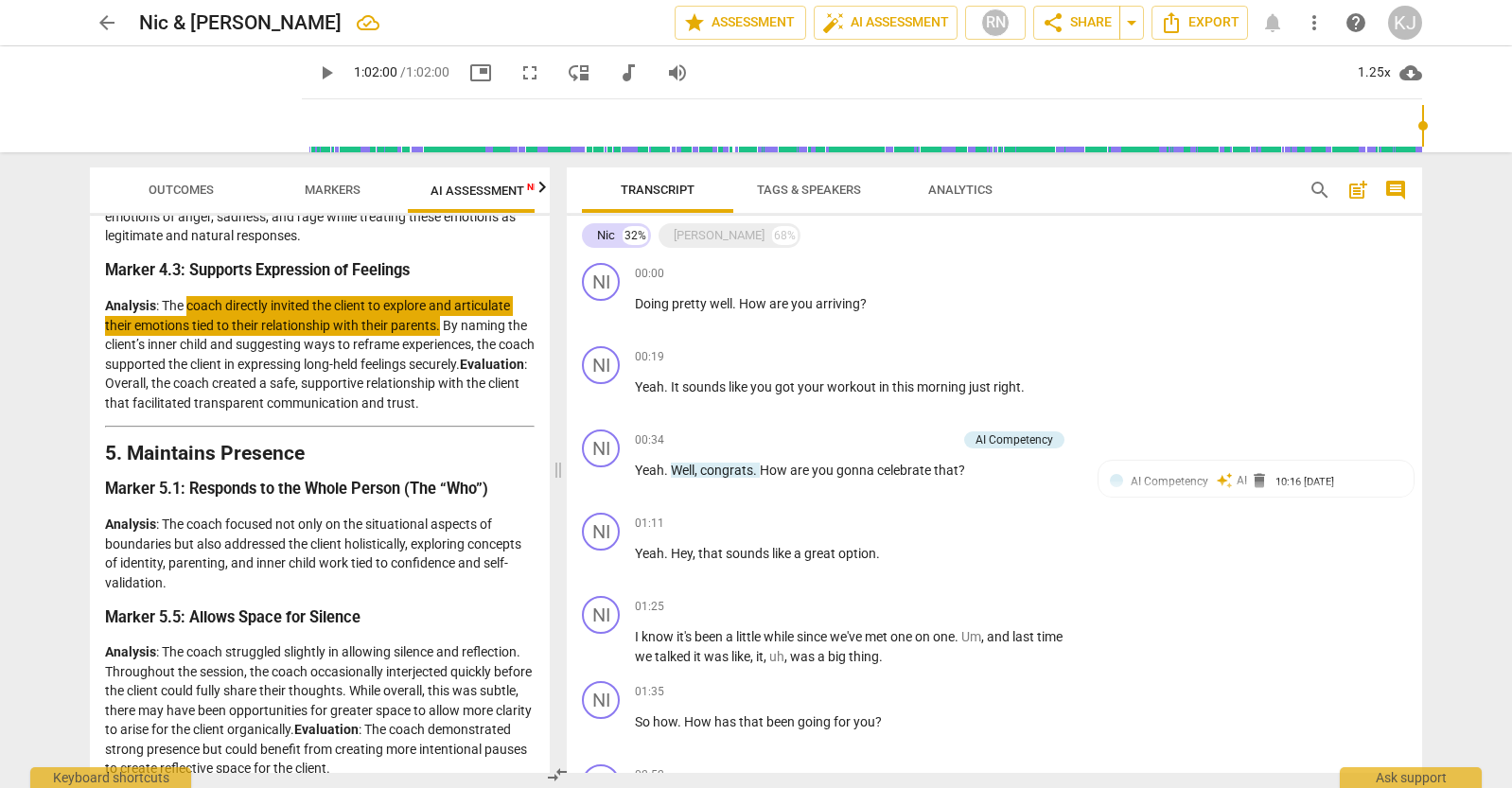
scroll to position [1679, 0]
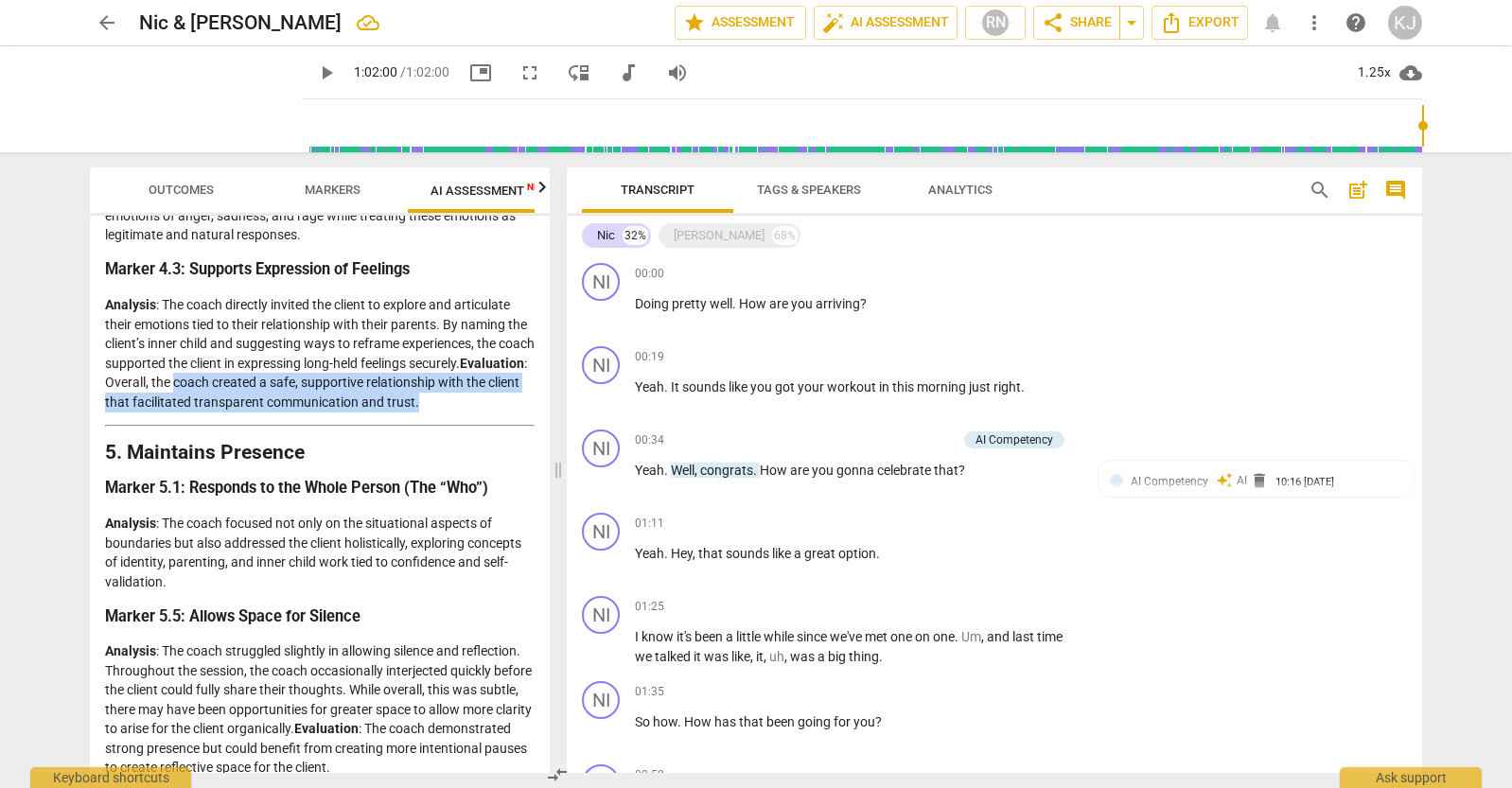
drag, startPoint x: 243, startPoint y: 382, endPoint x: 503, endPoint y: 403, distance: 260.8
click at [503, 403] on p "Analysis : The coach directly invited the client to explore and articulate thei…" at bounding box center [319, 353] width 430 height 116
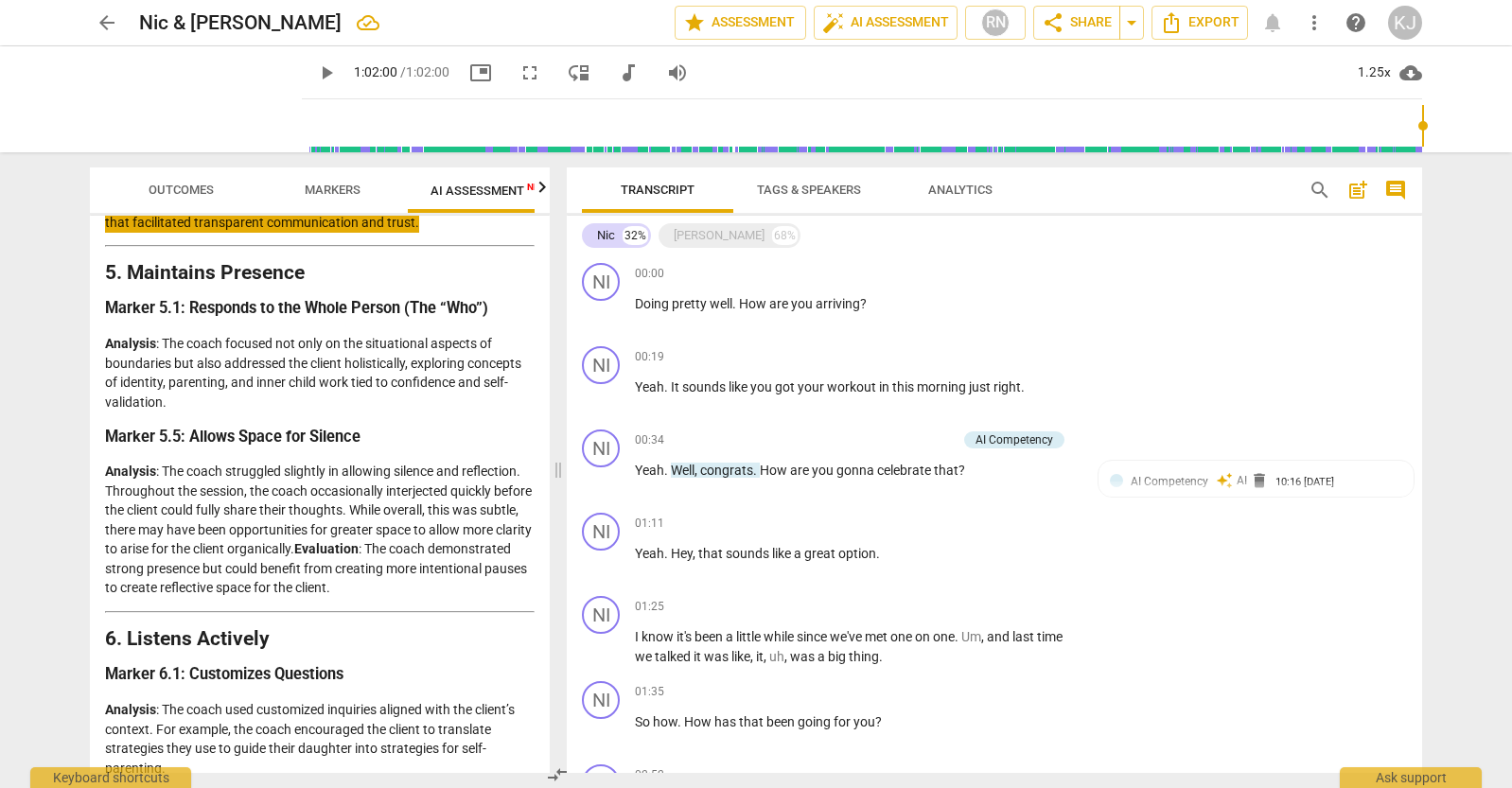
scroll to position [1860, 0]
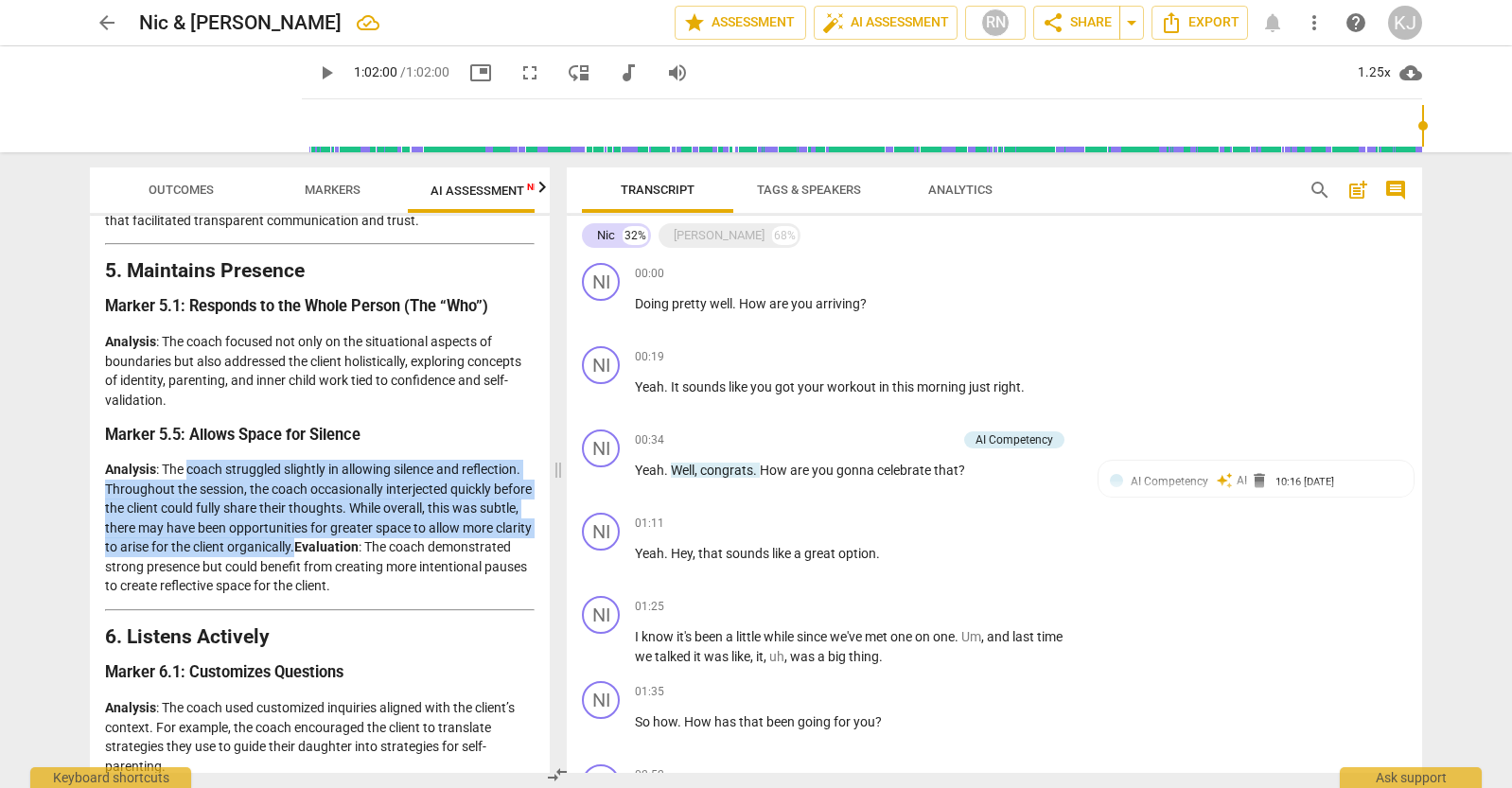
drag, startPoint x: 187, startPoint y: 468, endPoint x: 369, endPoint y: 542, distance: 196.5
click at [369, 542] on p "Analysis : The coach struggled slightly in allowing silence and reflection. Thr…" at bounding box center [319, 528] width 430 height 136
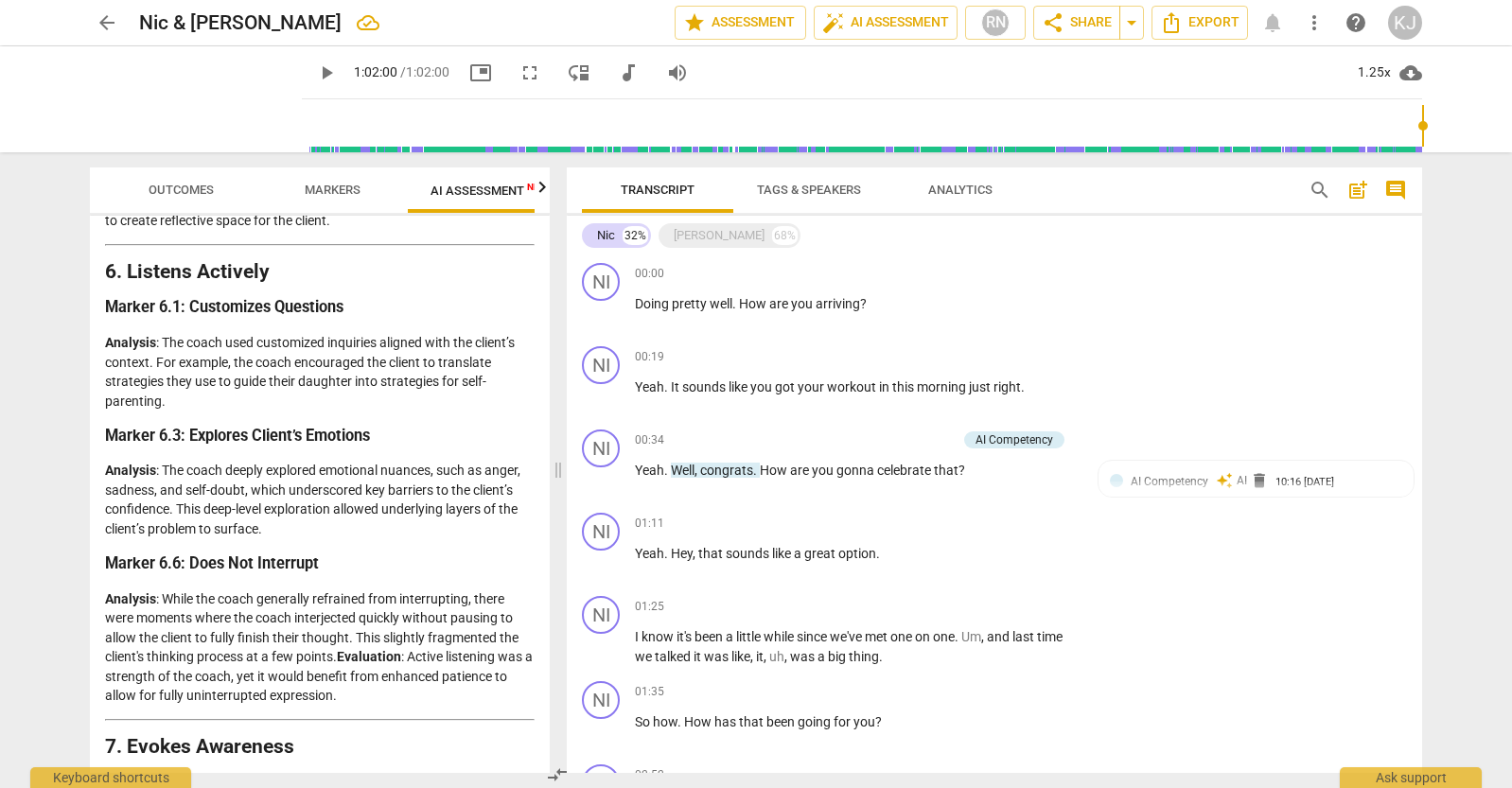
scroll to position [2229, 0]
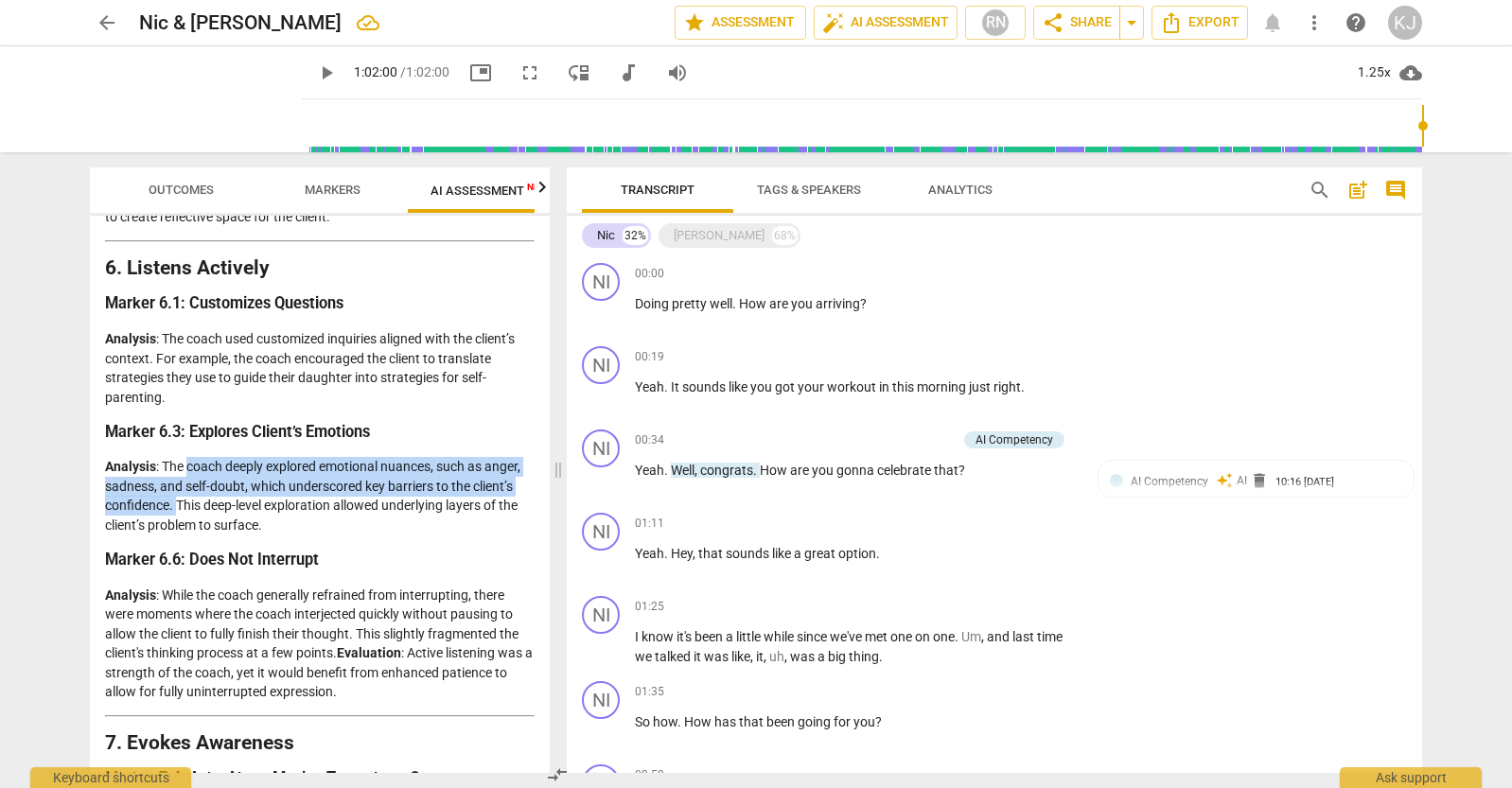
drag, startPoint x: 188, startPoint y: 464, endPoint x: 177, endPoint y: 506, distance: 43.4
click at [177, 506] on p "Analysis : The coach deeply explored emotional nuances, such as anger, sadness,…" at bounding box center [319, 496] width 430 height 78
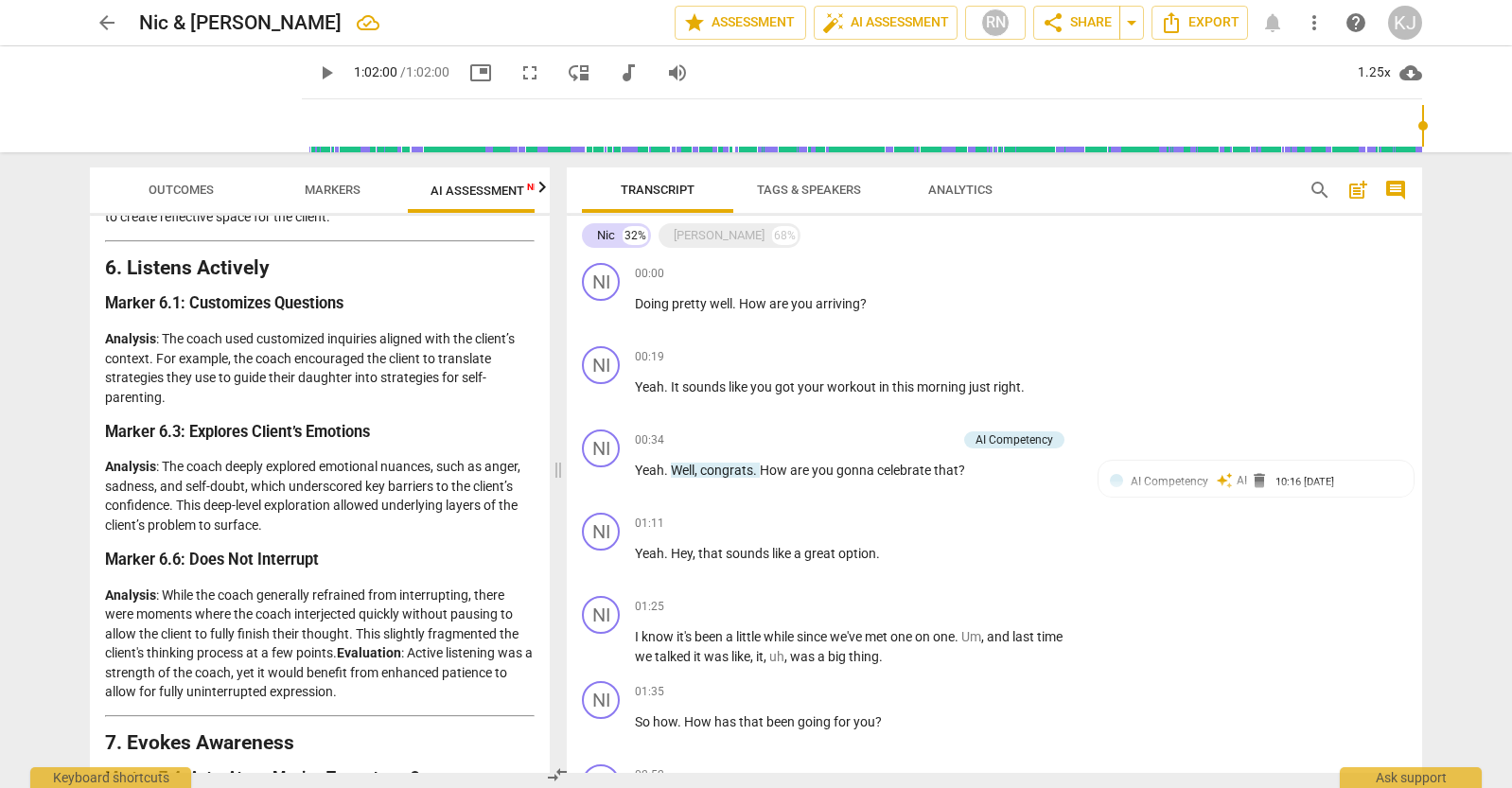
click at [291, 521] on p "Analysis : The coach deeply explored emotional nuances, such as anger, sadness,…" at bounding box center [319, 496] width 430 height 78
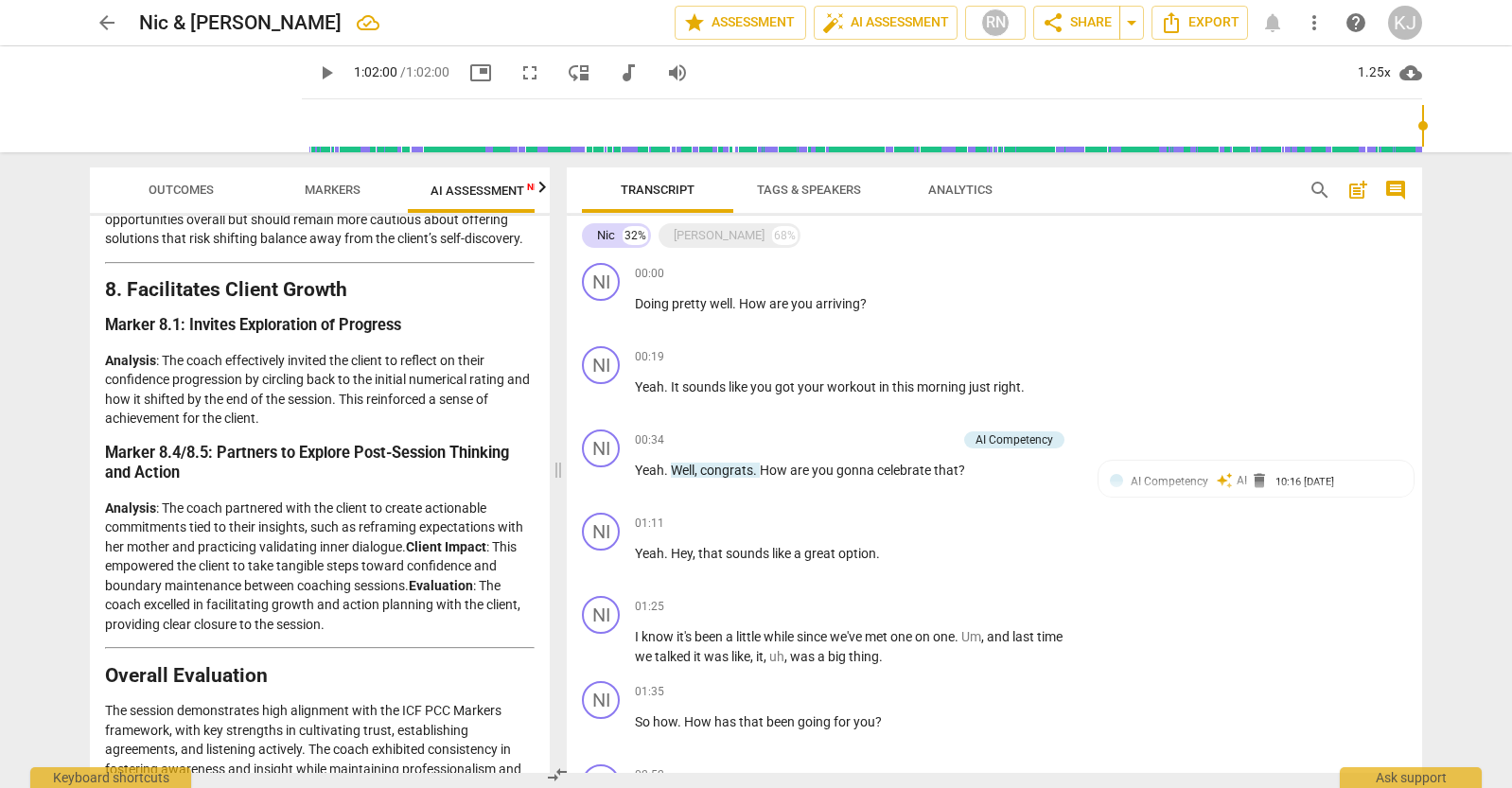
scroll to position [3067, 0]
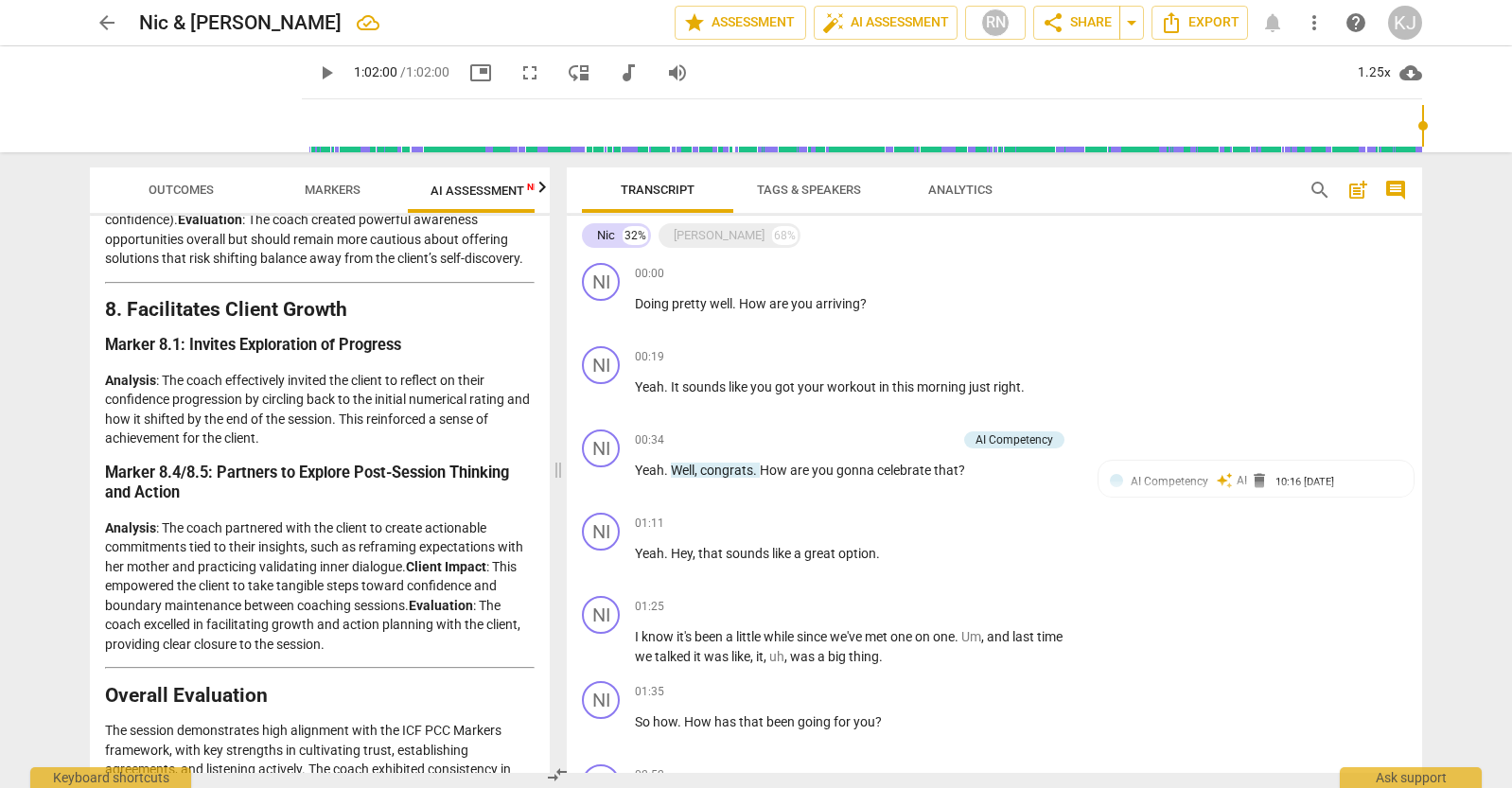
type input "3720"
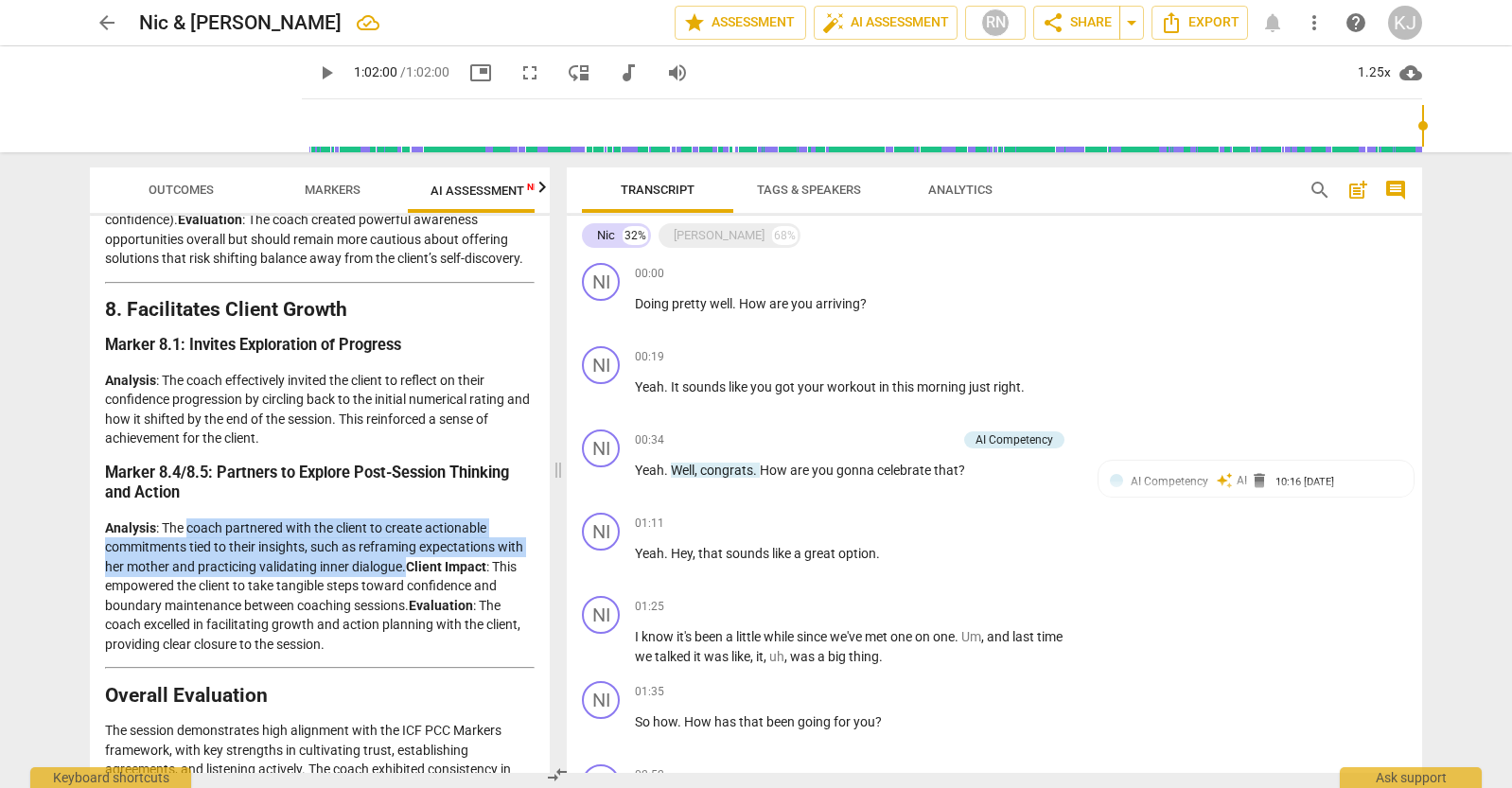
drag, startPoint x: 190, startPoint y: 525, endPoint x: 406, endPoint y: 568, distance: 220.2
click at [406, 568] on p "Analysis : The coach partnered with the client to create actionable commitments…" at bounding box center [319, 587] width 430 height 136
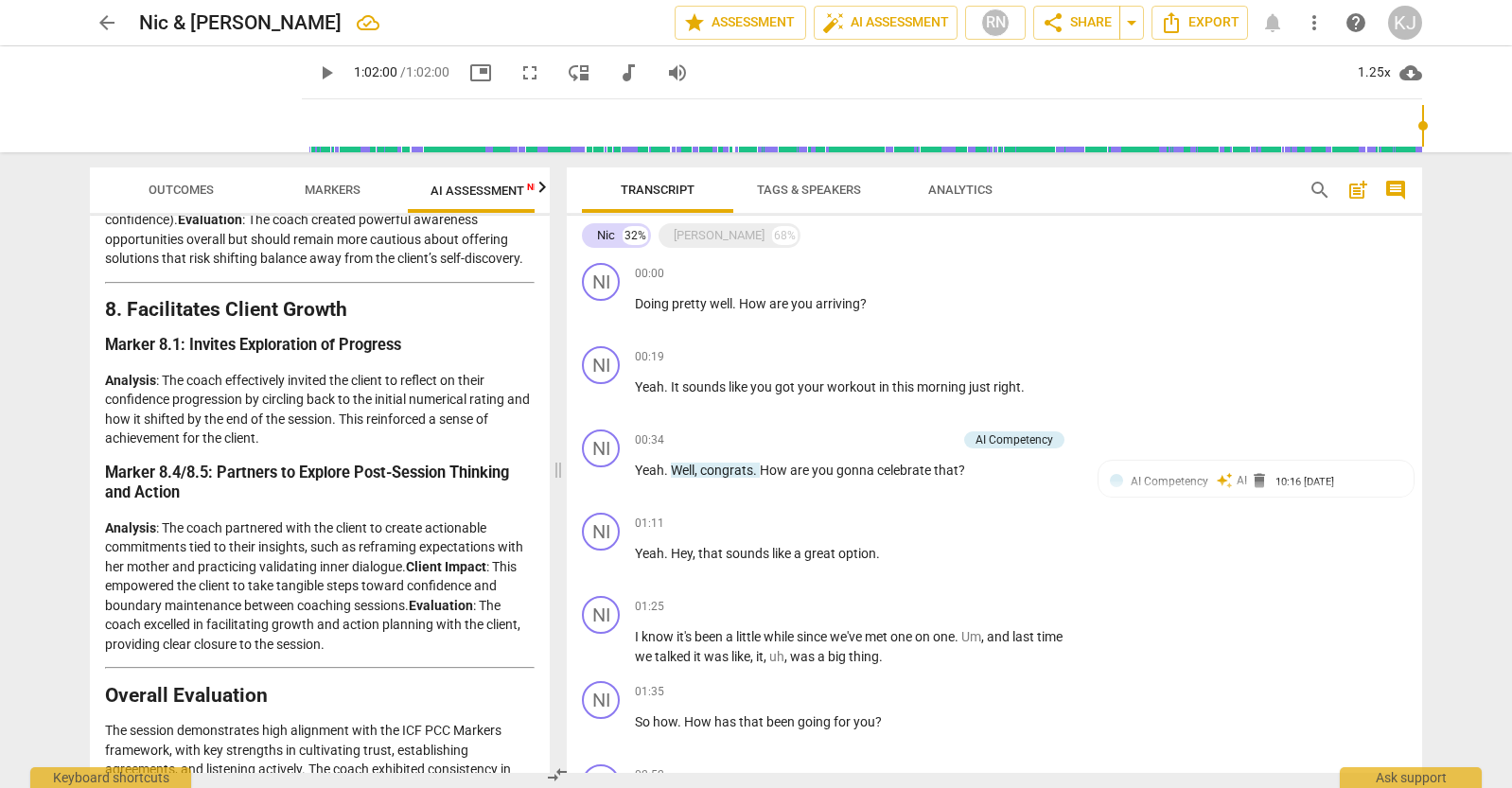
click at [123, 627] on p "Analysis : The coach partnered with the client to create actionable commitments…" at bounding box center [319, 587] width 430 height 136
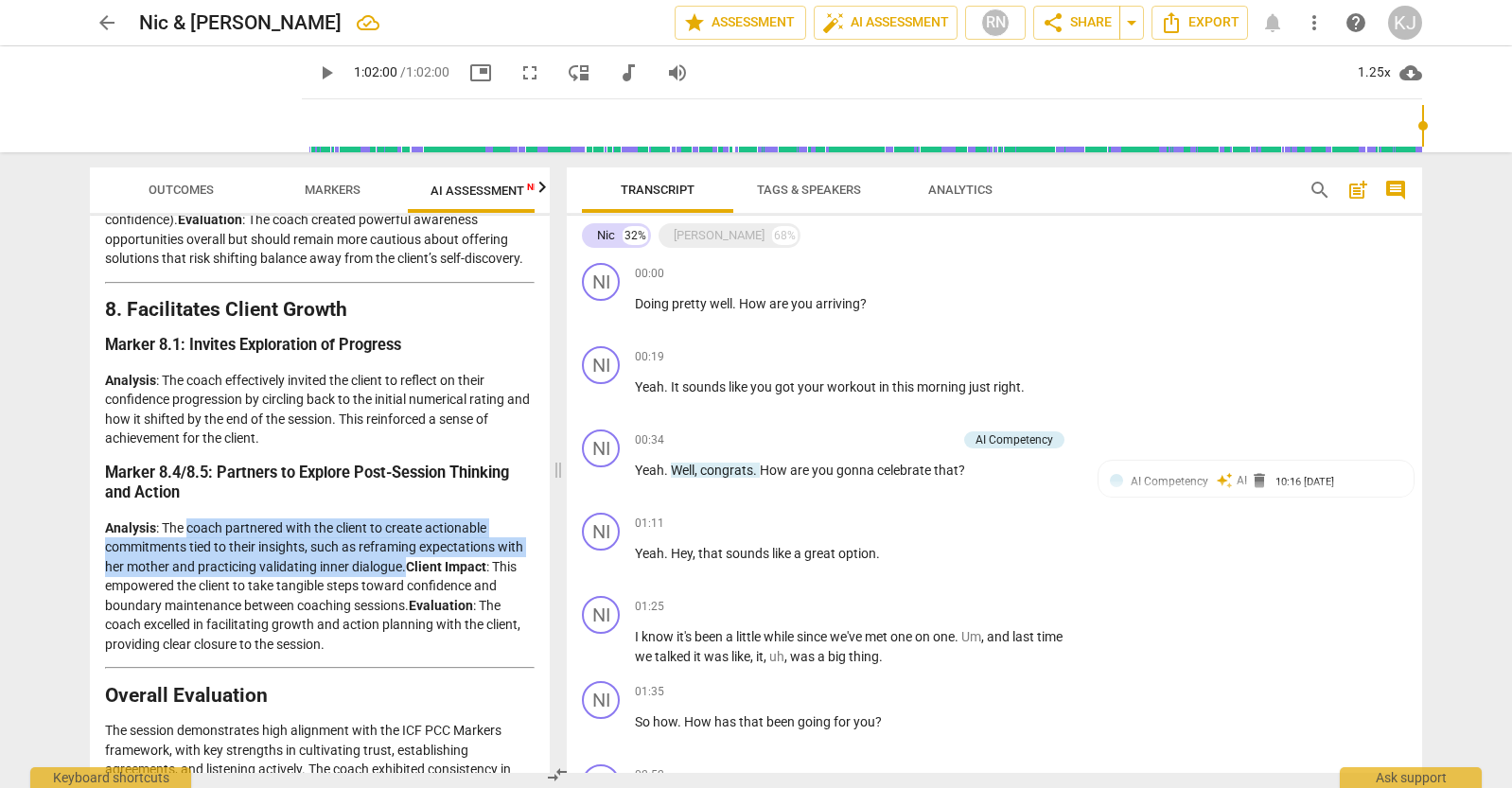
drag, startPoint x: 187, startPoint y: 527, endPoint x: 406, endPoint y: 562, distance: 221.8
click at [406, 562] on p "Analysis : The coach partnered with the client to create actionable commitments…" at bounding box center [319, 587] width 430 height 136
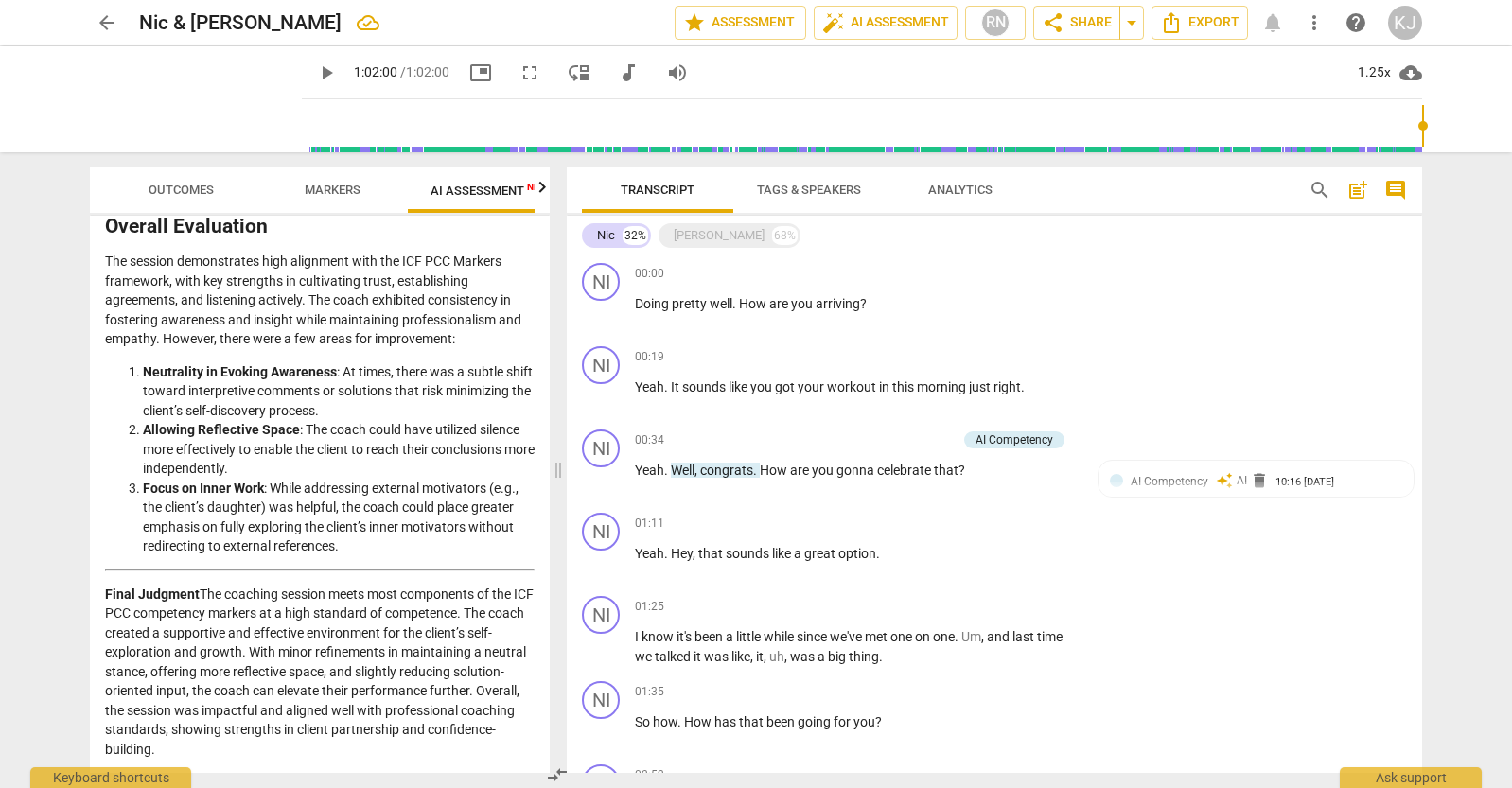
scroll to position [3537, 0]
